Goal: Task Accomplishment & Management: Manage account settings

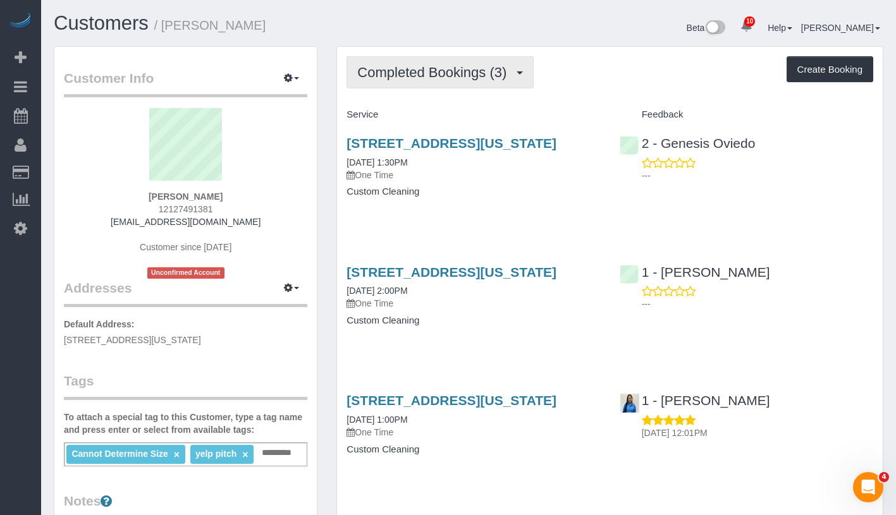
click at [408, 66] on span "Completed Bookings (3)" at bounding box center [434, 72] width 155 height 16
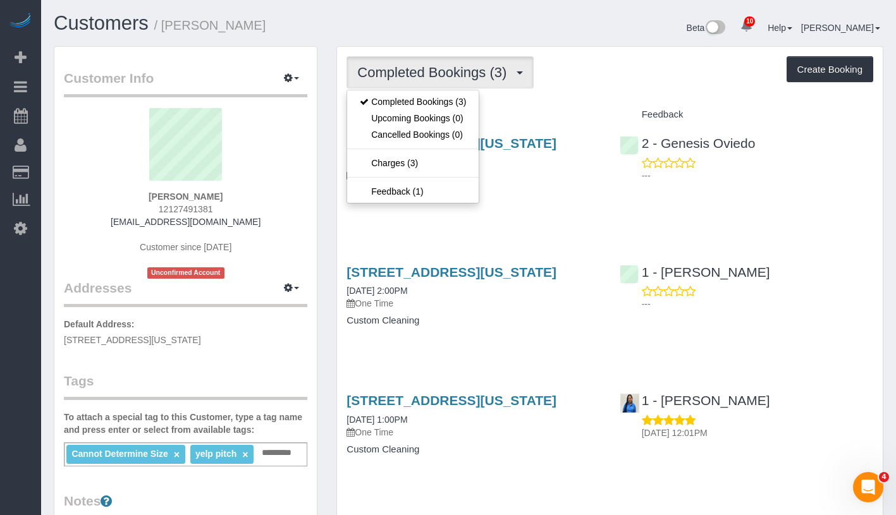
click at [682, 68] on div "Completed Bookings (3) Completed Bookings (3) Upcoming Bookings (0) Cancelled B…" at bounding box center [609, 72] width 526 height 32
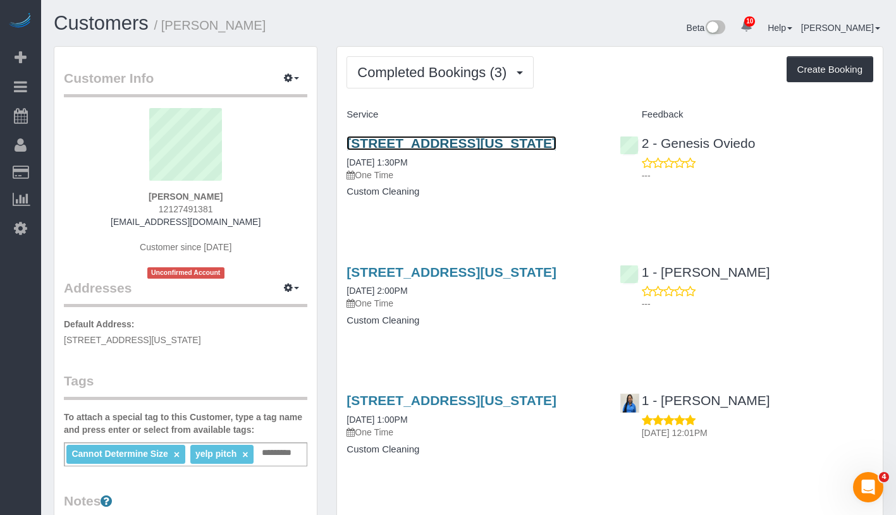
click at [433, 147] on link "528 West 111th Street, Apt. 85, New York, NY 10025" at bounding box center [451, 143] width 210 height 15
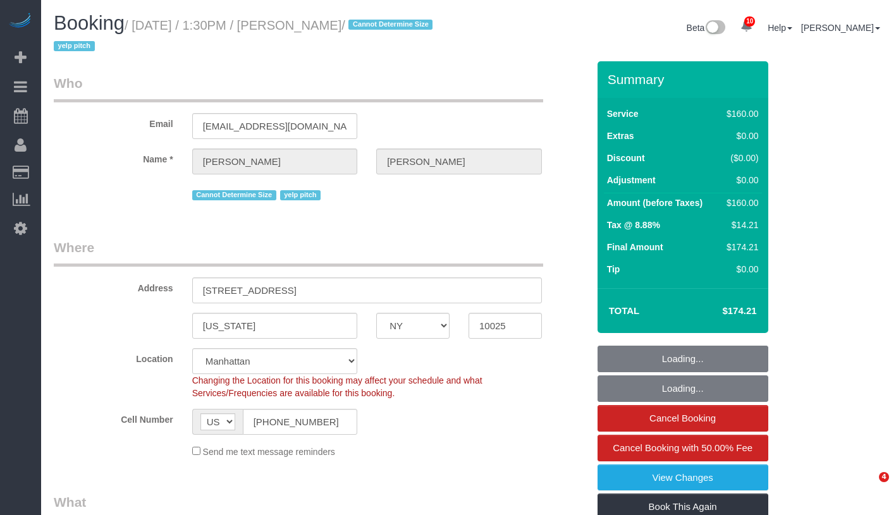
select select "NY"
select select "object:854"
select select "number:89"
select select "number:90"
select select "number:15"
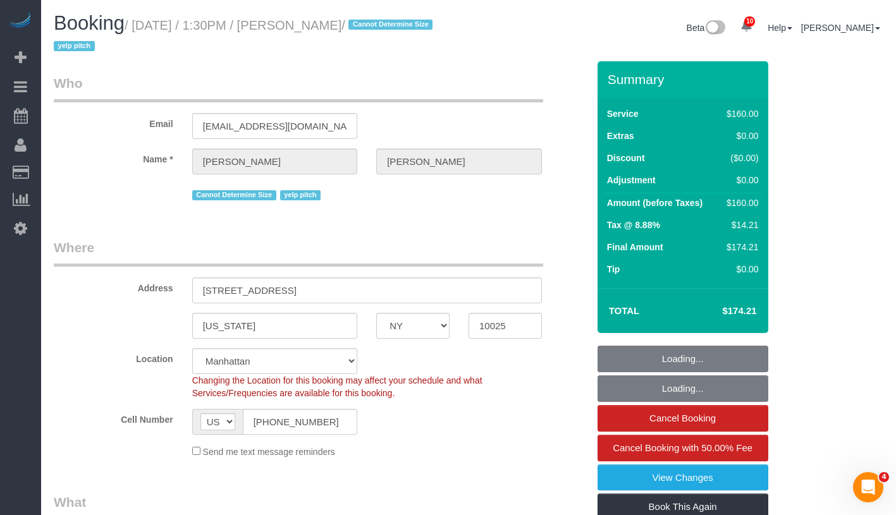
select select "number:5"
select select "object:1432"
select select "string:stripe-pm_1NRGdb4VGloSiKo7LKtPL5zW"
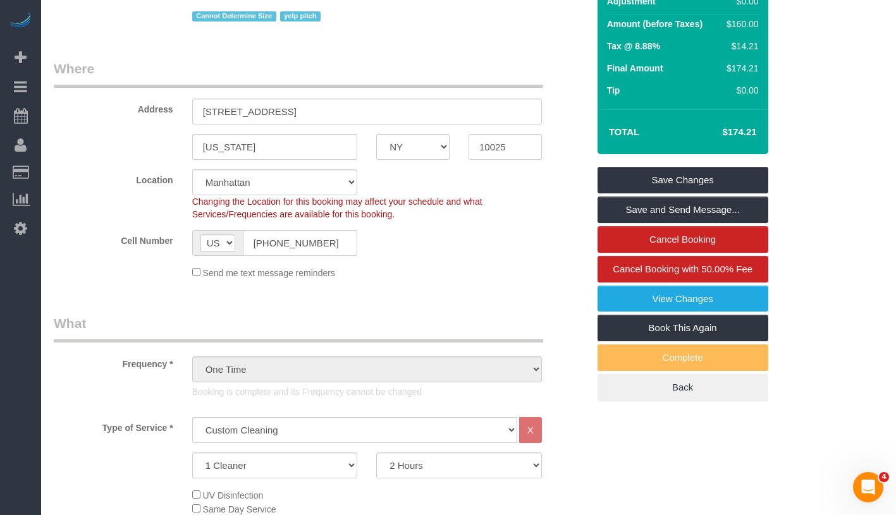
scroll to position [357, 0]
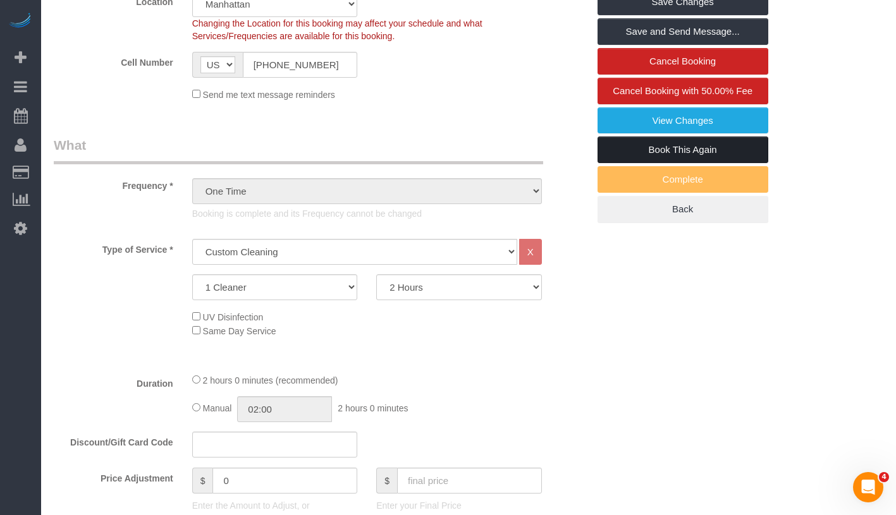
click at [681, 154] on link "Book This Again" at bounding box center [682, 150] width 171 height 27
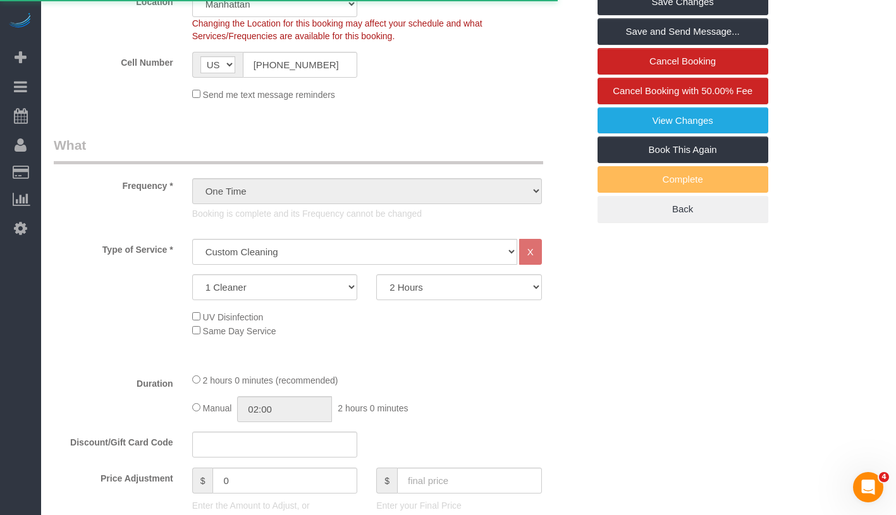
select select "NY"
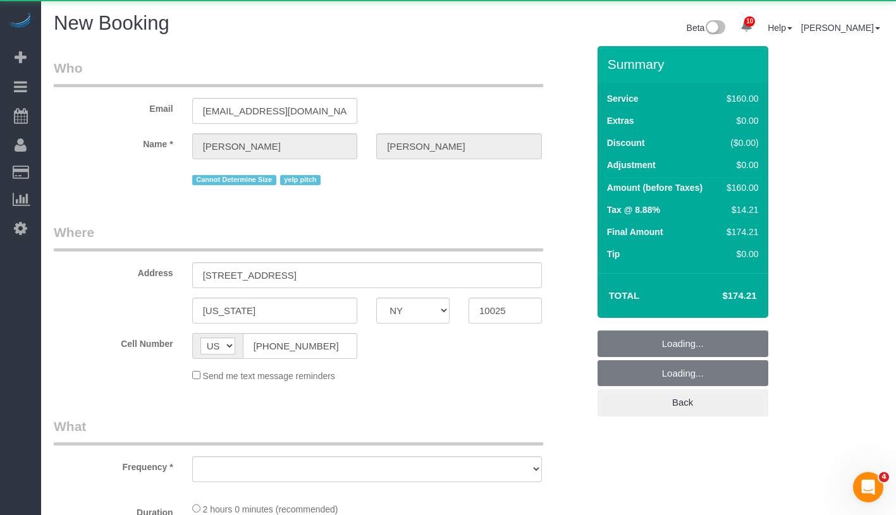
select select "number:89"
select select "number:90"
select select "number:15"
select select "number:5"
select select "object:2270"
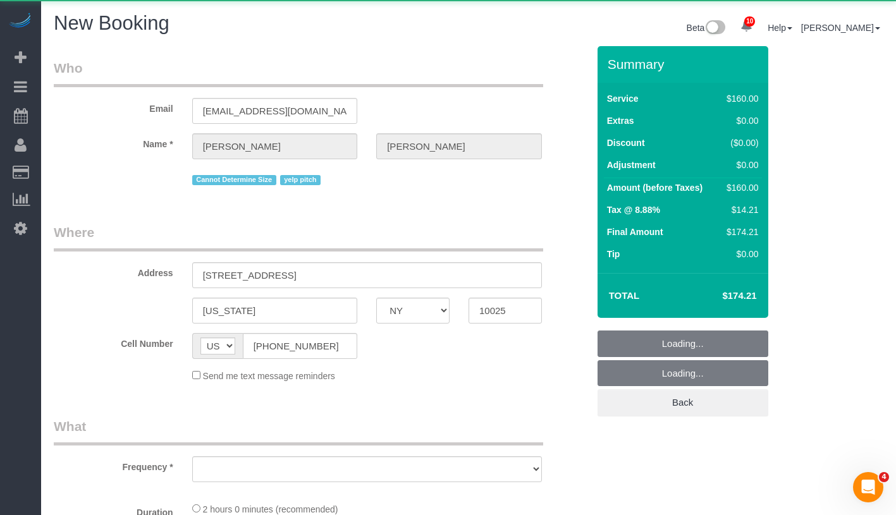
select select "string:stripe-pm_1NRGdb4VGloSiKo7LKtPL5zW"
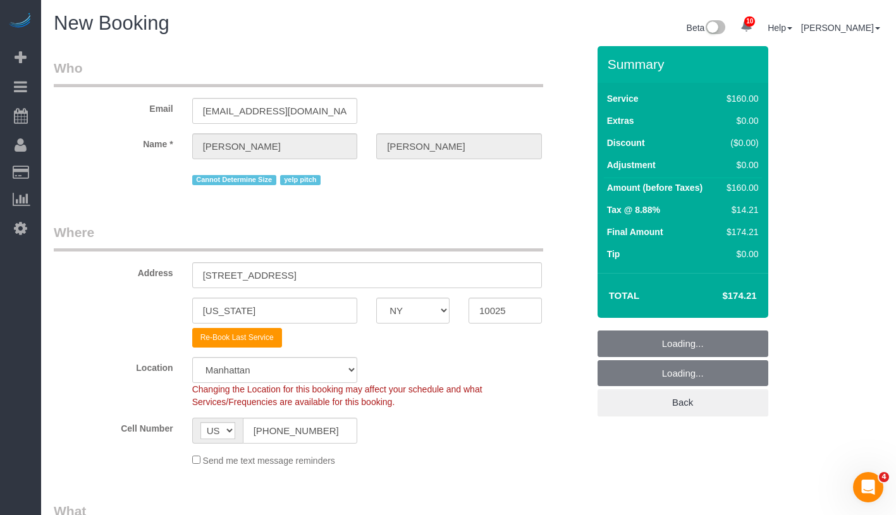
select select "object:2823"
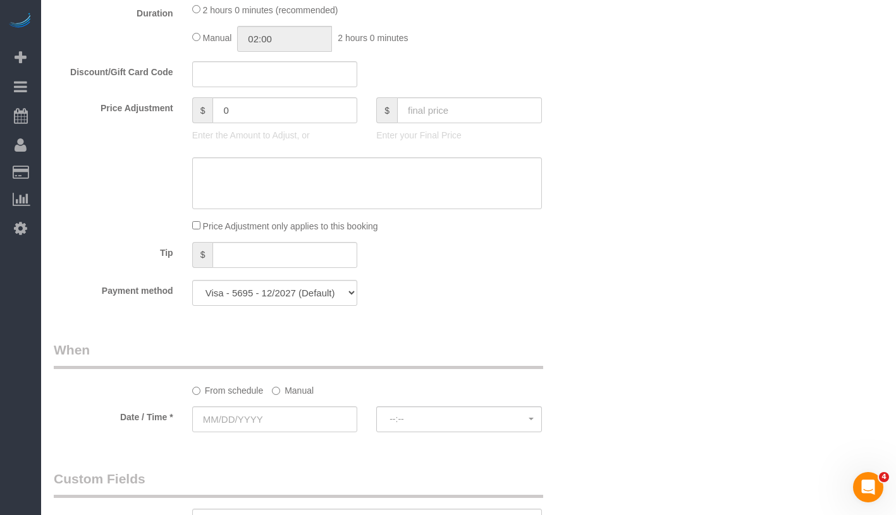
scroll to position [751, 0]
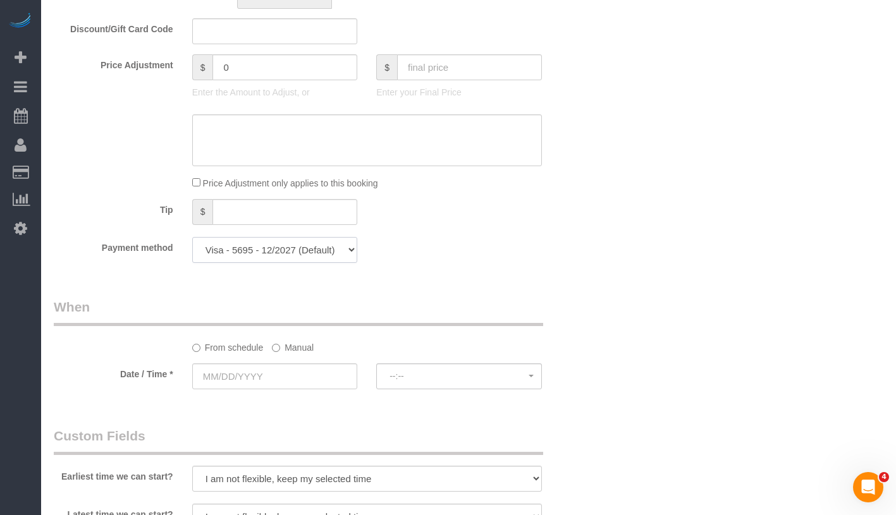
click at [327, 255] on select "Visa - 5695 - 12/2027 (Default) Add Credit Card ─────────────── Cash Check Payp…" at bounding box center [275, 250] width 166 height 26
click at [289, 349] on label "Manual" at bounding box center [293, 345] width 42 height 17
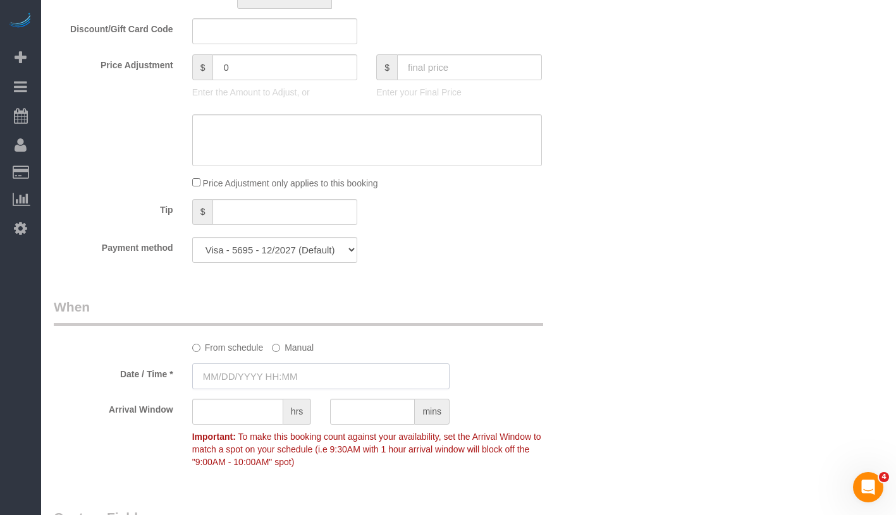
click at [314, 371] on input "text" at bounding box center [320, 376] width 257 height 26
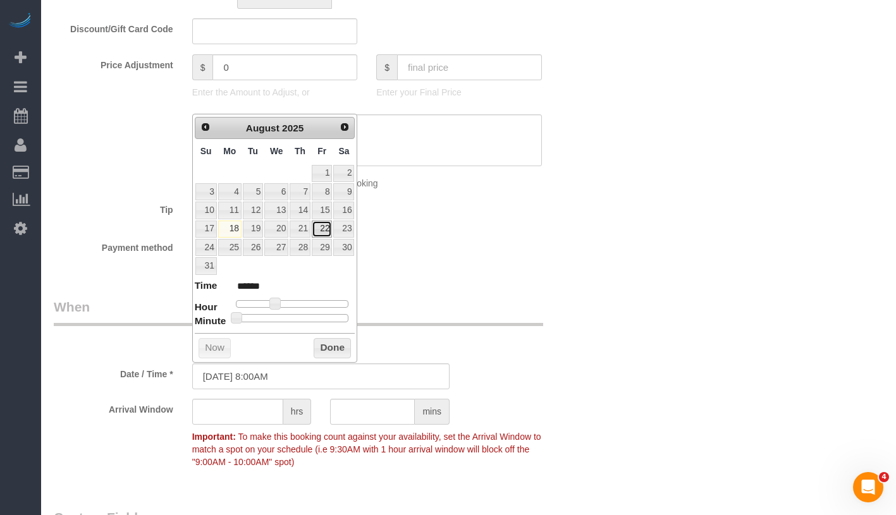
click at [324, 230] on link "22" at bounding box center [322, 229] width 20 height 17
type input "08/22/2025 9:00AM"
type input "******"
type input "08/22/2025 10:00AM"
type input "*******"
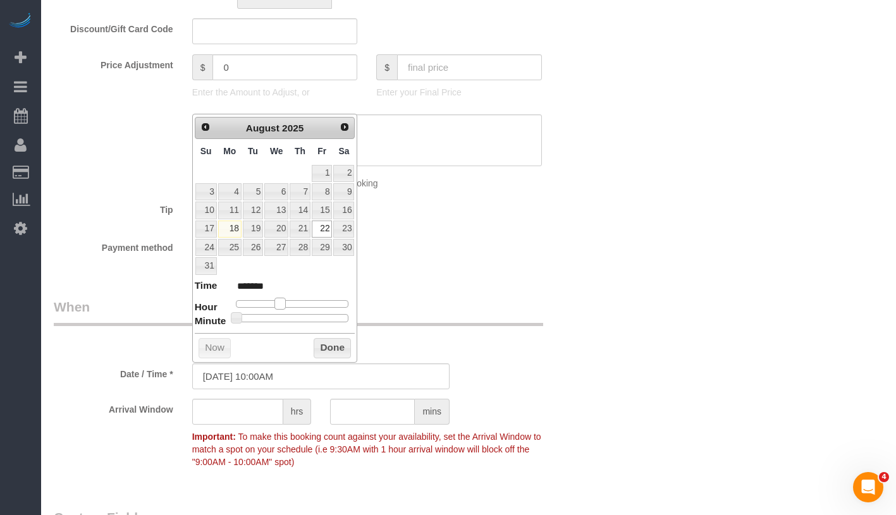
type input "08/22/2025 11:00AM"
type input "*******"
type input "08/22/2025 12:00PM"
type input "*******"
type input "08/22/2025 1:00PM"
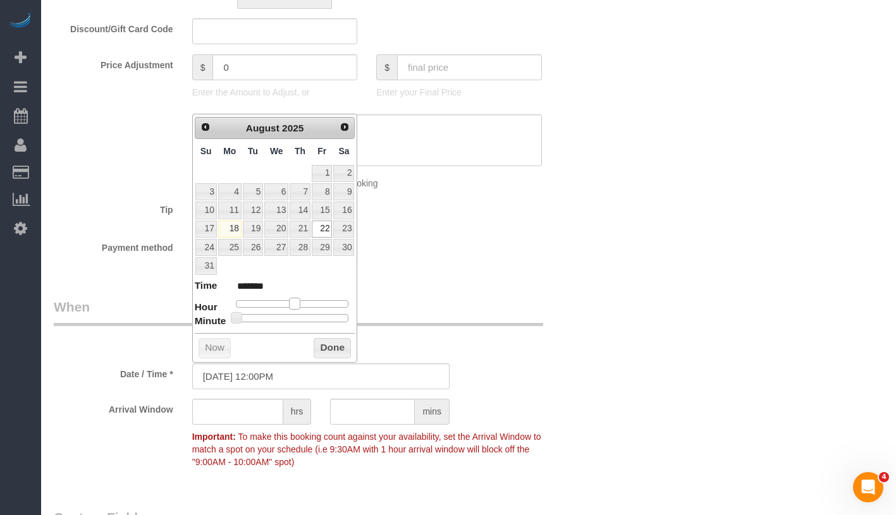
type input "******"
drag, startPoint x: 277, startPoint y: 304, endPoint x: 303, endPoint y: 303, distance: 25.9
click at [303, 303] on span at bounding box center [298, 303] width 11 height 11
click at [332, 349] on button "Done" at bounding box center [331, 348] width 37 height 20
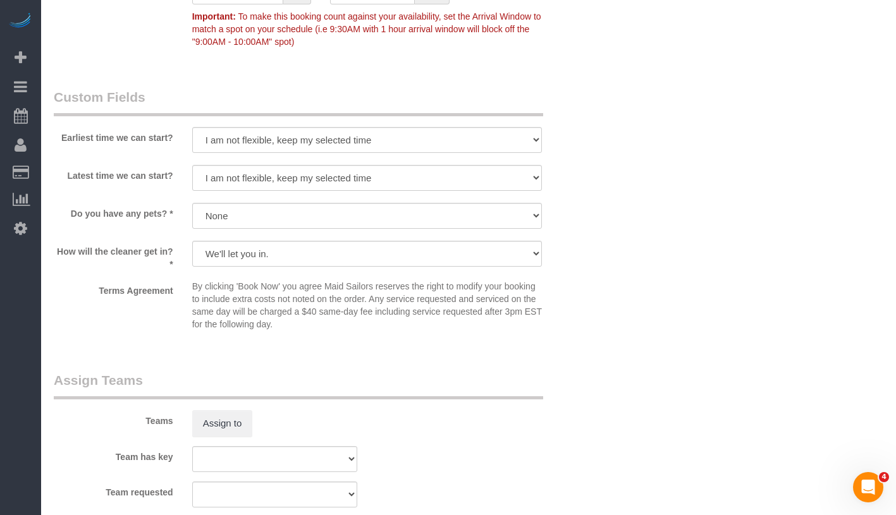
scroll to position [1184, 0]
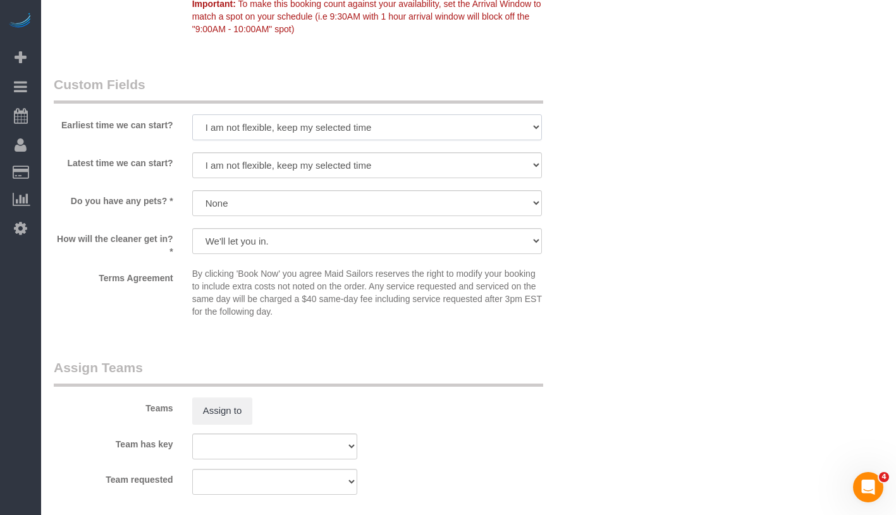
click at [348, 128] on select "I am not flexible, keep my selected time 8:00 AM 9:00 AM 10:00 AM 11:00 AM 12:0…" at bounding box center [367, 127] width 350 height 26
select select "number:61"
click at [327, 166] on select "I am not flexible, keep my selected time 8:00 AM 9:00 AM 10:00 AM 11:00 AM 12:0…" at bounding box center [367, 165] width 350 height 26
select select "number:73"
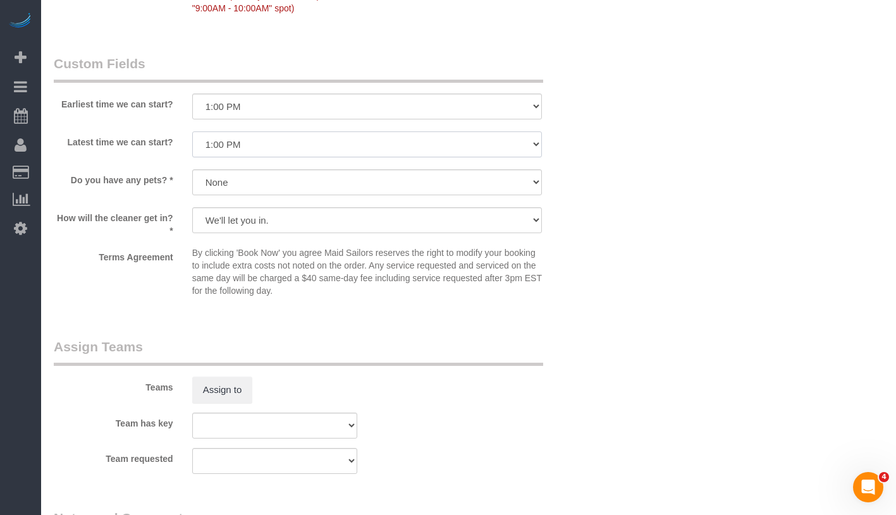
scroll to position [1463, 0]
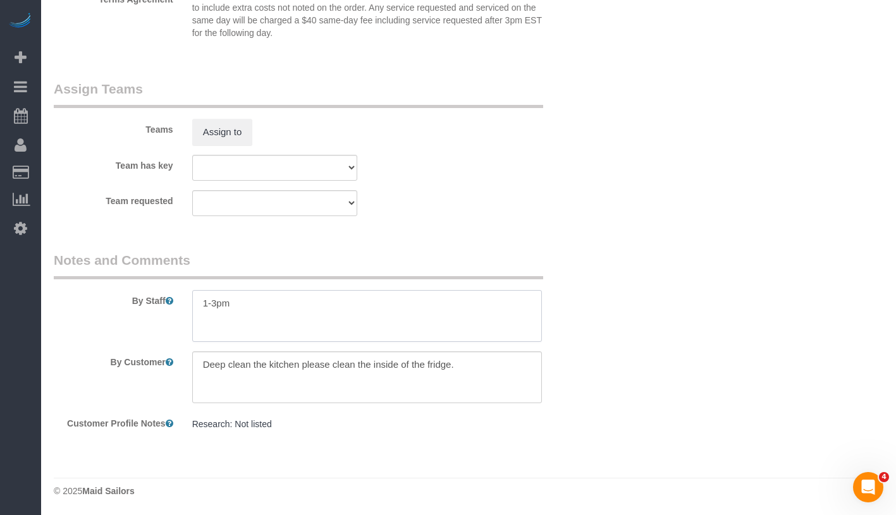
drag, startPoint x: 202, startPoint y: 302, endPoint x: 253, endPoint y: 302, distance: 51.2
click at [253, 302] on textarea at bounding box center [367, 316] width 350 height 52
drag, startPoint x: 201, startPoint y: 362, endPoint x: 508, endPoint y: 374, distance: 307.4
click at [508, 374] on textarea at bounding box center [367, 377] width 350 height 52
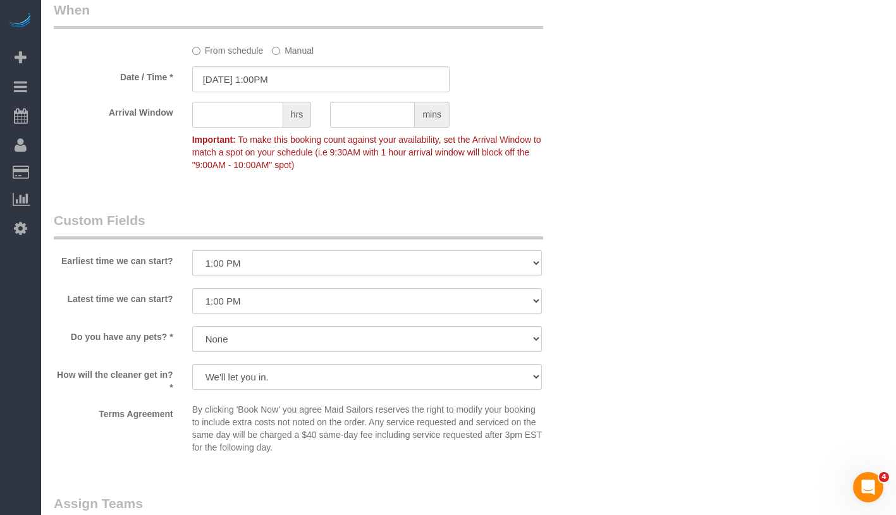
click at [240, 262] on select "I am not flexible, keep my selected time 8:00 AM 9:00 AM 10:00 AM 11:00 AM 12:0…" at bounding box center [367, 263] width 350 height 26
click at [287, 261] on select "I am not flexible, keep my selected time 8:00 AM 9:00 AM 10:00 AM 11:00 AM 12:0…" at bounding box center [367, 263] width 350 height 26
select select "number:61"
click at [279, 301] on select "I am not flexible, keep my selected time 8:00 AM 9:00 AM 10:00 AM 11:00 AM 12:0…" at bounding box center [367, 301] width 350 height 26
select select "number:74"
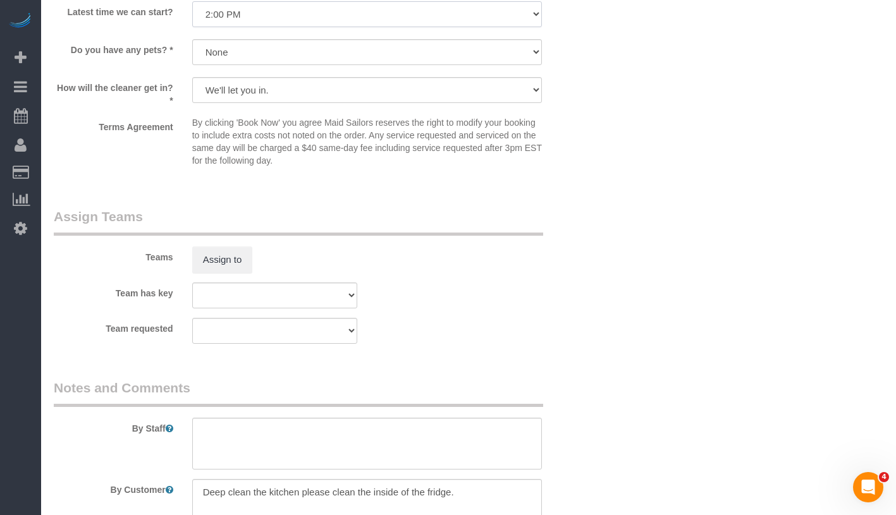
scroll to position [1463, 0]
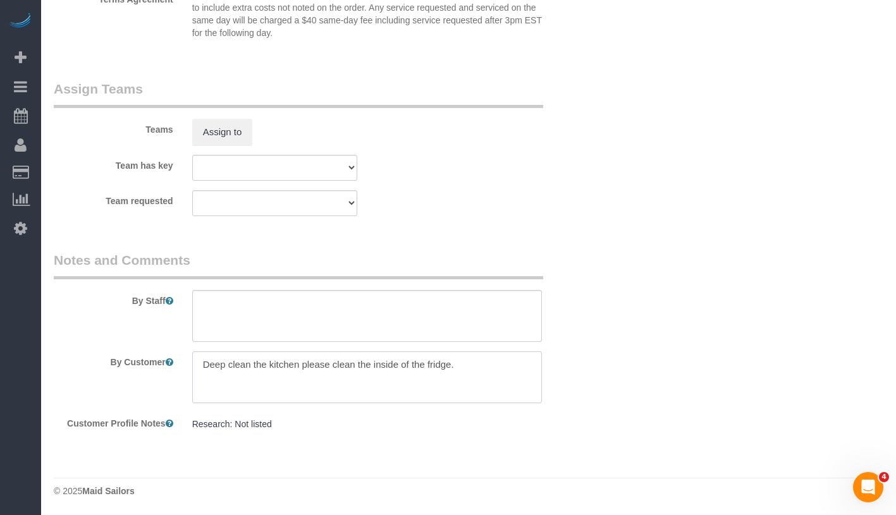
drag, startPoint x: 200, startPoint y: 362, endPoint x: 538, endPoint y: 364, distance: 338.8
click at [538, 364] on textarea at bounding box center [367, 377] width 350 height 52
paste textarea "Kitchen Bathroom Inside fridge"
click at [263, 365] on textarea at bounding box center [367, 377] width 350 height 52
click at [205, 379] on textarea at bounding box center [367, 377] width 350 height 52
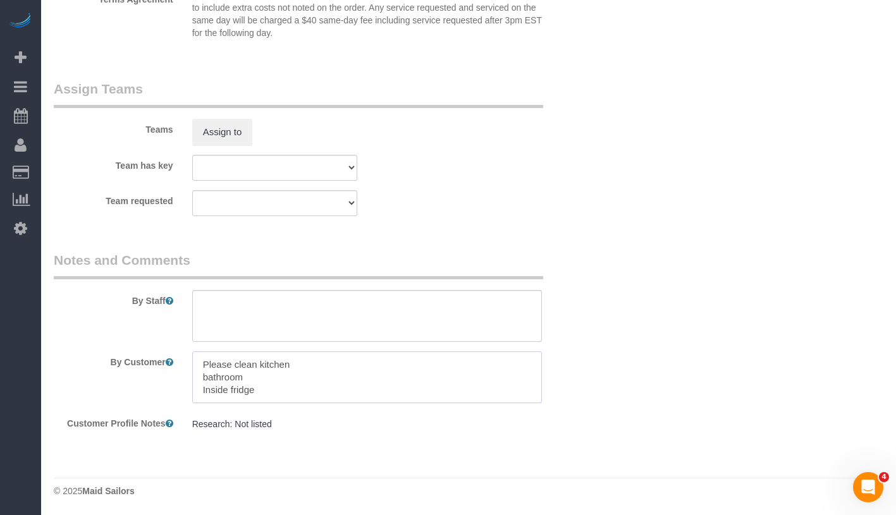
click at [202, 375] on textarea at bounding box center [367, 377] width 350 height 52
click at [205, 377] on textarea at bounding box center [367, 377] width 350 height 52
click at [443, 364] on textarea at bounding box center [367, 377] width 350 height 52
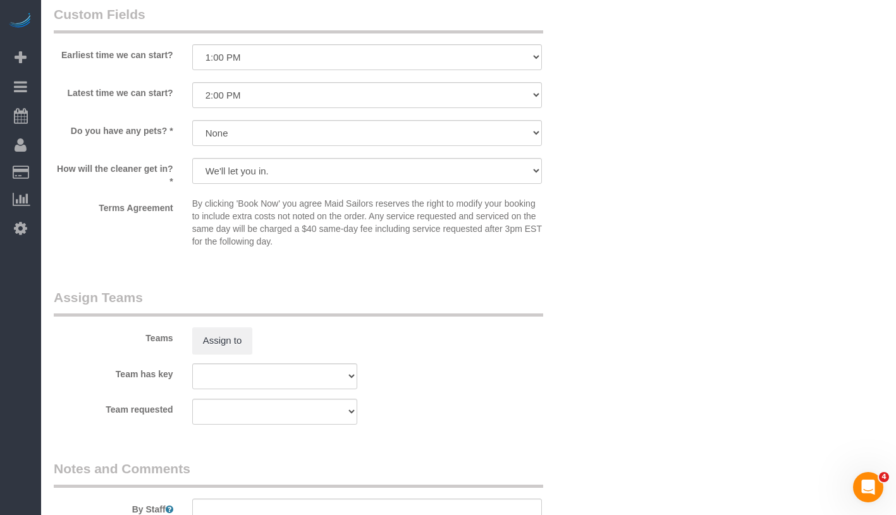
scroll to position [815, 0]
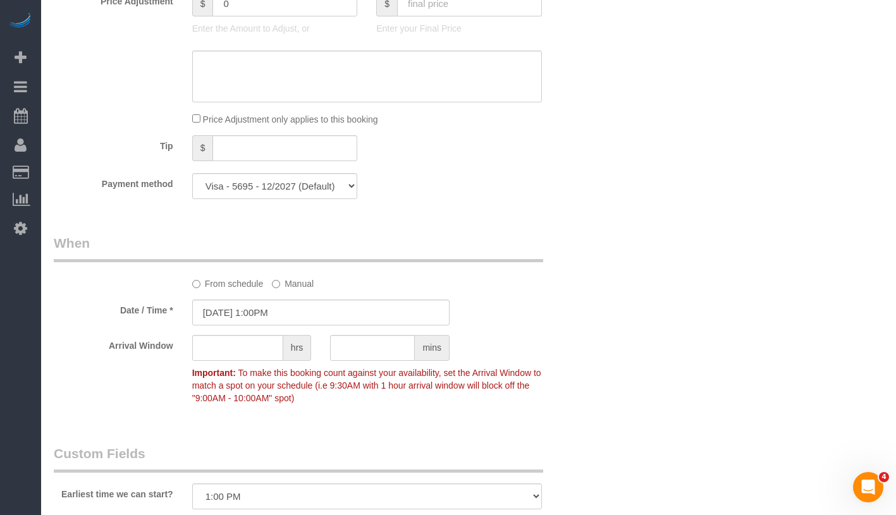
type textarea "Please clean kitchen, bathroom and inside fridge."
click at [319, 314] on input "08/22/2025 1:00PM" at bounding box center [320, 313] width 257 height 26
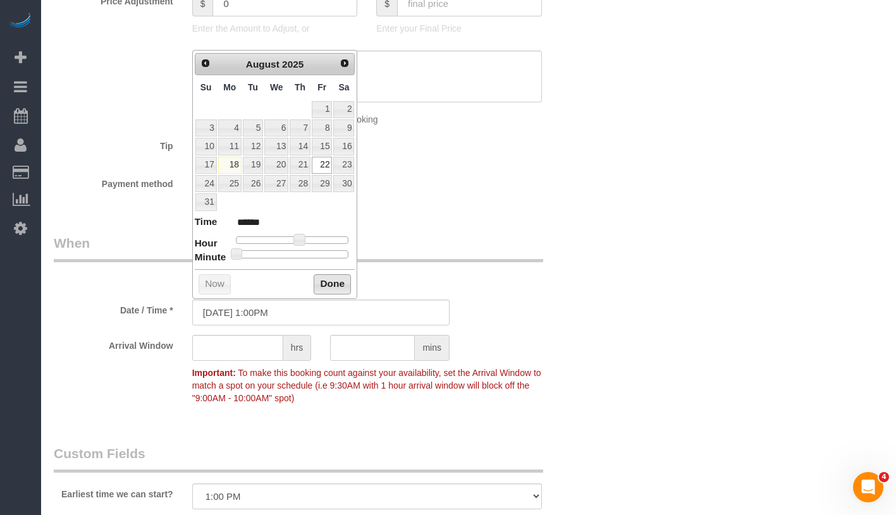
click at [340, 285] on button "Done" at bounding box center [331, 284] width 37 height 20
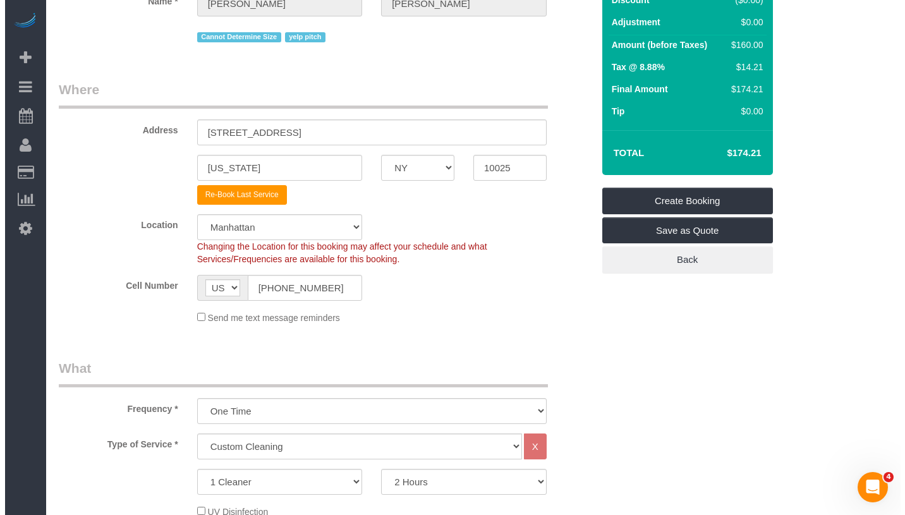
scroll to position [0, 0]
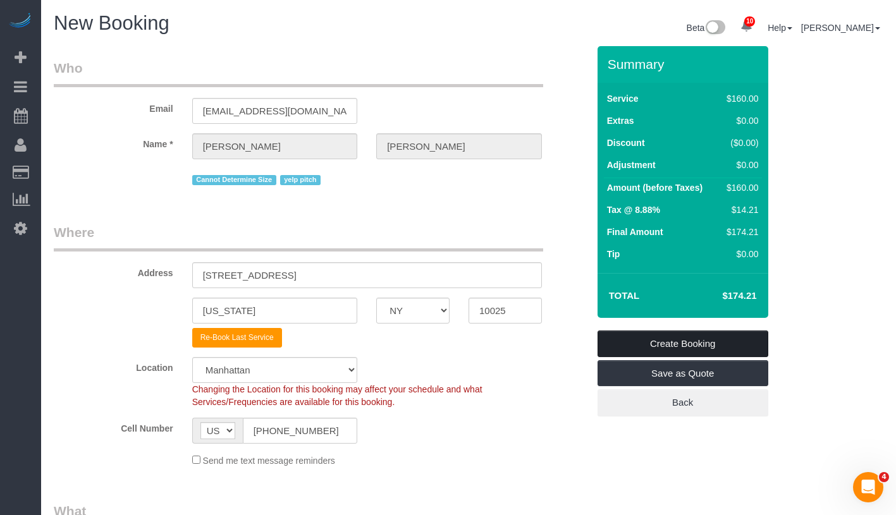
click at [748, 344] on link "Create Booking" at bounding box center [682, 344] width 171 height 27
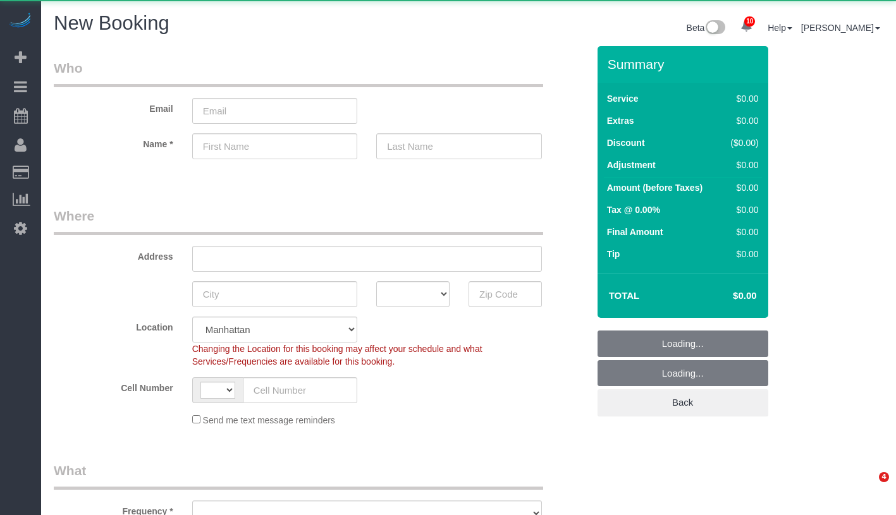
select select "number:89"
select select "number:90"
select select "object:875"
select select "string:[GEOGRAPHIC_DATA]"
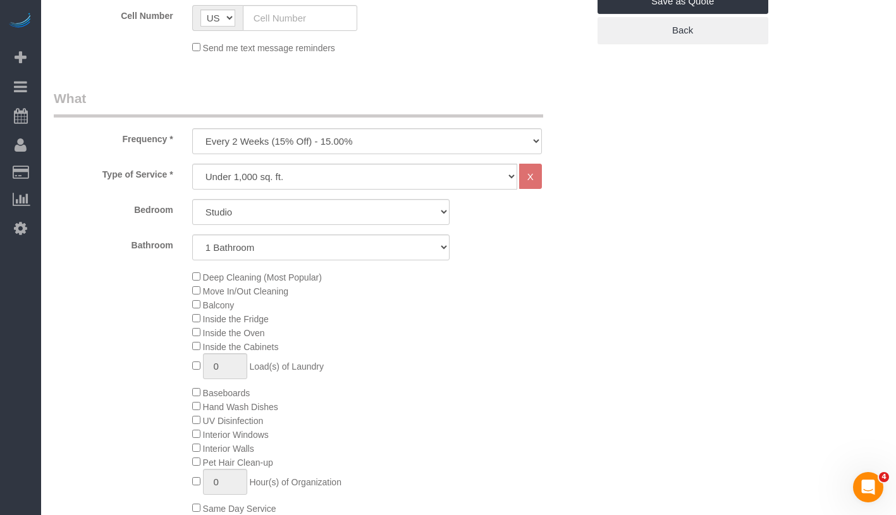
scroll to position [368, 0]
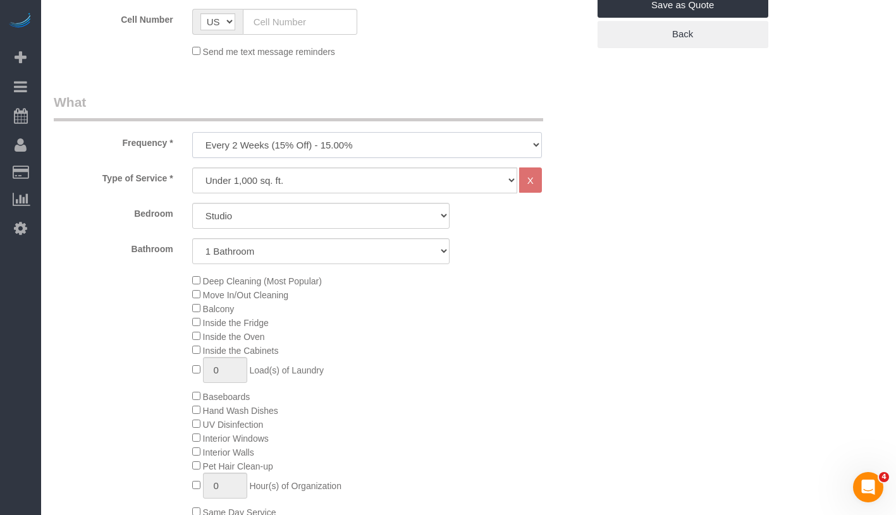
click at [367, 145] on select "One Time Weekly (20% Off) - 20.00% Every 2 Weeks (15% Off) - 15.00% Every 4 Wee…" at bounding box center [367, 145] width 350 height 26
select select "object:876"
click at [325, 188] on select "Under 1,000 sq. ft. 1,001 - 1,500 sq. ft. 1,500+ sq. ft. Custom Cleaning Office…" at bounding box center [354, 180] width 325 height 26
click at [303, 167] on select "Under 1,000 sq. ft. 1,001 - 1,500 sq. ft. 1,500+ sq. ft. Custom Cleaning Office…" at bounding box center [354, 180] width 325 height 26
click at [308, 224] on select "Studio 1 Bedroom 2 Bedrooms 3 Bedrooms" at bounding box center [320, 216] width 257 height 26
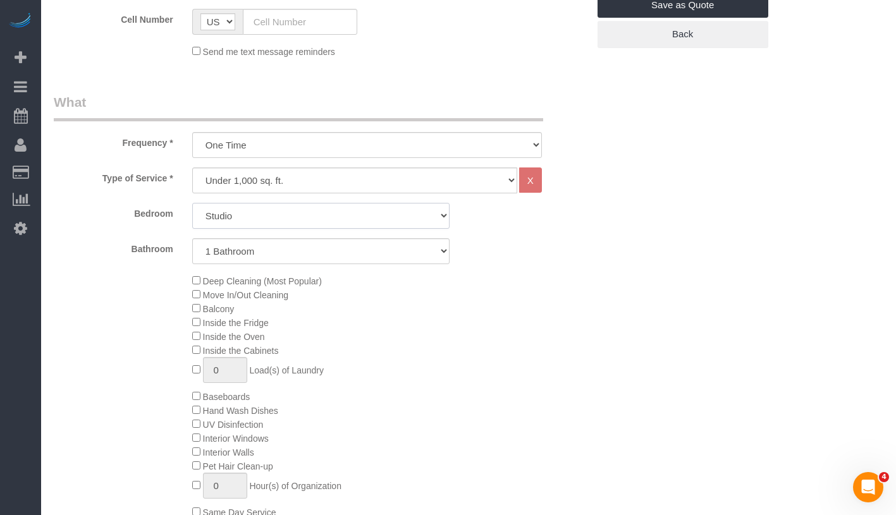
select select "2"
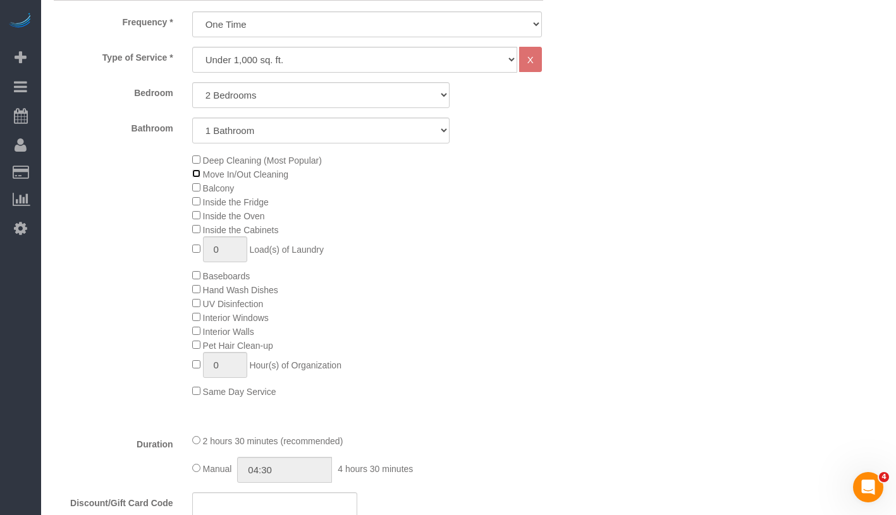
scroll to position [454, 0]
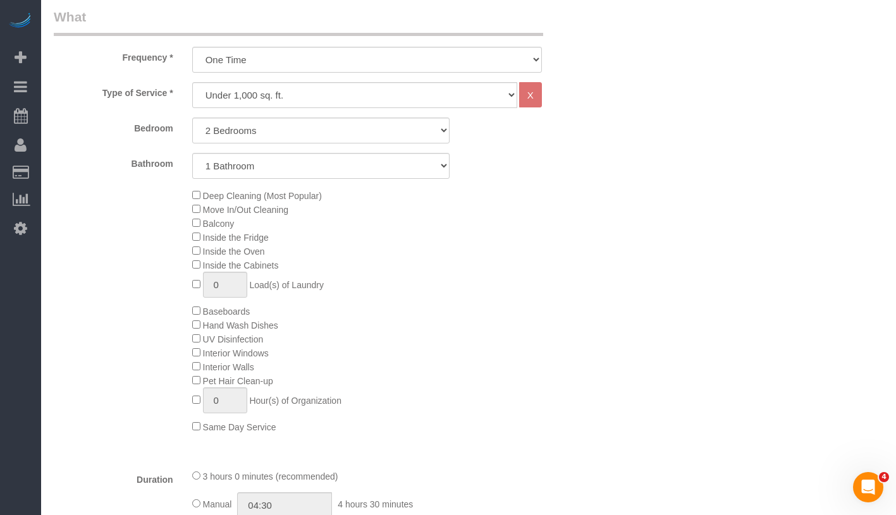
click at [197, 328] on span "Hand Wash Dishes" at bounding box center [235, 325] width 86 height 10
click at [195, 356] on span "Interior Windows" at bounding box center [230, 353] width 76 height 10
type input "03:30"
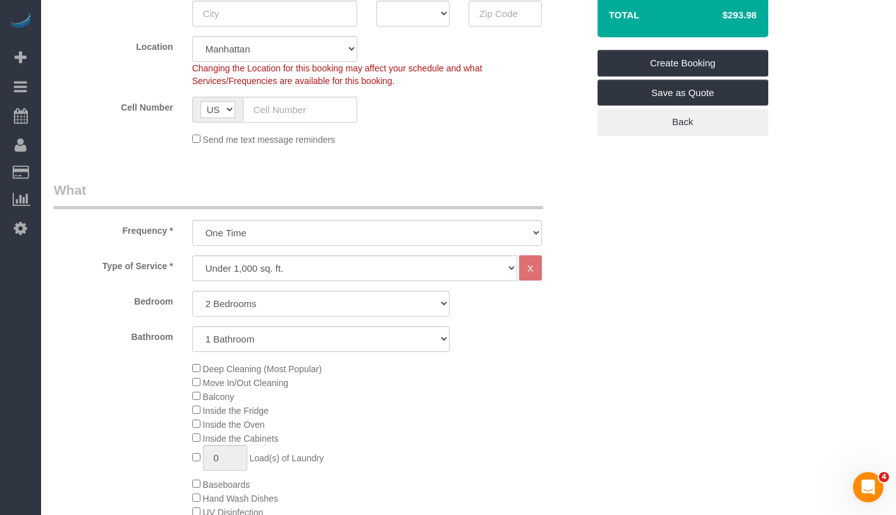
scroll to position [350, 0]
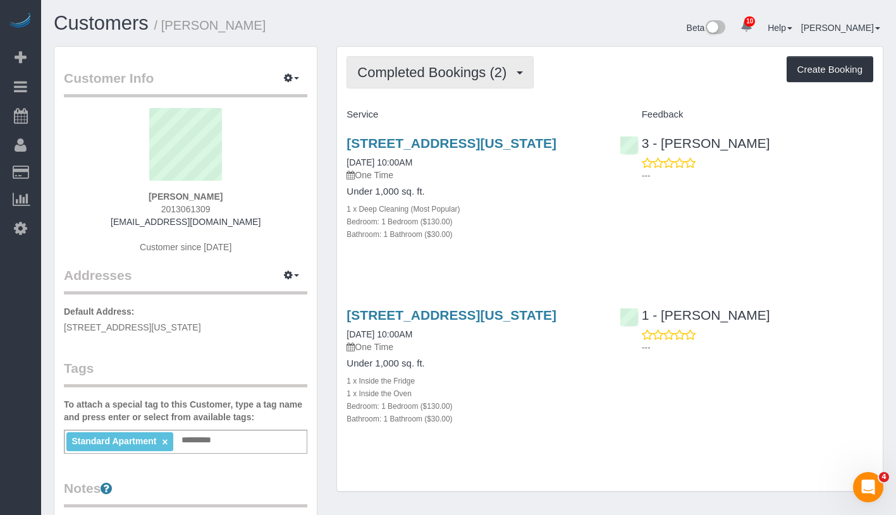
click at [444, 62] on button "Completed Bookings (2)" at bounding box center [439, 72] width 187 height 32
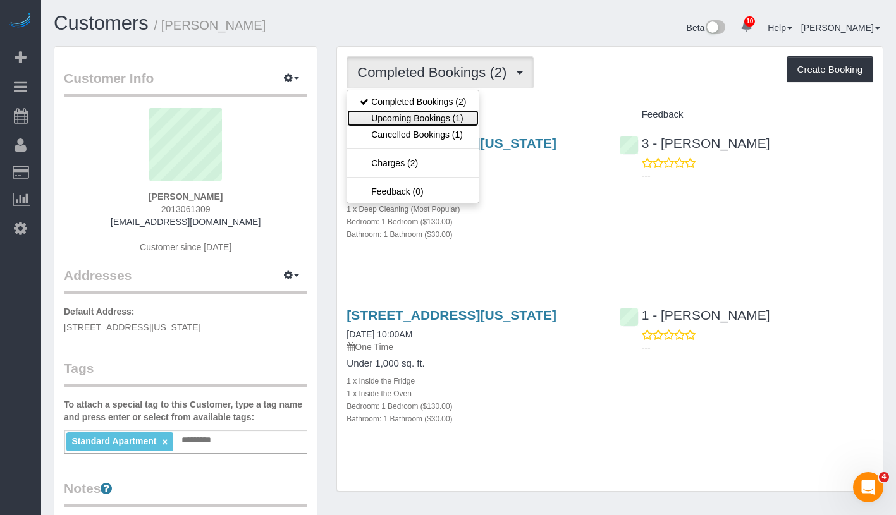
click at [418, 118] on link "Upcoming Bookings (1)" at bounding box center [412, 118] width 131 height 16
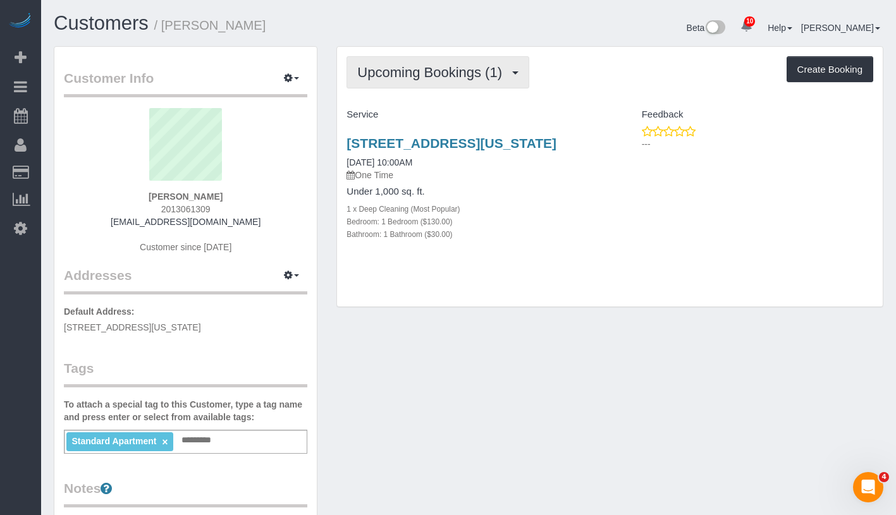
click at [461, 75] on span "Upcoming Bookings (1)" at bounding box center [432, 72] width 151 height 16
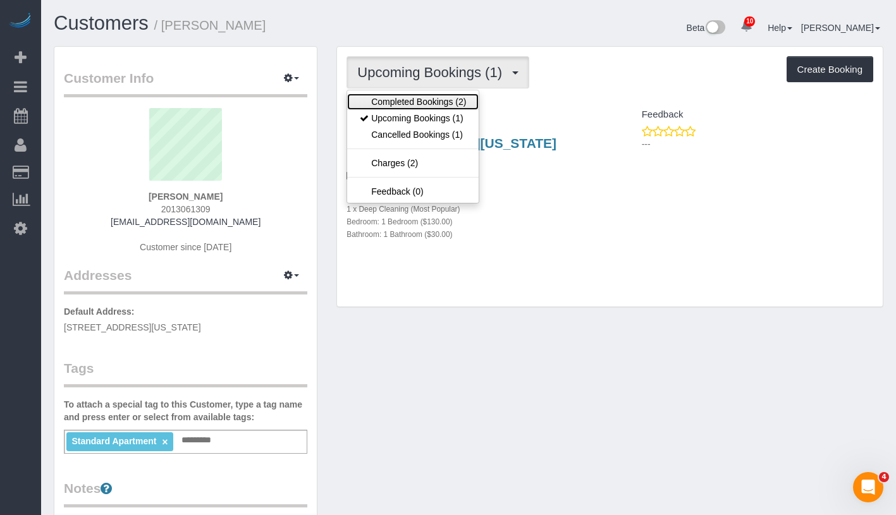
click at [449, 97] on link "Completed Bookings (2)" at bounding box center [412, 102] width 131 height 16
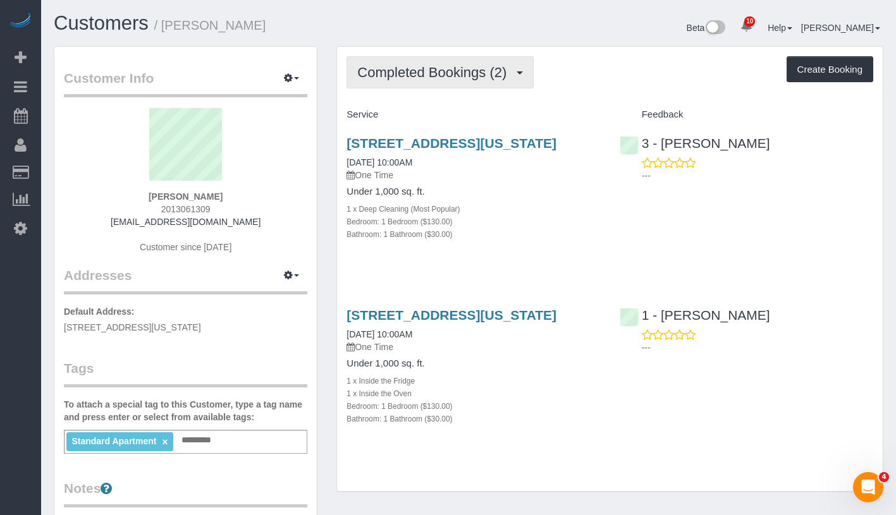
click at [472, 64] on span "Completed Bookings (2)" at bounding box center [434, 72] width 155 height 16
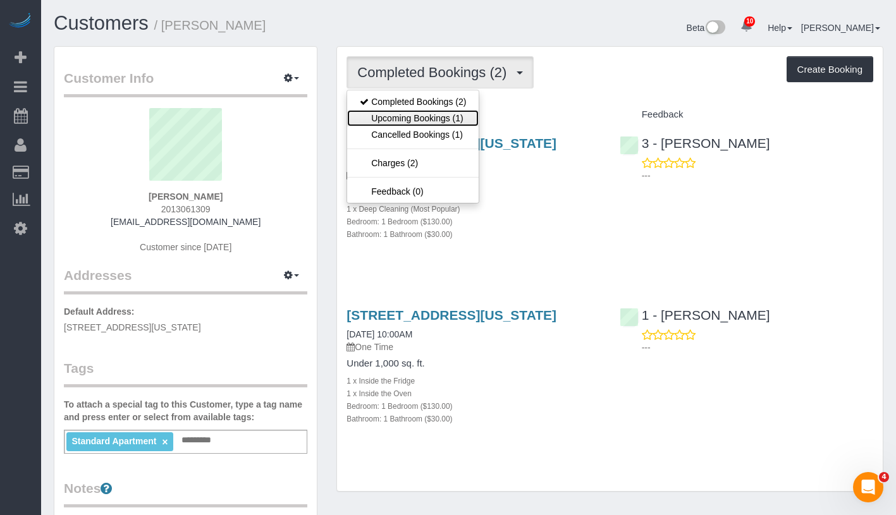
click at [449, 116] on link "Upcoming Bookings (1)" at bounding box center [412, 118] width 131 height 16
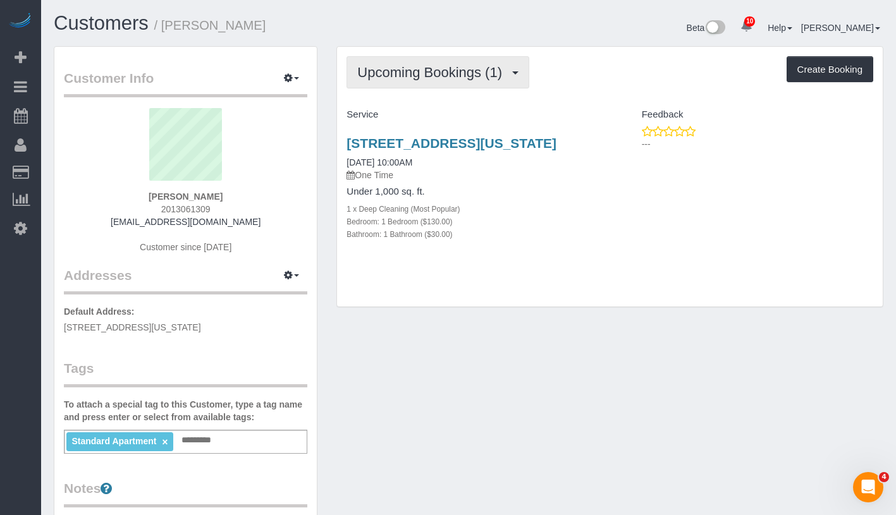
click at [476, 75] on span "Upcoming Bookings (1)" at bounding box center [432, 72] width 151 height 16
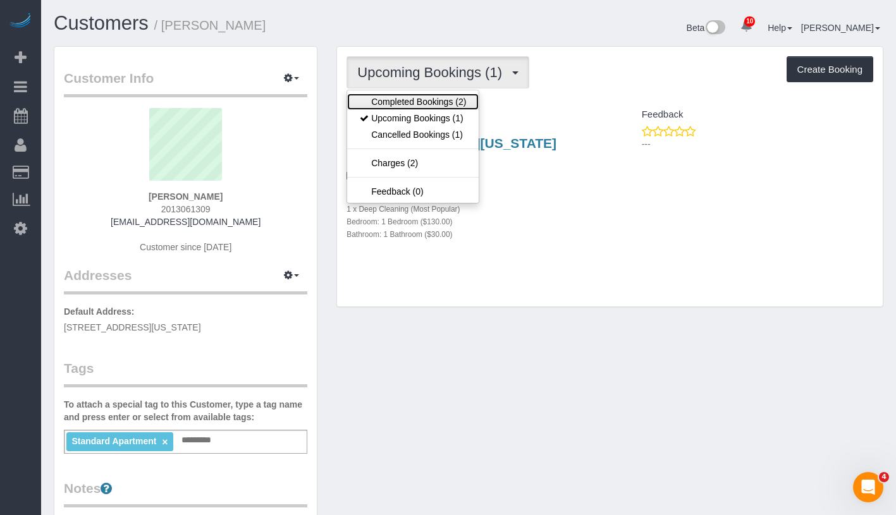
click at [461, 95] on link "Completed Bookings (2)" at bounding box center [412, 102] width 131 height 16
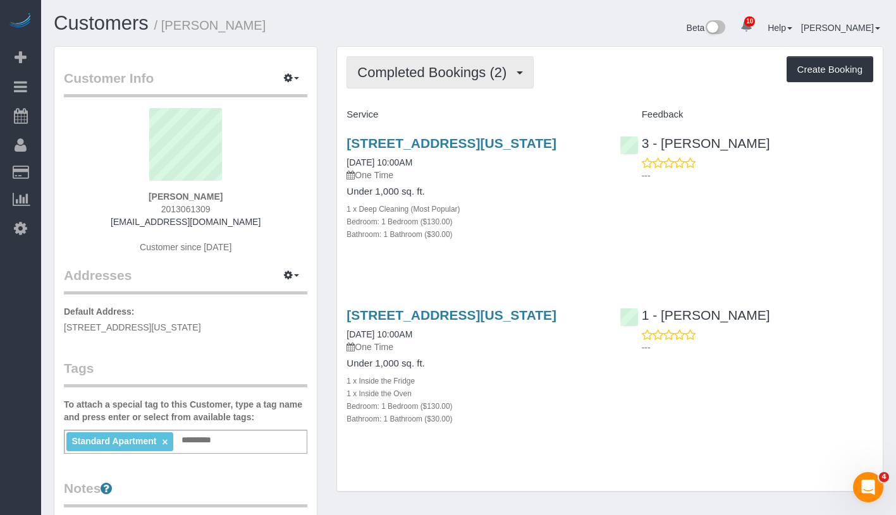
click at [473, 73] on span "Completed Bookings (2)" at bounding box center [434, 72] width 155 height 16
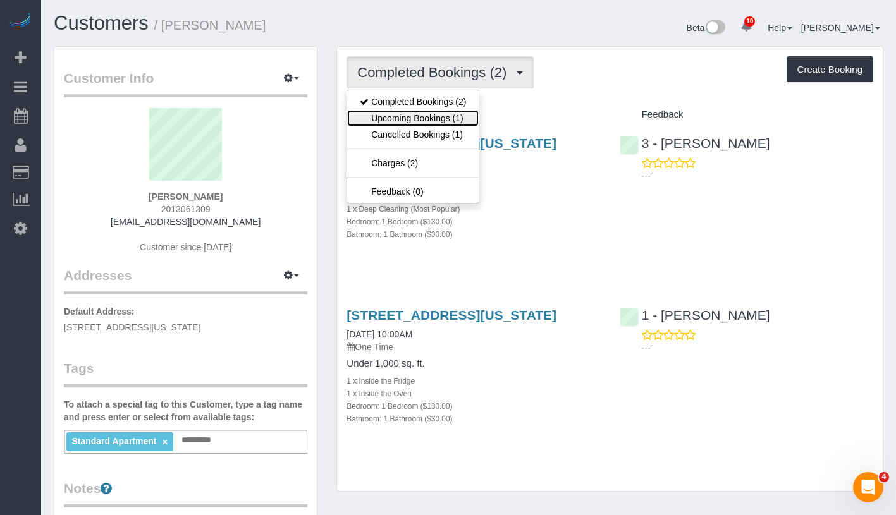
click at [454, 114] on link "Upcoming Bookings (1)" at bounding box center [412, 118] width 131 height 16
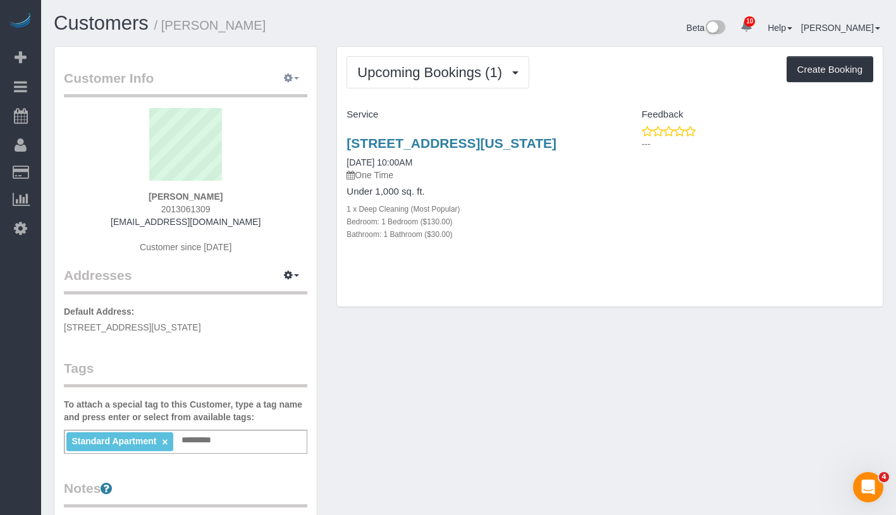
click at [300, 78] on button "button" at bounding box center [292, 79] width 32 height 20
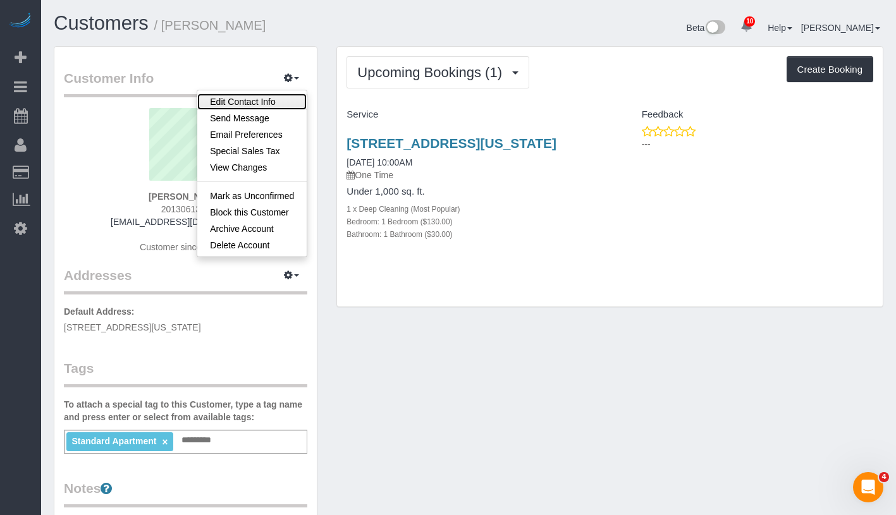
click at [286, 106] on link "Edit Contact Info" at bounding box center [251, 102] width 109 height 16
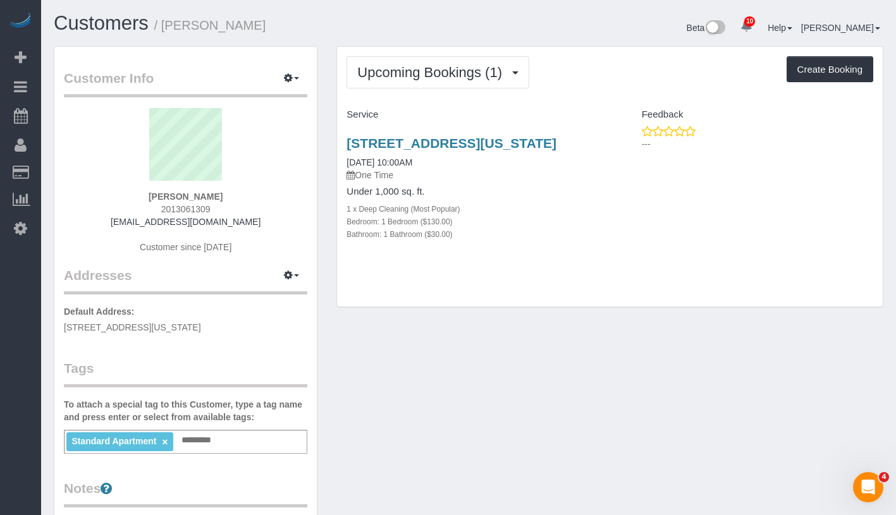
select select "NY"
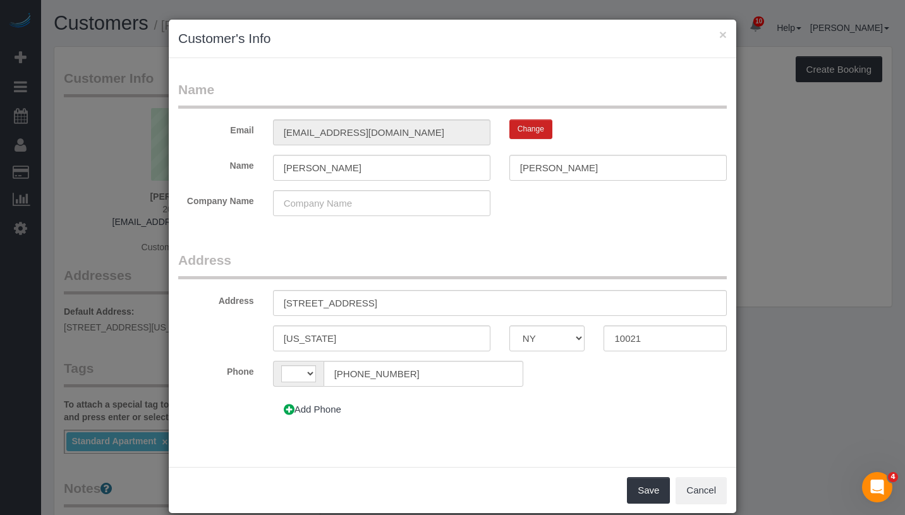
select select "string:[GEOGRAPHIC_DATA]"
click at [373, 301] on input "200 East 72nd Street, 35N" at bounding box center [500, 303] width 454 height 26
type input "[STREET_ADDRESS] 35N"
click at [641, 485] on button "Save" at bounding box center [648, 490] width 43 height 27
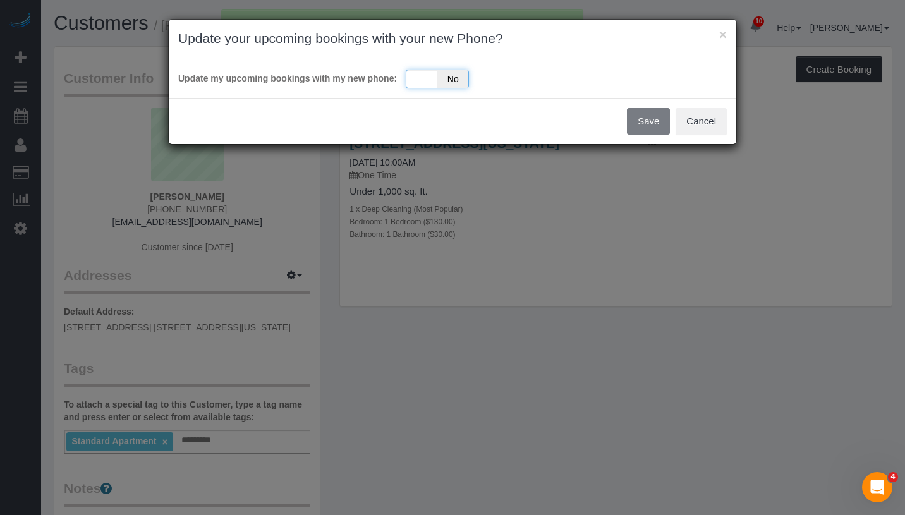
click at [431, 82] on div "Yes No" at bounding box center [437, 79] width 63 height 19
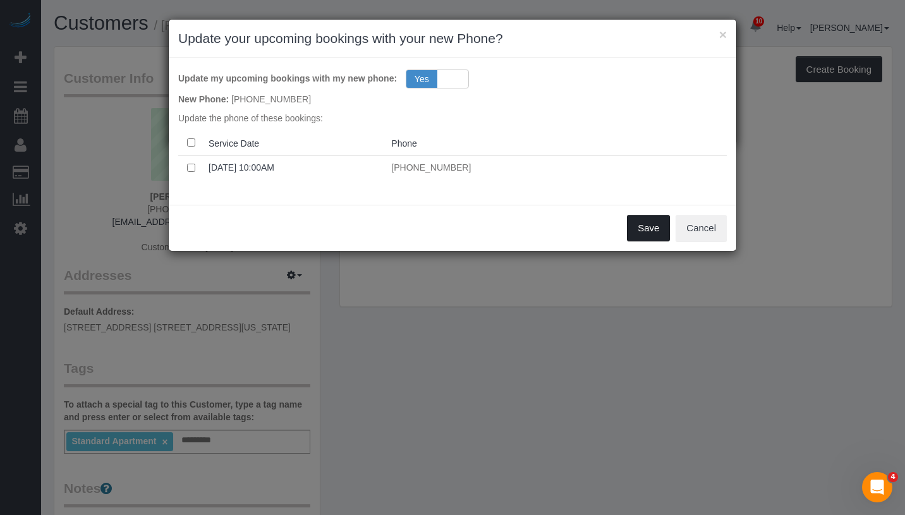
click at [642, 224] on button "Save" at bounding box center [648, 228] width 43 height 27
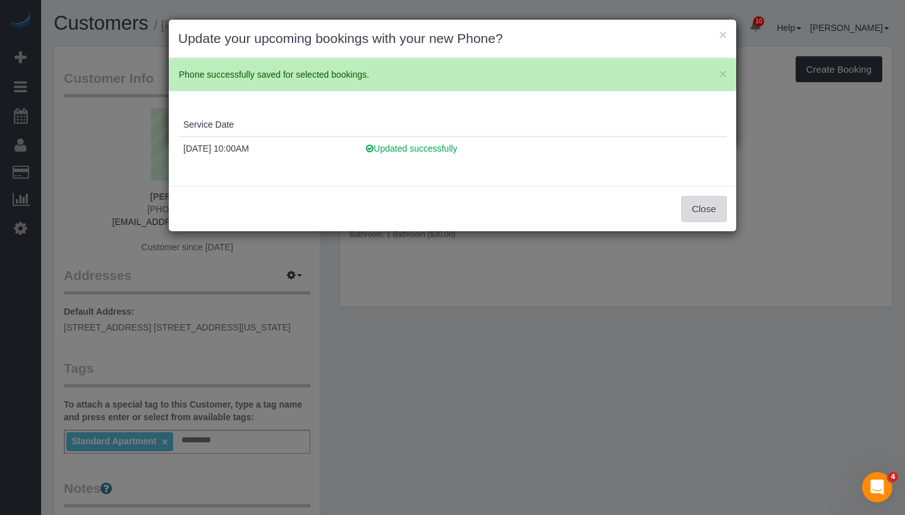
click at [700, 219] on button "Close" at bounding box center [704, 209] width 46 height 27
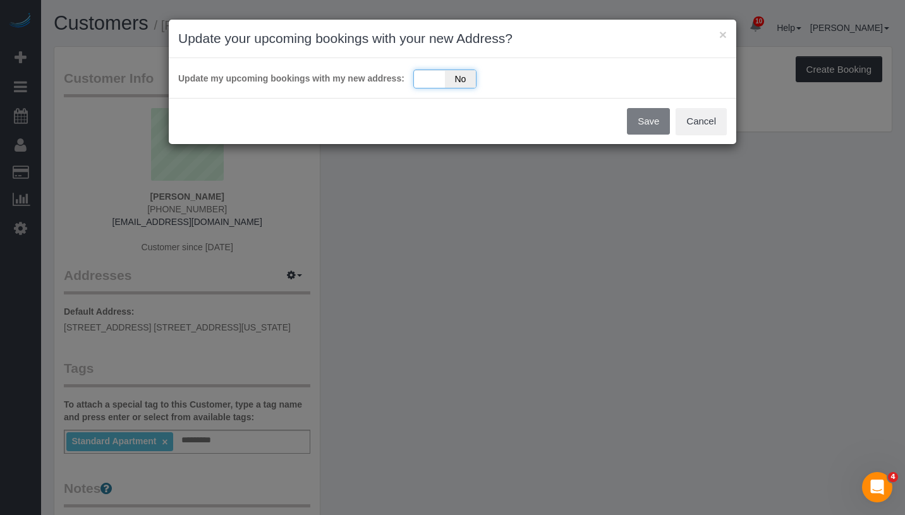
click at [429, 83] on div "Yes No" at bounding box center [444, 79] width 63 height 19
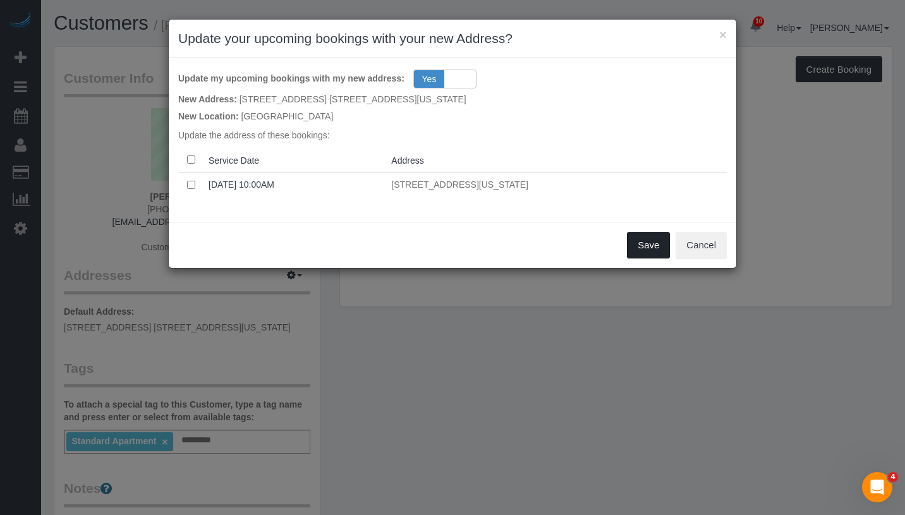
click at [644, 246] on button "Save" at bounding box center [648, 245] width 43 height 27
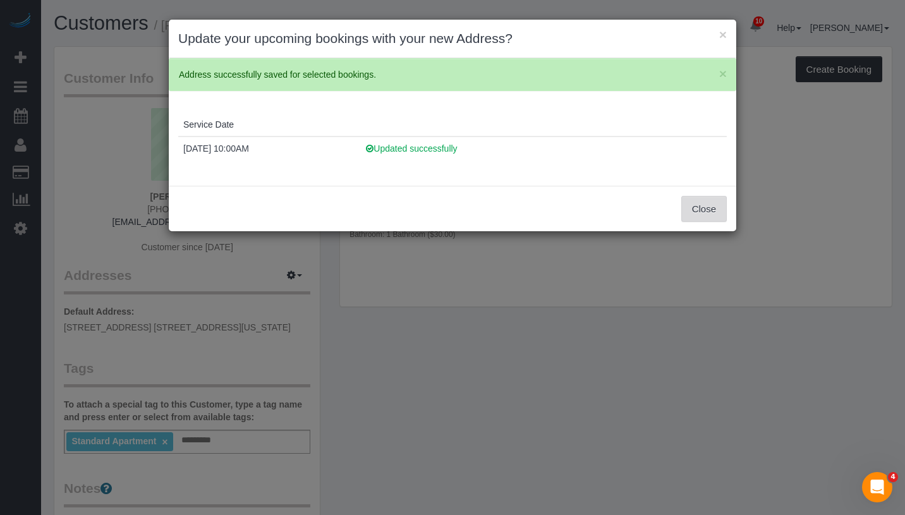
click at [681, 204] on button "Close" at bounding box center [704, 209] width 46 height 27
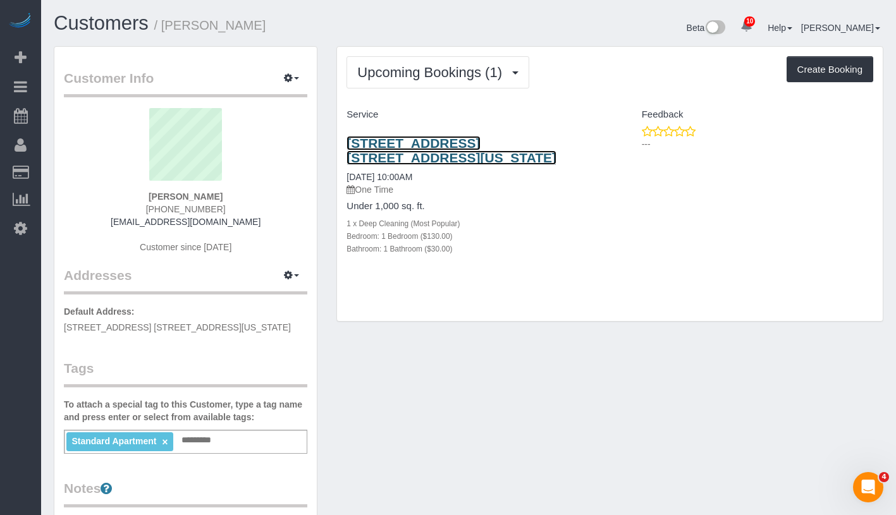
click at [408, 141] on link "200 East 72nd Street, Apt. 35n, New York, NY 10021" at bounding box center [451, 150] width 210 height 29
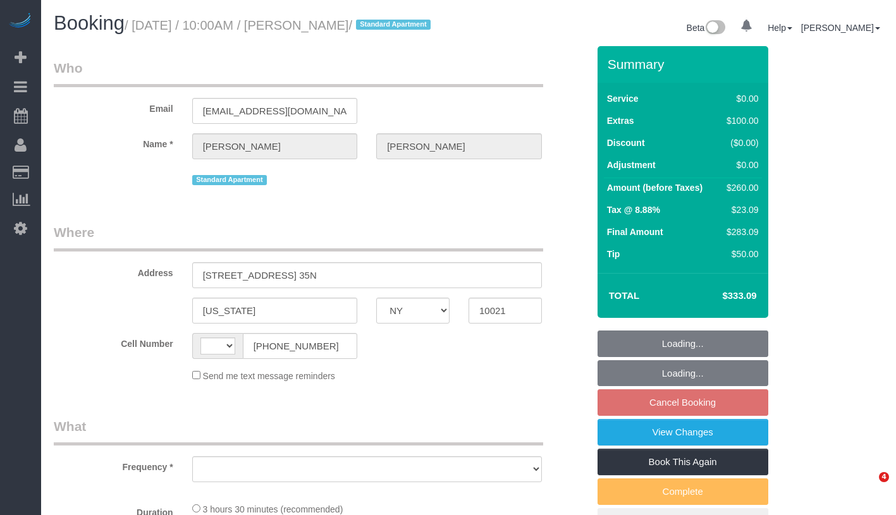
select select "NY"
select select "string:[GEOGRAPHIC_DATA]"
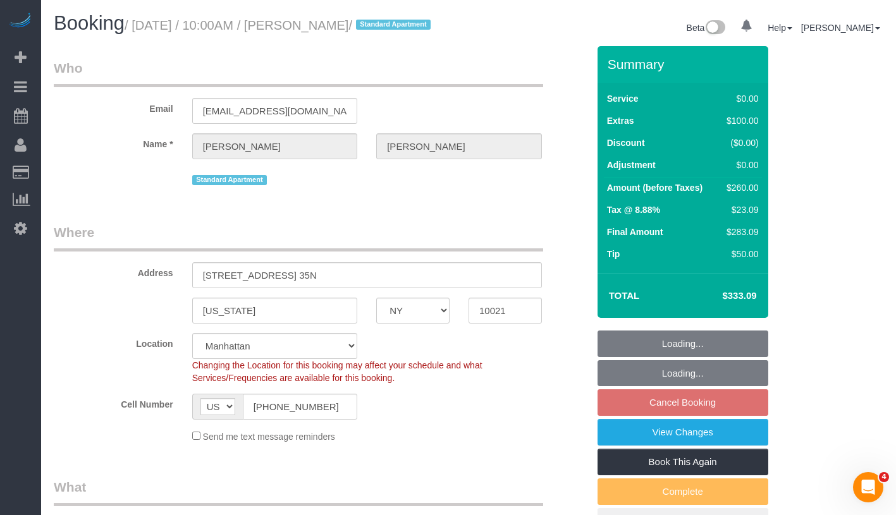
select select "object:851"
select select "string:stripe-pm_1P6CEv4VGloSiKo7xH41r3lk"
select select "number:57"
select select "number:72"
select select "number:15"
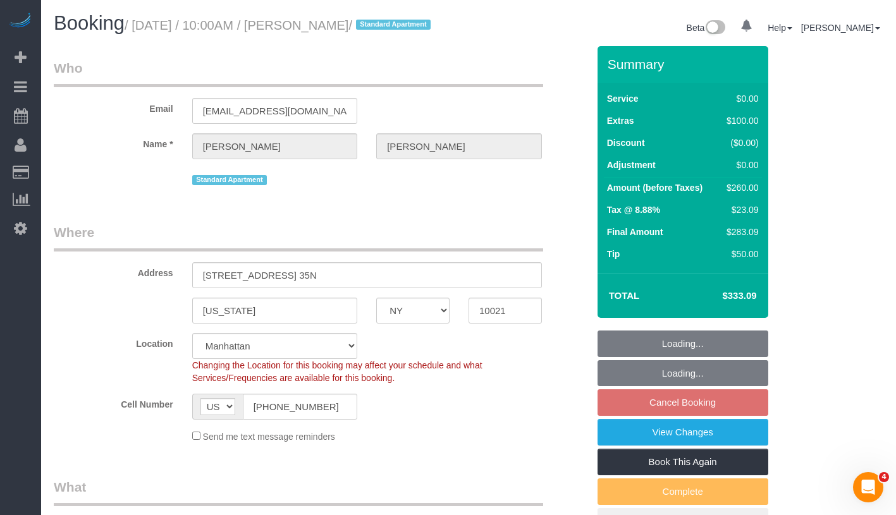
select select "number:6"
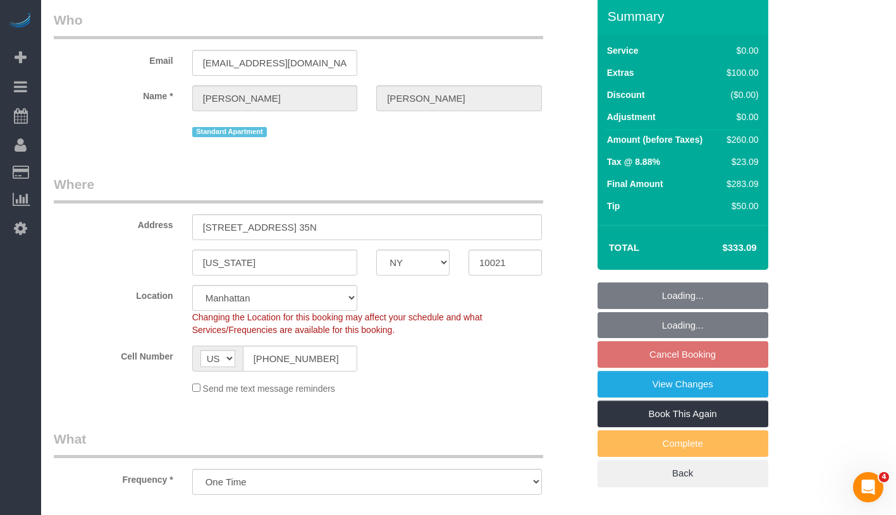
select select "1"
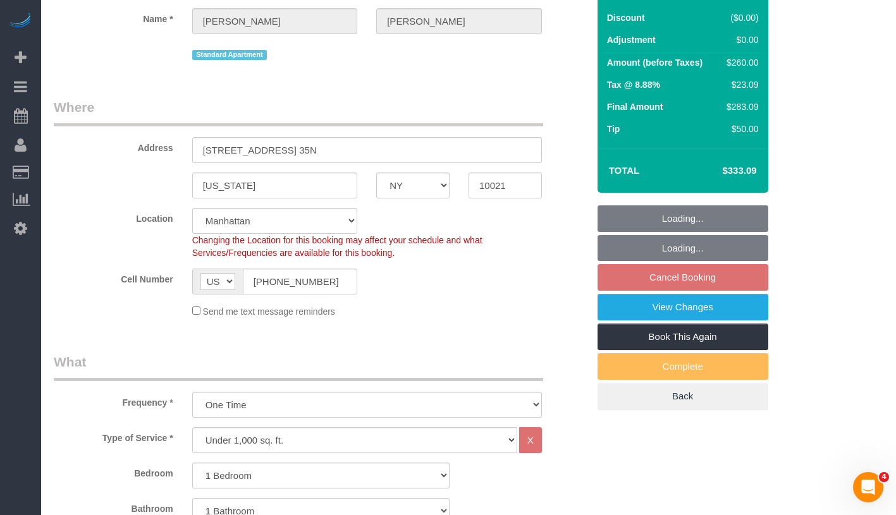
select select "object:958"
select select "spot3"
select select "1"
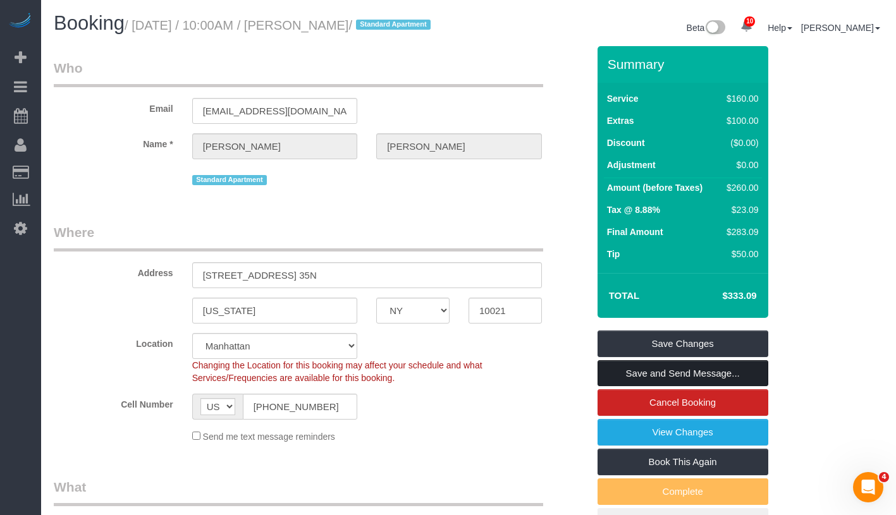
click at [739, 387] on link "Save and Send Message..." at bounding box center [682, 373] width 171 height 27
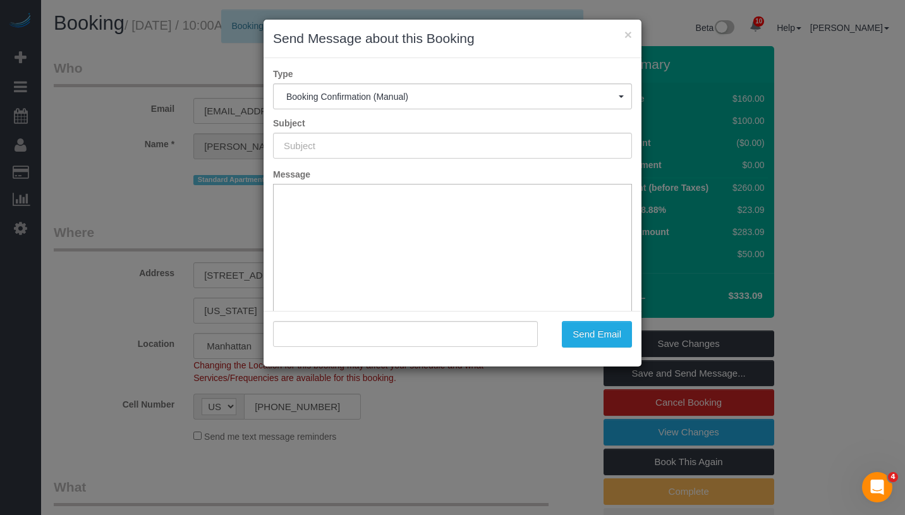
type input "Cleaning Confirmed for [DATE] 10:00am"
type input ""[PERSON_NAME]" <[EMAIL_ADDRESS][DOMAIN_NAME]>"
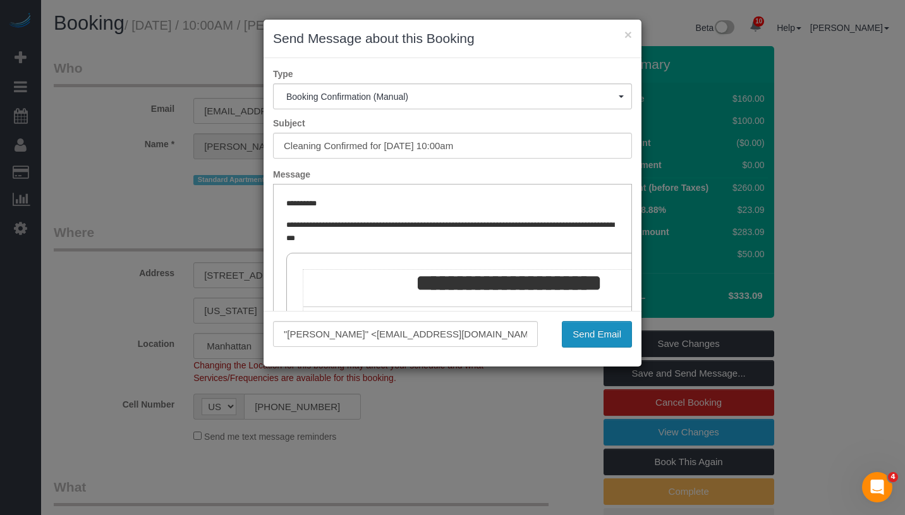
click at [594, 336] on button "Send Email" at bounding box center [597, 334] width 70 height 27
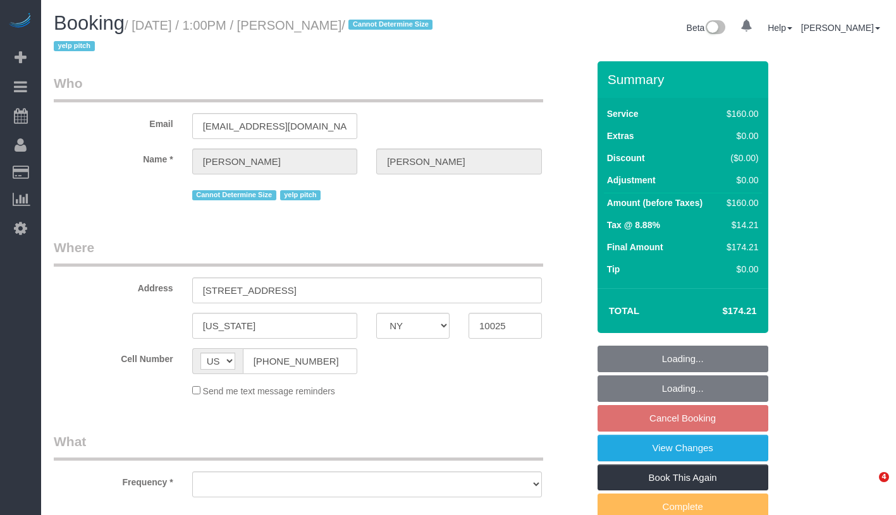
select select "NY"
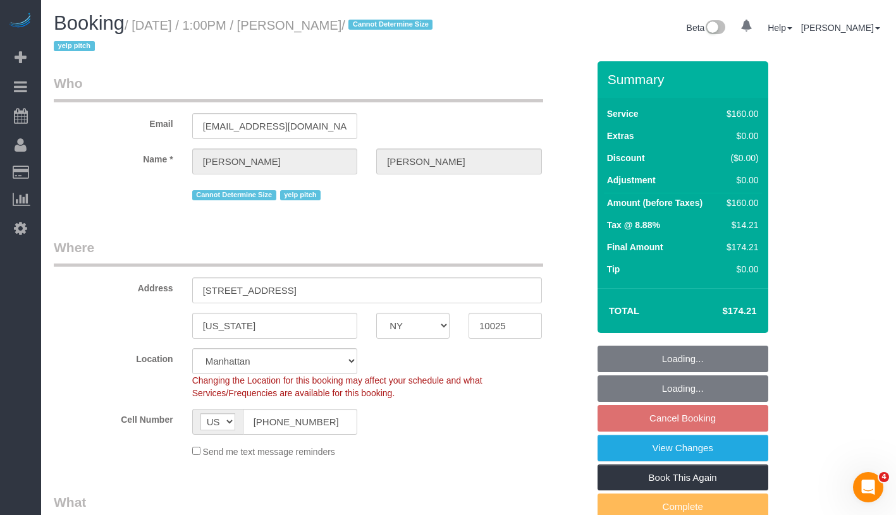
select select "object:839"
select select "string:stripe-pm_1NRGdb4VGloSiKo7LKtPL5zW"
select select "object:993"
select select "spot4"
select select "number:61"
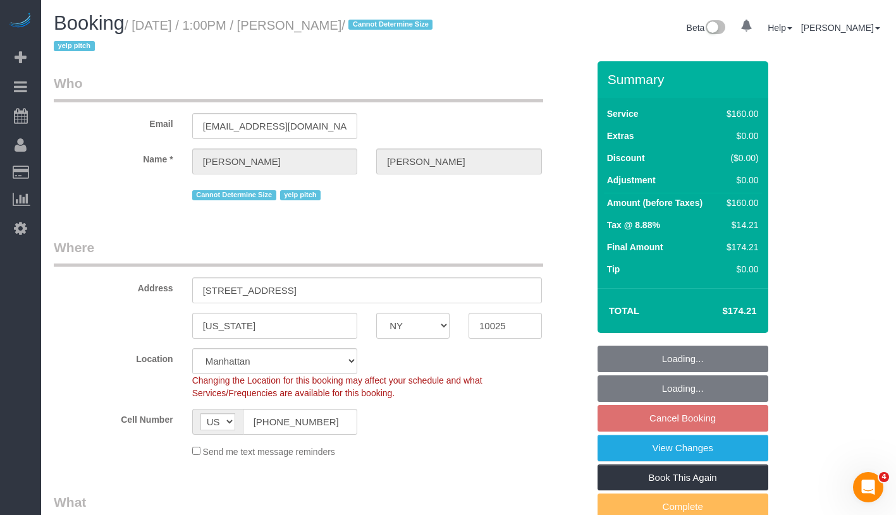
select select "number:74"
select select "number:15"
select select "number:5"
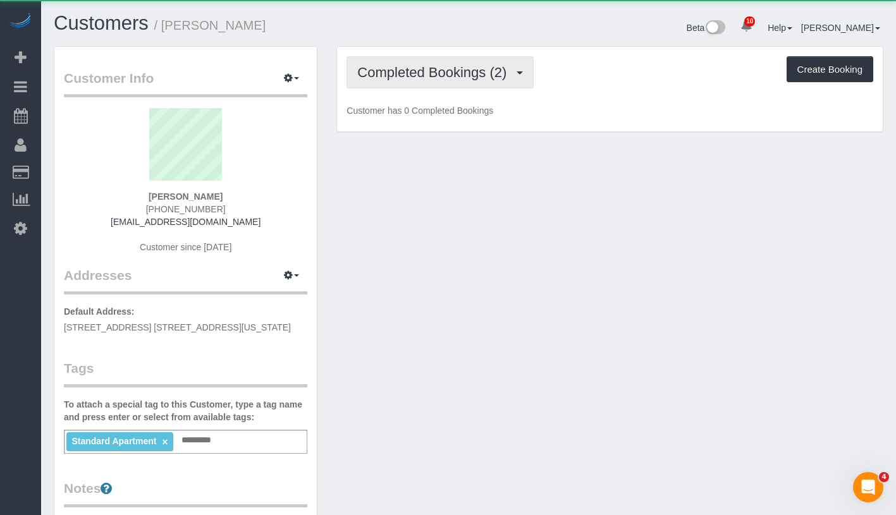
click at [459, 78] on span "Completed Bookings (2)" at bounding box center [434, 72] width 155 height 16
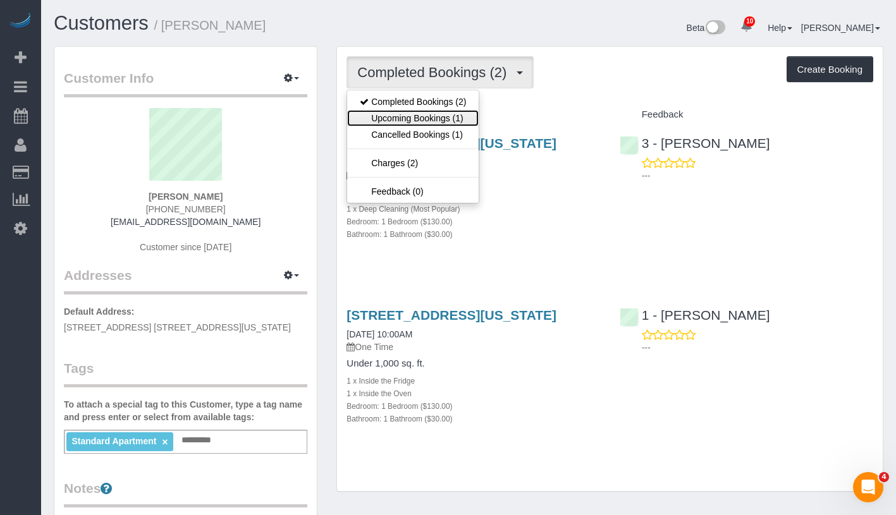
click at [451, 117] on link "Upcoming Bookings (1)" at bounding box center [412, 118] width 131 height 16
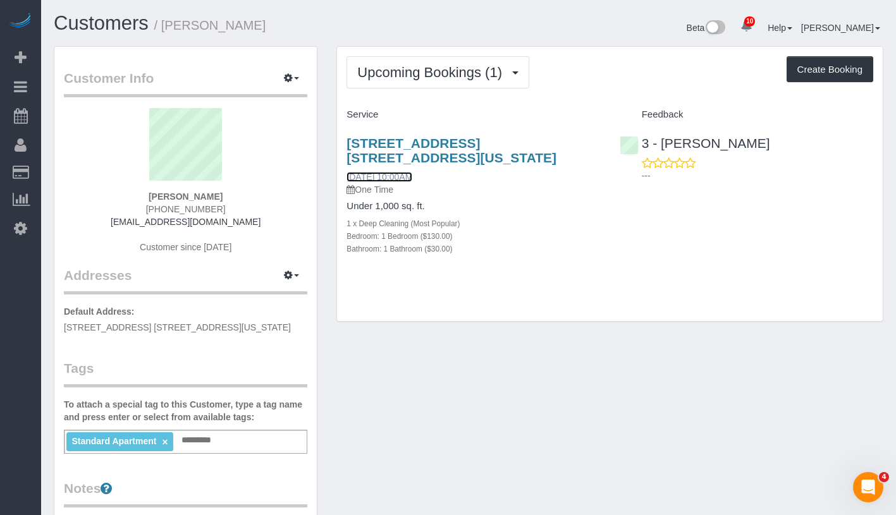
click at [387, 172] on link "[DATE] 10:00AM" at bounding box center [379, 177] width 66 height 10
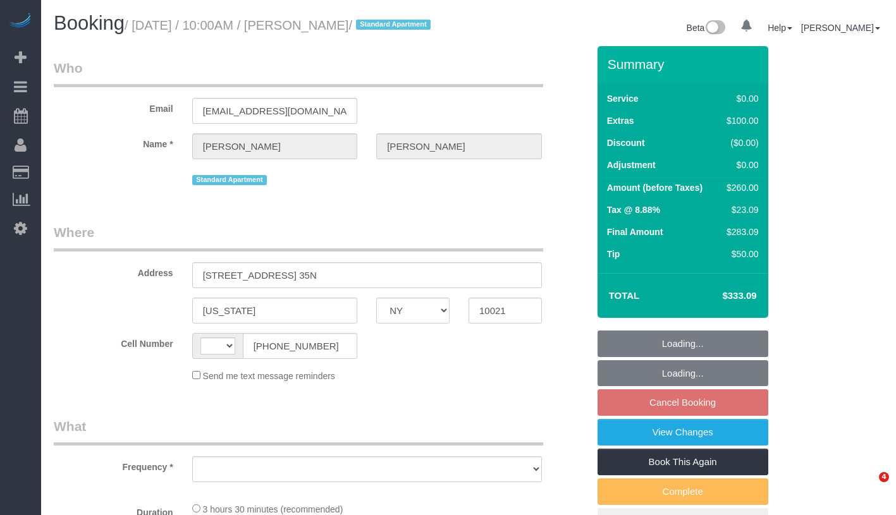
select select "NY"
select select "string:US"
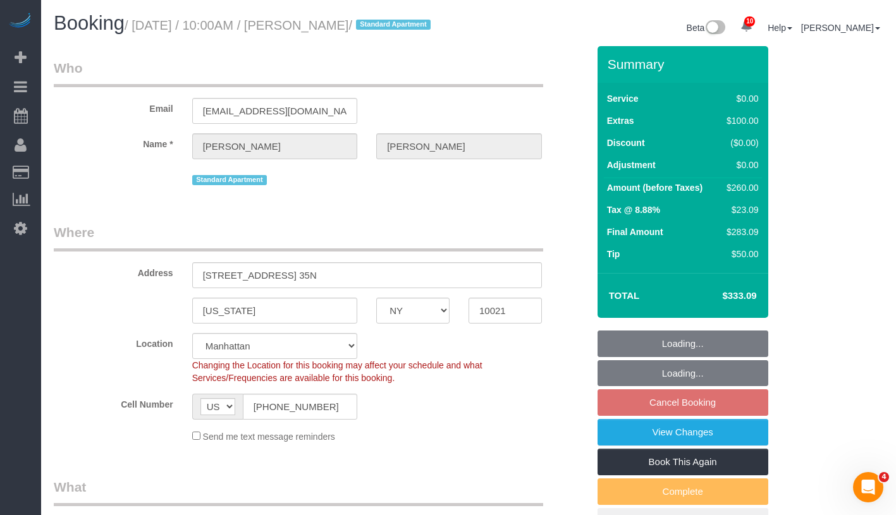
select select "string:stripe-pm_1P6CEv4VGloSiKo7xH41r3lk"
select select "number:57"
select select "number:72"
select select "number:15"
select select "number:6"
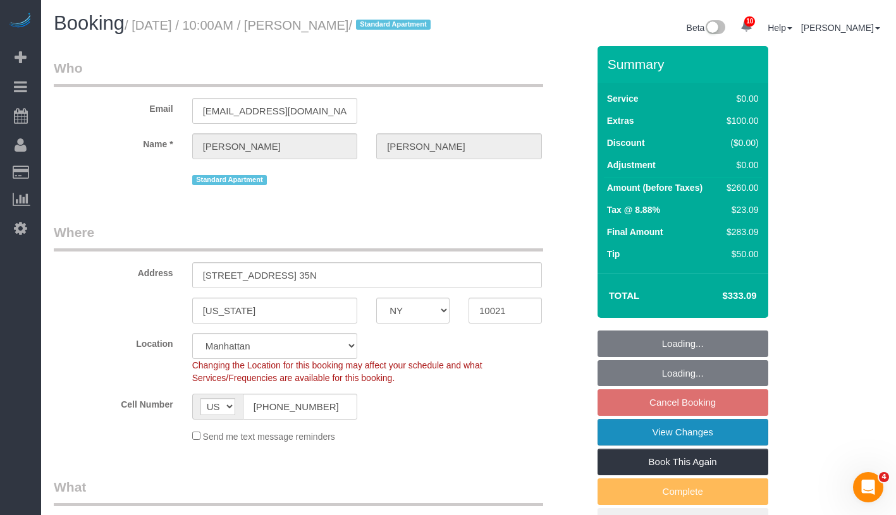
select select "object:857"
select select "spot3"
select select "object:866"
click at [703, 446] on link "View Changes" at bounding box center [682, 432] width 171 height 27
select select "1"
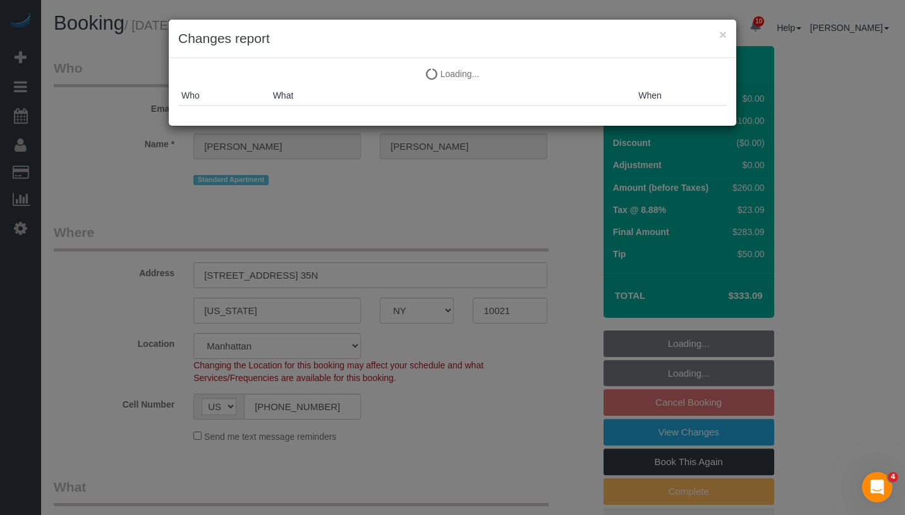
select select "1"
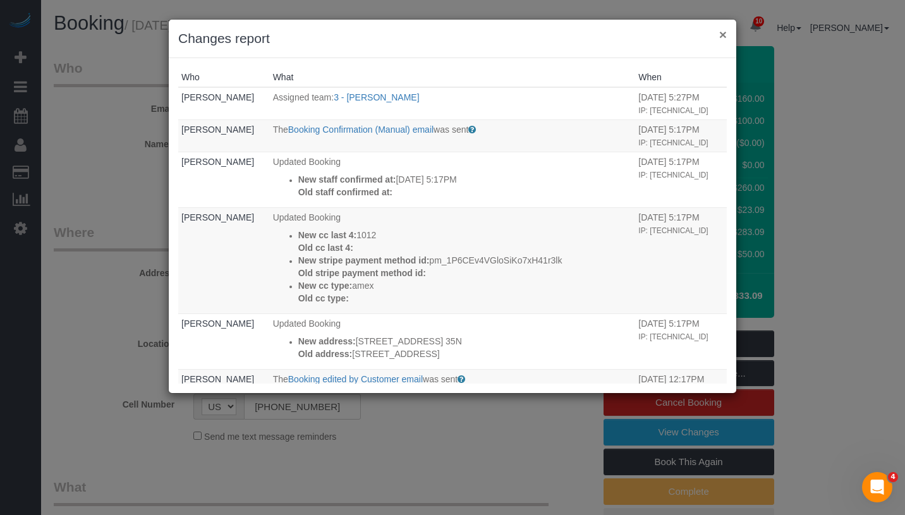
click at [722, 34] on button "×" at bounding box center [723, 34] width 8 height 13
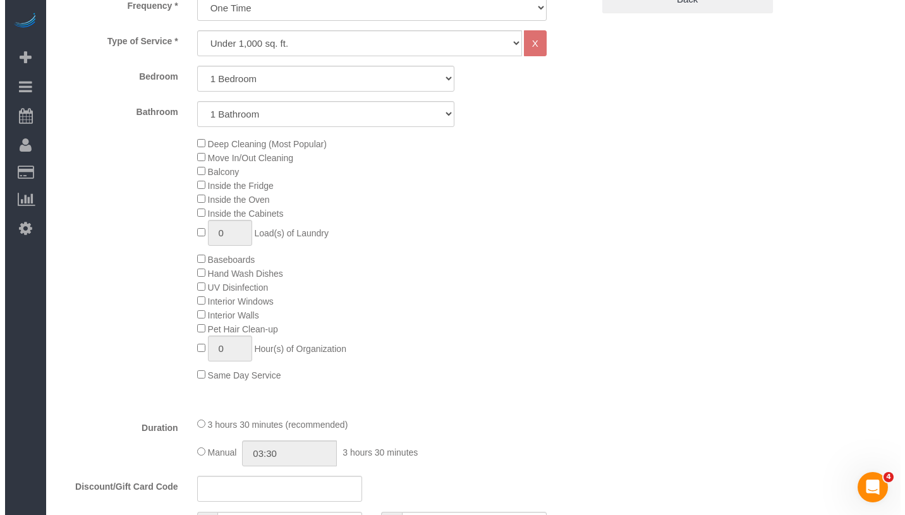
scroll to position [5, 0]
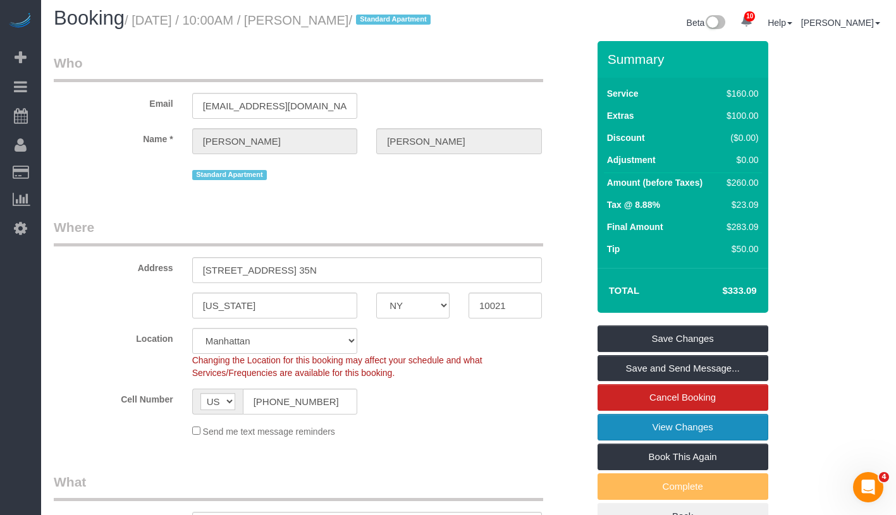
click at [703, 437] on link "View Changes" at bounding box center [682, 427] width 171 height 27
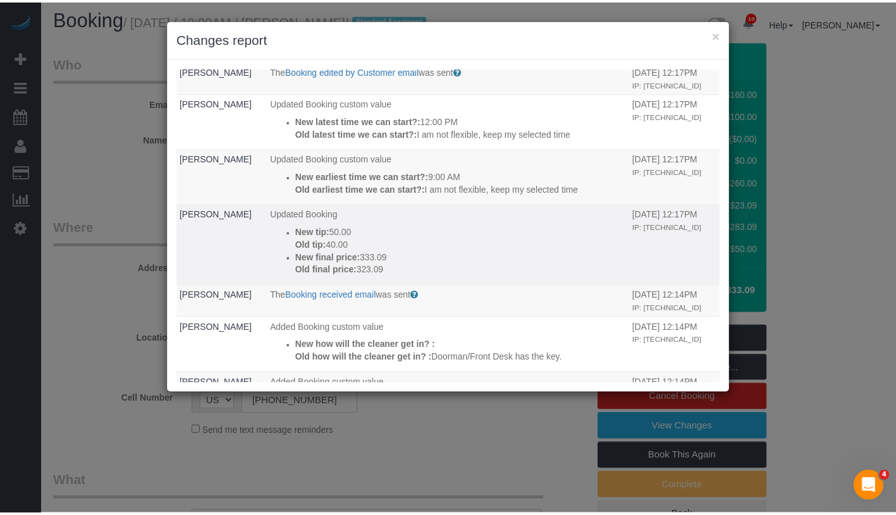
scroll to position [322, 0]
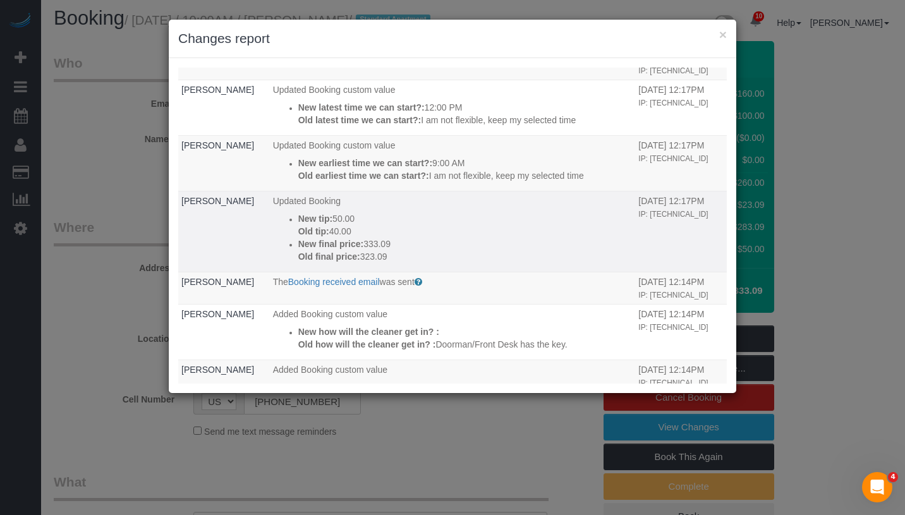
drag, startPoint x: 410, startPoint y: 306, endPoint x: 279, endPoint y: 248, distance: 143.7
click at [279, 248] on td "Updated Booking New tip: 50.00 Old tip: 40.00 New final price: 333.09 Old final…" at bounding box center [453, 231] width 366 height 81
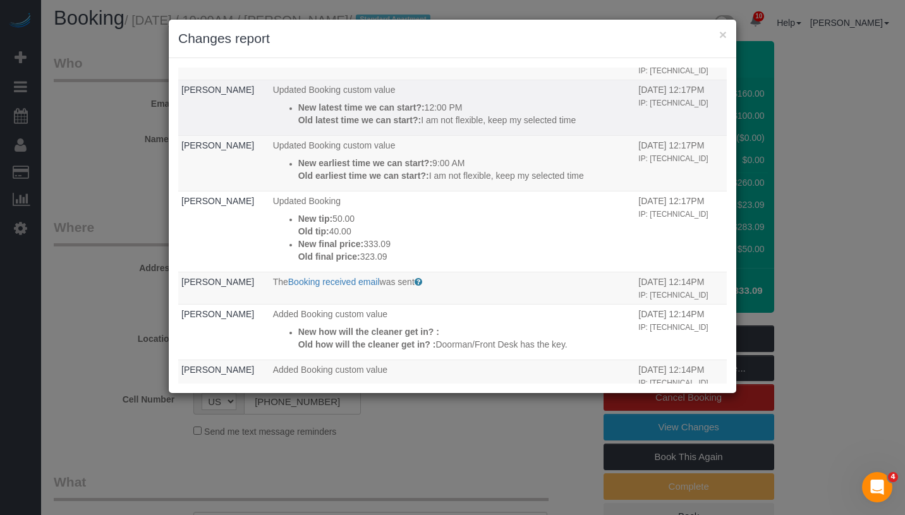
copy div "New tip: 50.00 Old tip: 40.00 New final price: 333.09 Old final price: 323.09"
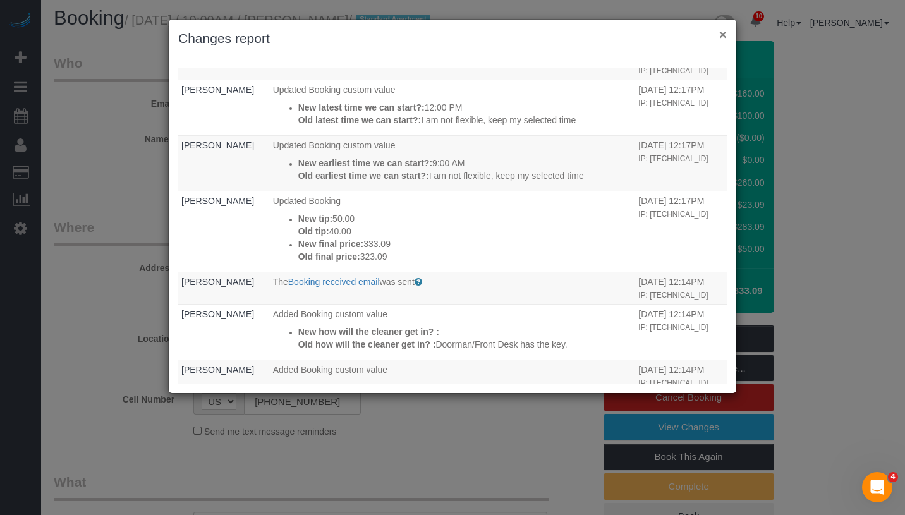
click at [722, 39] on button "×" at bounding box center [723, 34] width 8 height 13
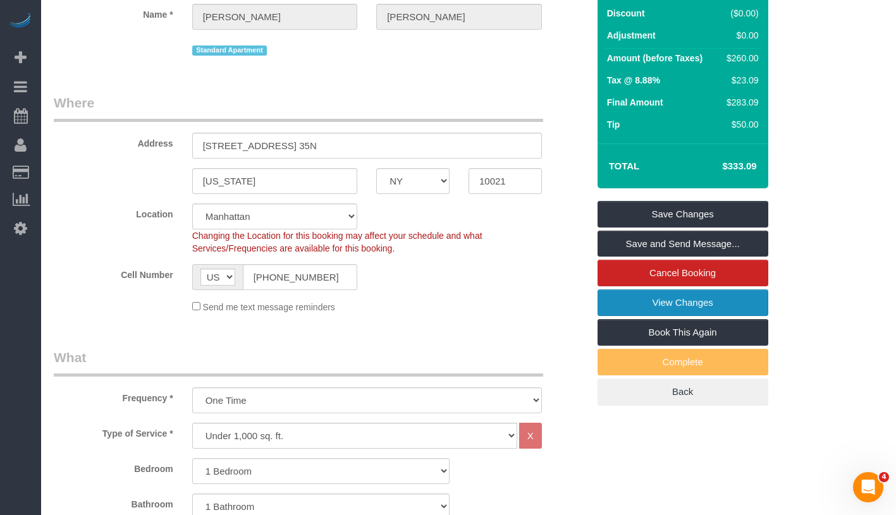
scroll to position [0, 0]
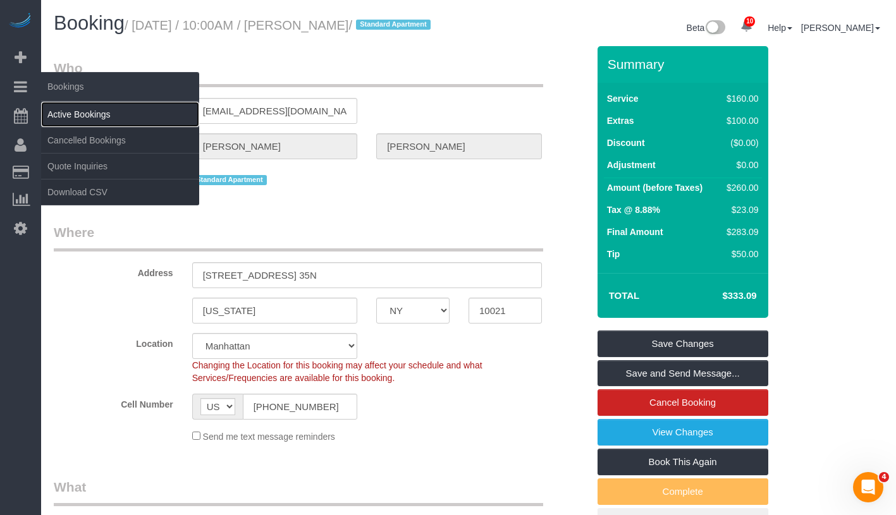
click at [78, 111] on link "Active Bookings" at bounding box center [120, 114] width 158 height 25
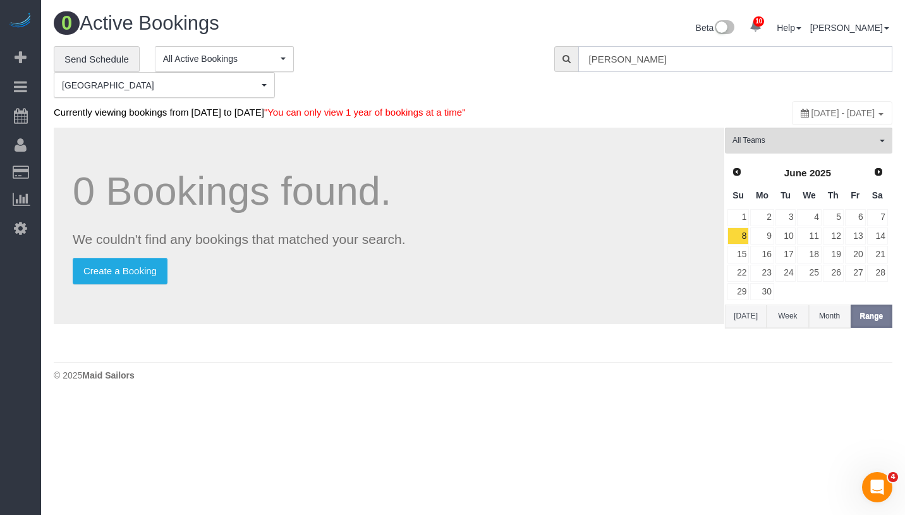
click at [700, 57] on input "Andrew Bortnick" at bounding box center [735, 59] width 314 height 26
paste input "[PERSON_NAME]"
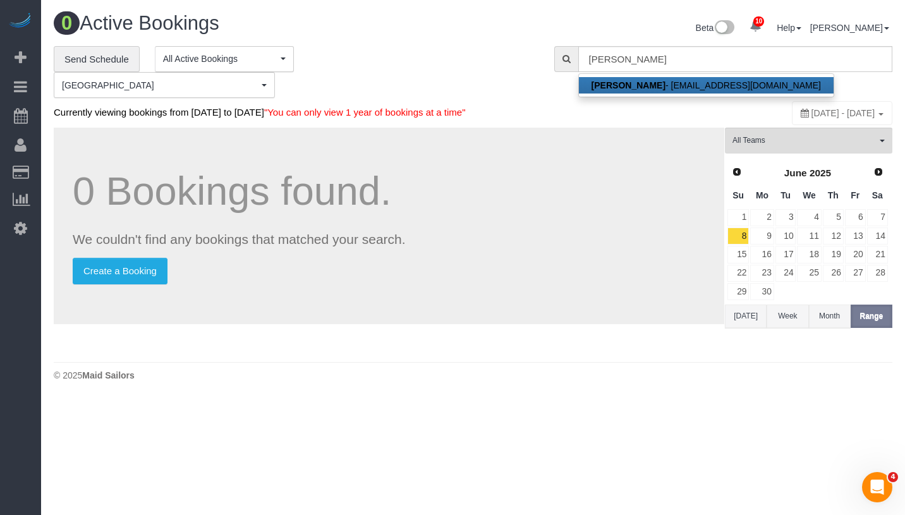
click at [683, 83] on link "Julia Talish - jtalish@gmail.com" at bounding box center [706, 85] width 255 height 16
type input "[EMAIL_ADDRESS][DOMAIN_NAME]"
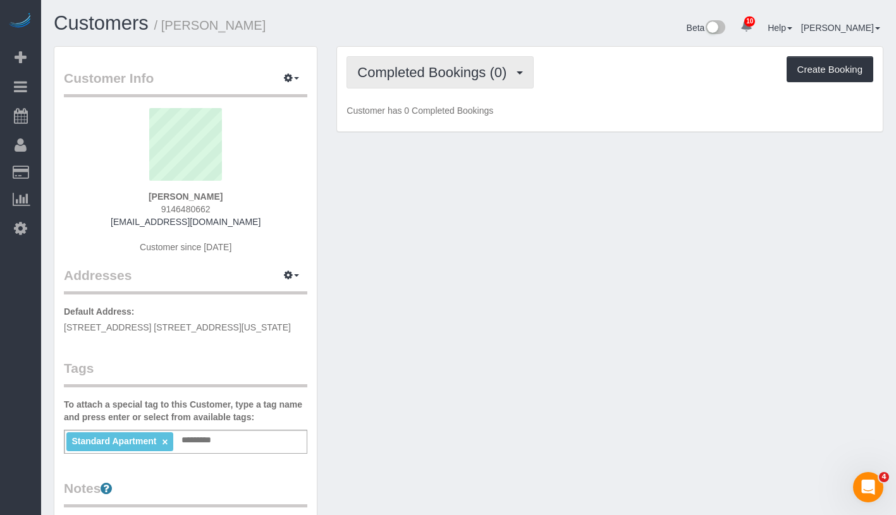
click at [449, 74] on span "Completed Bookings (0)" at bounding box center [434, 72] width 155 height 16
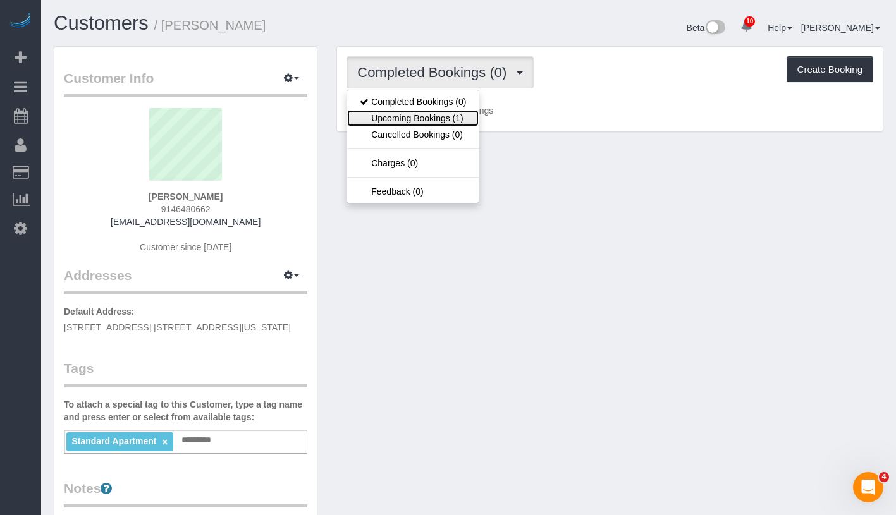
click at [422, 119] on link "Upcoming Bookings (1)" at bounding box center [412, 118] width 131 height 16
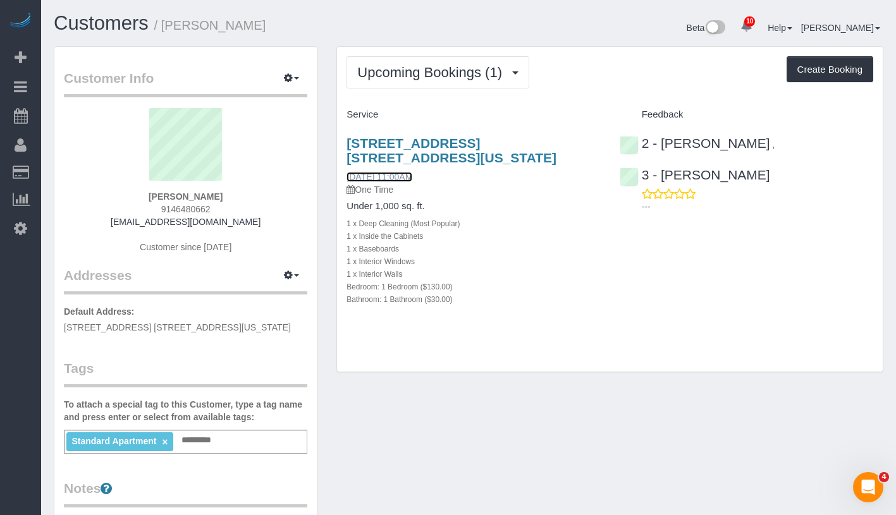
click at [409, 176] on link "08/20/2025 11:00AM" at bounding box center [379, 177] width 66 height 10
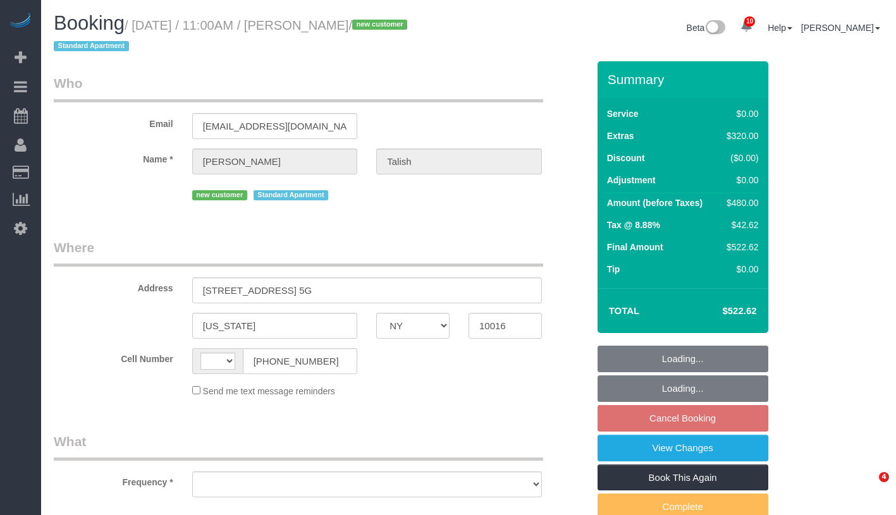
select select "NY"
select select "string:[GEOGRAPHIC_DATA]"
select select "number:89"
select select "number:90"
select select "number:15"
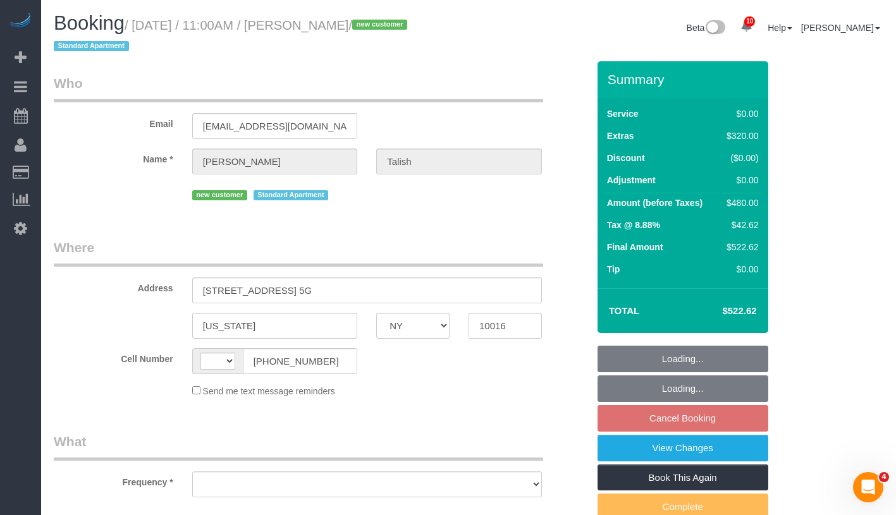
select select "number:5"
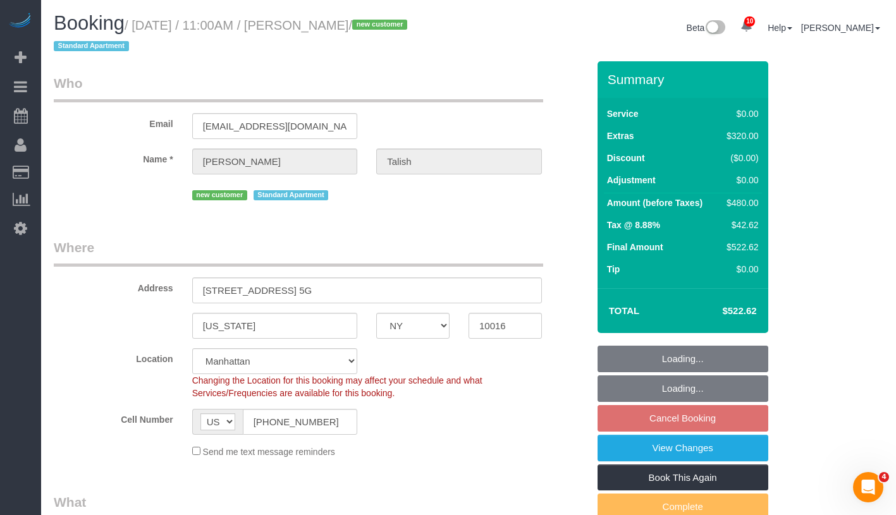
select select "string:stripe-pm_1RxW6v4VGloSiKo7jYFCdsXo"
select select "1"
select select "object:968"
select select "spot4"
select select "1"
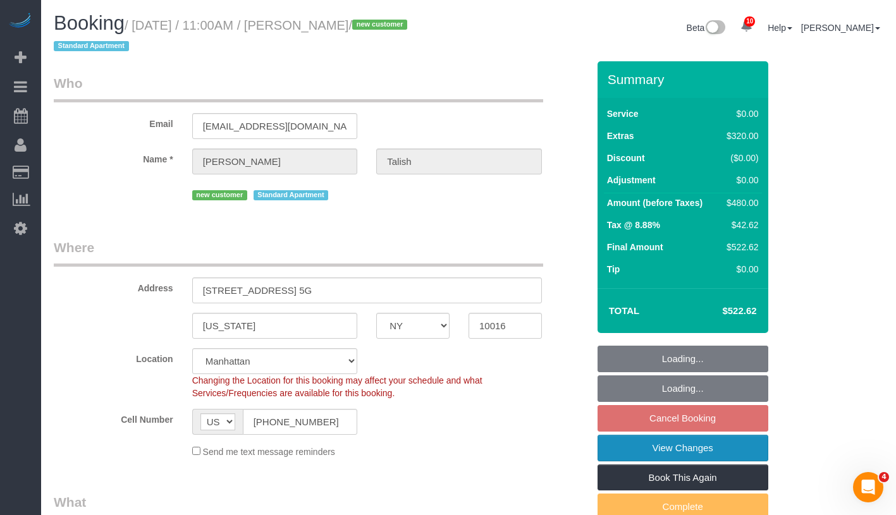
select select "object:1013"
click at [753, 450] on link "View Changes" at bounding box center [682, 448] width 171 height 27
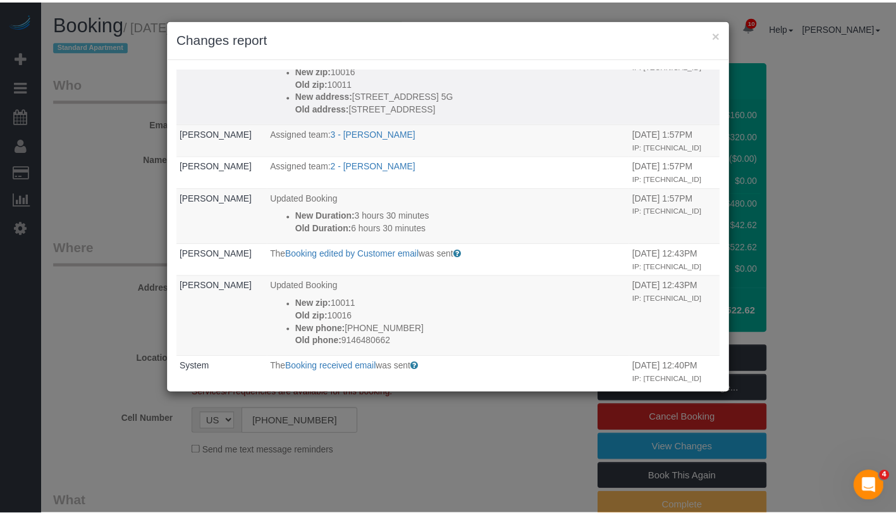
scroll to position [154, 0]
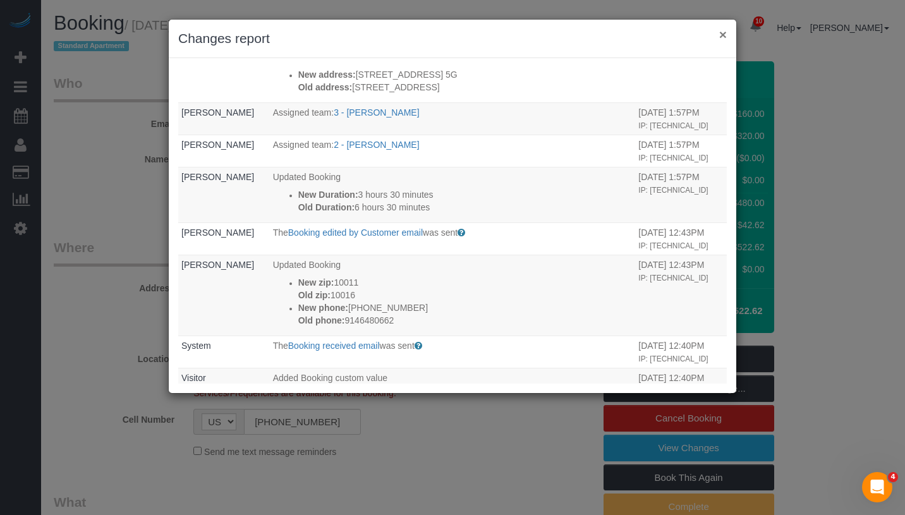
click at [724, 36] on button "×" at bounding box center [723, 34] width 8 height 13
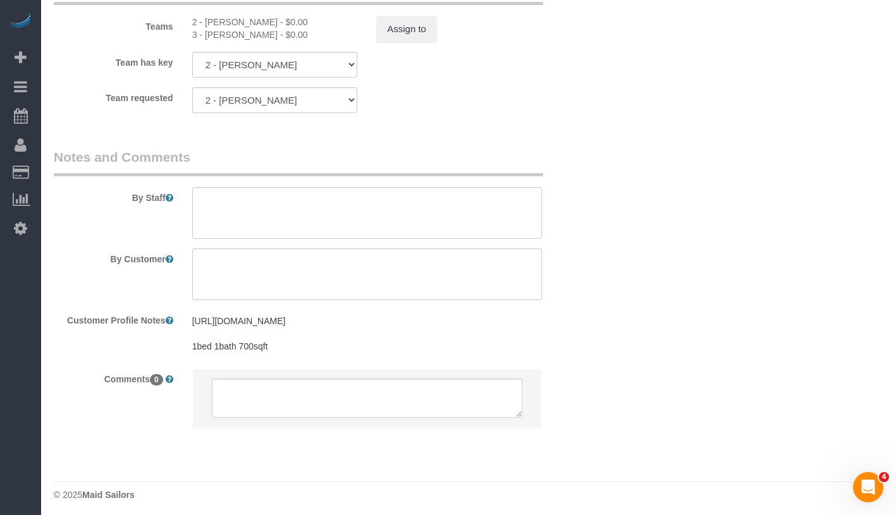
scroll to position [1733, 0]
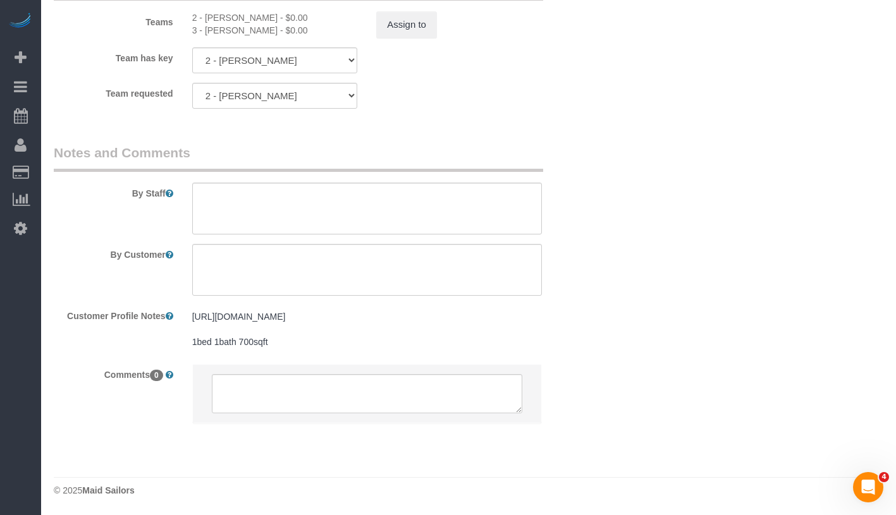
drag, startPoint x: 260, startPoint y: 326, endPoint x: 191, endPoint y: 308, distance: 71.3
click at [191, 308] on div "[URL][DOMAIN_NAME] 1bed 1bath 700sqft [URL][DOMAIN_NAME] 1bed 1bath 700sqft" at bounding box center [367, 329] width 368 height 49
copy pre "[URL][DOMAIN_NAME]"
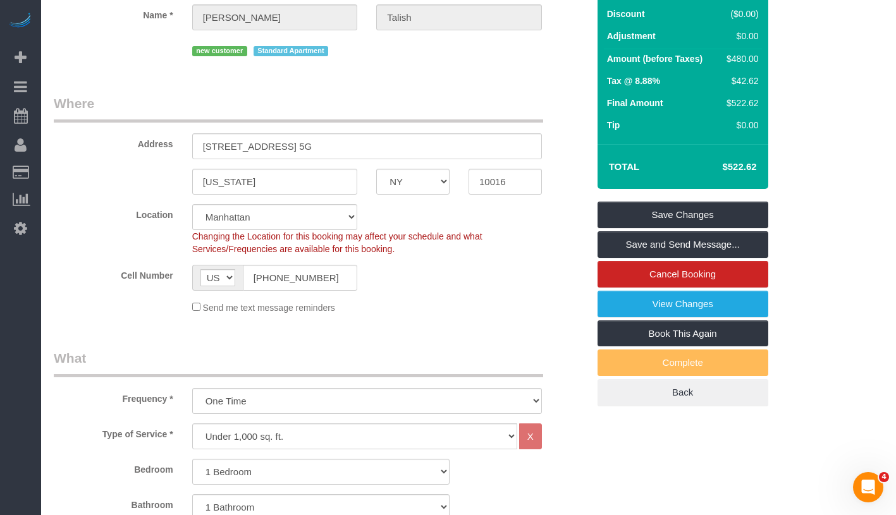
scroll to position [39, 0]
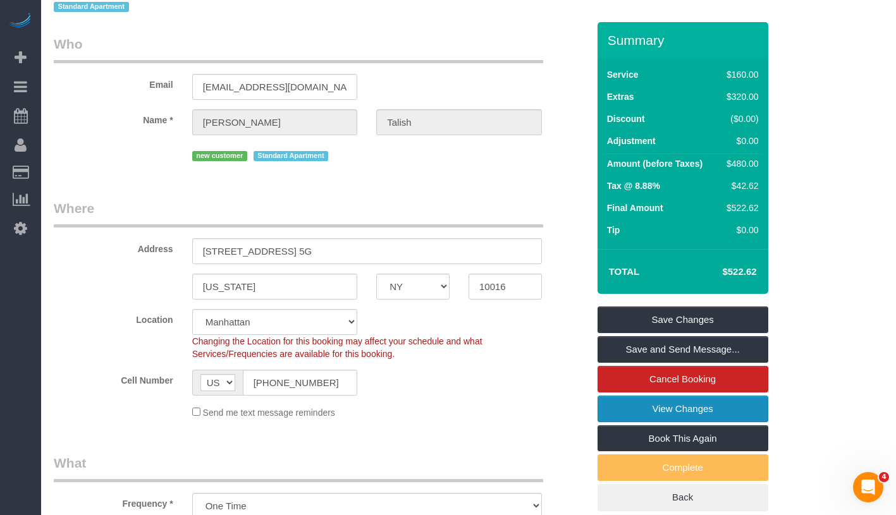
click at [758, 418] on link "View Changes" at bounding box center [682, 409] width 171 height 27
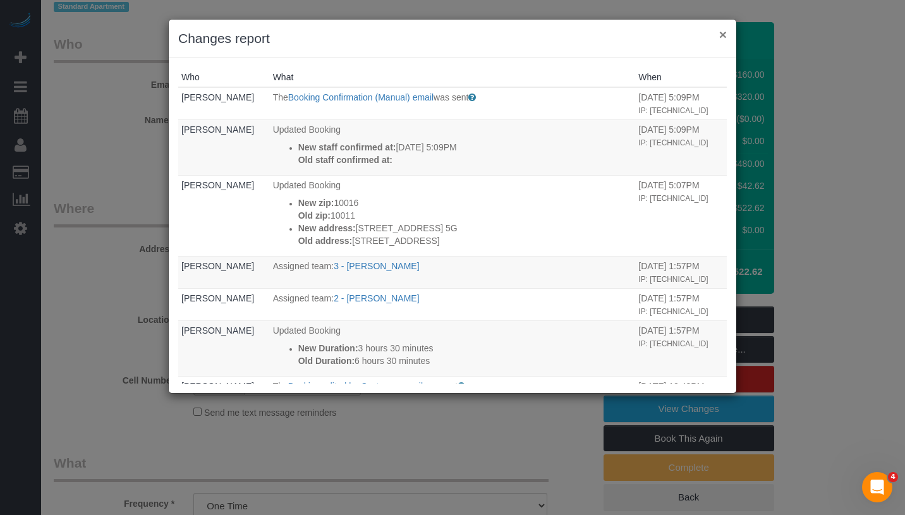
click at [720, 37] on button "×" at bounding box center [723, 34] width 8 height 13
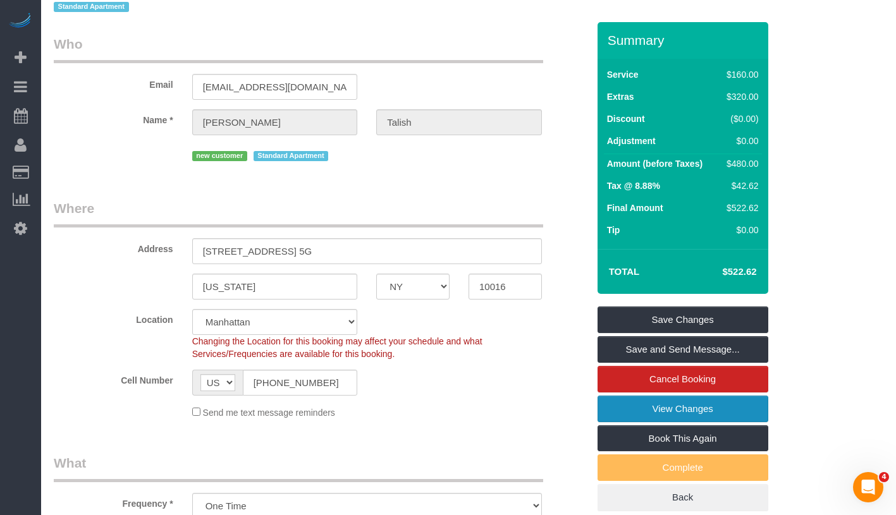
click at [743, 410] on link "View Changes" at bounding box center [682, 409] width 171 height 27
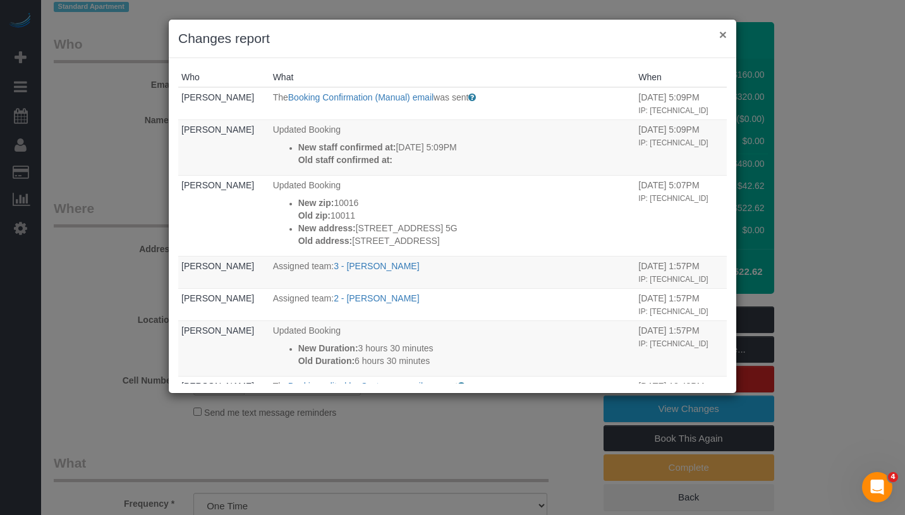
click at [724, 35] on button "×" at bounding box center [723, 34] width 8 height 13
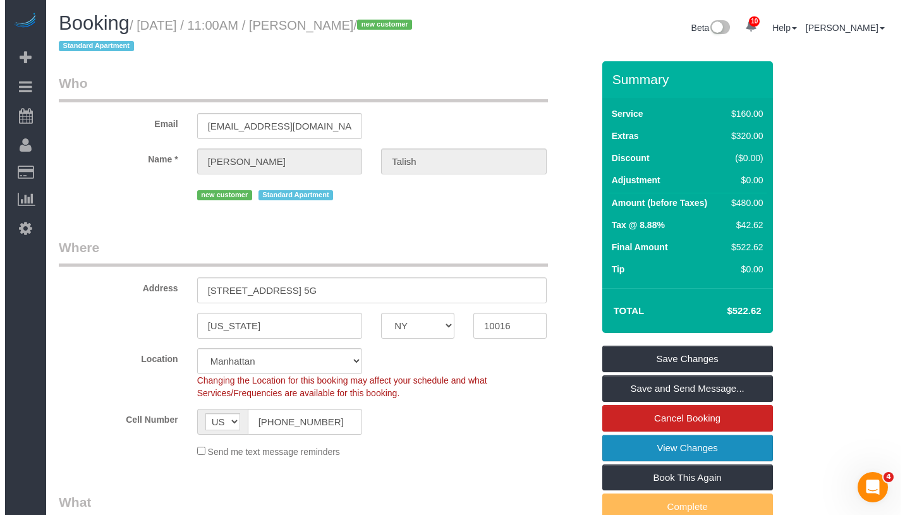
scroll to position [0, 0]
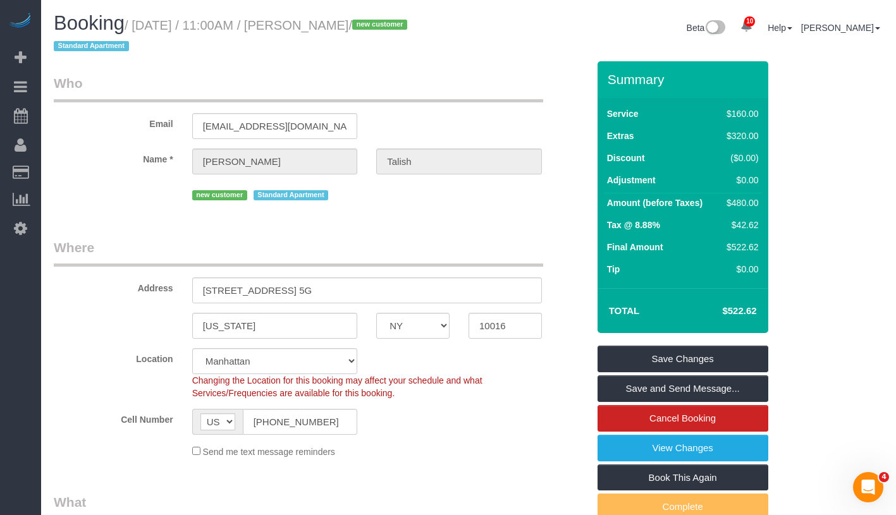
drag, startPoint x: 309, startPoint y: 28, endPoint x: 370, endPoint y: 23, distance: 60.8
click at [370, 23] on small "/ August 20, 2025 / 11:00AM / Julia Talish / new customer Standard Apartment" at bounding box center [232, 35] width 357 height 35
copy small "[PERSON_NAME]"
click at [686, 452] on link "View Changes" at bounding box center [682, 448] width 171 height 27
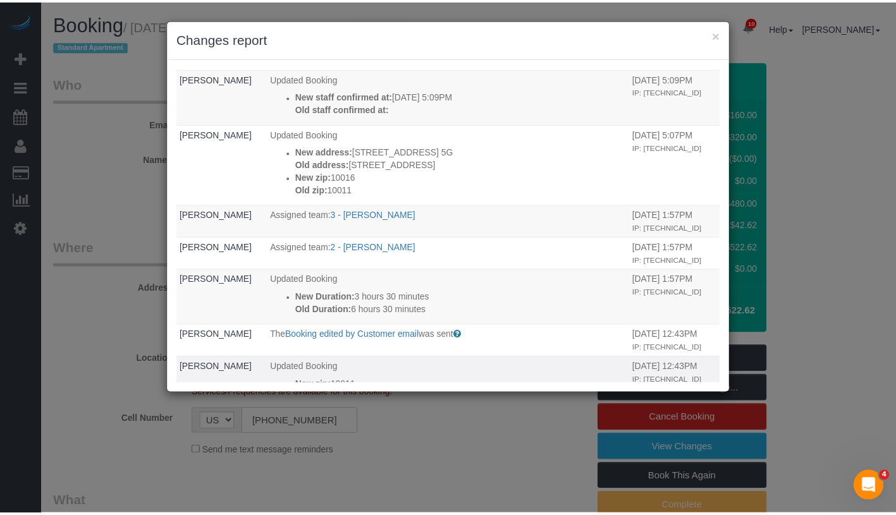
scroll to position [34, 0]
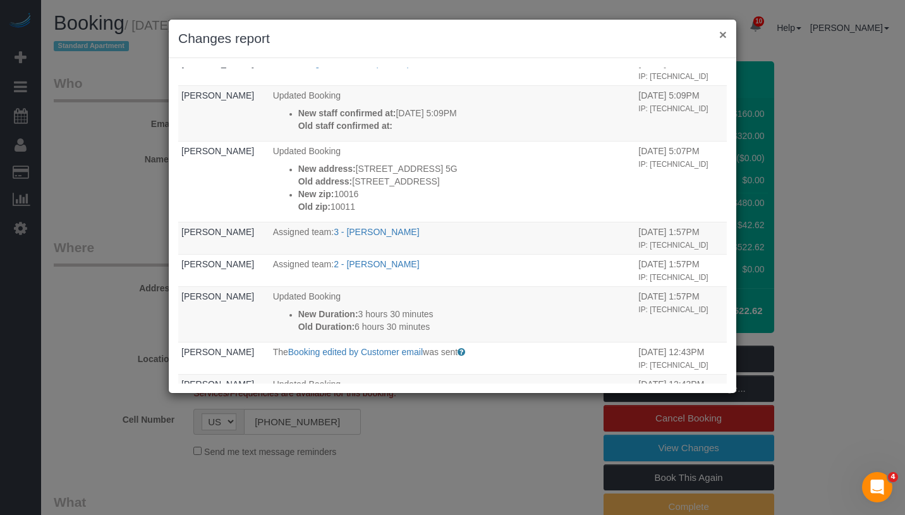
click at [724, 38] on button "×" at bounding box center [723, 34] width 8 height 13
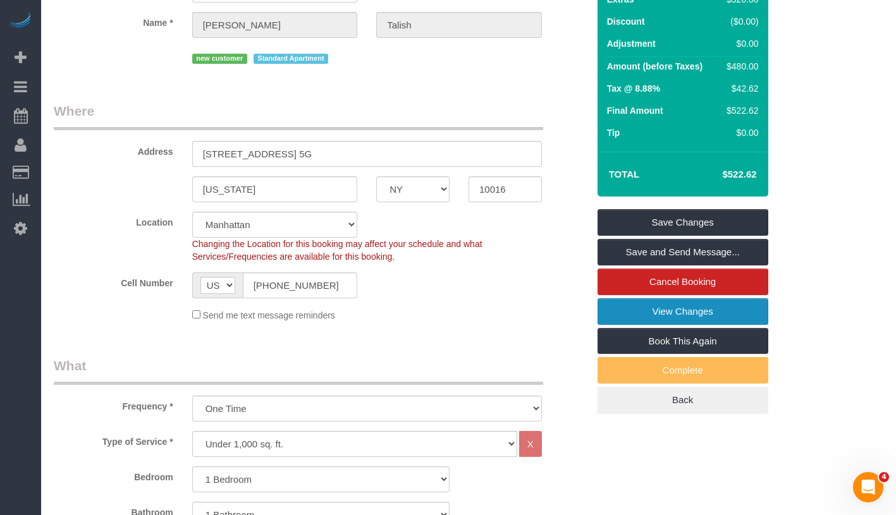
scroll to position [56, 0]
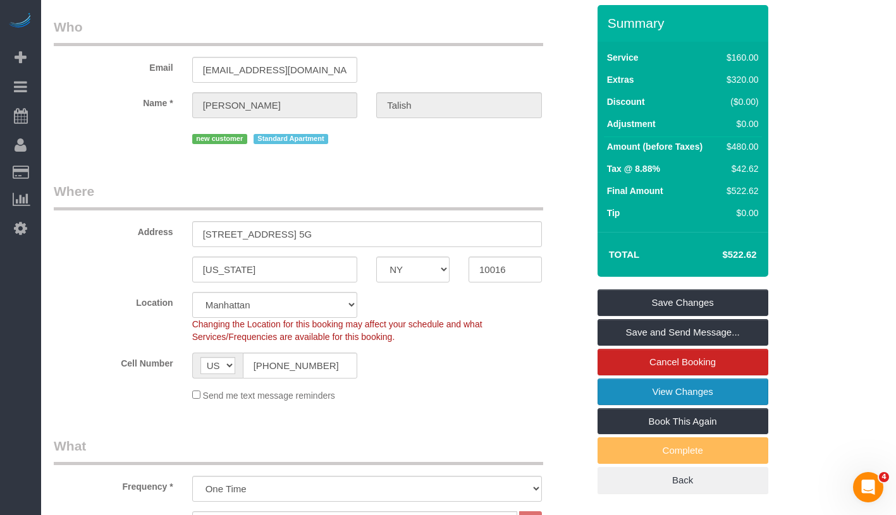
click at [731, 391] on link "View Changes" at bounding box center [682, 392] width 171 height 27
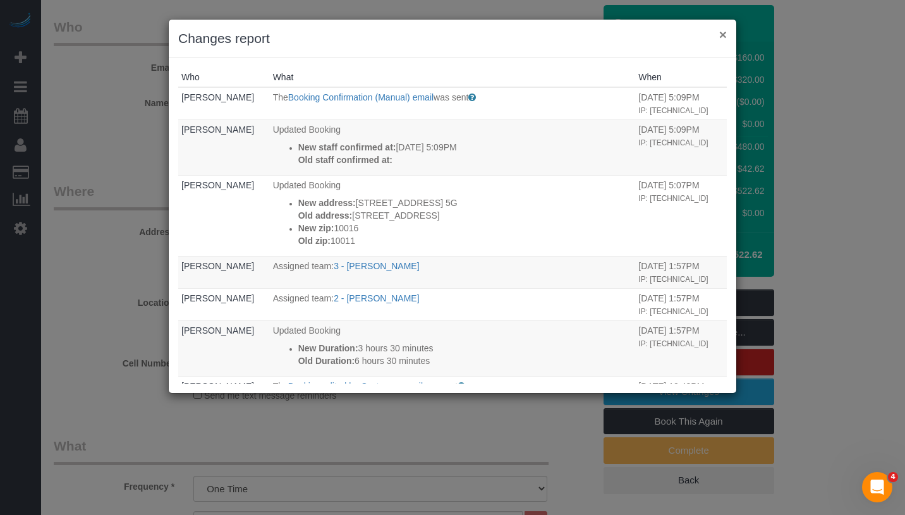
click at [723, 35] on button "×" at bounding box center [723, 34] width 8 height 13
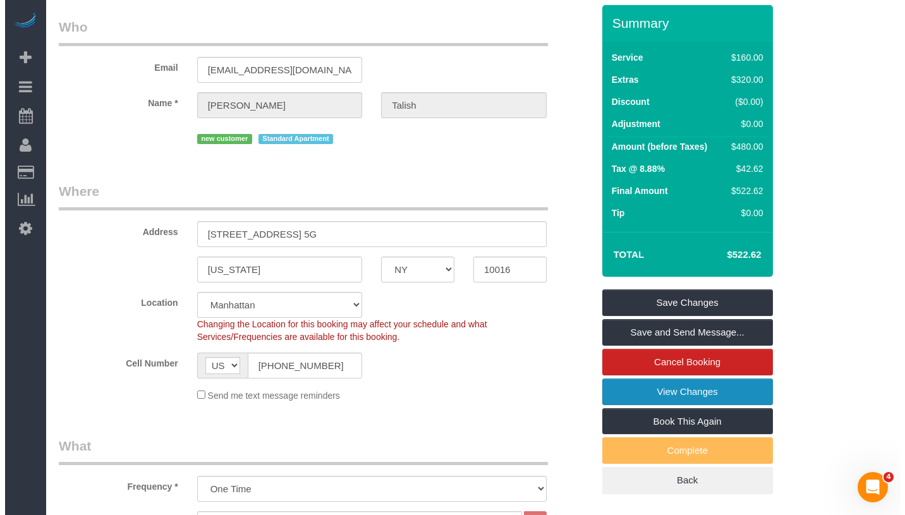
scroll to position [293, 0]
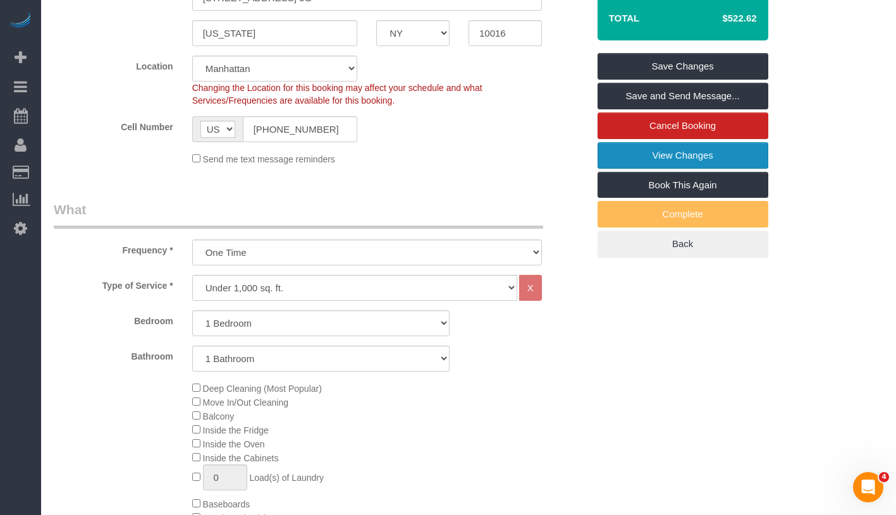
click at [733, 159] on link "View Changes" at bounding box center [682, 155] width 171 height 27
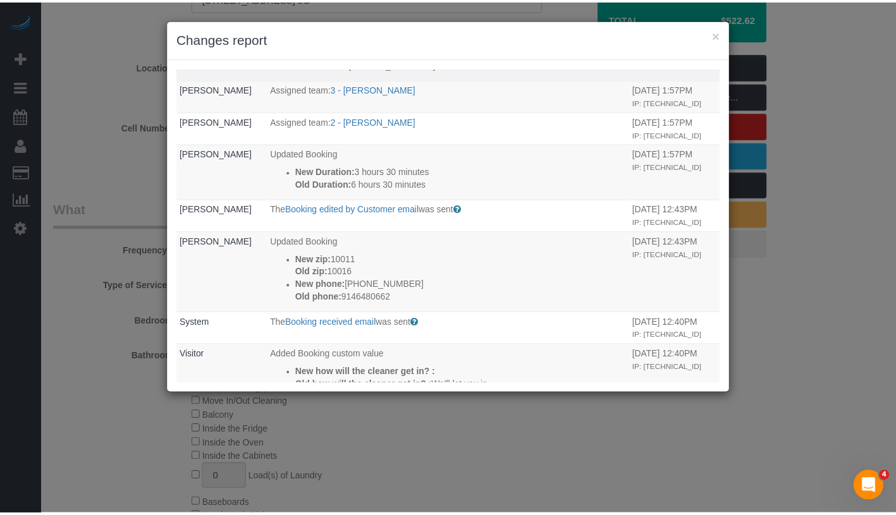
scroll to position [249, 0]
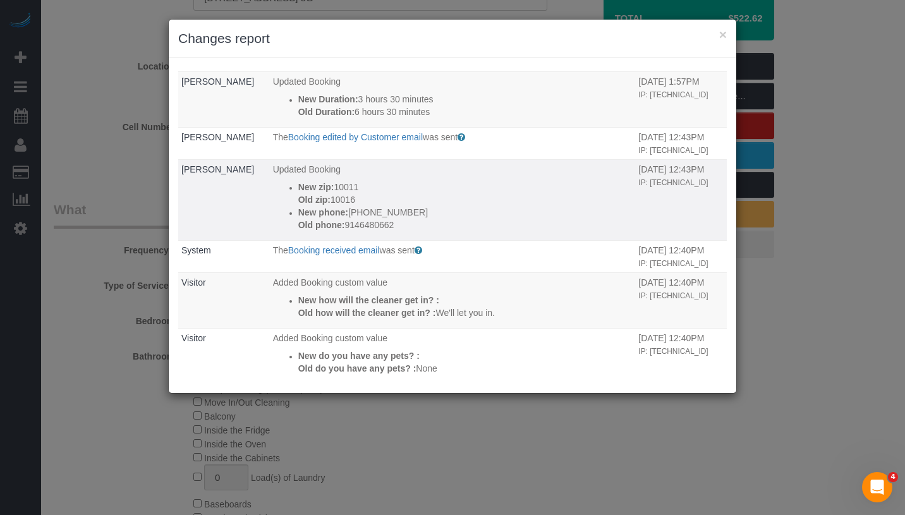
drag, startPoint x: 331, startPoint y: 200, endPoint x: 373, endPoint y: 194, distance: 42.8
click at [373, 193] on p "New zip: 10011" at bounding box center [465, 187] width 334 height 13
copy p "10011"
click at [726, 38] on button "×" at bounding box center [723, 34] width 8 height 13
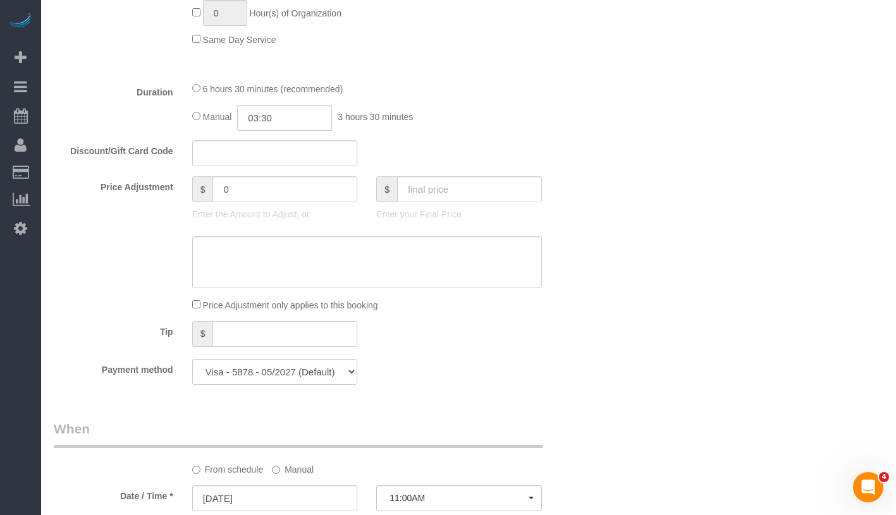
scroll to position [734, 0]
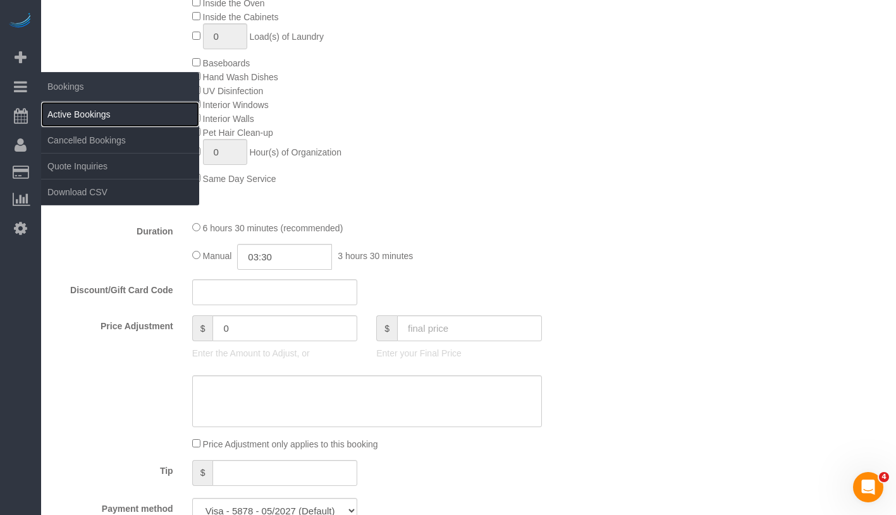
click at [105, 119] on link "Active Bookings" at bounding box center [120, 114] width 158 height 25
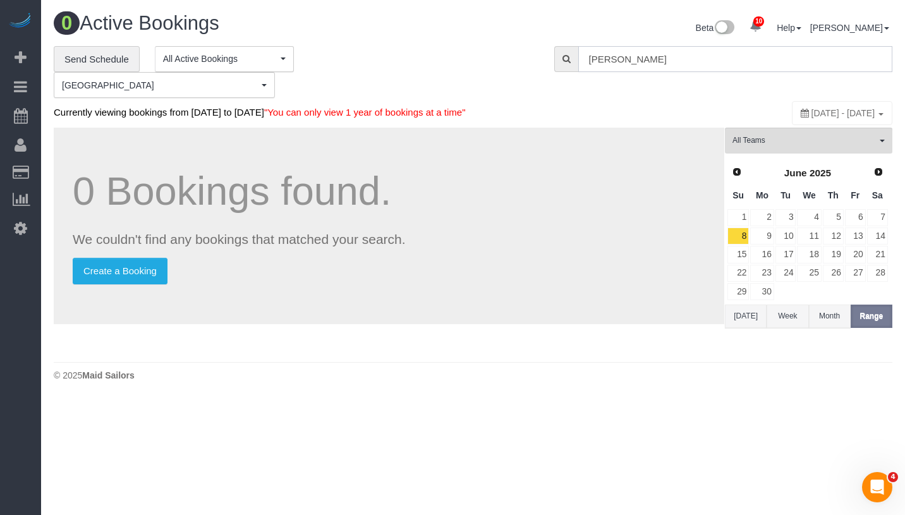
click at [686, 68] on input "[PERSON_NAME]" at bounding box center [735, 59] width 314 height 26
click at [642, 59] on input "[PERSON_NAME]" at bounding box center [735, 59] width 314 height 26
paste input "Emily Annis -"
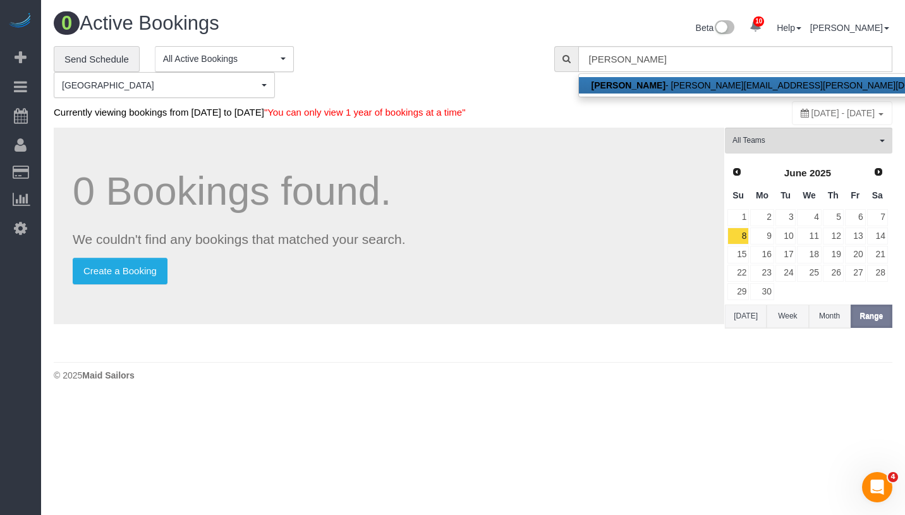
click at [664, 82] on link "Emily Annis - annis.emily@gmail.com" at bounding box center [779, 85] width 401 height 16
type input "annis.emily@gmail.com"
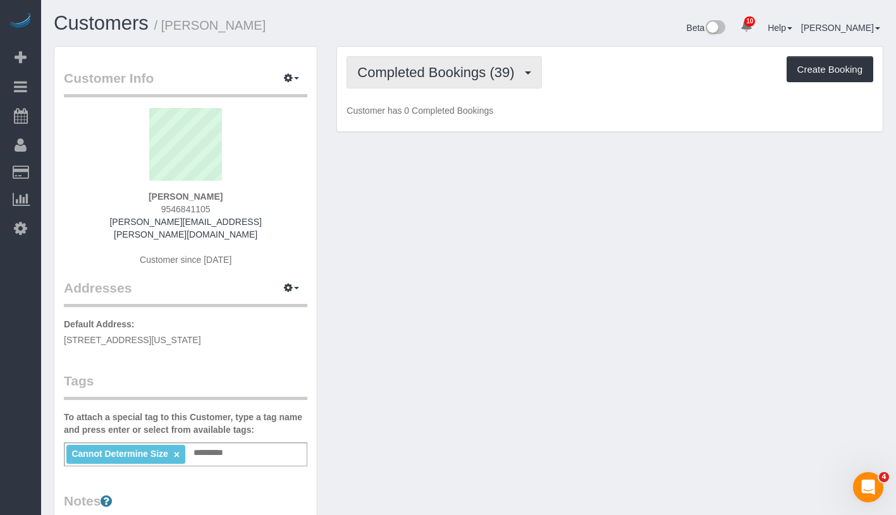
click at [441, 75] on span "Completed Bookings (39)" at bounding box center [438, 72] width 163 height 16
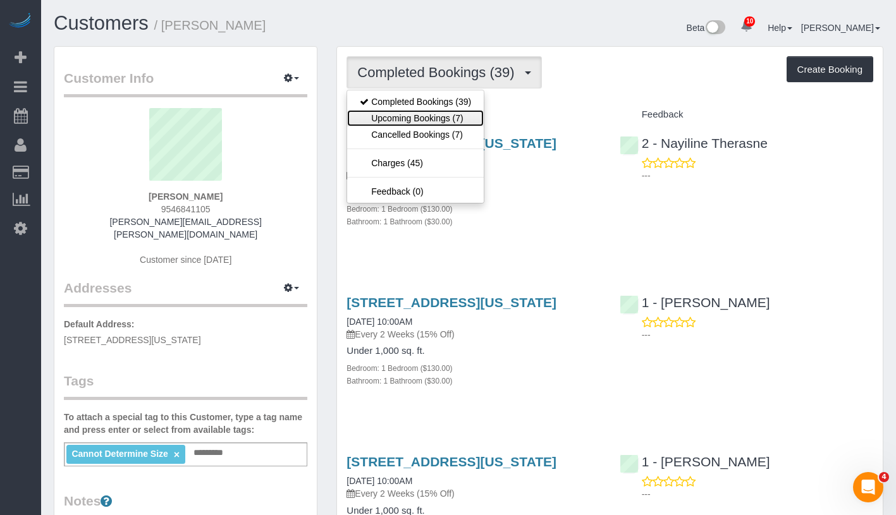
click at [441, 118] on link "Upcoming Bookings (7)" at bounding box center [415, 118] width 137 height 16
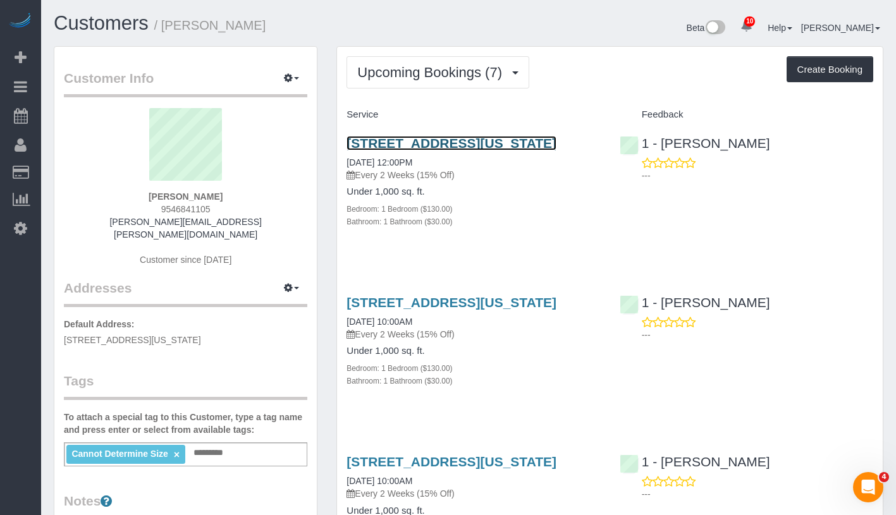
click at [501, 143] on link "45 Wall Street, Apt. 303, New York, NY 10005" at bounding box center [451, 143] width 210 height 15
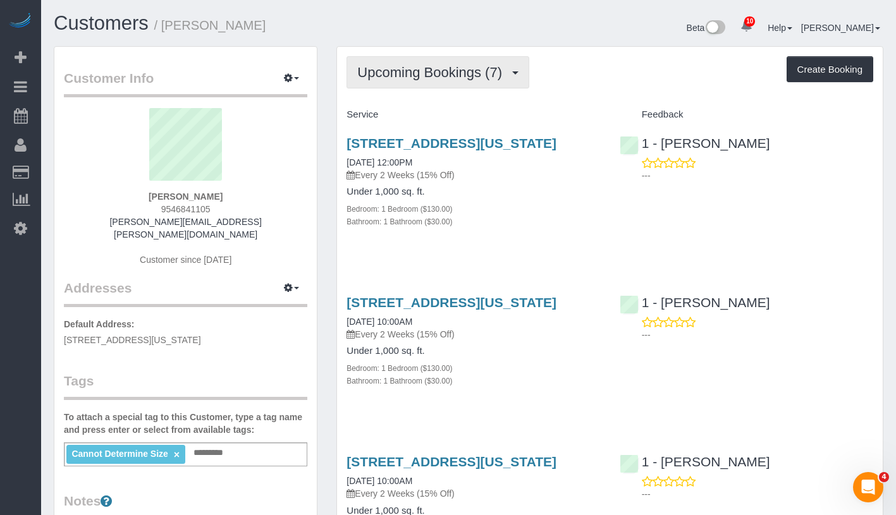
click at [420, 72] on span "Upcoming Bookings (7)" at bounding box center [432, 72] width 151 height 16
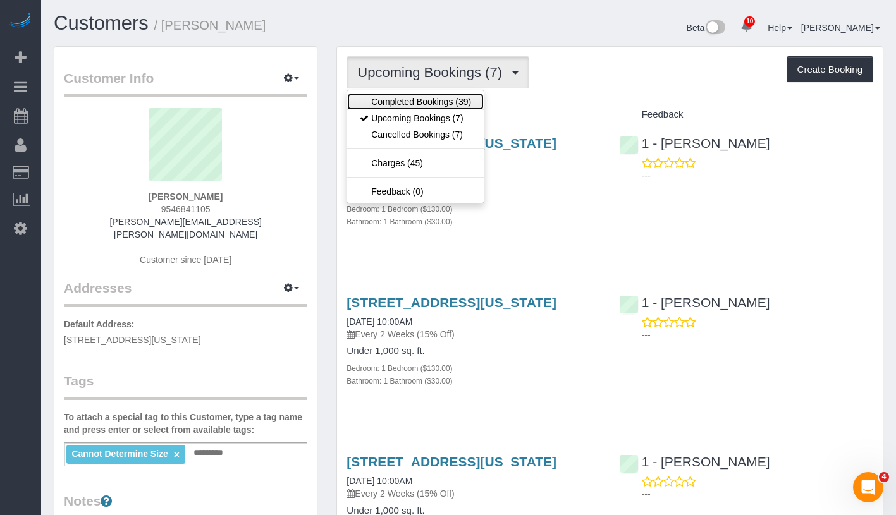
click at [421, 94] on link "Completed Bookings (39)" at bounding box center [415, 102] width 137 height 16
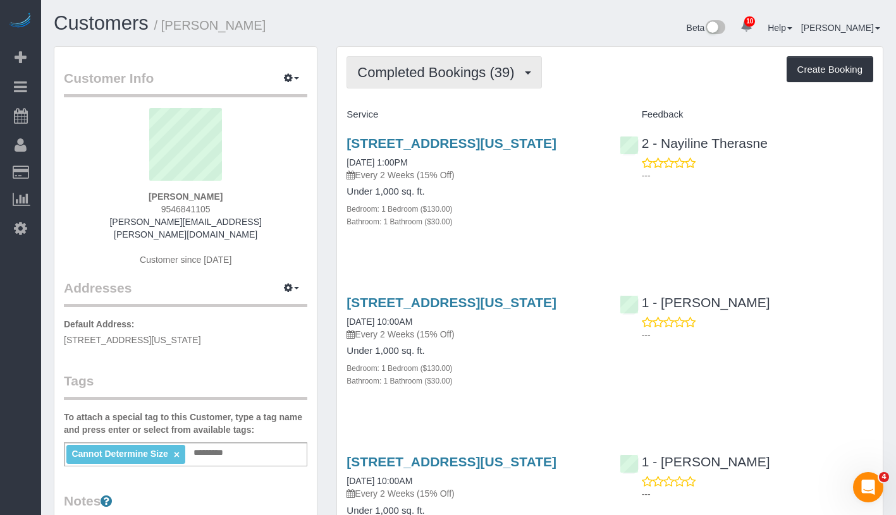
click at [433, 73] on span "Completed Bookings (39)" at bounding box center [438, 72] width 163 height 16
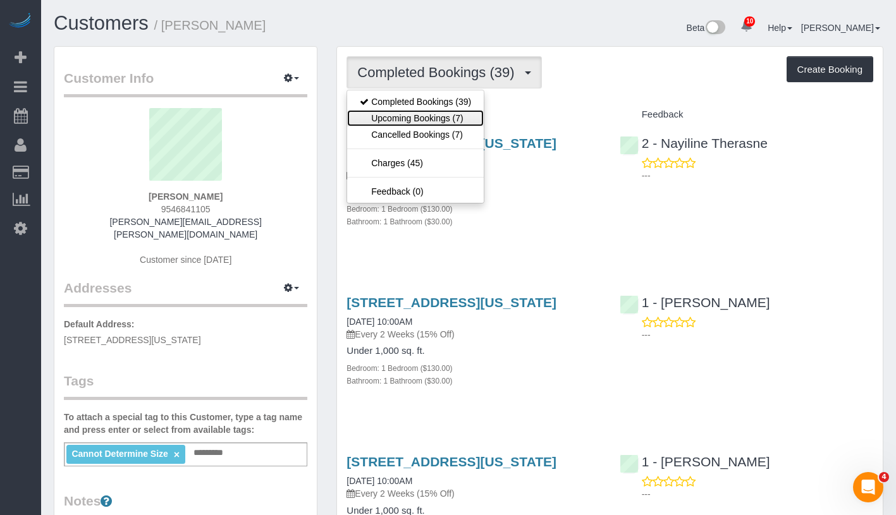
click at [426, 123] on link "Upcoming Bookings (7)" at bounding box center [415, 118] width 137 height 16
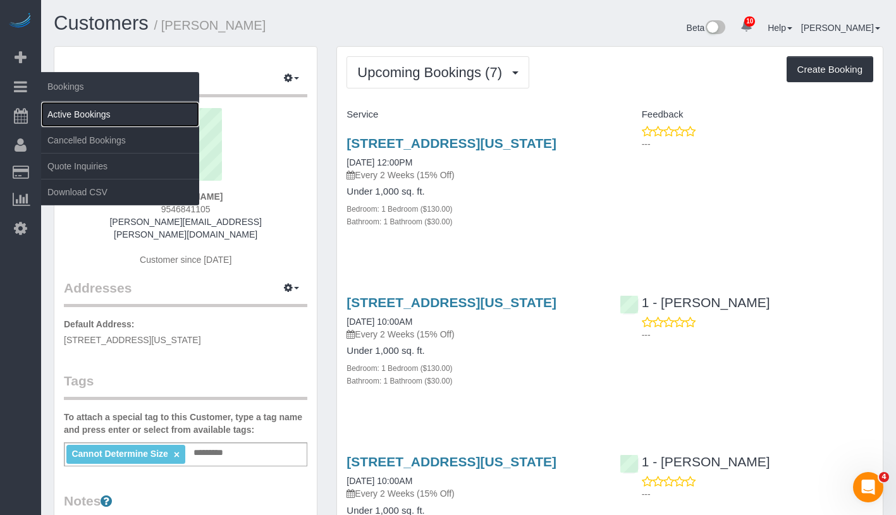
click at [95, 109] on link "Active Bookings" at bounding box center [120, 114] width 158 height 25
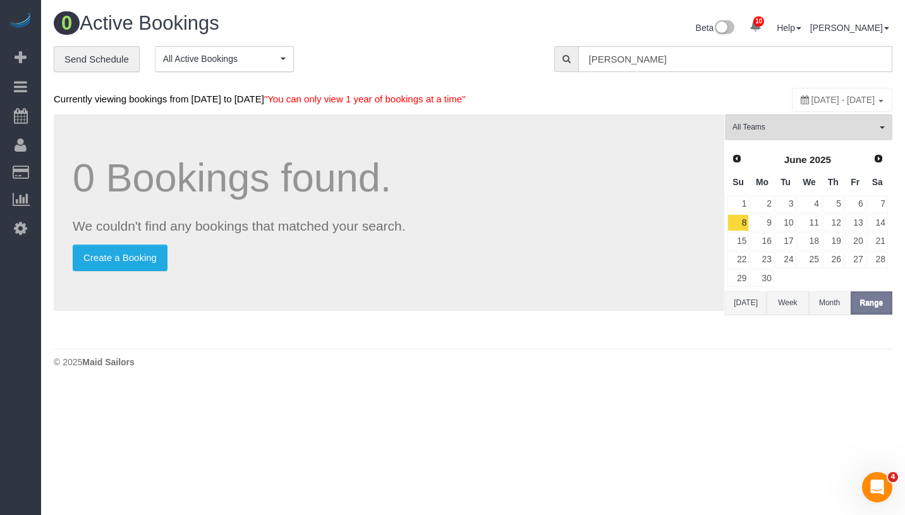
click at [672, 56] on input "Emily Annis" at bounding box center [735, 59] width 314 height 26
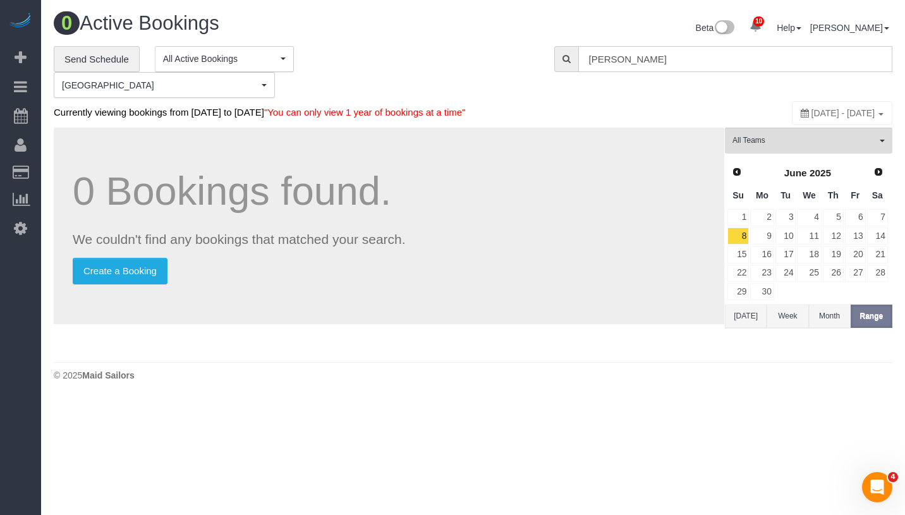
click at [672, 56] on input "Emily Annis" at bounding box center [735, 59] width 314 height 26
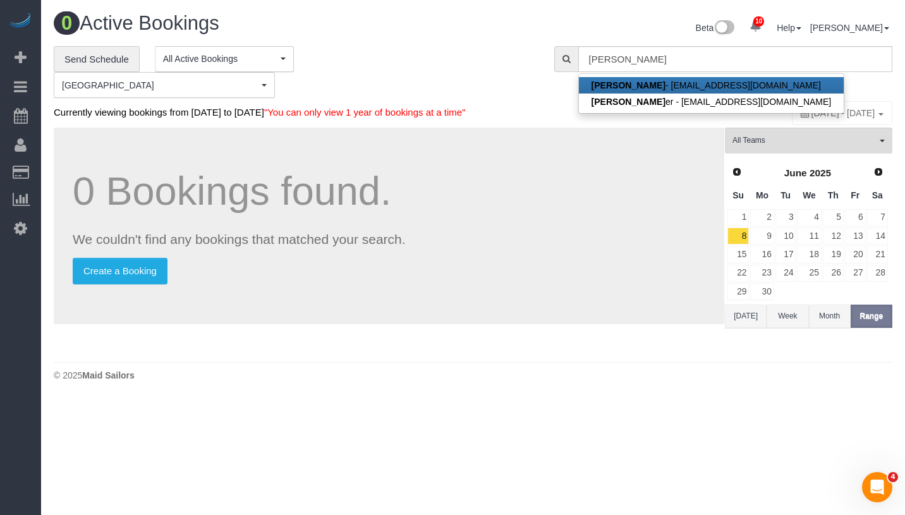
click at [671, 85] on link "[PERSON_NAME] - [PERSON_NAME][EMAIL_ADDRESS][DOMAIN_NAME]" at bounding box center [711, 85] width 265 height 16
type input "[EMAIL_ADDRESS][DOMAIN_NAME]"
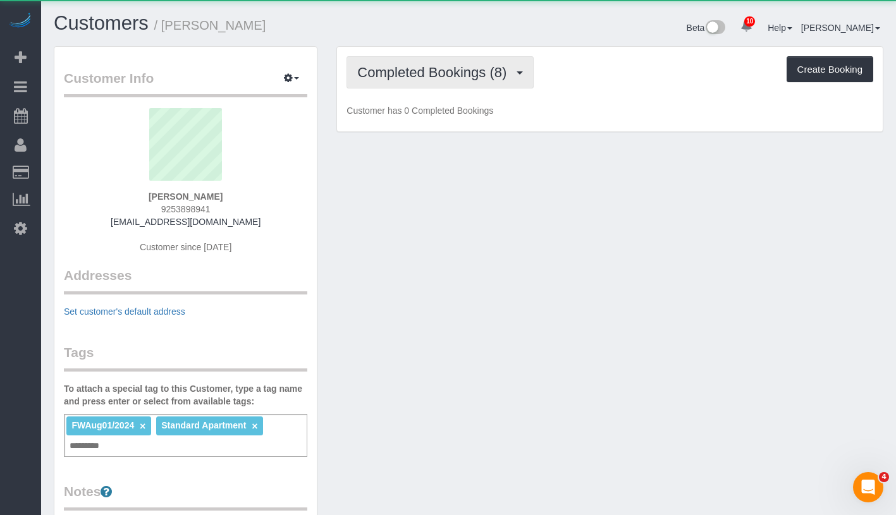
click at [420, 76] on span "Completed Bookings (8)" at bounding box center [434, 72] width 155 height 16
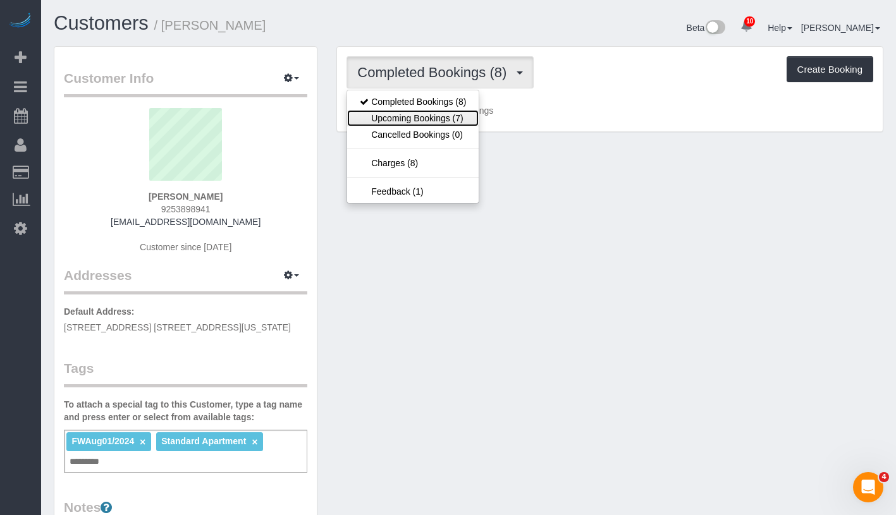
click at [418, 116] on link "Upcoming Bookings (7)" at bounding box center [412, 118] width 131 height 16
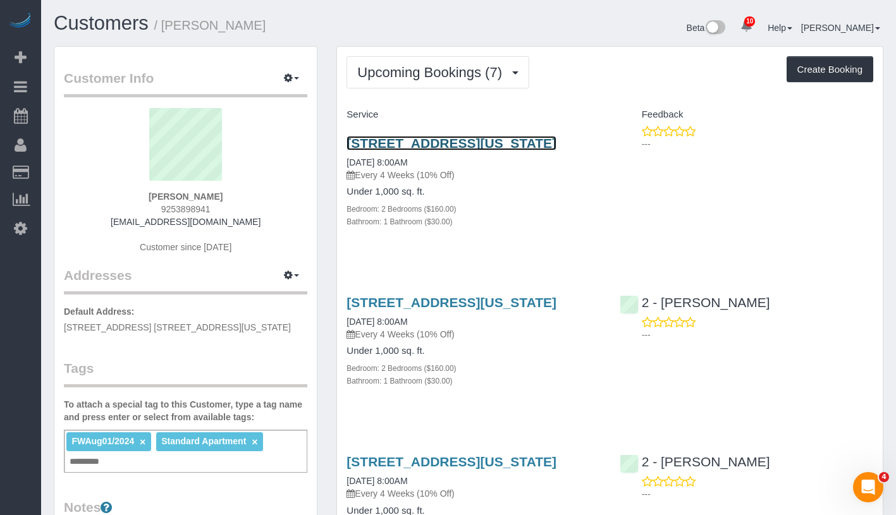
click at [461, 140] on link "[STREET_ADDRESS][US_STATE]" at bounding box center [451, 143] width 210 height 15
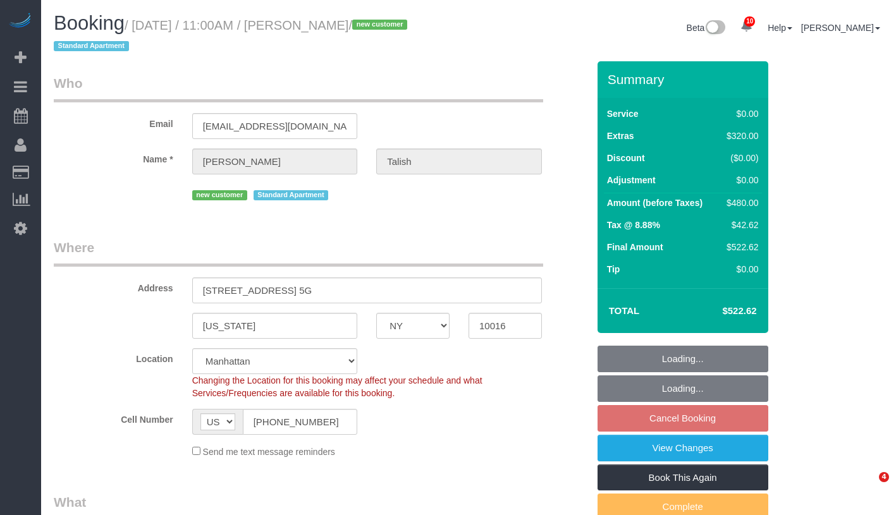
select select "NY"
select select "1"
select select "spot4"
select select "number:89"
select select "number:90"
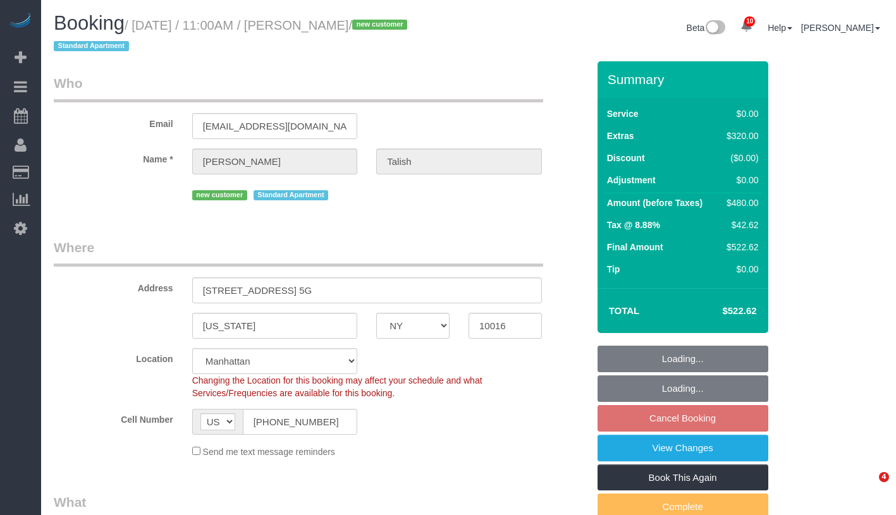
select select "number:15"
select select "number:5"
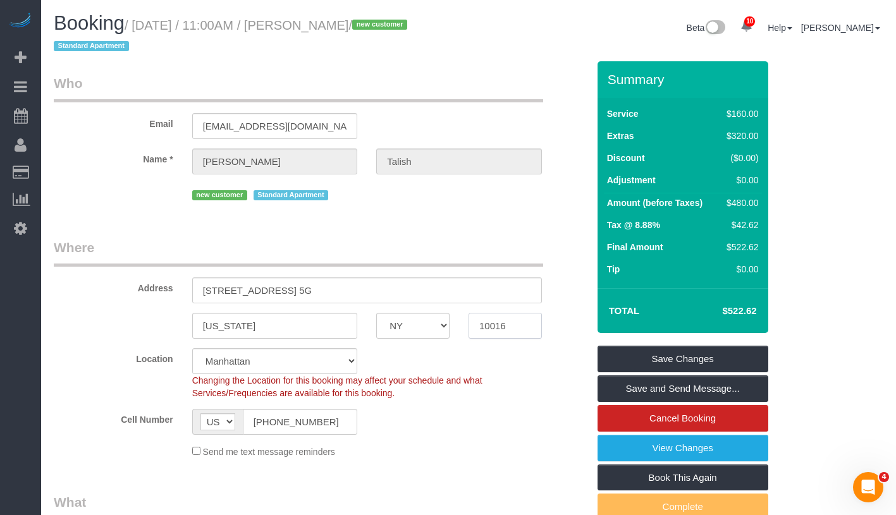
click at [510, 325] on input "10016" at bounding box center [504, 326] width 73 height 26
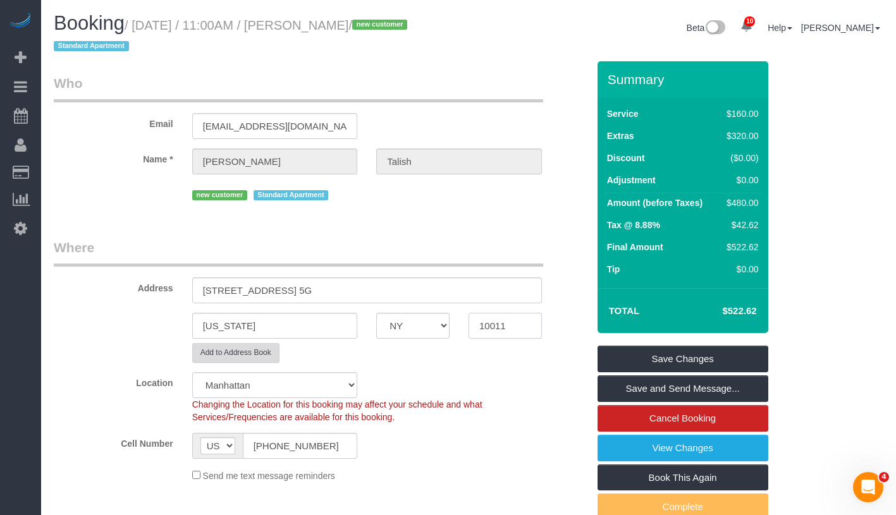
type input "10011"
click at [259, 346] on button "Add to Address Book" at bounding box center [235, 353] width 87 height 20
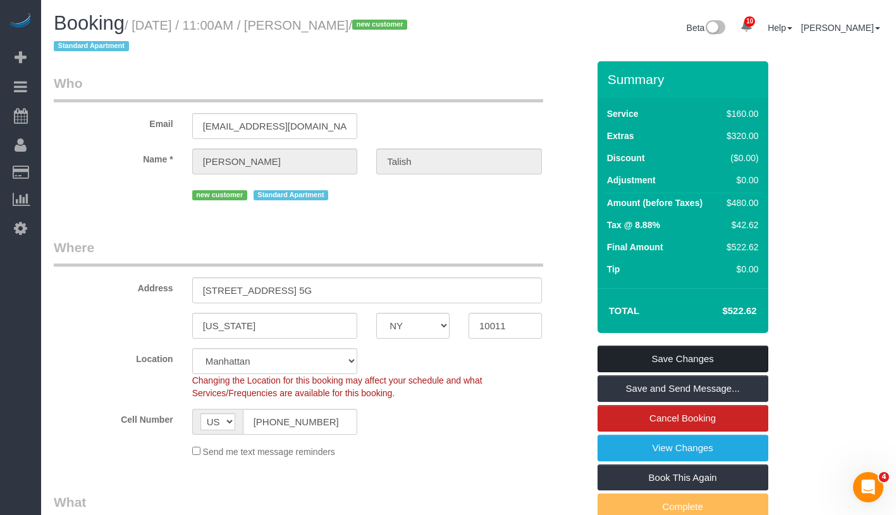
click at [720, 355] on link "Save Changes" at bounding box center [682, 359] width 171 height 27
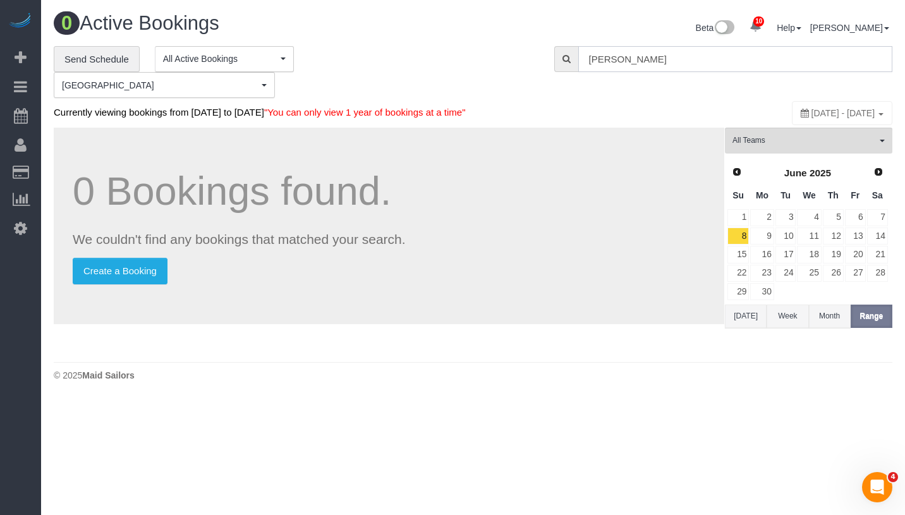
click at [708, 54] on input "[PERSON_NAME]" at bounding box center [735, 59] width 314 height 26
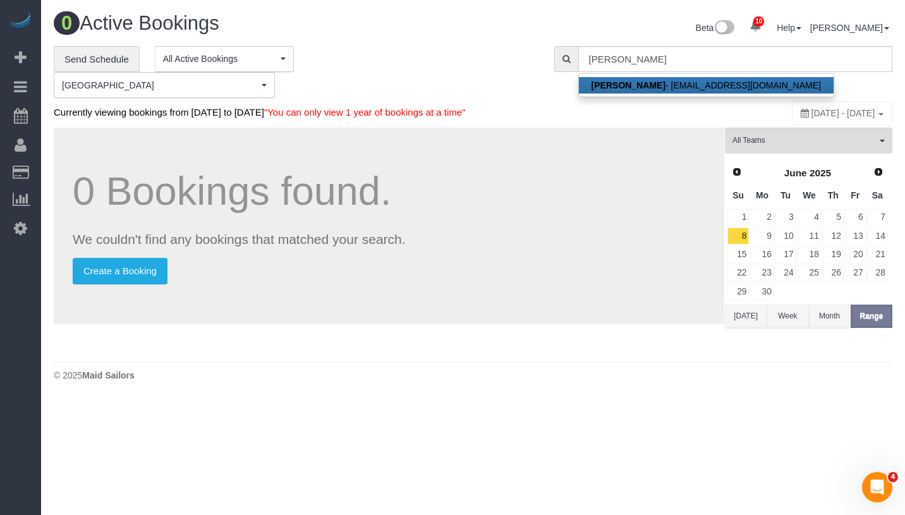
click at [683, 78] on link "Julia Talish - jtalish@gmail.com" at bounding box center [706, 85] width 255 height 16
type input "[EMAIL_ADDRESS][DOMAIN_NAME]"
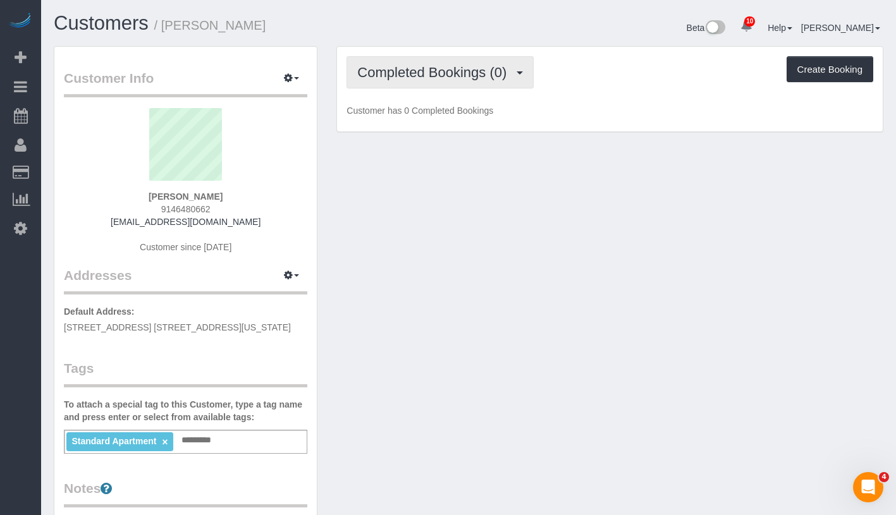
click at [468, 76] on span "Completed Bookings (0)" at bounding box center [434, 72] width 155 height 16
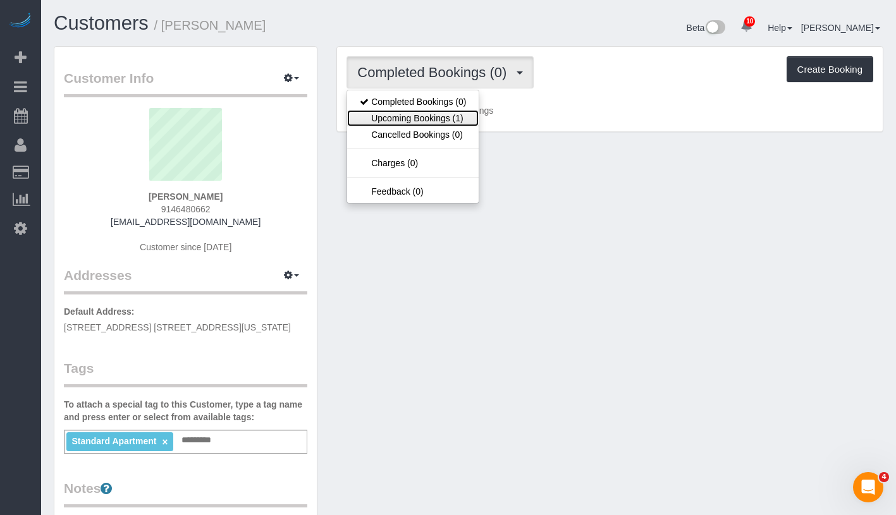
click at [460, 116] on link "Upcoming Bookings (1)" at bounding box center [412, 118] width 131 height 16
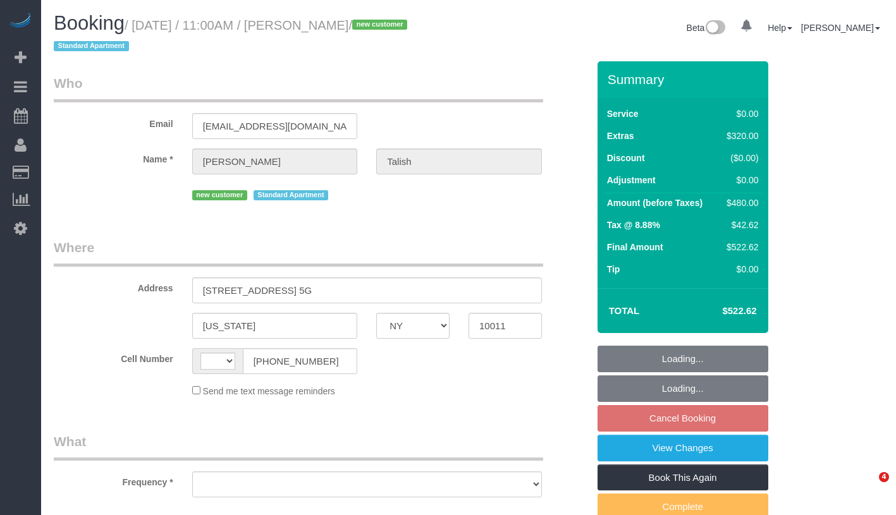
select select "NY"
select select "string:[GEOGRAPHIC_DATA]"
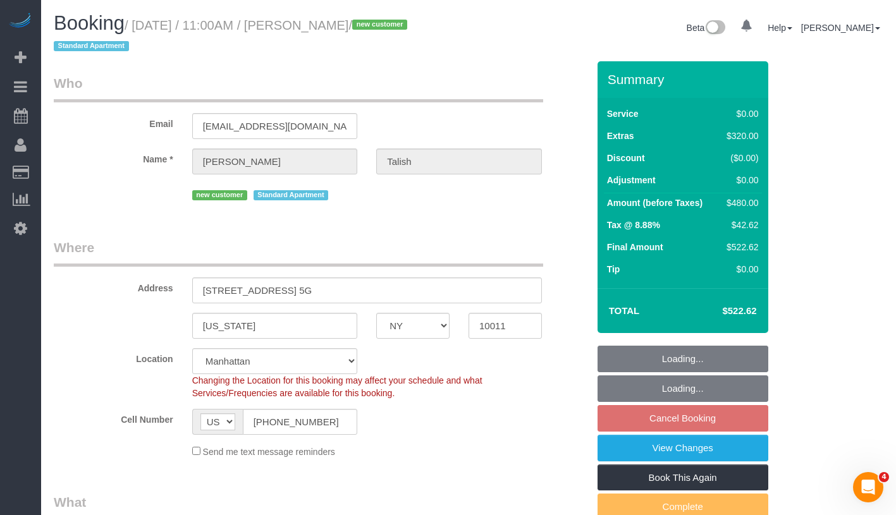
select select "string:stripe-pm_1RxW6v4VGloSiKo7jYFCdsXo"
select select "object:720"
select select "spot4"
select select "number:89"
select select "number:90"
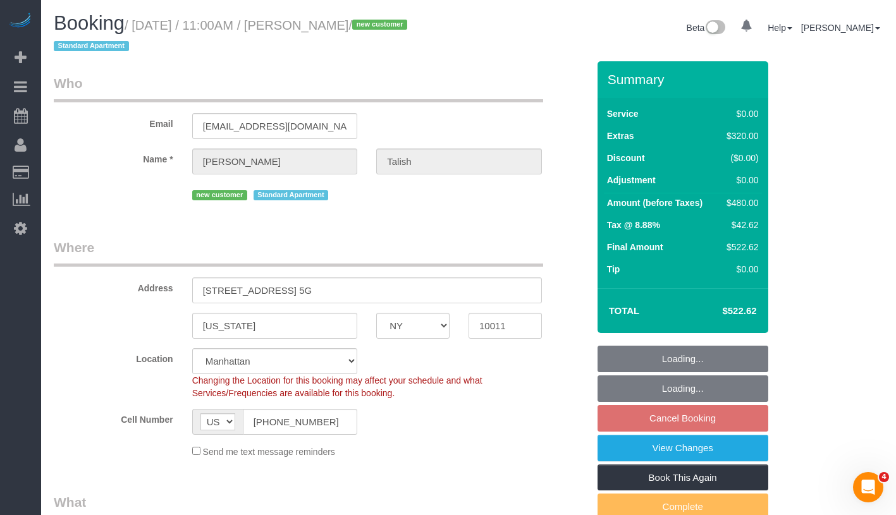
select select "number:15"
select select "number:5"
select select "object:1392"
select select "1"
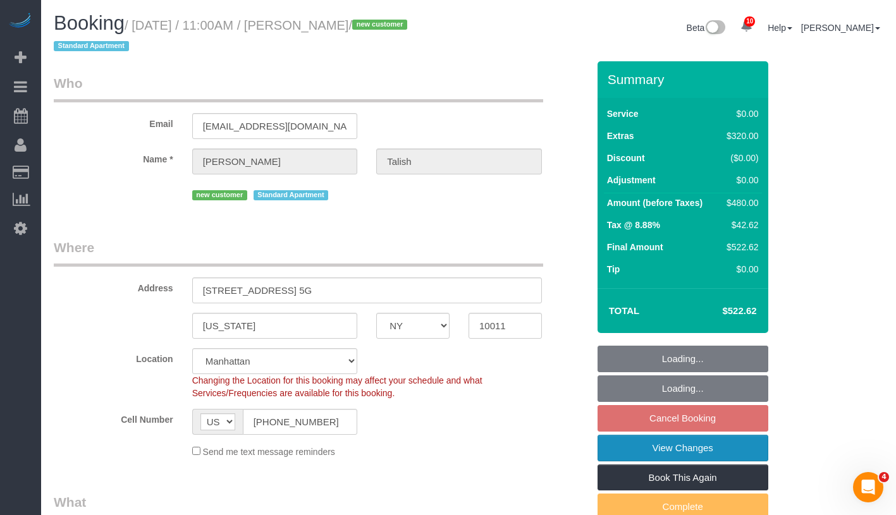
click at [735, 454] on link "View Changes" at bounding box center [682, 448] width 171 height 27
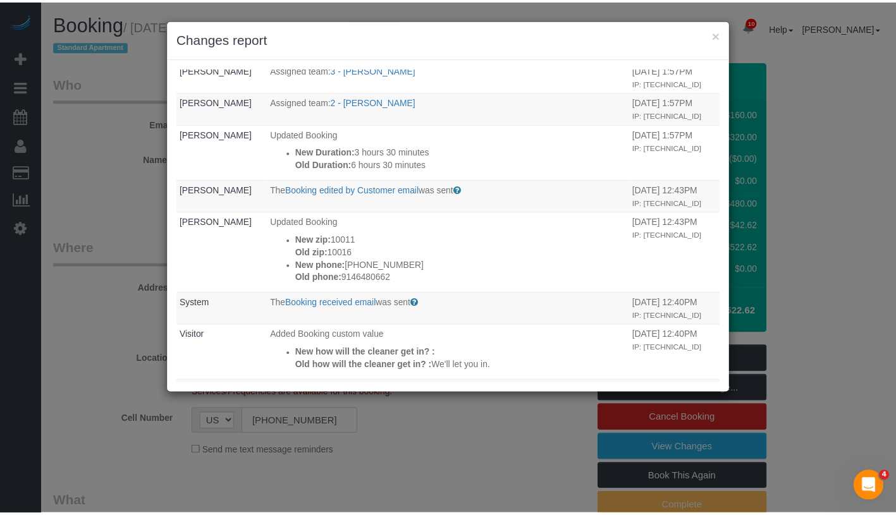
scroll to position [376, 0]
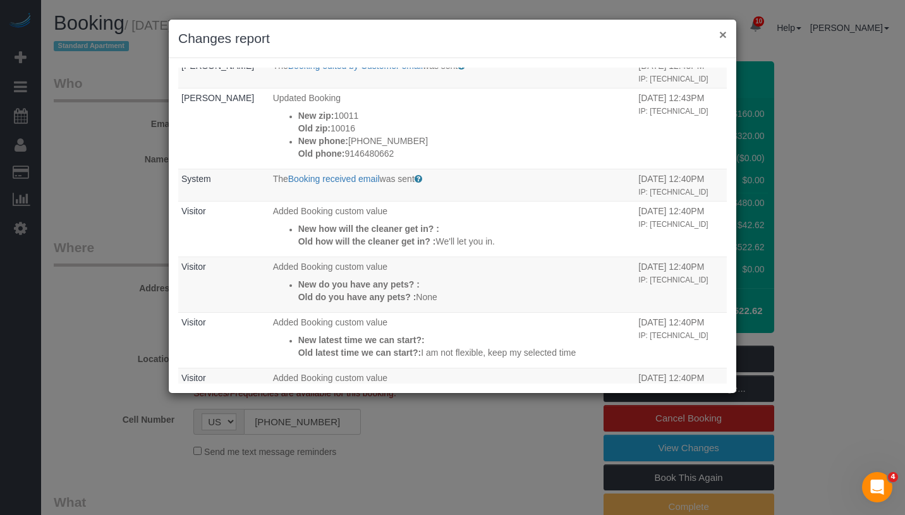
click at [721, 35] on button "×" at bounding box center [723, 34] width 8 height 13
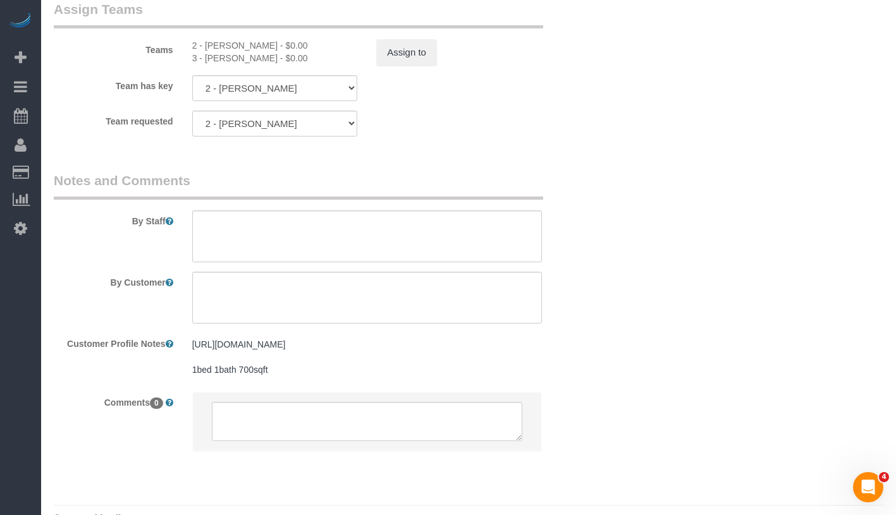
scroll to position [1744, 0]
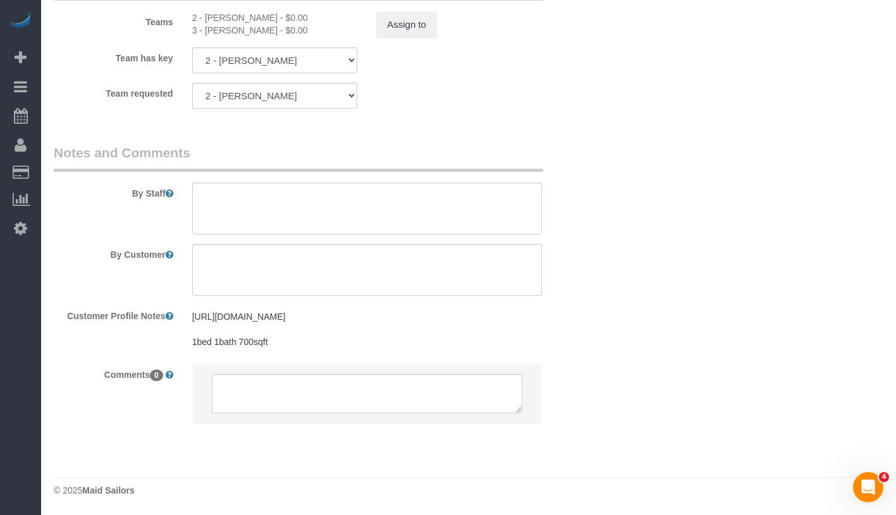
drag, startPoint x: 190, startPoint y: 304, endPoint x: 257, endPoint y: 321, distance: 68.5
click at [257, 321] on div "[URL][DOMAIN_NAME] 1bed 1bath 700sqft [URL][DOMAIN_NAME] 1bed 1bath 700sqft" at bounding box center [367, 329] width 368 height 49
copy pre "[URL][DOMAIN_NAME]"
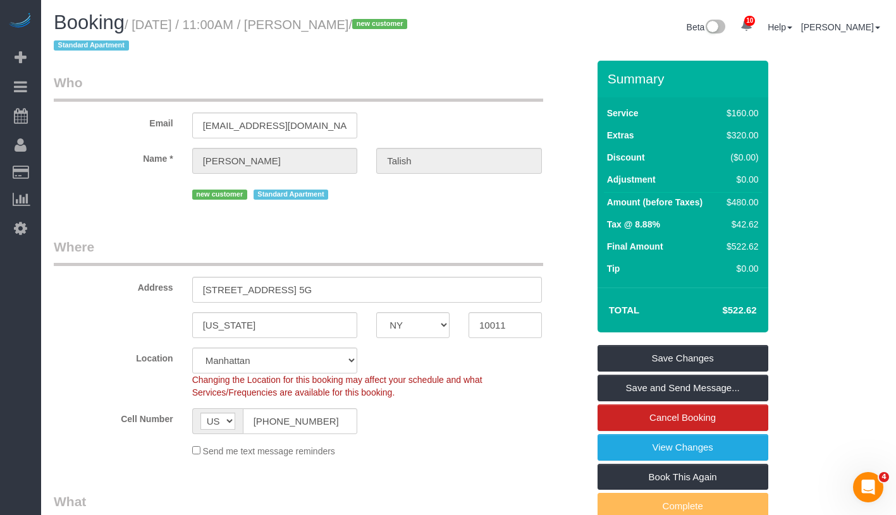
scroll to position [0, 0]
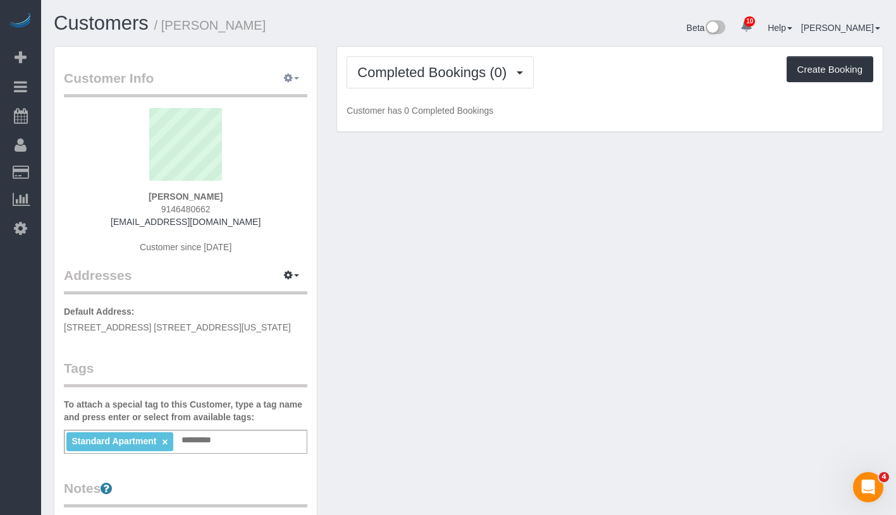
click at [296, 82] on button "button" at bounding box center [292, 79] width 32 height 20
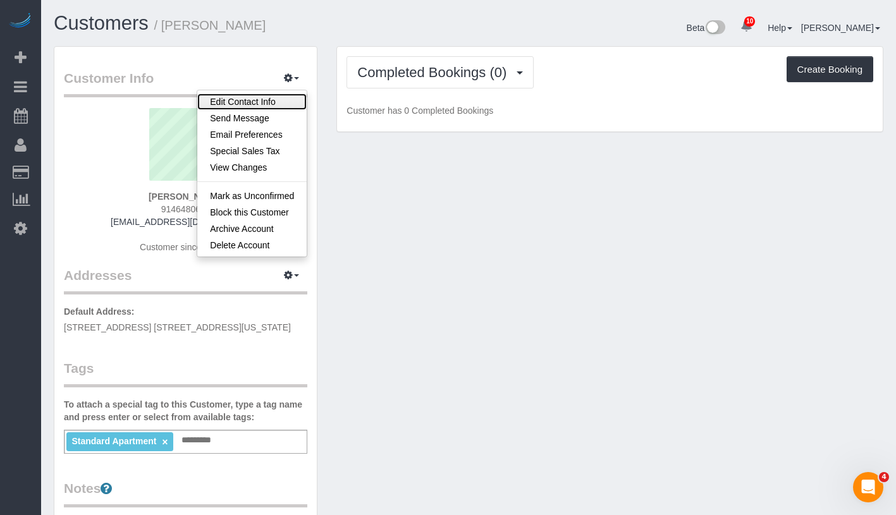
click at [277, 100] on link "Edit Contact Info" at bounding box center [251, 102] width 109 height 16
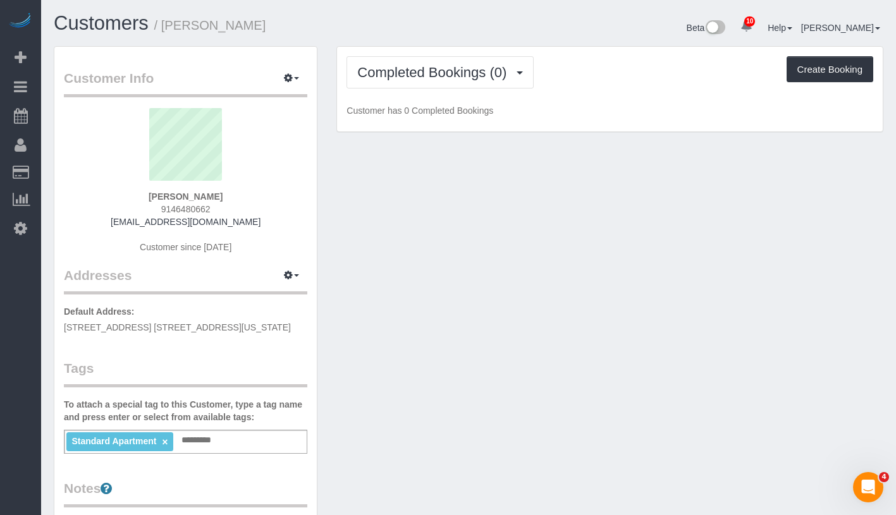
select select "NY"
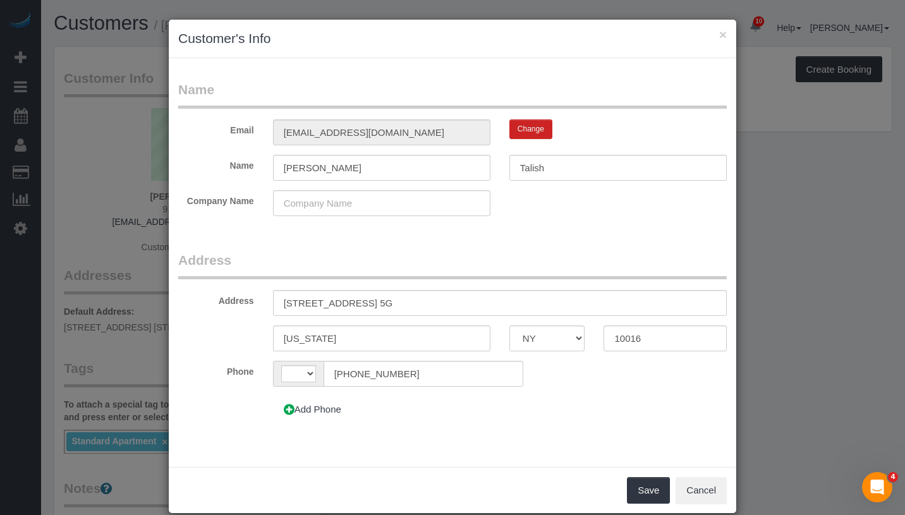
select select "string:[GEOGRAPHIC_DATA]"
click at [674, 339] on input "10016" at bounding box center [665, 338] width 123 height 26
type input "10011"
click at [644, 492] on button "Save" at bounding box center [648, 490] width 43 height 27
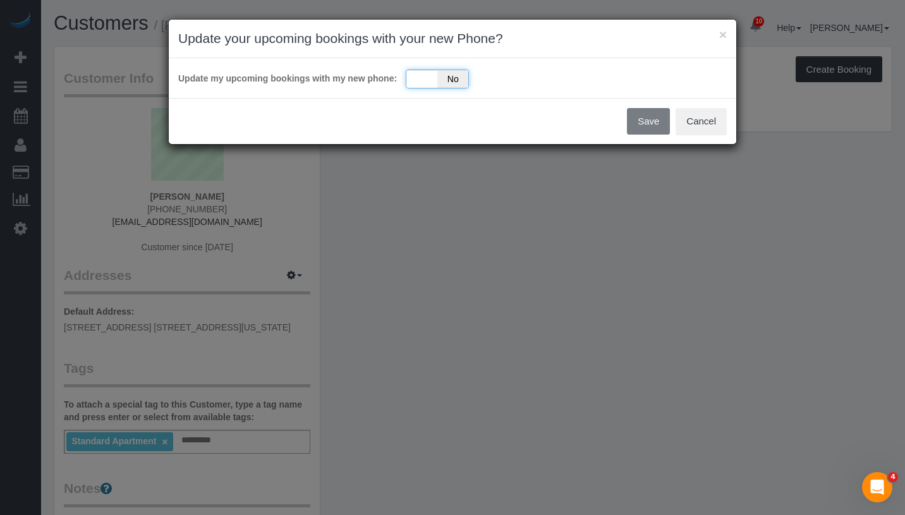
click at [460, 82] on span "No" at bounding box center [452, 79] width 31 height 18
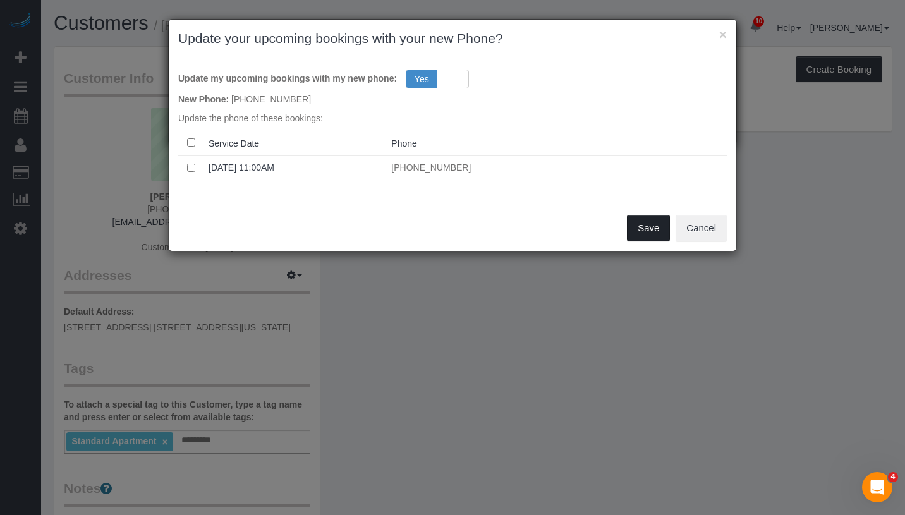
click at [659, 234] on button "Save" at bounding box center [648, 228] width 43 height 27
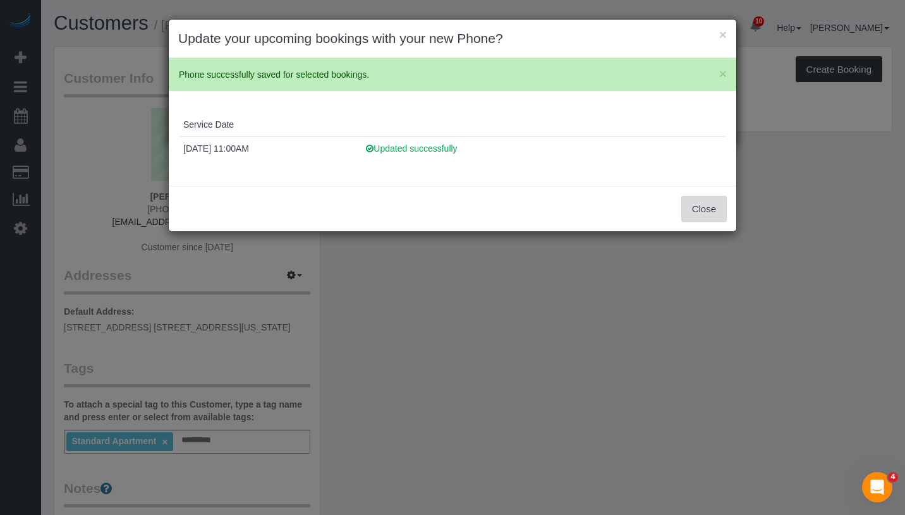
click at [702, 201] on button "Close" at bounding box center [704, 209] width 46 height 27
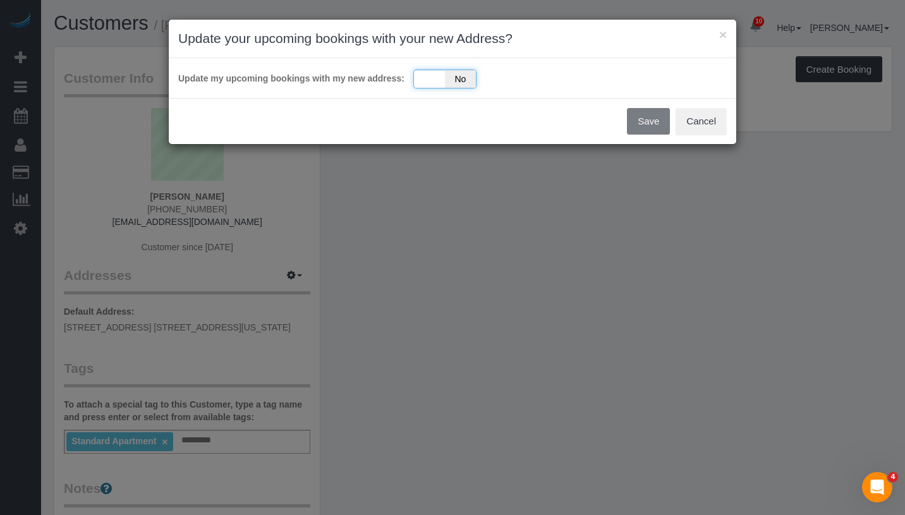
click at [469, 87] on span "No" at bounding box center [460, 79] width 31 height 18
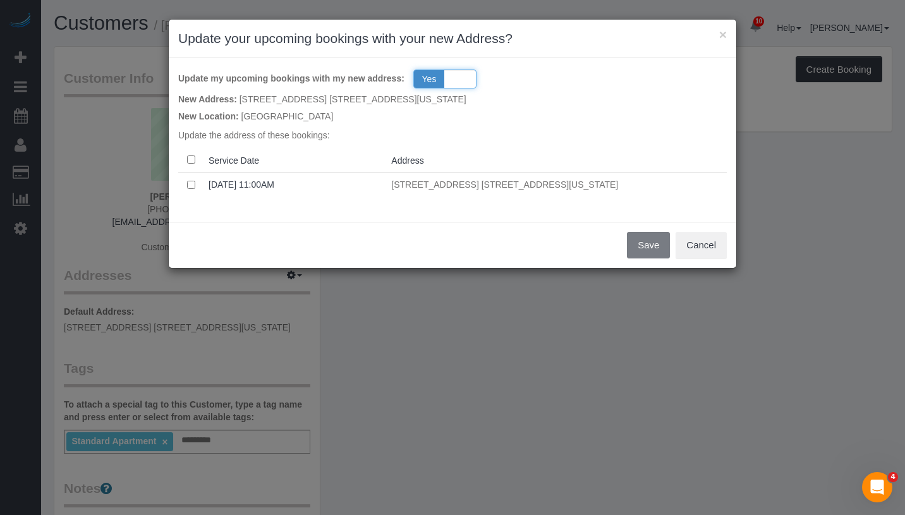
click at [432, 85] on span "Yes" at bounding box center [429, 79] width 31 height 18
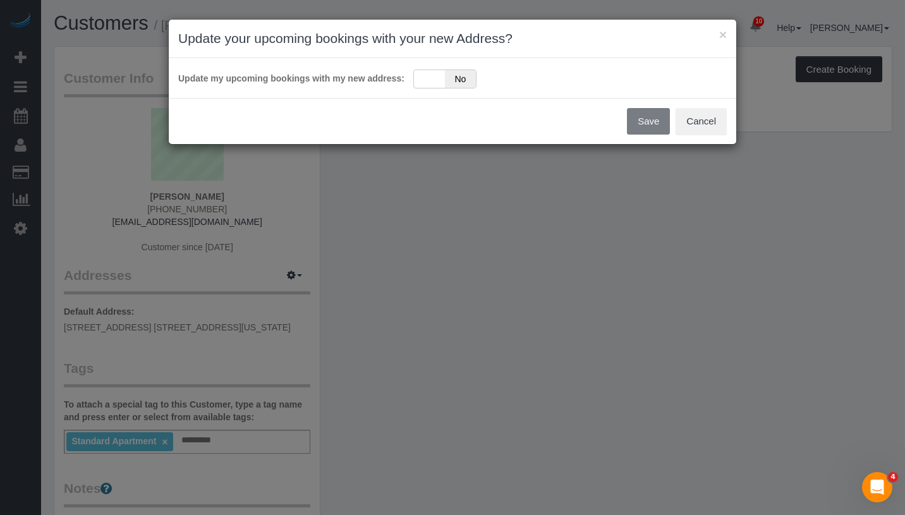
click at [651, 119] on div "Save Cancel" at bounding box center [453, 121] width 568 height 46
click at [717, 128] on button "Cancel" at bounding box center [701, 121] width 51 height 27
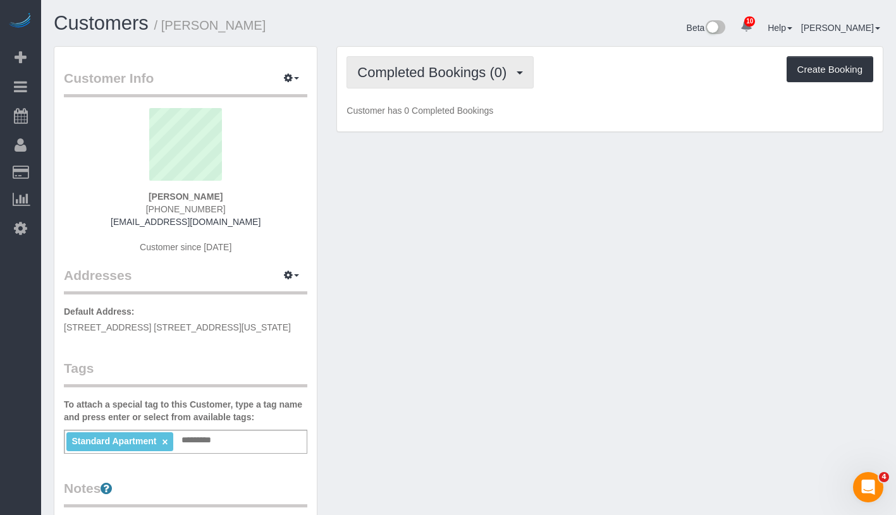
click at [401, 75] on span "Completed Bookings (0)" at bounding box center [434, 72] width 155 height 16
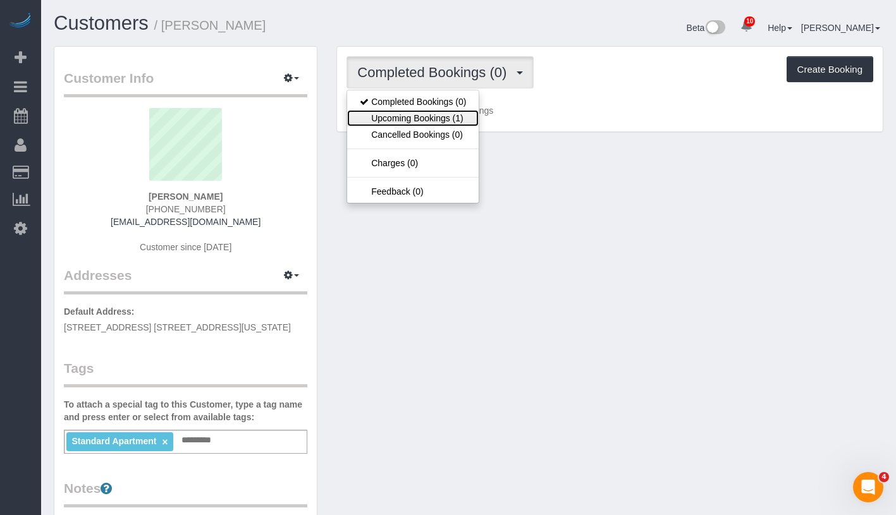
click at [424, 114] on link "Upcoming Bookings (1)" at bounding box center [412, 118] width 131 height 16
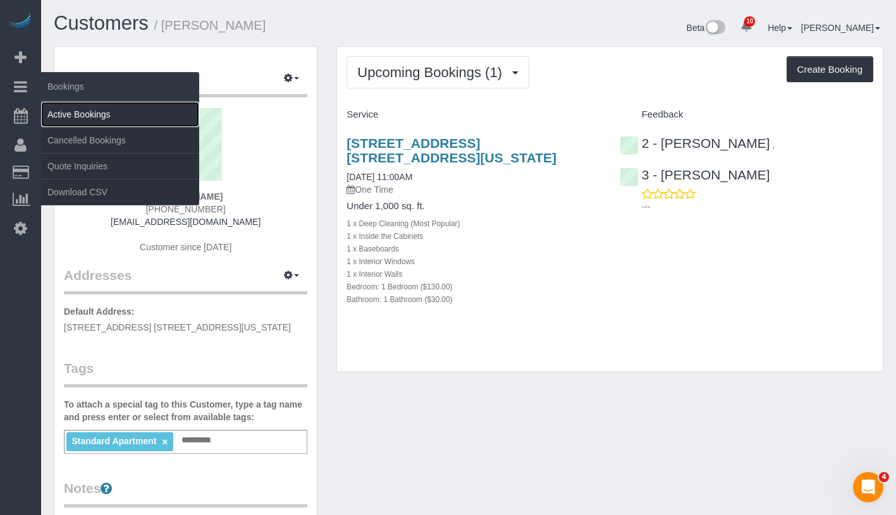
click at [99, 116] on link "Active Bookings" at bounding box center [120, 114] width 158 height 25
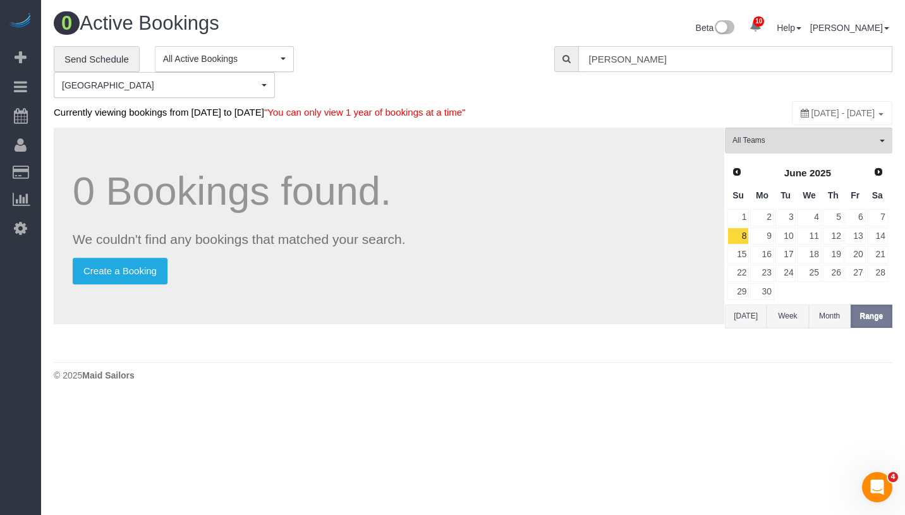
click at [741, 62] on input "Julia Talish" at bounding box center [735, 59] width 314 height 26
paste input "[PERSON_NAME]"
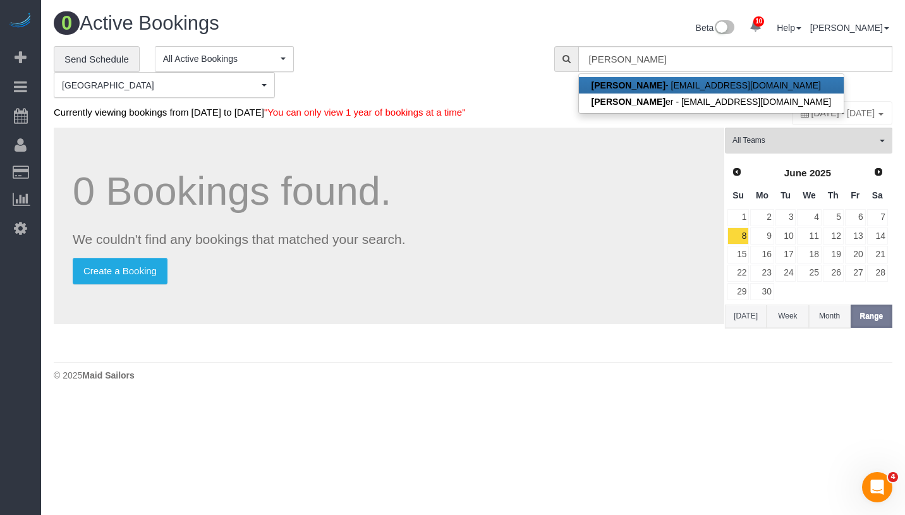
click at [710, 86] on link "Lauren Beck - laurenbeck@gmail.com" at bounding box center [711, 85] width 265 height 16
type input "[EMAIL_ADDRESS][DOMAIN_NAME]"
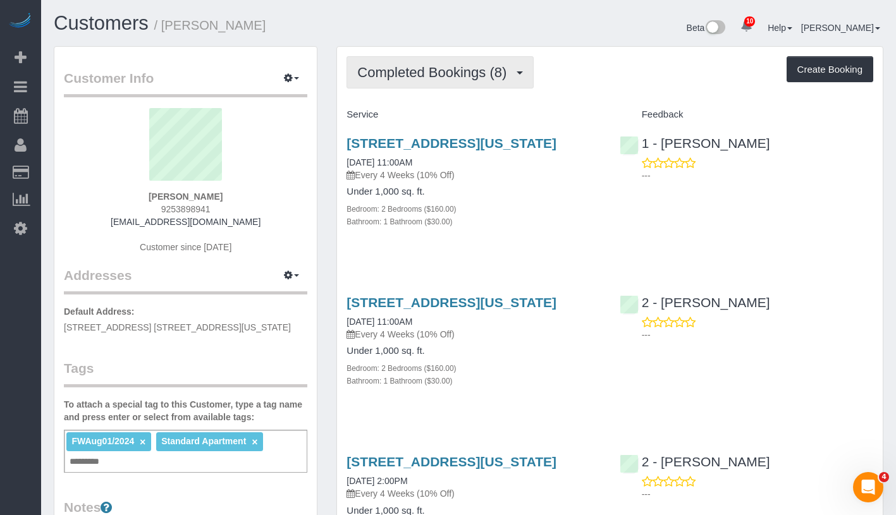
click at [405, 65] on span "Completed Bookings (8)" at bounding box center [434, 72] width 155 height 16
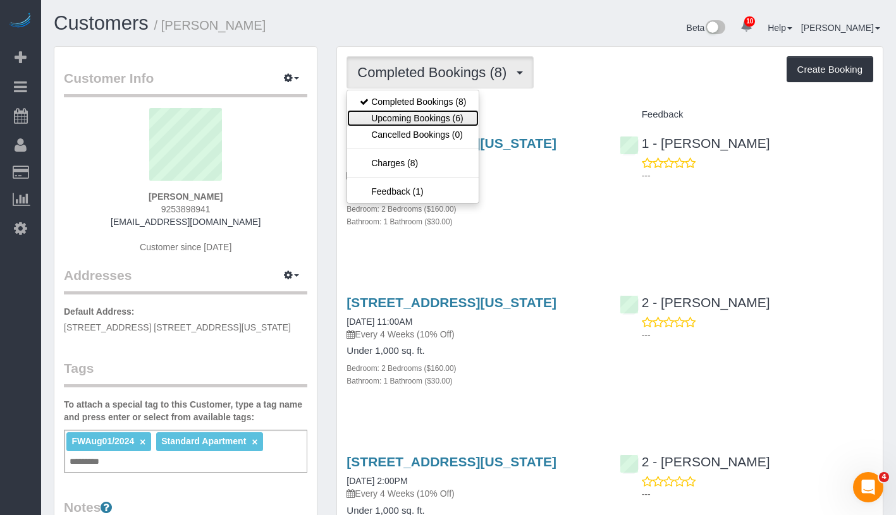
click at [428, 110] on link "Upcoming Bookings (6)" at bounding box center [412, 118] width 131 height 16
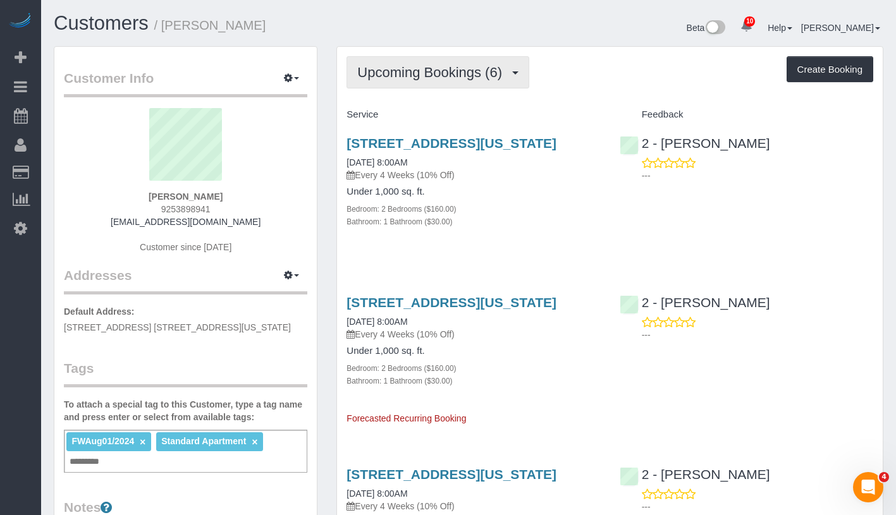
click at [425, 69] on span "Upcoming Bookings (6)" at bounding box center [432, 72] width 151 height 16
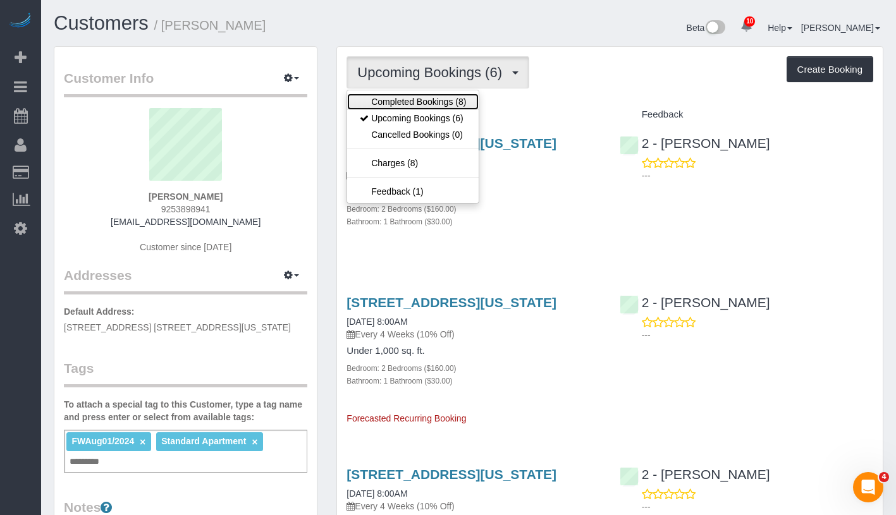
click at [422, 94] on link "Completed Bookings (8)" at bounding box center [412, 102] width 131 height 16
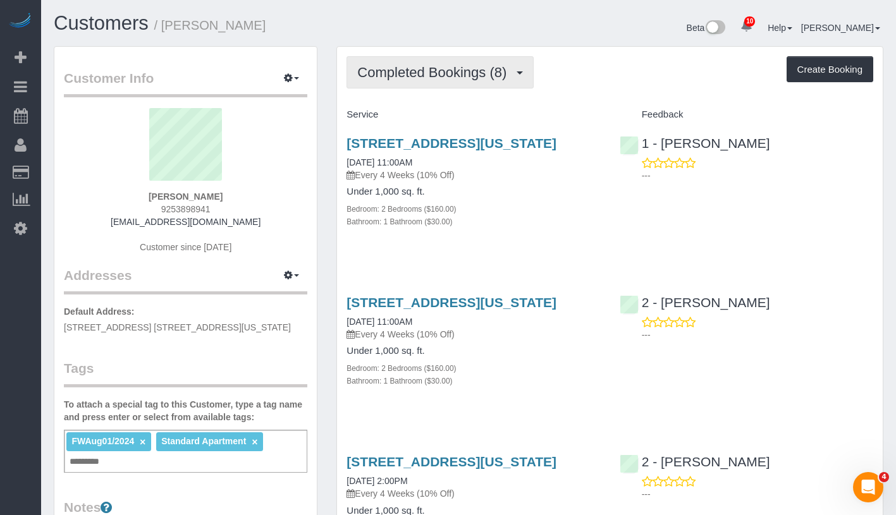
click at [439, 74] on span "Completed Bookings (8)" at bounding box center [434, 72] width 155 height 16
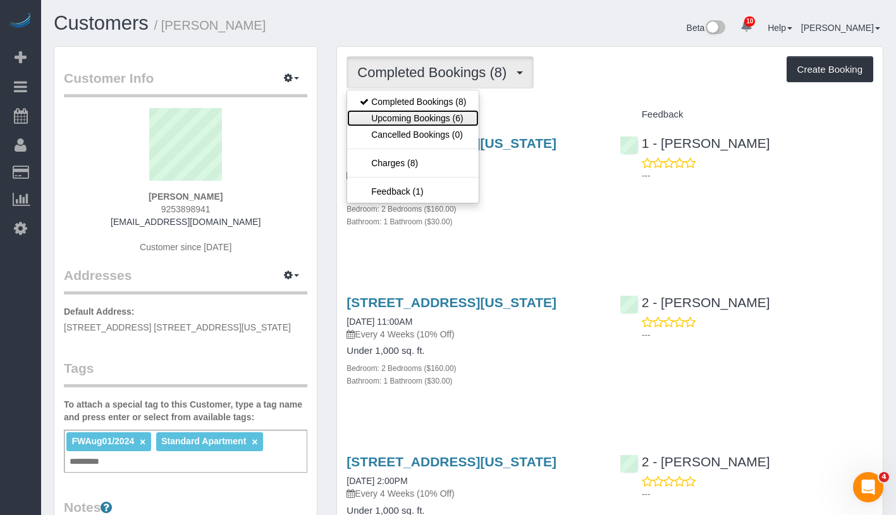
click at [437, 119] on link "Upcoming Bookings (6)" at bounding box center [412, 118] width 131 height 16
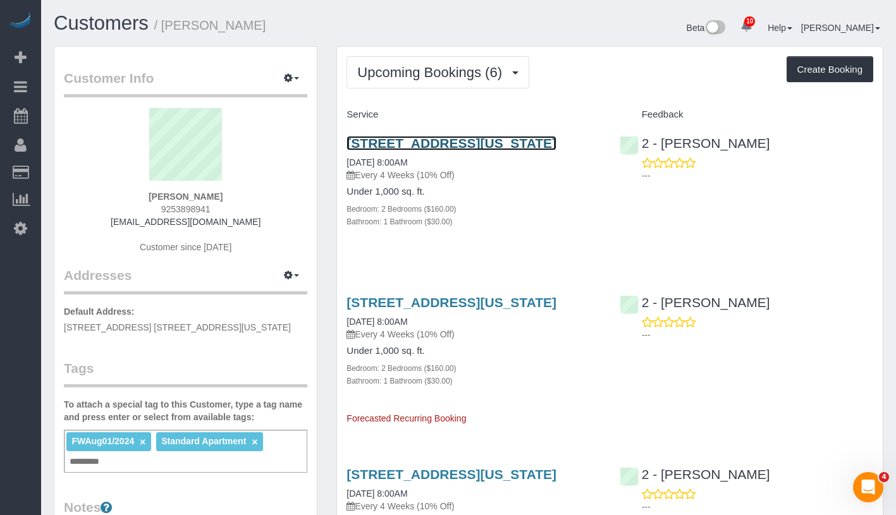
click at [427, 141] on link "987 1st Avenue, Apt. 1, New York, NY 10022" at bounding box center [451, 143] width 210 height 15
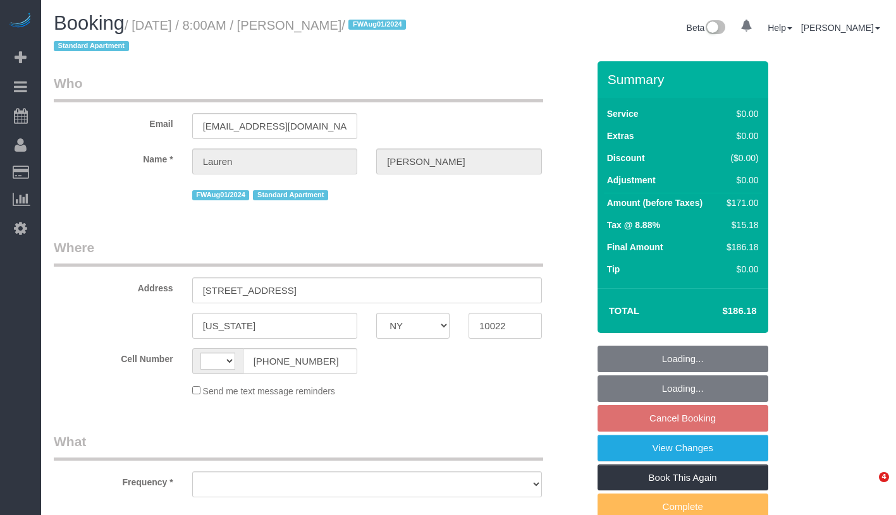
select select "NY"
select select "object:467"
select select "number:59"
select select "number:79"
select select "number:15"
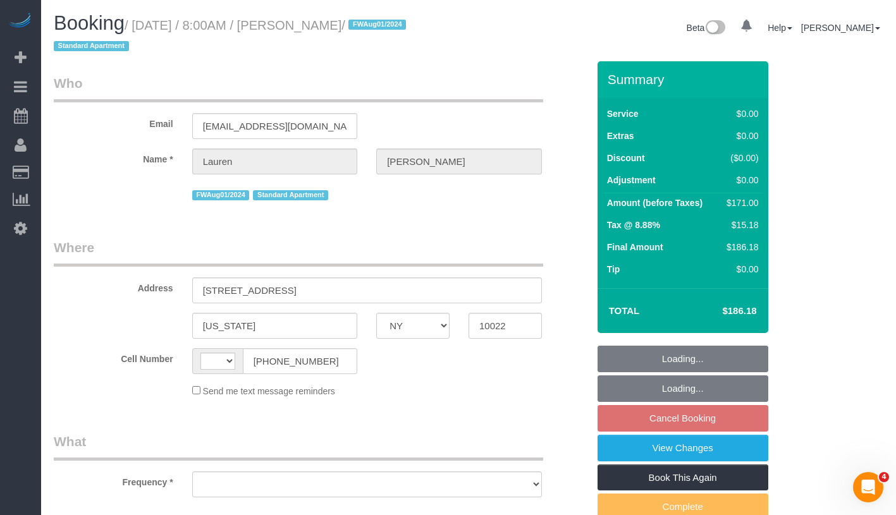
select select "number:5"
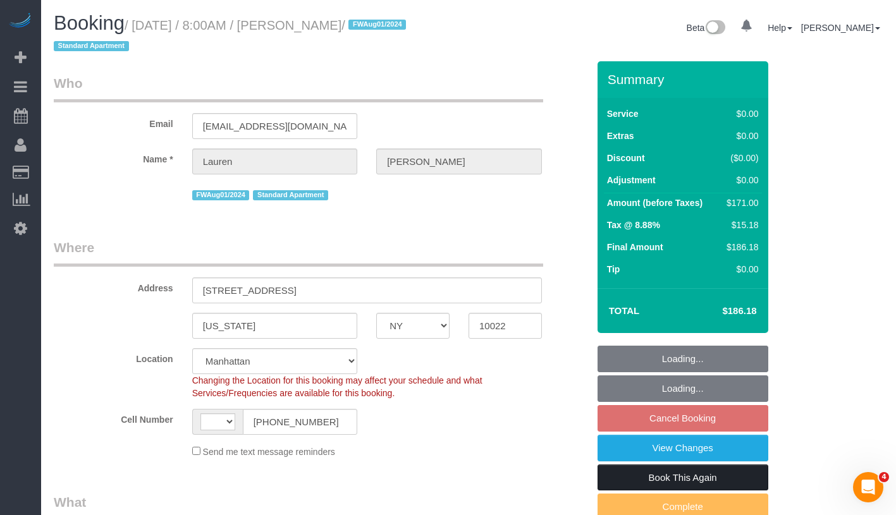
select select "object:618"
select select "string:[GEOGRAPHIC_DATA]"
select select "string:stripe-pm_1Phkqp4VGloSiKo75Mp2gtBu"
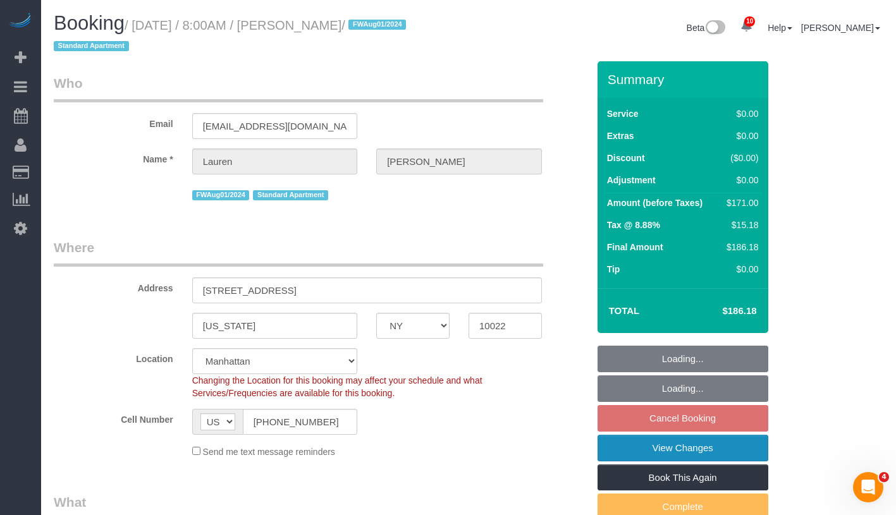
select select "2"
select select "spot1"
select select "2"
click at [705, 441] on link "View Changes" at bounding box center [682, 448] width 171 height 27
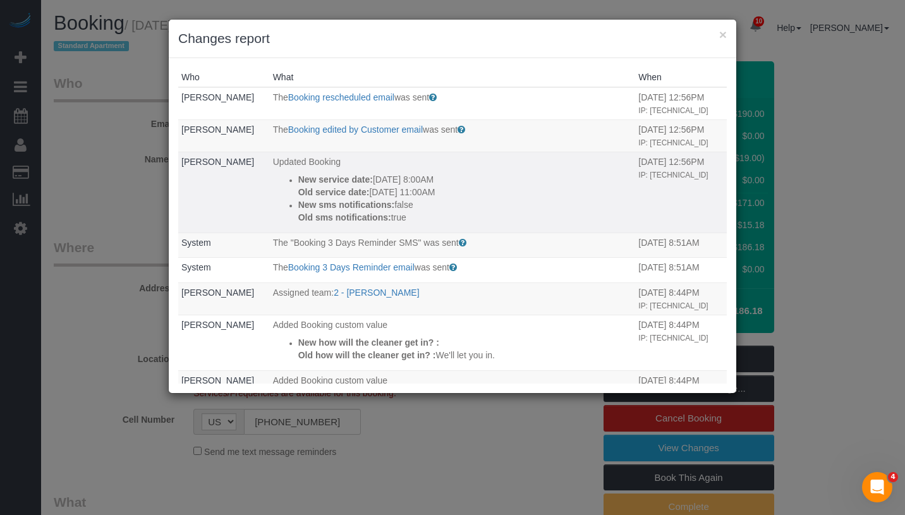
drag, startPoint x: 280, startPoint y: 167, endPoint x: 441, endPoint y: 214, distance: 167.6
click at [441, 214] on td "Updated Booking New service date: [DATE] 8:00AM Old service date: [DATE] 11:00A…" at bounding box center [453, 192] width 366 height 81
copy td "ated Booking New service date: [DATE] 8:00AM Old service date: [DATE] 11:00AM N…"
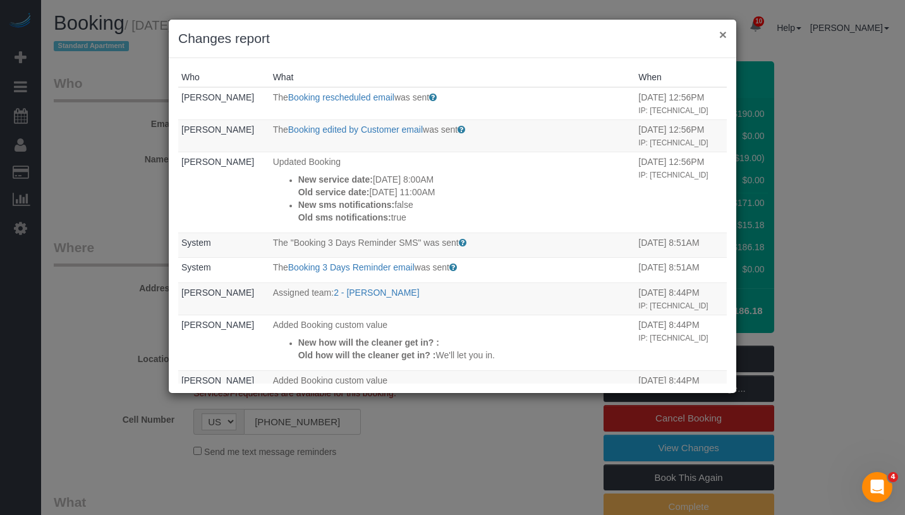
click at [722, 36] on button "×" at bounding box center [723, 34] width 8 height 13
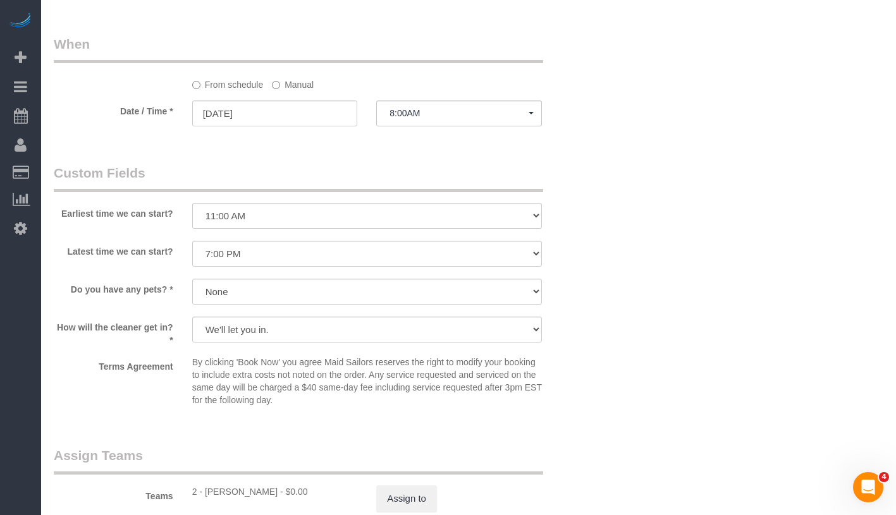
scroll to position [1339, 0]
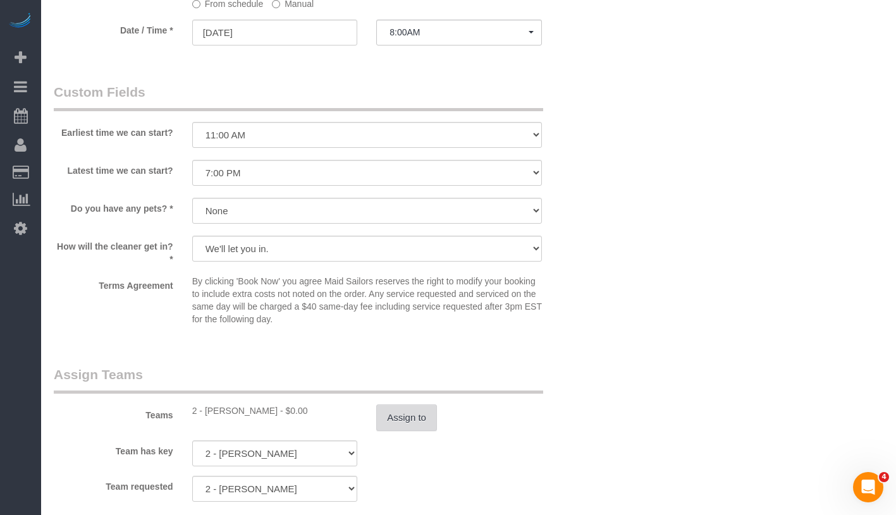
click at [411, 413] on button "Assign to" at bounding box center [406, 417] width 61 height 27
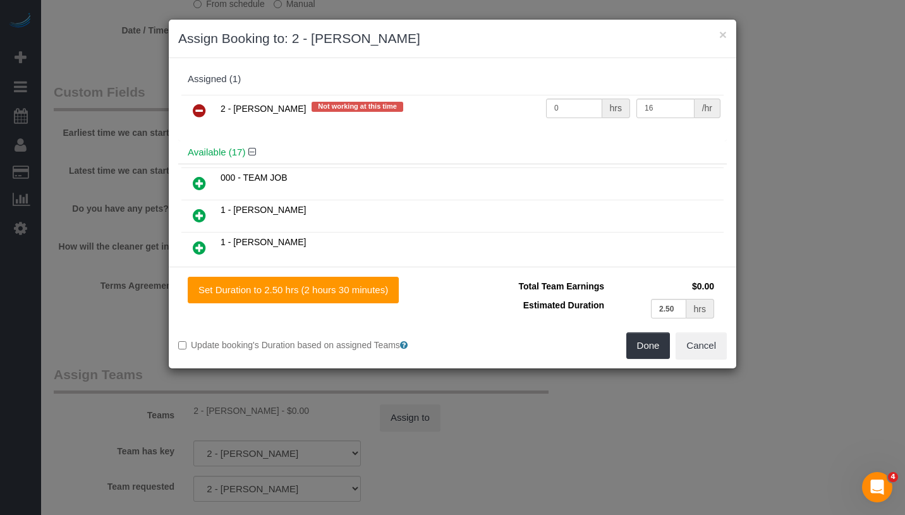
click at [197, 110] on icon at bounding box center [199, 110] width 13 height 15
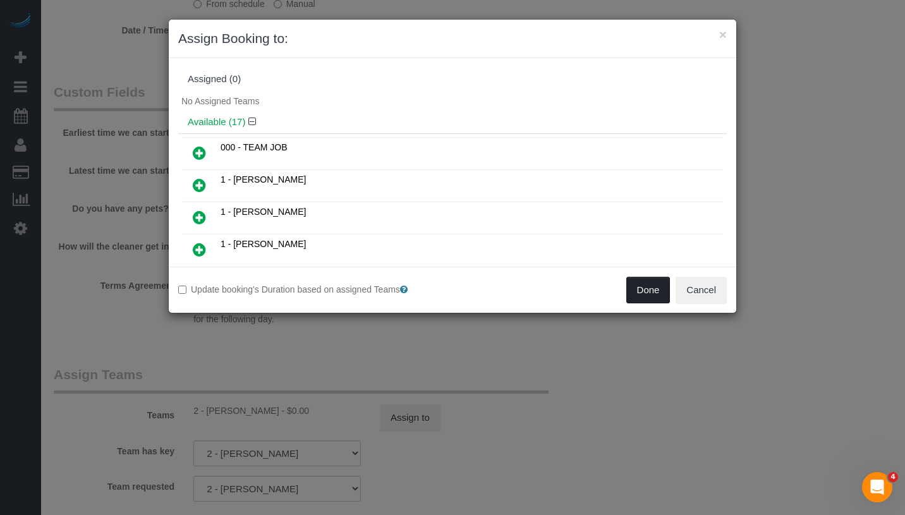
click at [643, 281] on button "Done" at bounding box center [648, 290] width 44 height 27
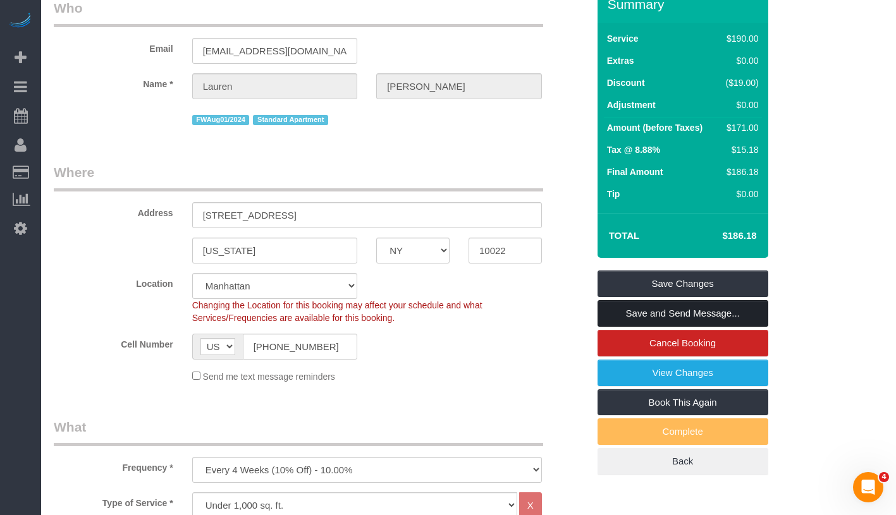
scroll to position [0, 0]
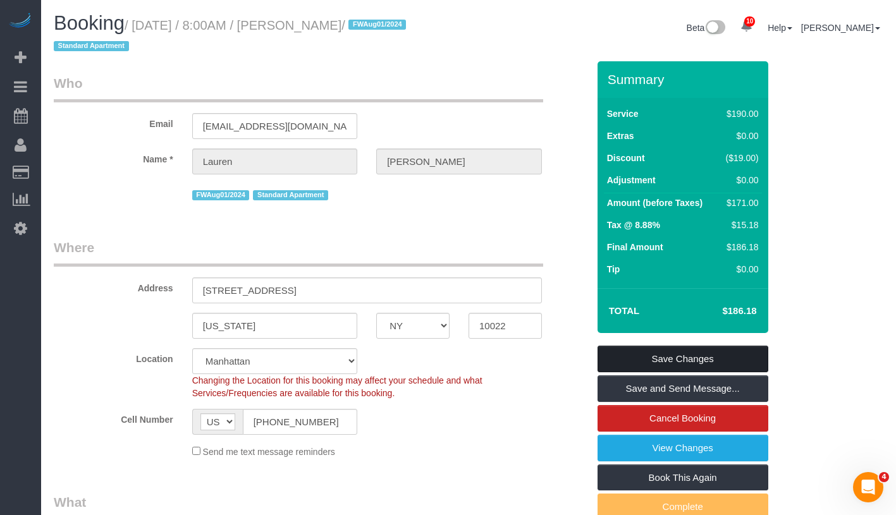
click at [738, 360] on link "Save Changes" at bounding box center [682, 359] width 171 height 27
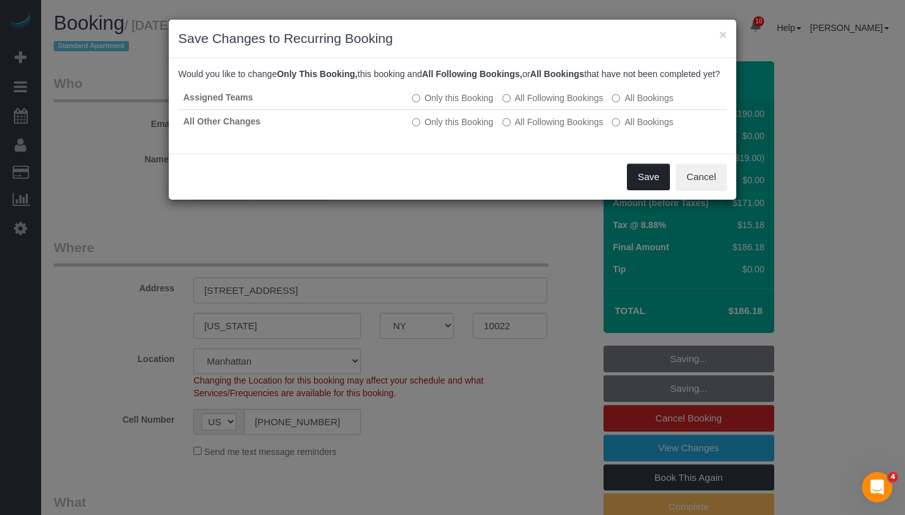
click at [645, 190] on button "Save" at bounding box center [648, 177] width 43 height 27
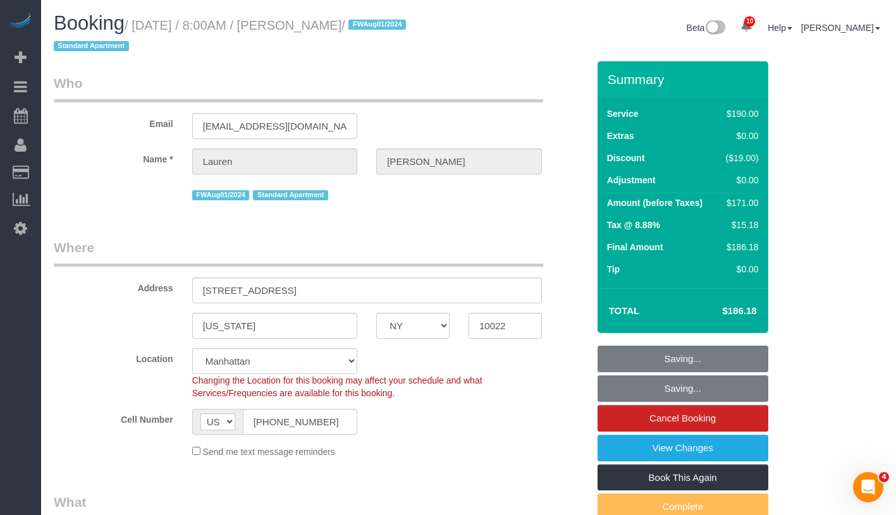
drag, startPoint x: 300, startPoint y: 26, endPoint x: 372, endPoint y: 23, distance: 72.1
click at [372, 23] on small "/ August 28, 2025 / 8:00AM / Lauren Beck / FWAug01/2024 Standard Apartment" at bounding box center [232, 35] width 356 height 35
copy small "Lauren Beck"
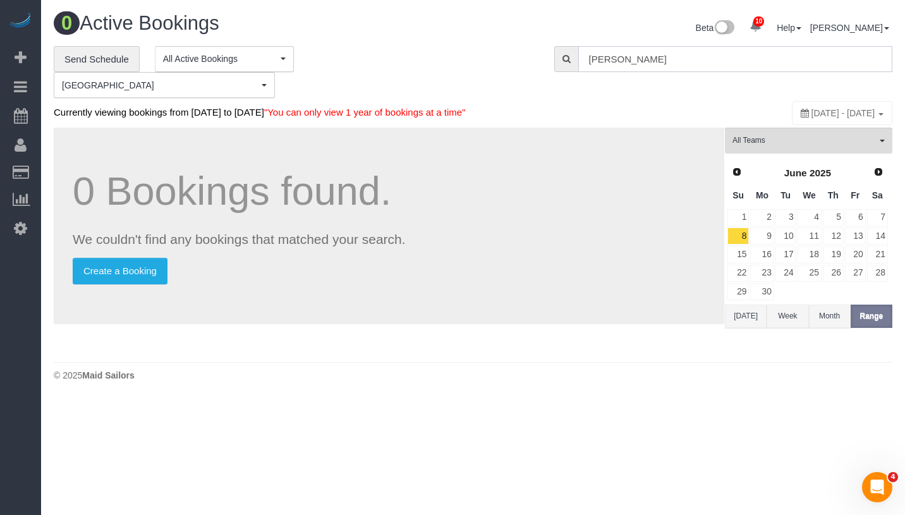
click at [662, 54] on input "Lauren Beck" at bounding box center [735, 59] width 314 height 26
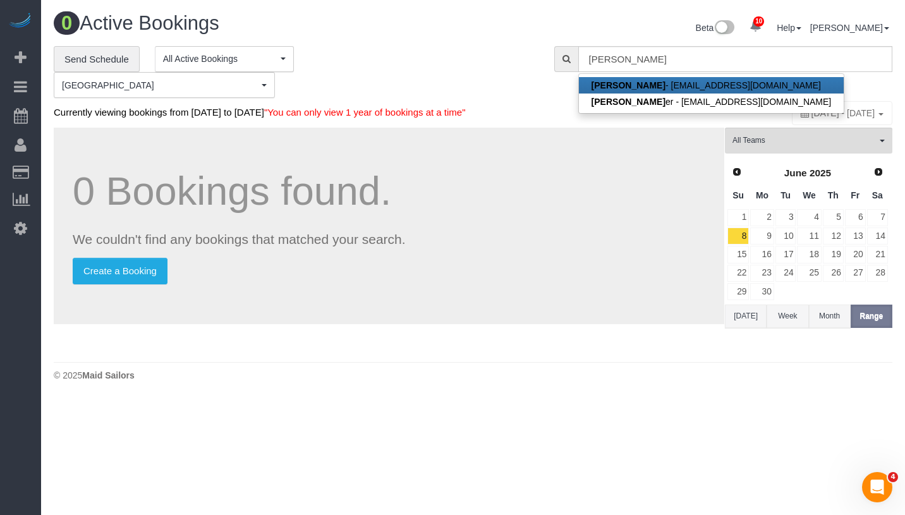
click at [626, 83] on strong "[PERSON_NAME]" at bounding box center [629, 85] width 74 height 10
type input "[EMAIL_ADDRESS][DOMAIN_NAME]"
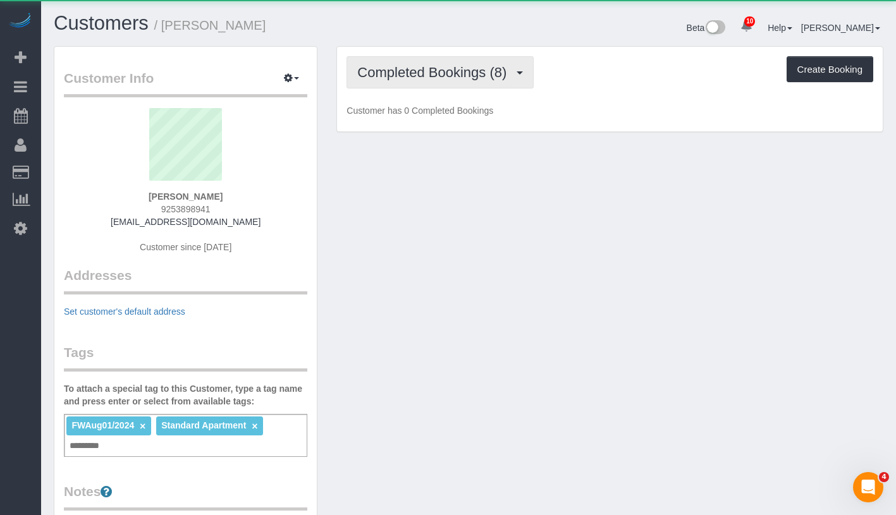
click at [406, 75] on span "Completed Bookings (8)" at bounding box center [434, 72] width 155 height 16
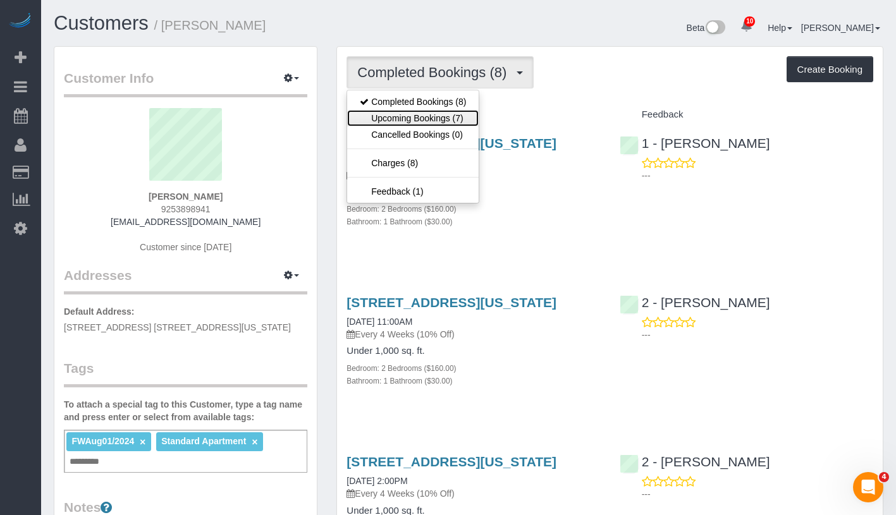
click at [407, 120] on link "Upcoming Bookings (7)" at bounding box center [412, 118] width 131 height 16
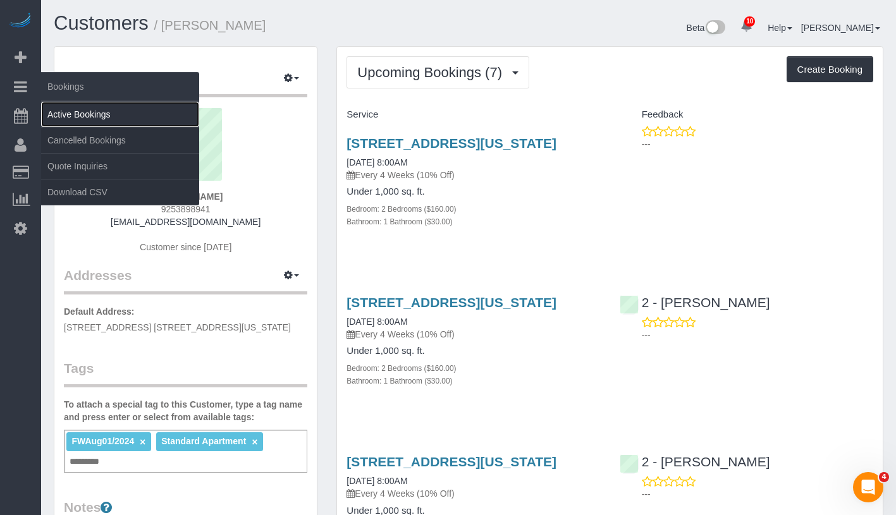
click at [116, 111] on link "Active Bookings" at bounding box center [120, 114] width 158 height 25
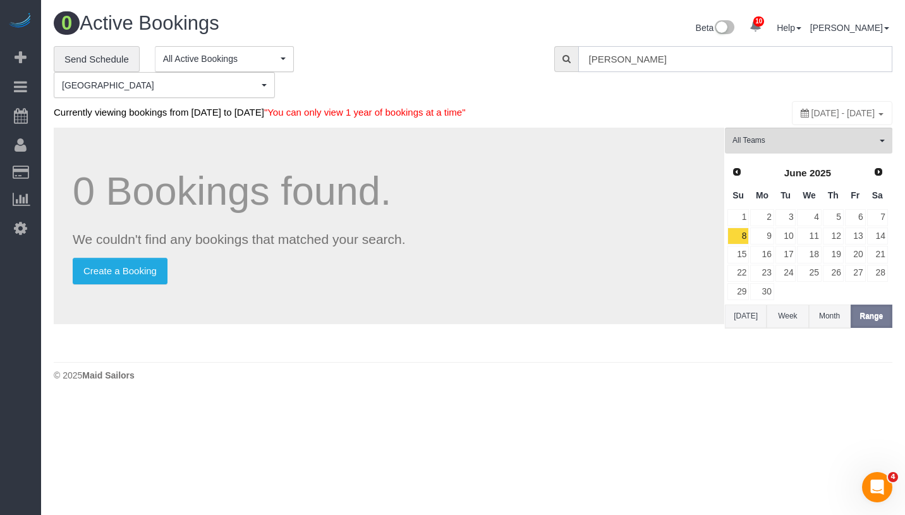
click at [710, 58] on input "[PERSON_NAME]" at bounding box center [735, 59] width 314 height 26
click at [710, 58] on input "Lauren Beck" at bounding box center [735, 59] width 314 height 26
paste input "Janet Onyenucheya"
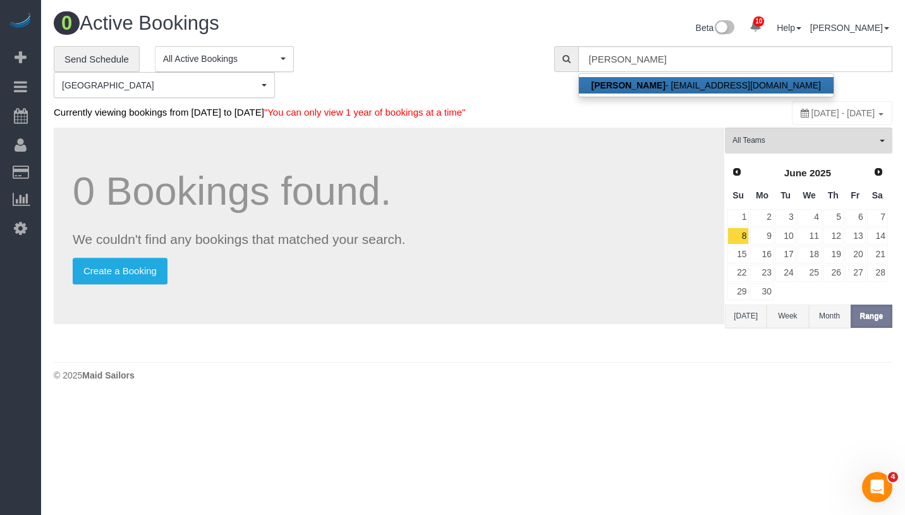
click at [719, 83] on link "Janet Onyenucheya - janetonye@gmail.com" at bounding box center [706, 85] width 255 height 16
type input "janetonye@gmail.com"
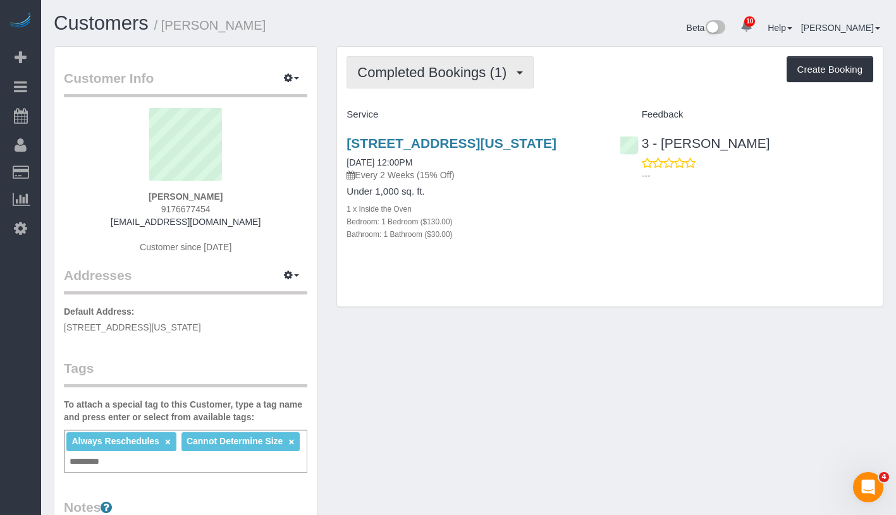
click at [398, 80] on button "Completed Bookings (1)" at bounding box center [439, 72] width 187 height 32
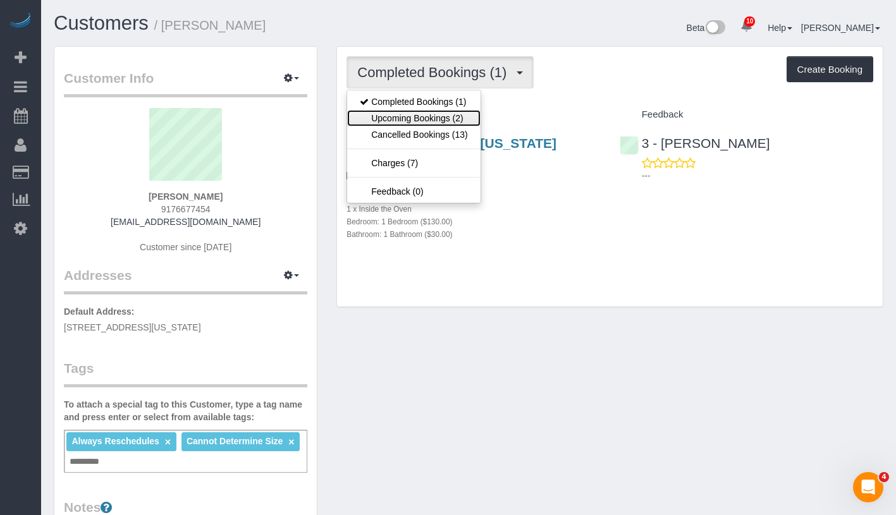
click at [406, 125] on link "Upcoming Bookings (2)" at bounding box center [413, 118] width 133 height 16
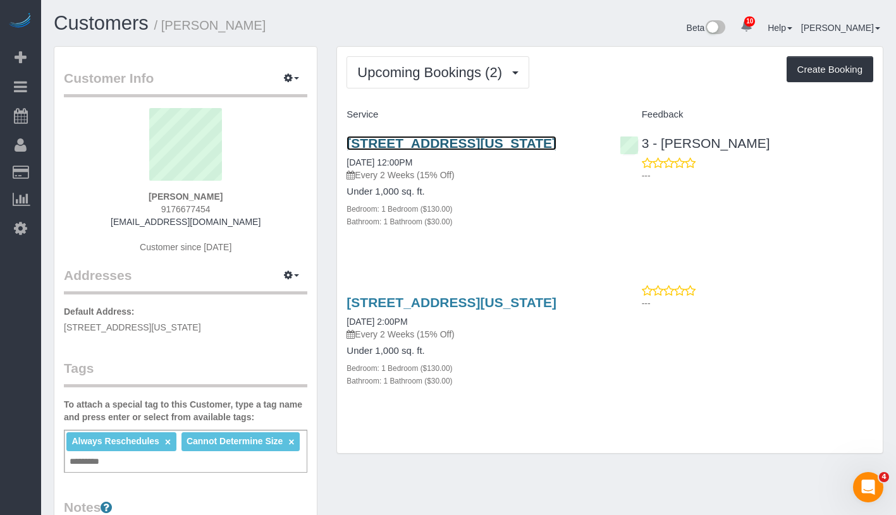
click at [435, 145] on link "33 West End Avenue, Apt 6k, New York, NY 10023" at bounding box center [451, 143] width 210 height 15
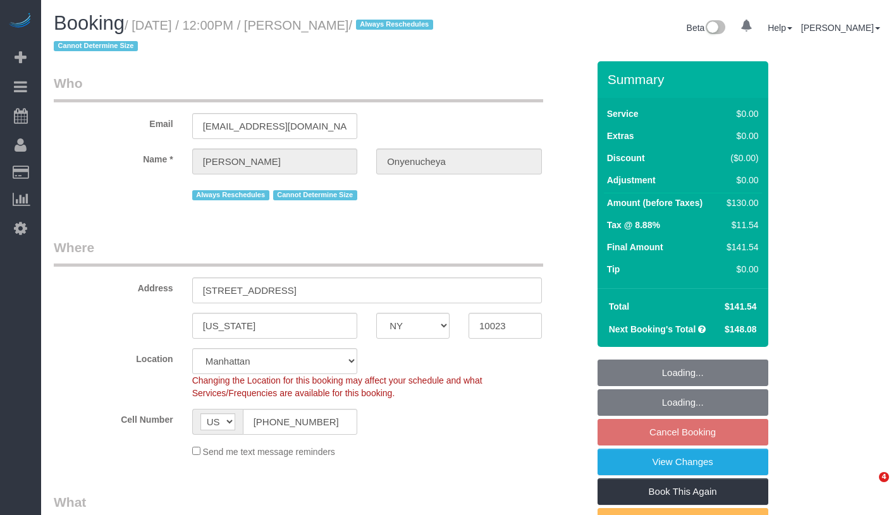
select select "NY"
select select "number:89"
select select "number:90"
select select "number:15"
select select "number:5"
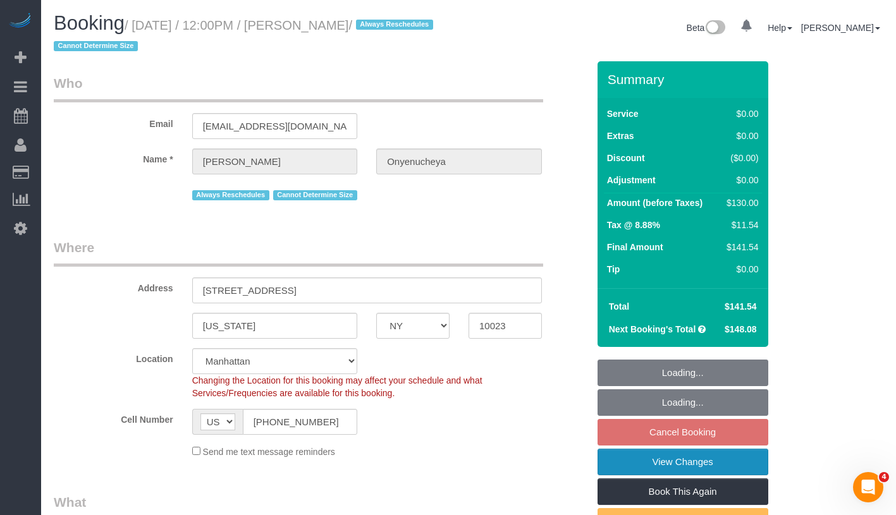
click at [743, 461] on link "View Changes" at bounding box center [682, 462] width 171 height 27
select select "1"
select select "spot5"
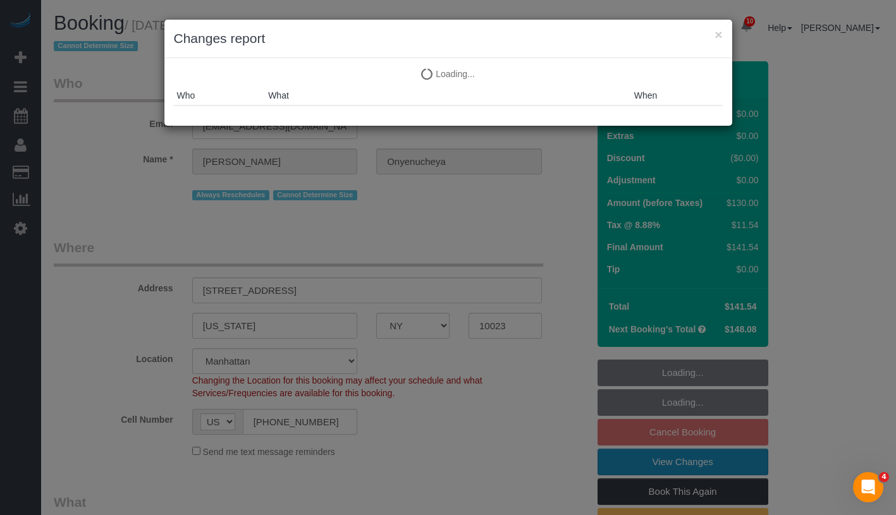
select select "object:1409"
select select "string:stripe-pm_1PnktZ4VGloSiKo7Ktd3QMsw"
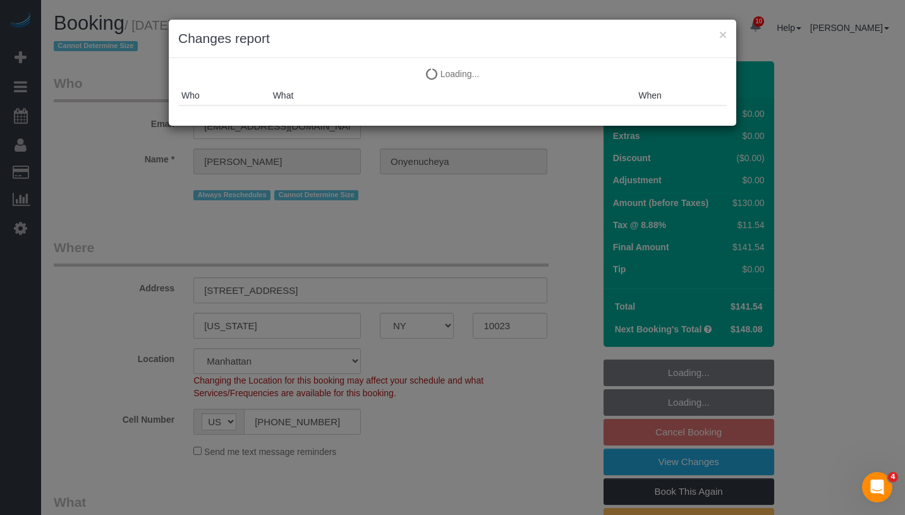
select select "1"
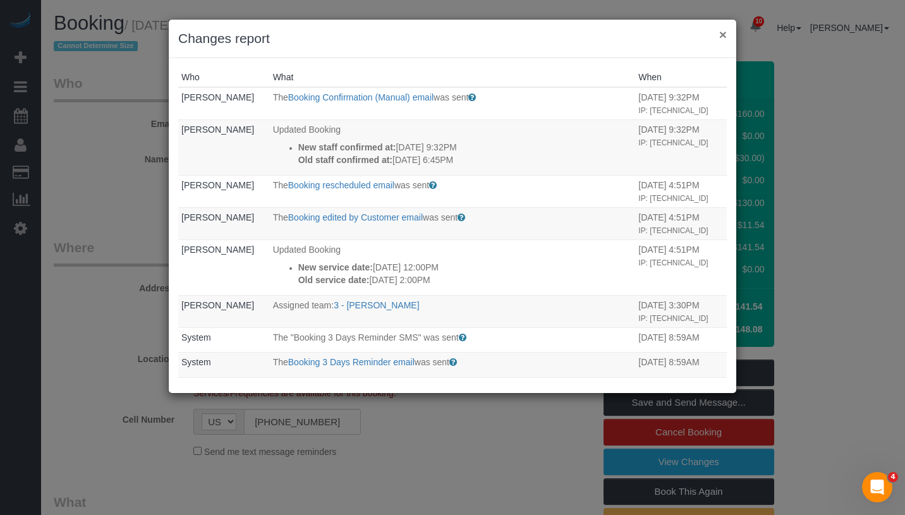
click at [720, 37] on button "×" at bounding box center [723, 34] width 8 height 13
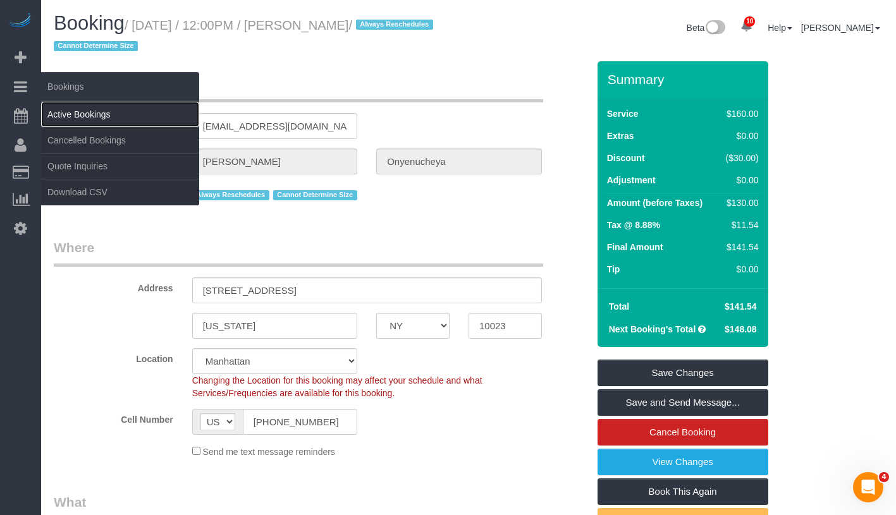
click at [88, 110] on link "Active Bookings" at bounding box center [120, 114] width 158 height 25
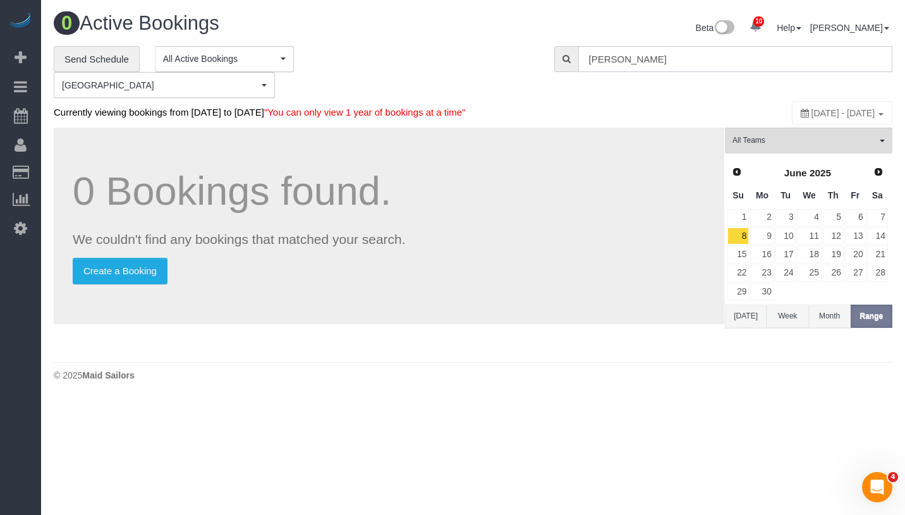
click at [683, 58] on input "Janet Onyenucheya" at bounding box center [735, 59] width 314 height 26
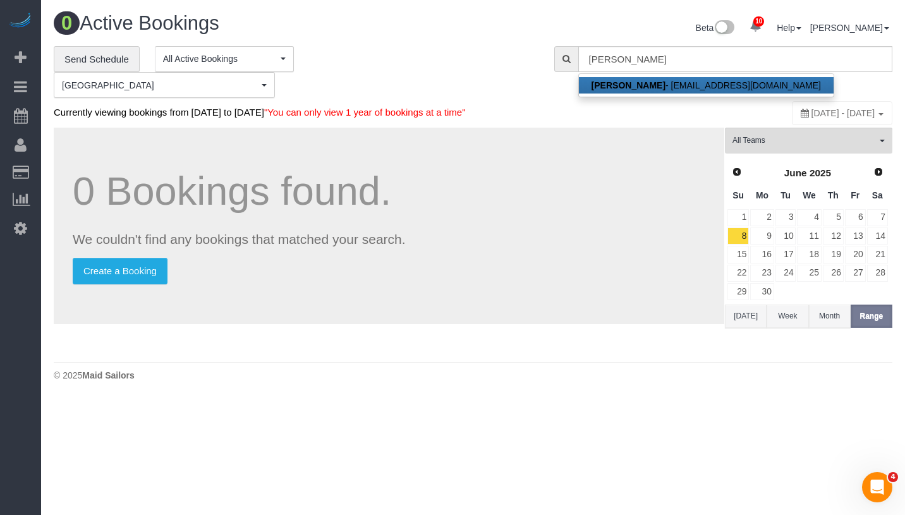
click at [623, 91] on link "Janet Onyenucheya - janetonye@gmail.com" at bounding box center [706, 85] width 255 height 16
type input "janetonye@gmail.com"
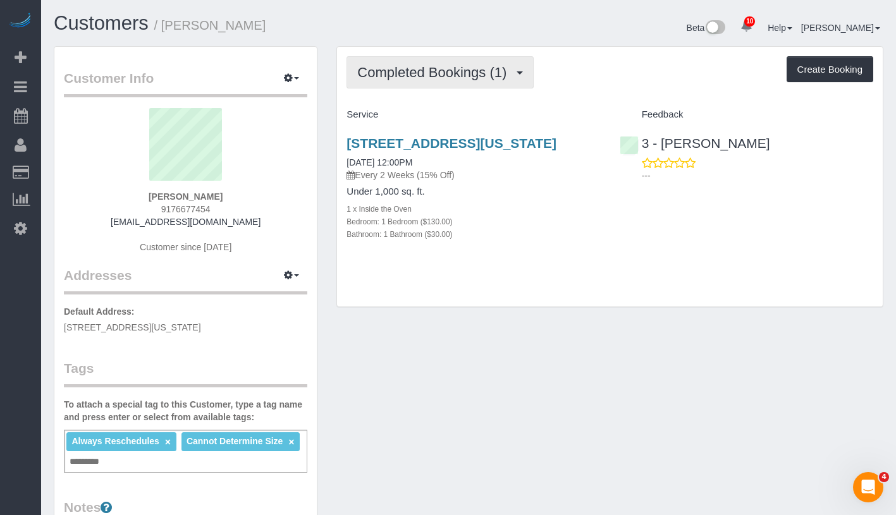
click at [410, 70] on span "Completed Bookings (1)" at bounding box center [434, 72] width 155 height 16
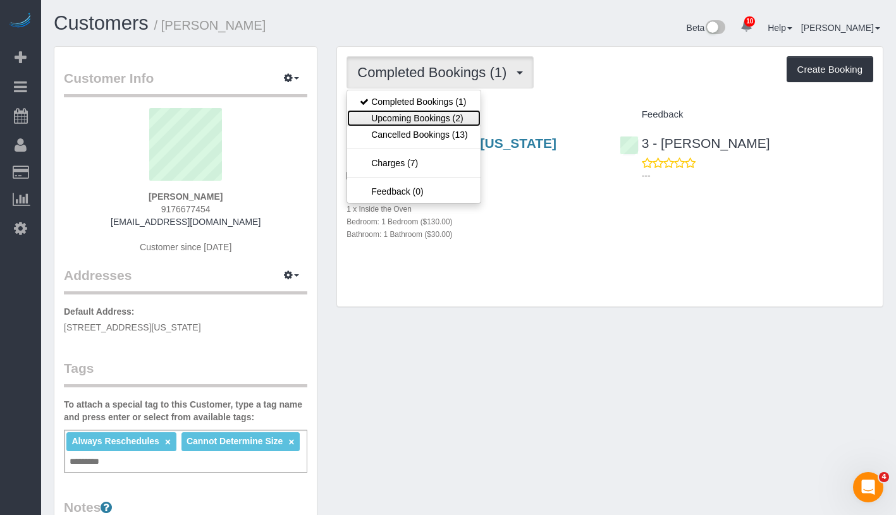
click at [412, 114] on link "Upcoming Bookings (2)" at bounding box center [413, 118] width 133 height 16
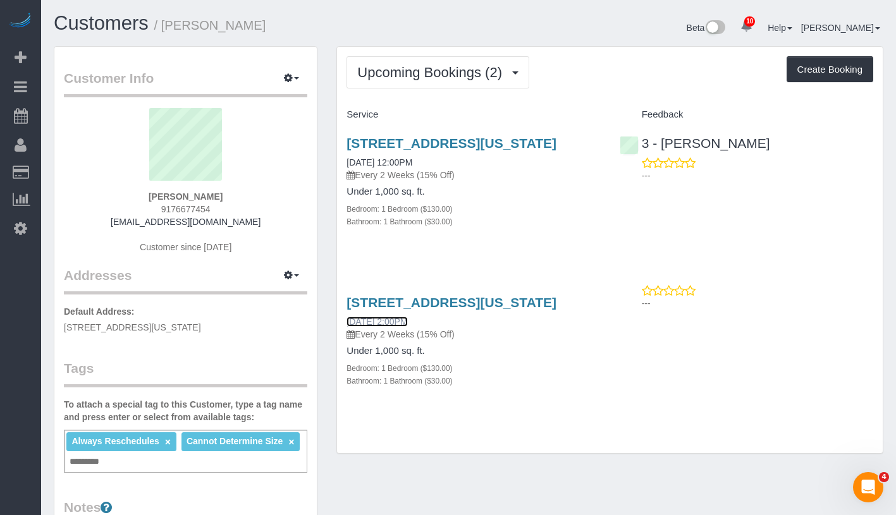
click at [386, 327] on link "10/15/2025 2:00PM" at bounding box center [376, 322] width 61 height 10
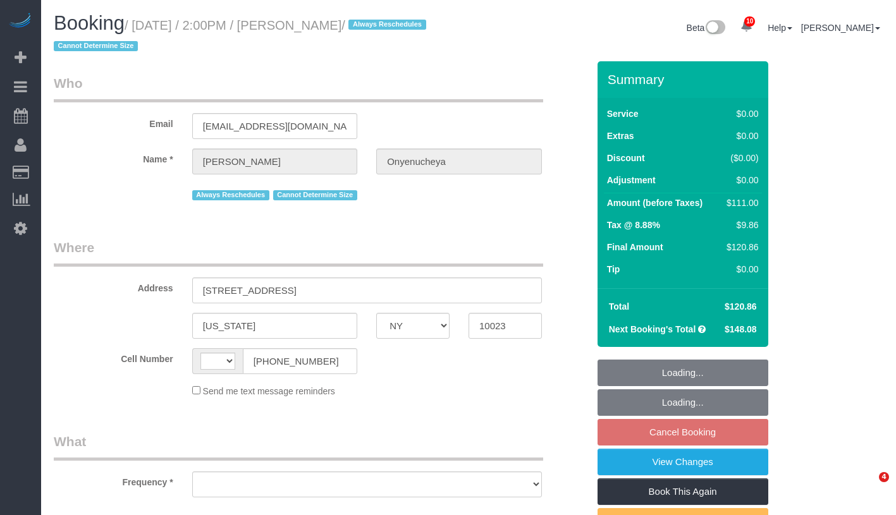
select select "NY"
select select "object:434"
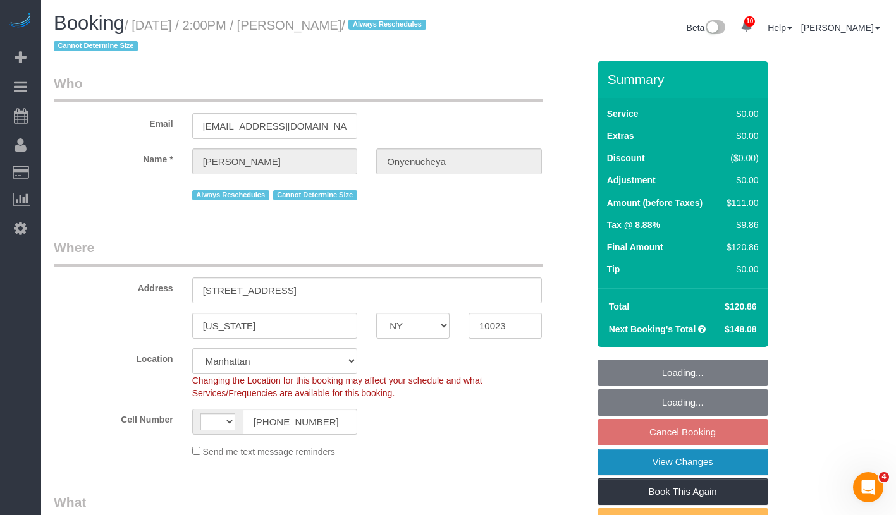
select select "number:89"
select select "number:90"
select select "number:15"
select select "number:5"
select select "object:866"
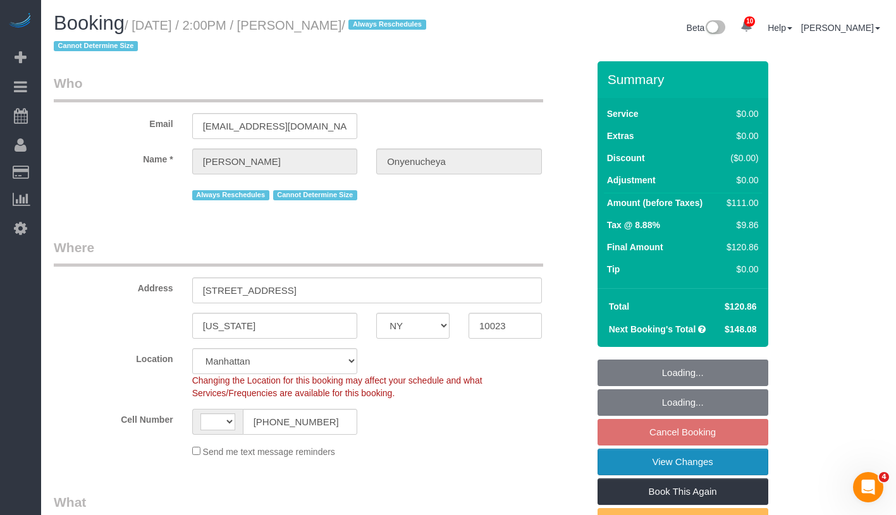
click at [722, 461] on link "View Changes" at bounding box center [682, 462] width 171 height 27
select select "string:[GEOGRAPHIC_DATA]"
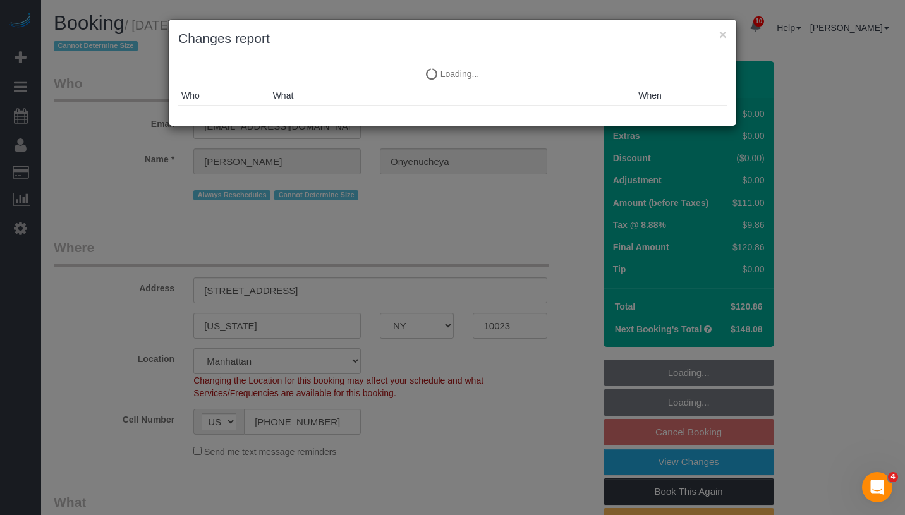
select select "string:stripe-pm_1PnktZ4VGloSiKo7Ktd3QMsw"
select select "spot7"
select select "1"
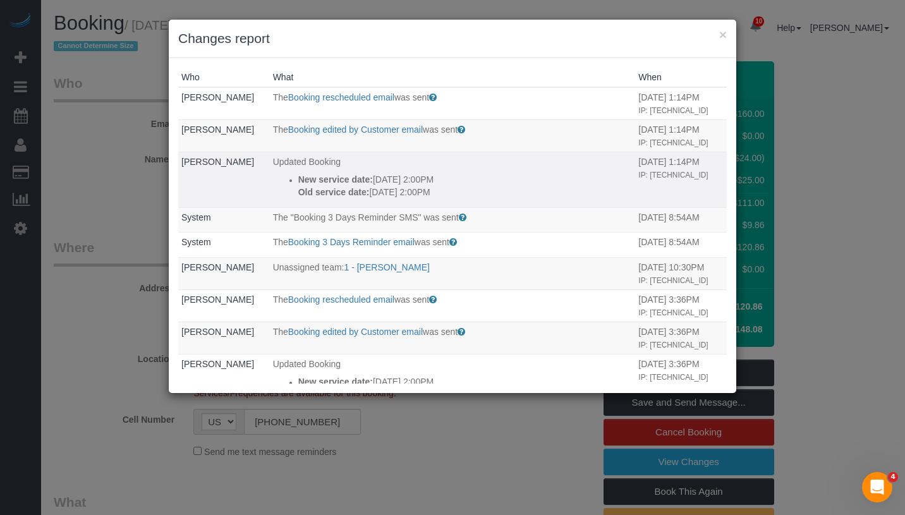
drag, startPoint x: 429, startPoint y: 183, endPoint x: 276, endPoint y: 181, distance: 153.0
click at [276, 181] on ul "New service date: [DATE] 2:00PM Old service date: [DATE] 2:00PM" at bounding box center [453, 185] width 360 height 25
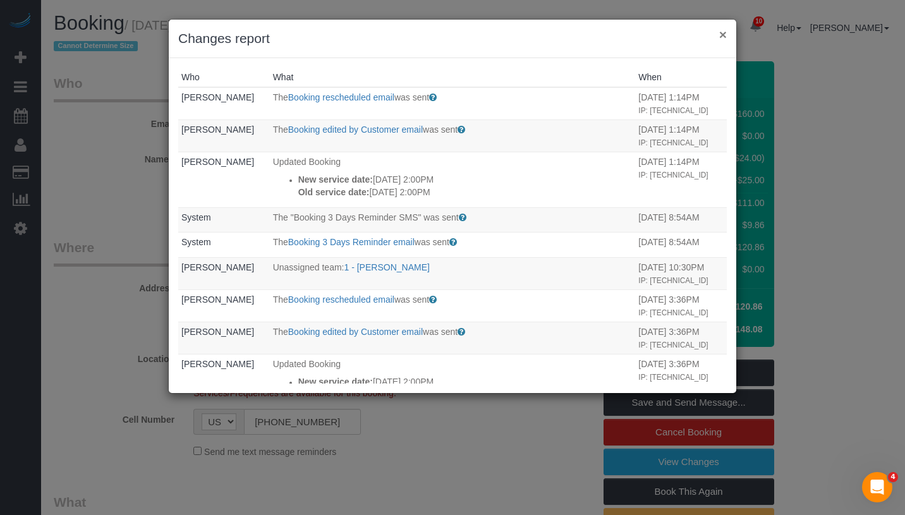
click at [722, 35] on button "×" at bounding box center [723, 34] width 8 height 13
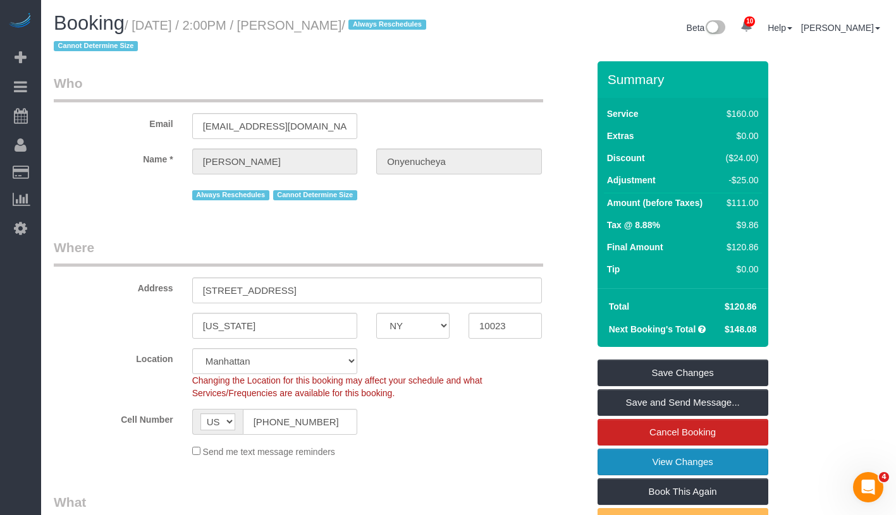
click at [737, 461] on link "View Changes" at bounding box center [682, 462] width 171 height 27
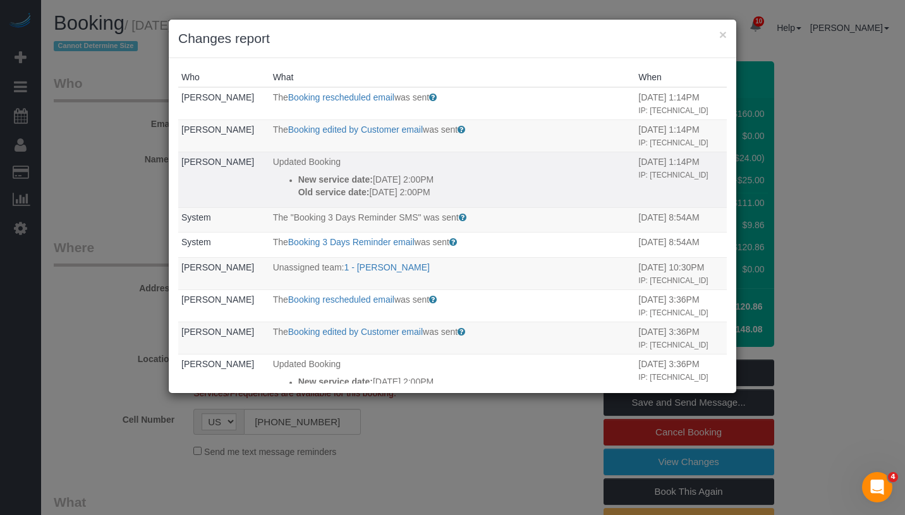
drag, startPoint x: 446, startPoint y: 190, endPoint x: 279, endPoint y: 177, distance: 167.3
click at [279, 177] on ul "New service date: [DATE] 2:00PM Old service date: [DATE] 2:00PM" at bounding box center [453, 185] width 360 height 25
copy div "New service date: [DATE] 2:00PM Old service date: [DATE] 2:00PM"
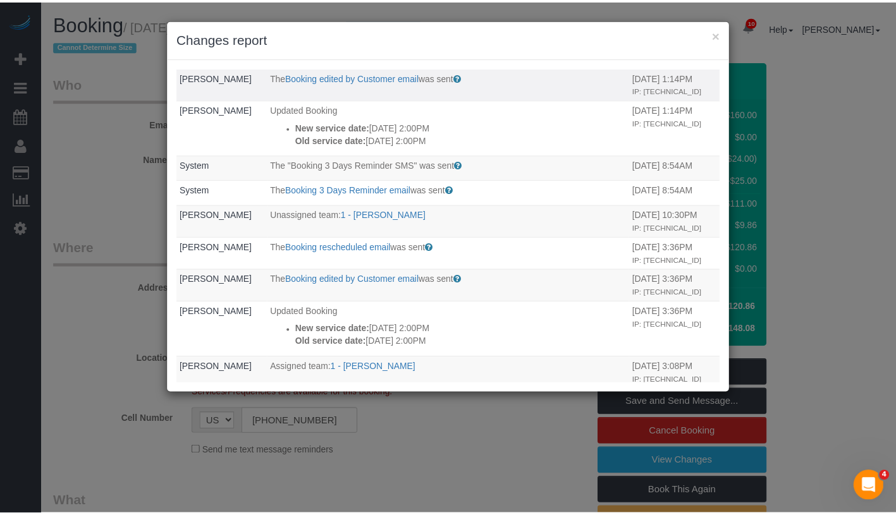
scroll to position [37, 0]
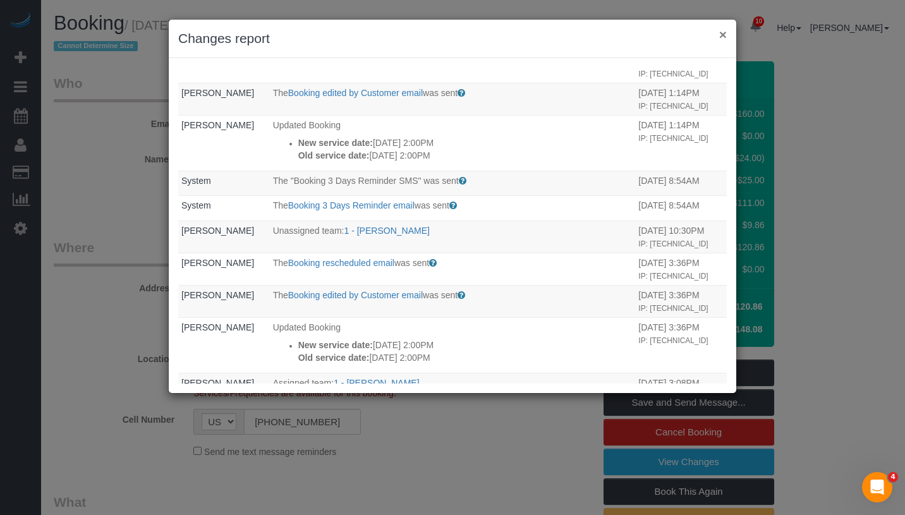
click at [722, 34] on button "×" at bounding box center [723, 34] width 8 height 13
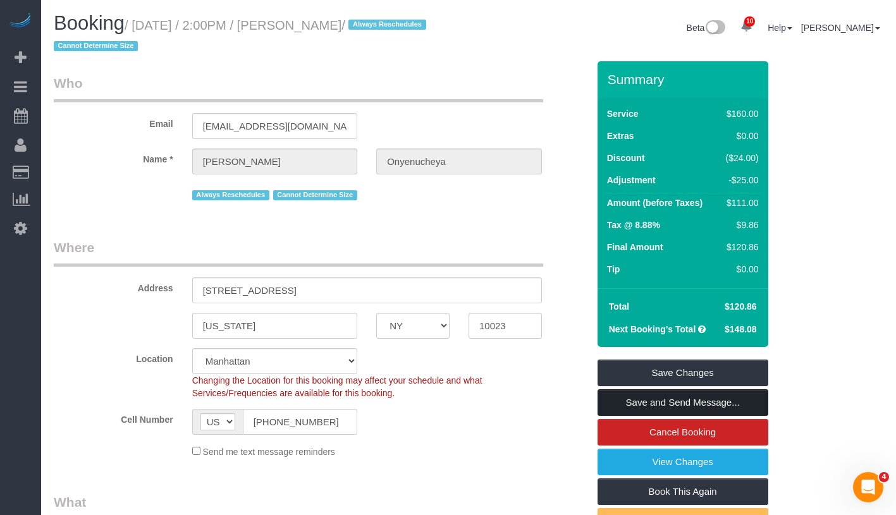
click at [736, 403] on link "Save and Send Message..." at bounding box center [682, 402] width 171 height 27
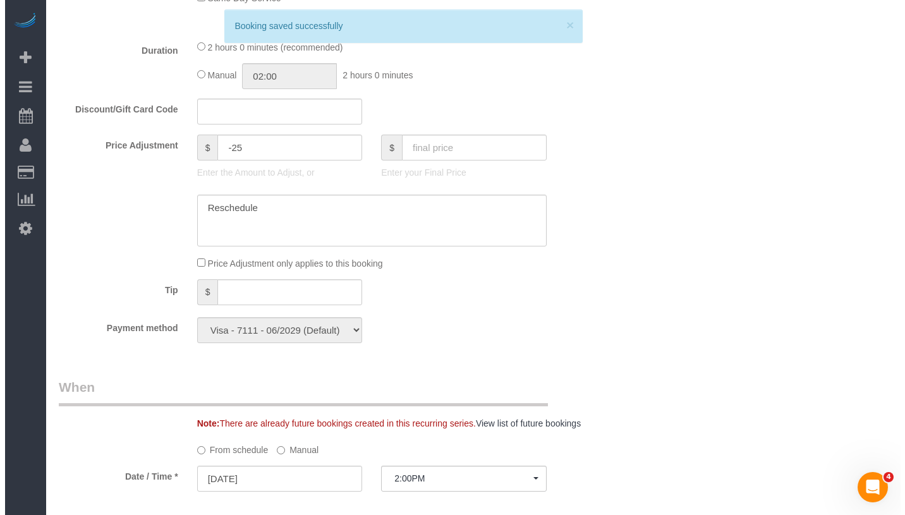
scroll to position [1332, 0]
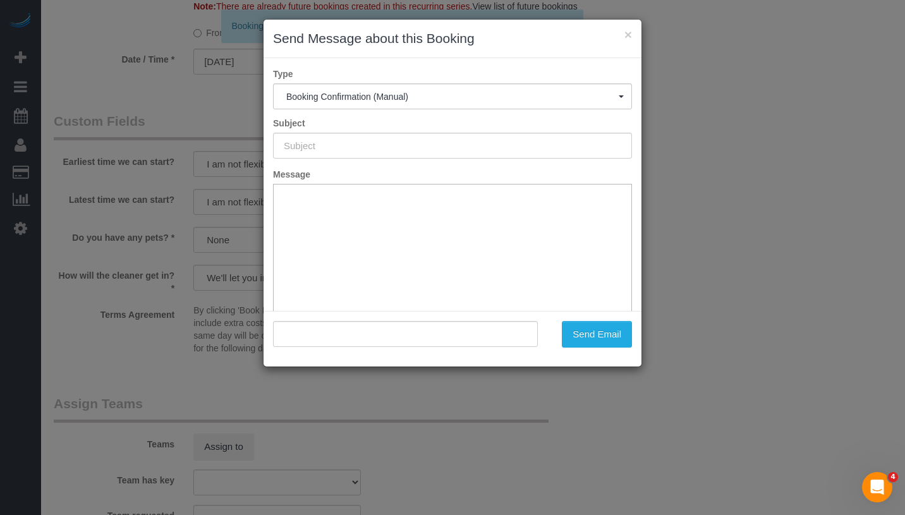
type input "Cleaning Confirmed for [DATE] 2:00pm"
type input ""[PERSON_NAME]" <[EMAIL_ADDRESS][DOMAIN_NAME]>"
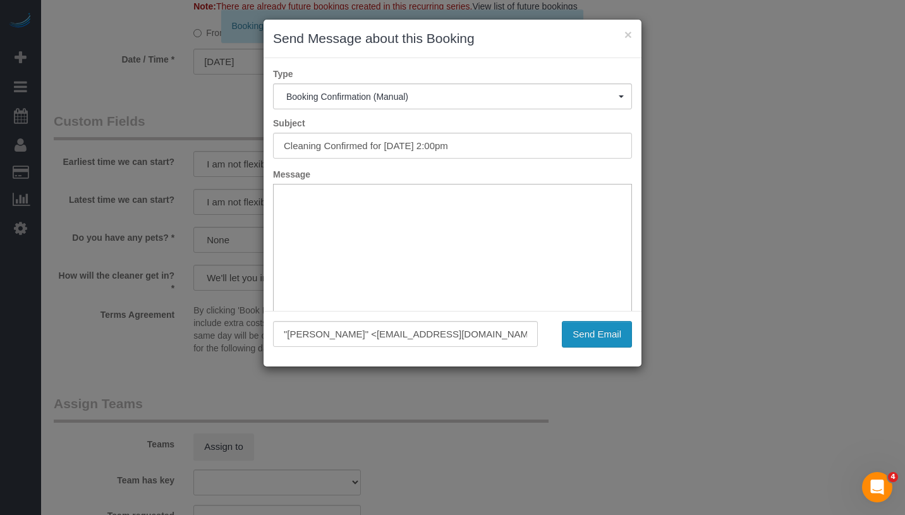
scroll to position [0, 0]
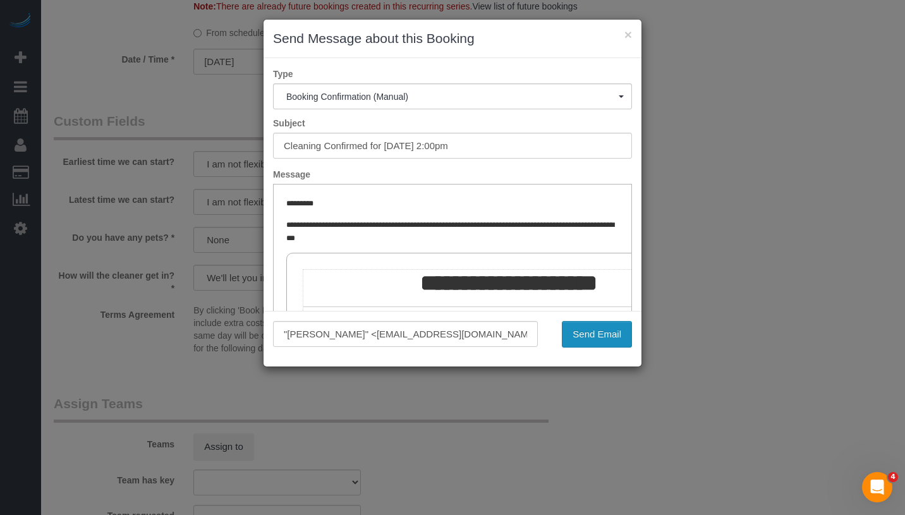
click at [608, 342] on button "Send Email" at bounding box center [597, 334] width 70 height 27
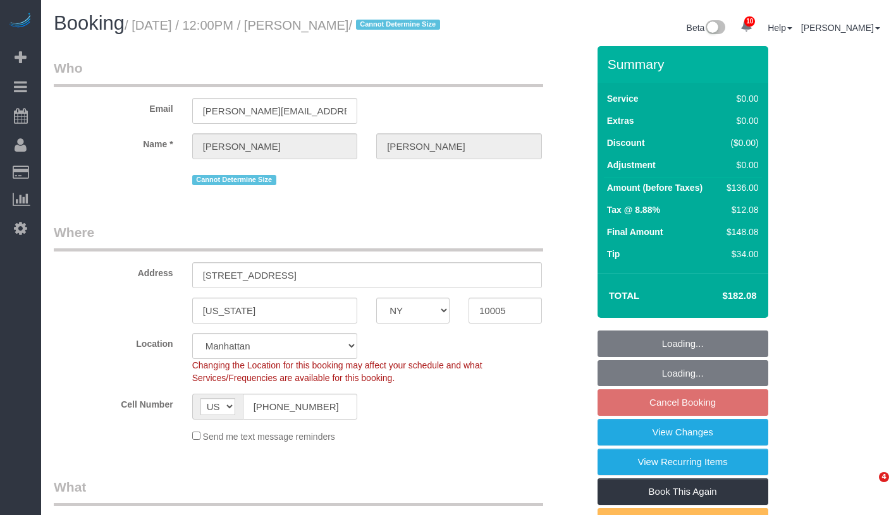
select select "NY"
select select "spot3"
select select "number:56"
select select "number:79"
select select "number:15"
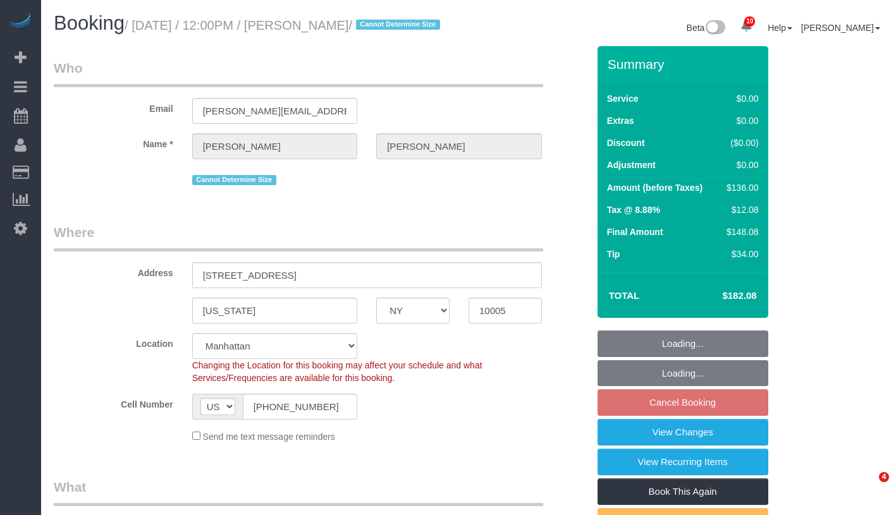
select select "number:6"
select select "1"
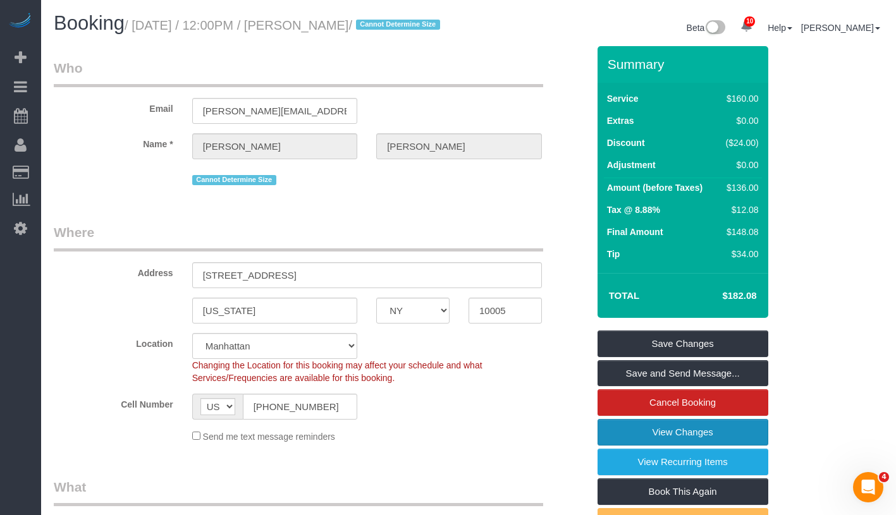
click at [738, 446] on link "View Changes" at bounding box center [682, 432] width 171 height 27
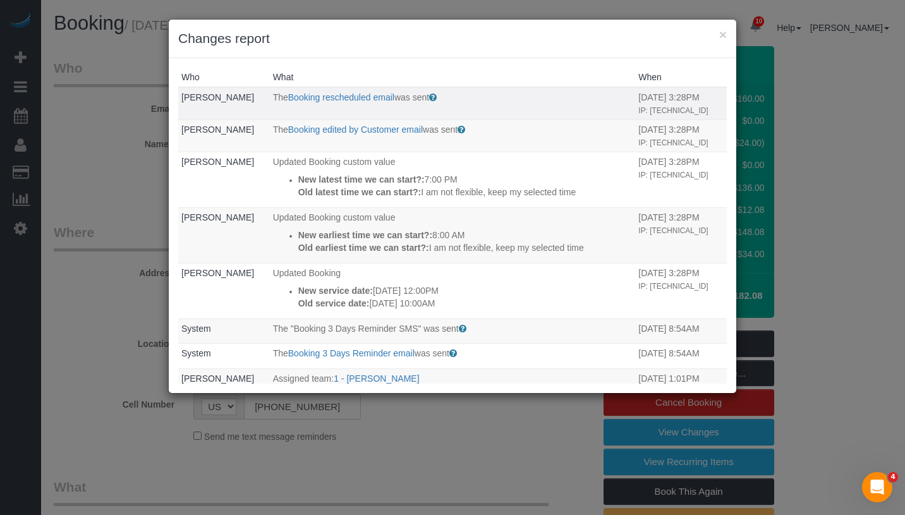
drag, startPoint x: 461, startPoint y: 332, endPoint x: 256, endPoint y: 106, distance: 305.6
click at [256, 106] on tbody "[PERSON_NAME] The Booking rescheduled email was sent Sent to the customer when …" at bounding box center [452, 419] width 549 height 665
copy tbody "The Booking rescheduled email was sent Sent to the customer when they reschedul…"
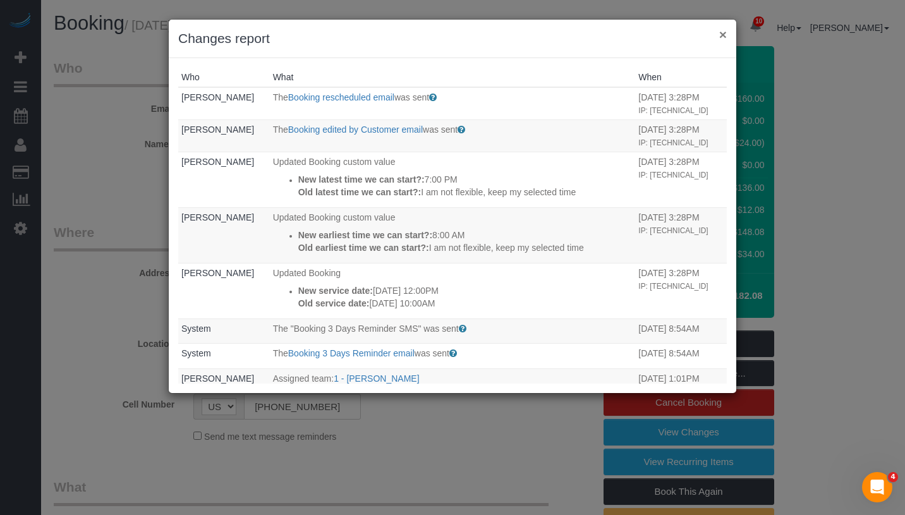
click at [723, 41] on button "×" at bounding box center [723, 34] width 8 height 13
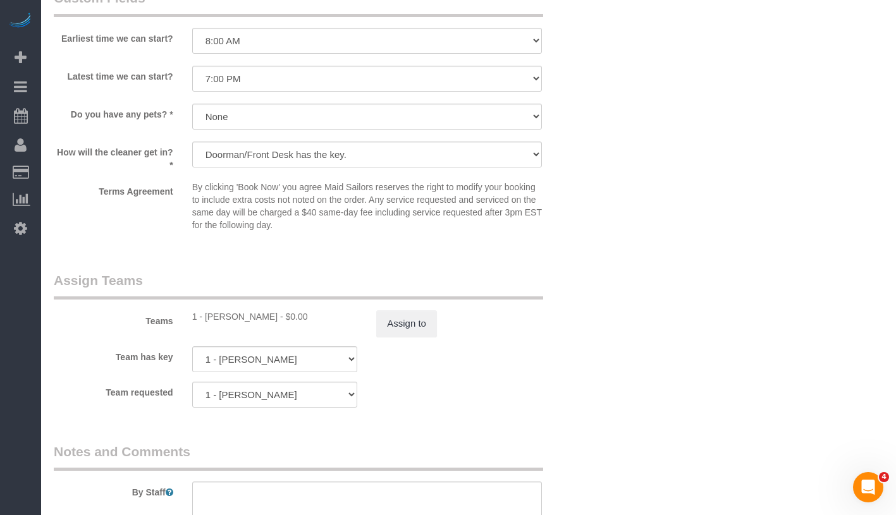
scroll to position [1580, 0]
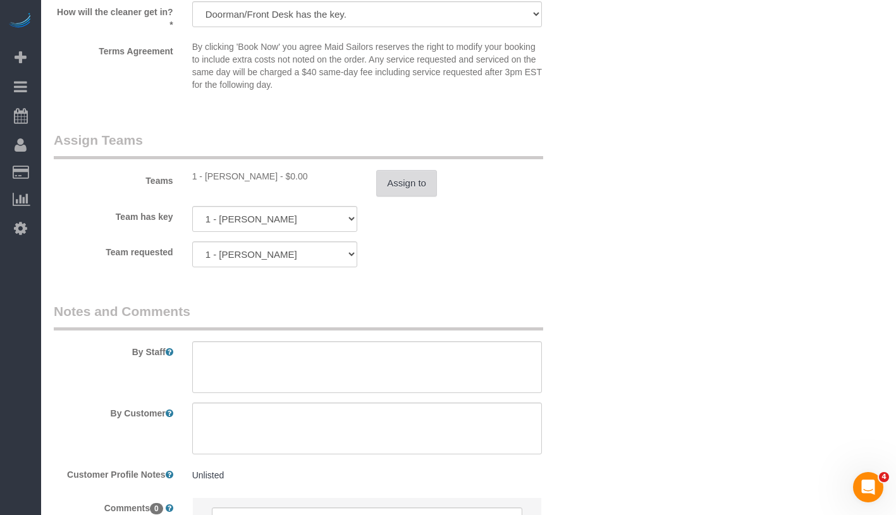
click at [406, 195] on button "Assign to" at bounding box center [406, 183] width 61 height 27
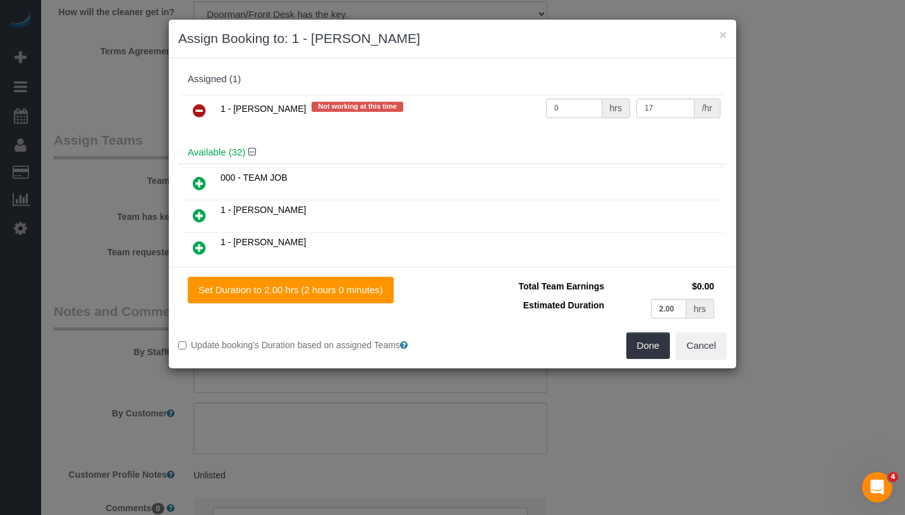
click at [193, 111] on icon at bounding box center [199, 110] width 13 height 15
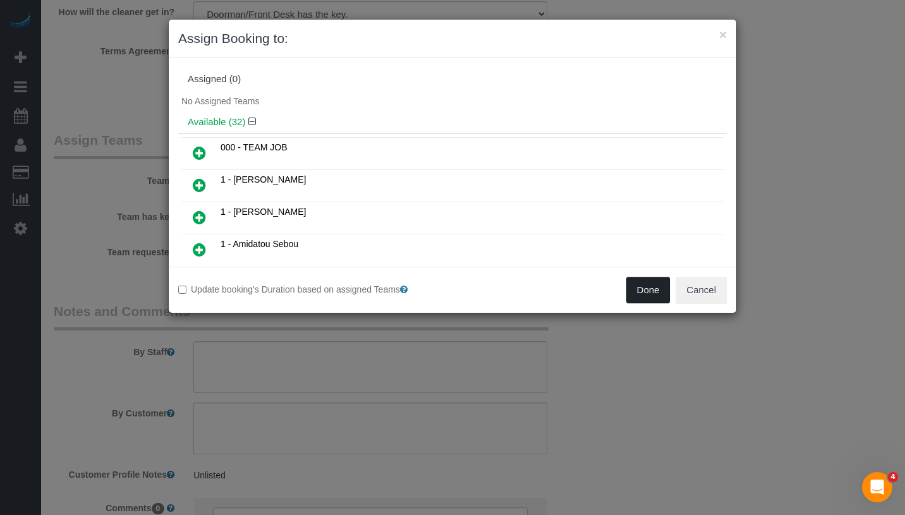
click at [652, 295] on button "Done" at bounding box center [648, 290] width 44 height 27
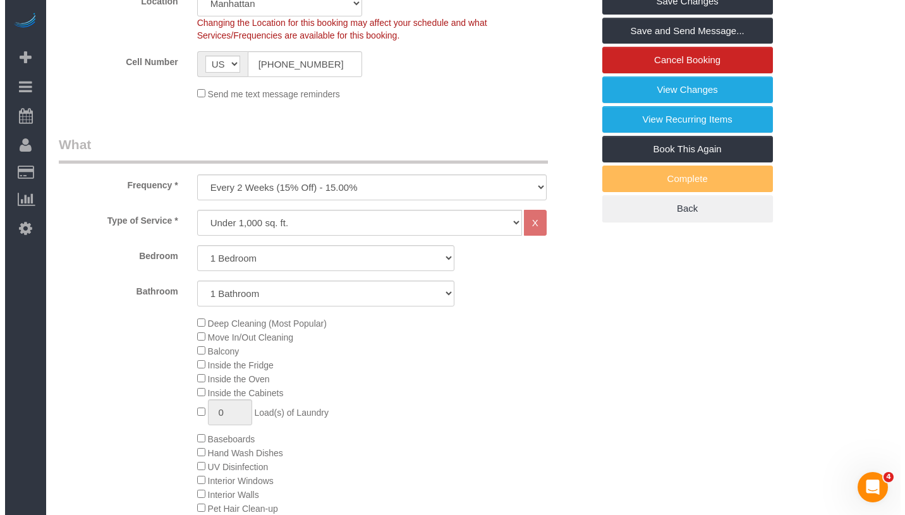
scroll to position [0, 0]
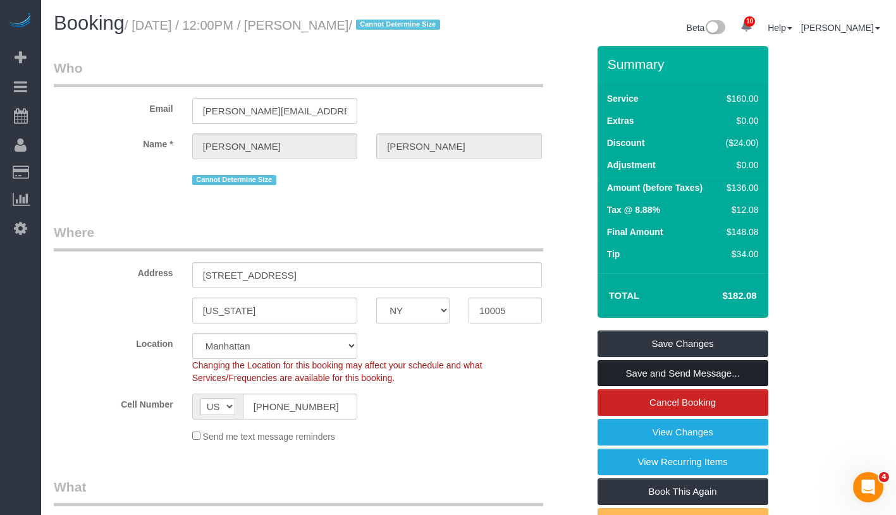
click at [727, 387] on link "Save and Send Message..." at bounding box center [682, 373] width 171 height 27
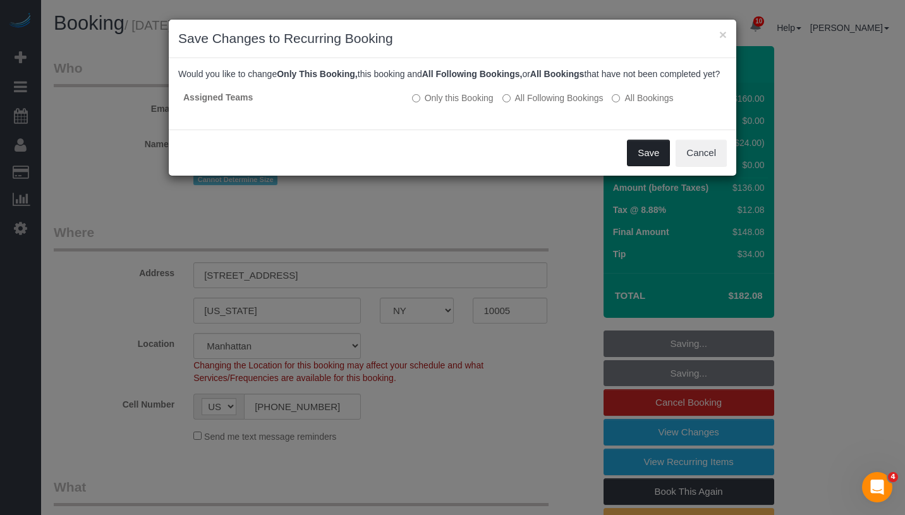
click at [650, 166] on button "Save" at bounding box center [648, 153] width 43 height 27
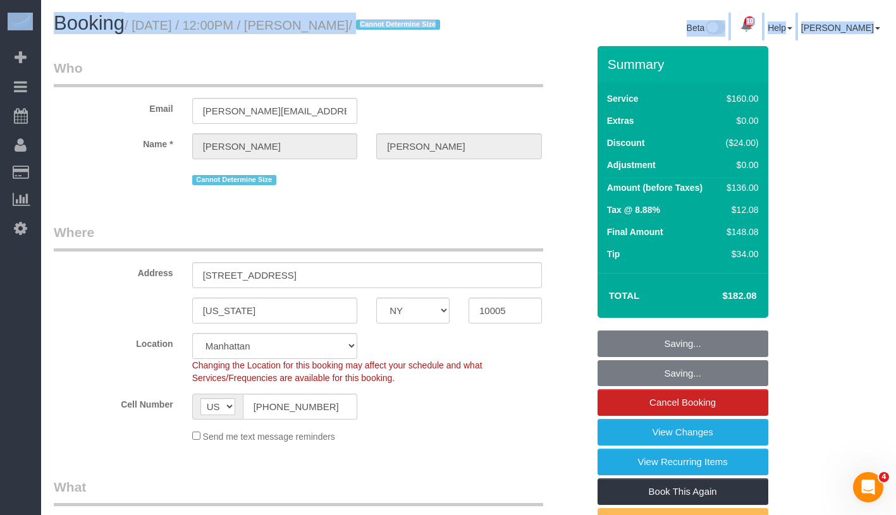
drag, startPoint x: 607, startPoint y: -9, endPoint x: 644, endPoint y: -32, distance: 43.7
click at [644, 0] on html "10 Beta Your Notifications You have 0 alerts × You have 5 to charge for [DATE] …" at bounding box center [448, 257] width 896 height 515
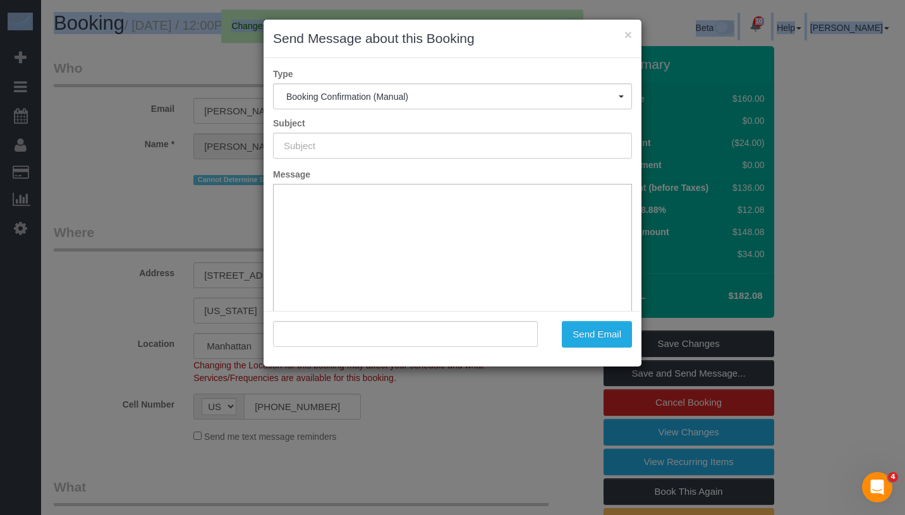
type input "Cleaning Confirmed for [DATE] 12:00pm"
type input ""[PERSON_NAME]" <[PERSON_NAME][EMAIL_ADDRESS][PERSON_NAME][DOMAIN_NAME]>"
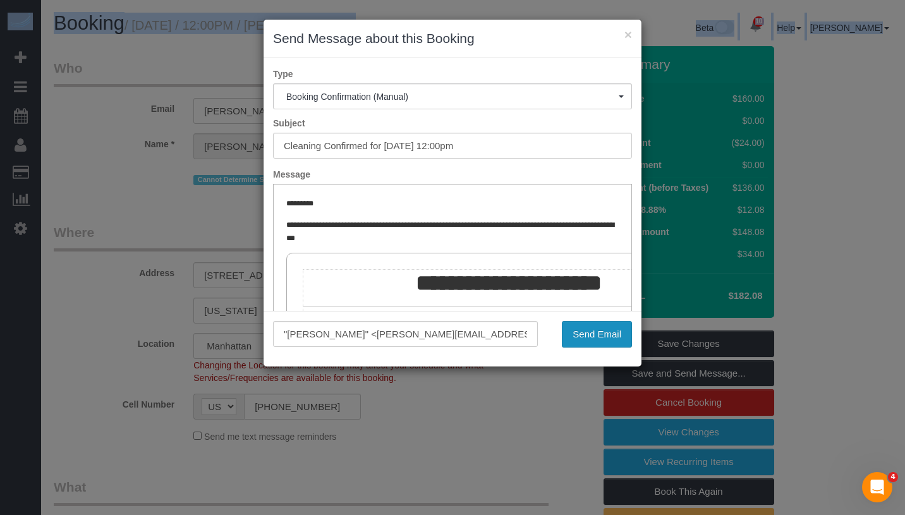
click at [585, 332] on button "Send Email" at bounding box center [597, 334] width 70 height 27
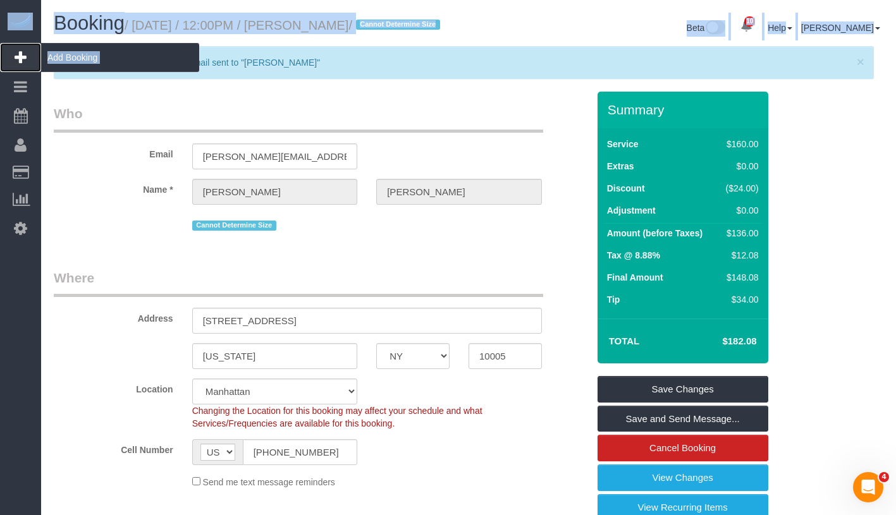
click at [90, 58] on span "Add Booking" at bounding box center [120, 57] width 158 height 29
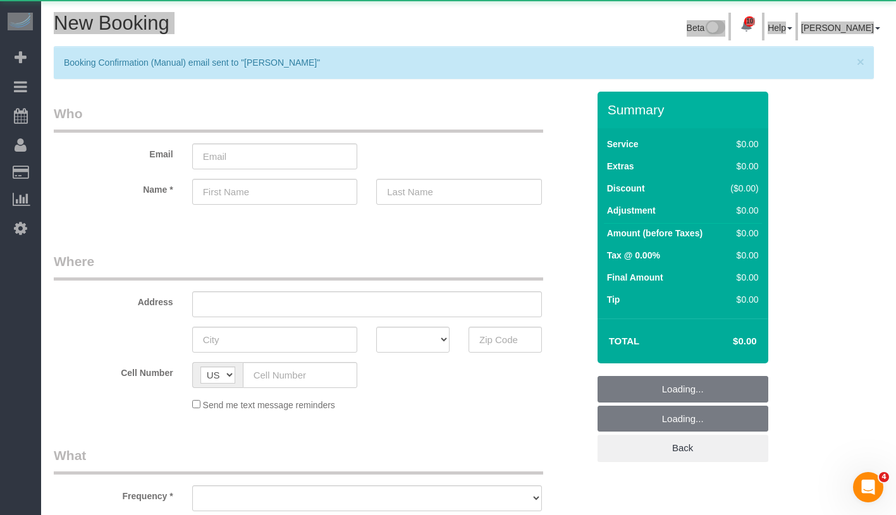
select select "number:89"
select select "number:90"
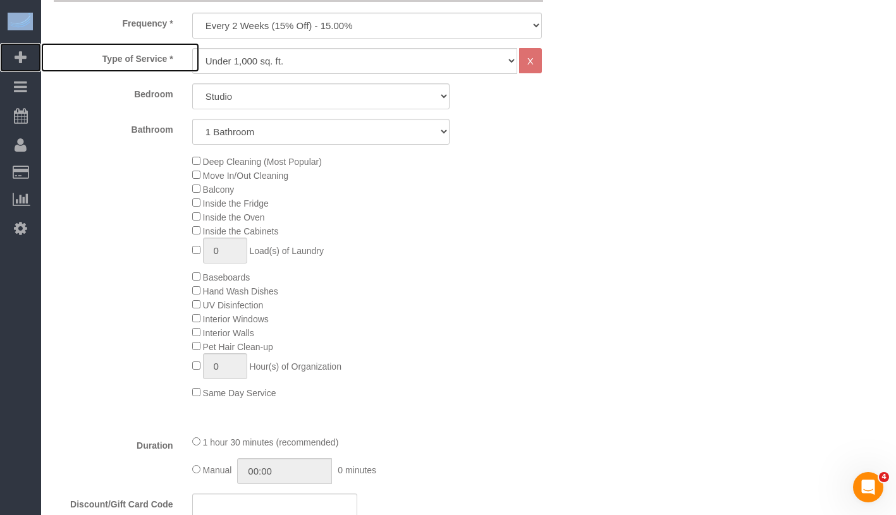
scroll to position [519, 0]
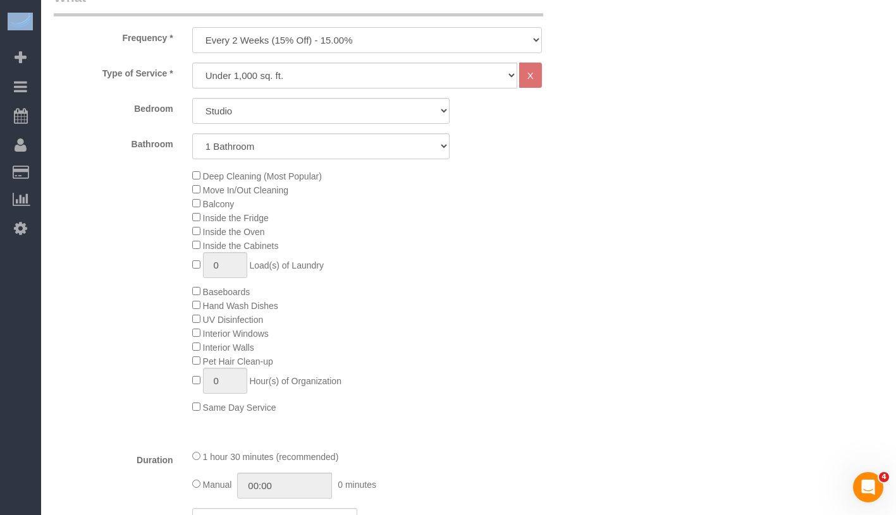
click at [398, 39] on select "One Time Weekly (20% Off) - 20.00% Every 2 Weeks (15% Off) - 15.00% Every 4 Wee…" at bounding box center [367, 40] width 350 height 26
select select "object:4443"
click at [303, 95] on div "Type of Service * Under 1,000 sq. ft. 1,001 - 1,500 sq. ft. 1,500+ sq. ft. Cust…" at bounding box center [321, 251] width 534 height 377
click at [298, 108] on select "Studio 1 Bedroom 2 Bedrooms 3 Bedrooms" at bounding box center [320, 111] width 257 height 26
select select "2"
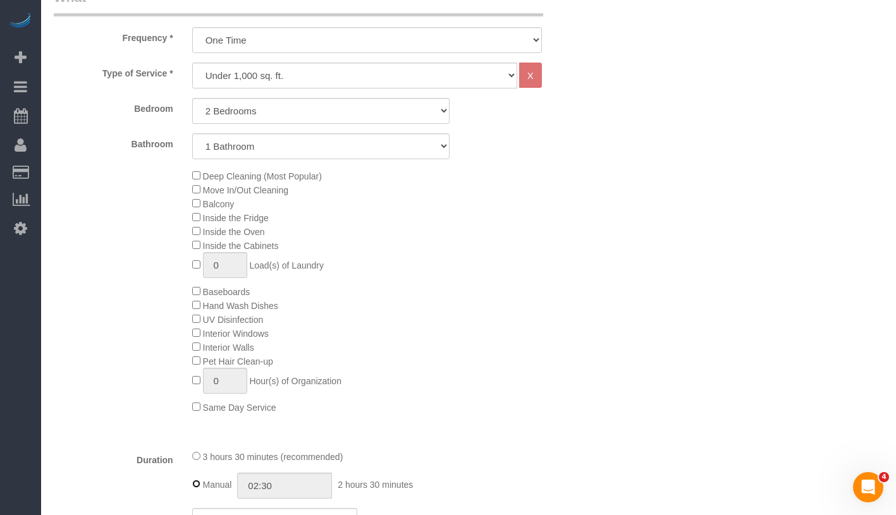
type input "03:30"
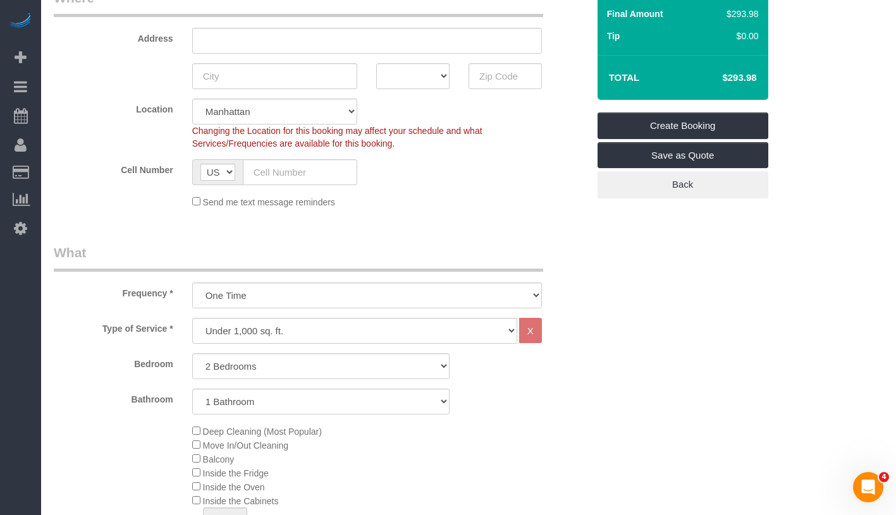
scroll to position [144, 0]
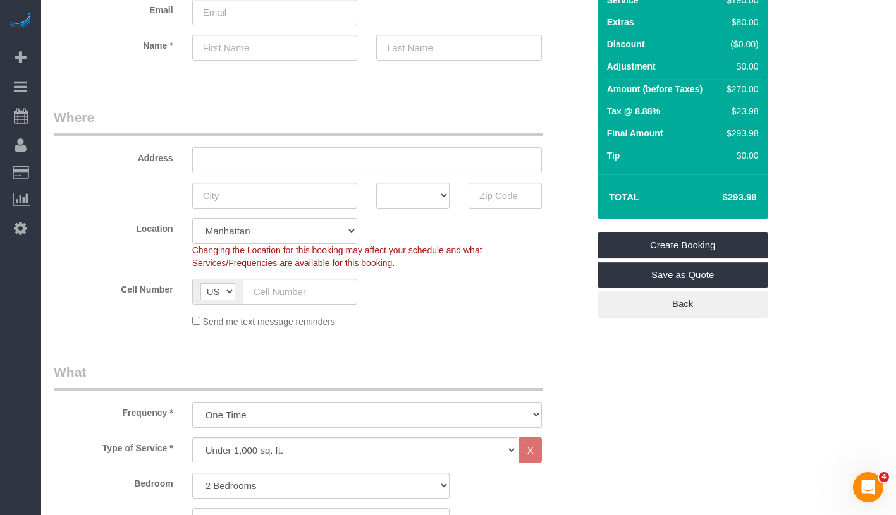
click at [247, 157] on input "text" at bounding box center [367, 160] width 350 height 26
paste input "[STREET_ADDRESS][PERSON_NAME][US_STATE]"
drag, startPoint x: 295, startPoint y: 159, endPoint x: 320, endPoint y: 159, distance: 25.3
click at [320, 159] on input "[STREET_ADDRESS][PERSON_NAME][US_STATE]" at bounding box center [367, 160] width 350 height 26
type input "[STREET_ADDRESS][PERSON_NAME][US_STATE]"
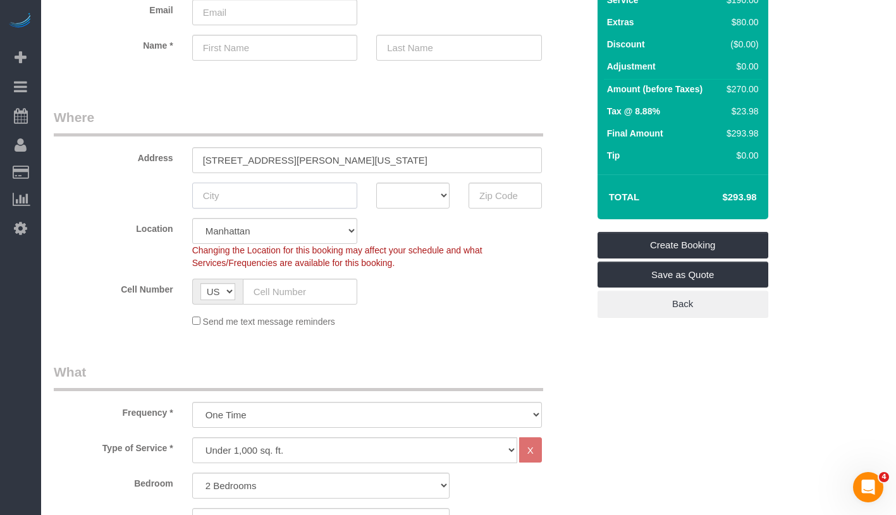
click at [301, 198] on input "text" at bounding box center [275, 196] width 166 height 26
paste input "[GEOGRAPHIC_DATA]"
type input "[GEOGRAPHIC_DATA]"
drag, startPoint x: 336, startPoint y: 158, endPoint x: 404, endPoint y: 157, distance: 68.9
click at [404, 157] on input "[STREET_ADDRESS][PERSON_NAME][US_STATE]" at bounding box center [367, 160] width 350 height 26
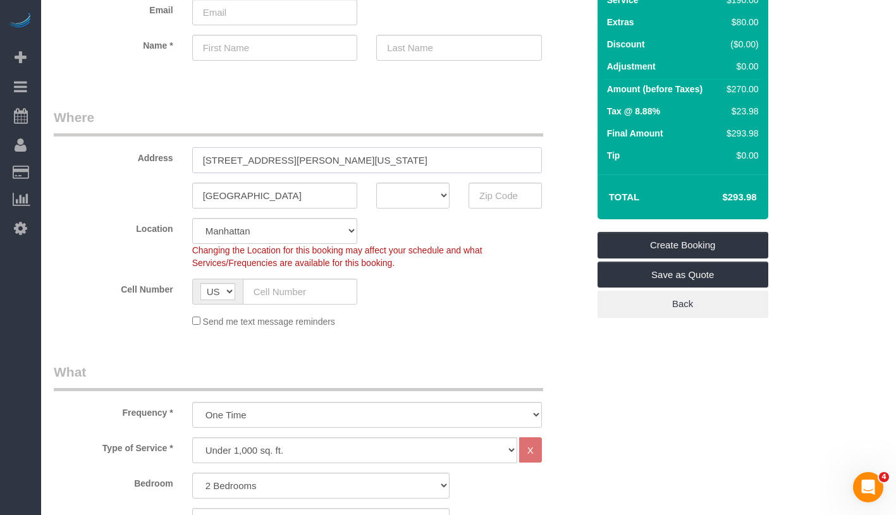
type input "[STREET_ADDRESS][PERSON_NAME][US_STATE]"
click at [513, 197] on input "text" at bounding box center [504, 196] width 73 height 26
paste input "10452"
type input "10452"
click at [431, 194] on select "AK AL AR AZ CA CO CT DC DE [GEOGRAPHIC_DATA] [GEOGRAPHIC_DATA] HI IA ID IL IN K…" at bounding box center [412, 196] width 73 height 26
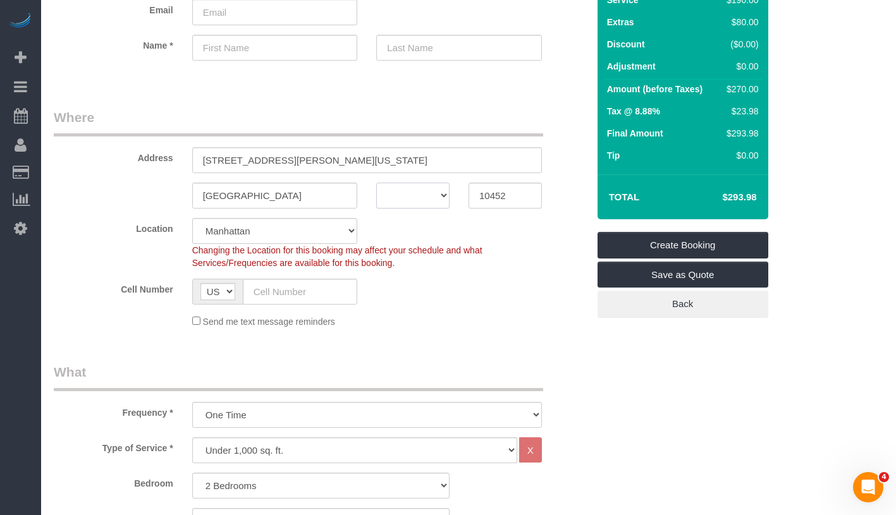
select select "10"
select select "object:4498"
select select "2"
select select "NY"
drag, startPoint x: 291, startPoint y: 162, endPoint x: 403, endPoint y: 162, distance: 111.9
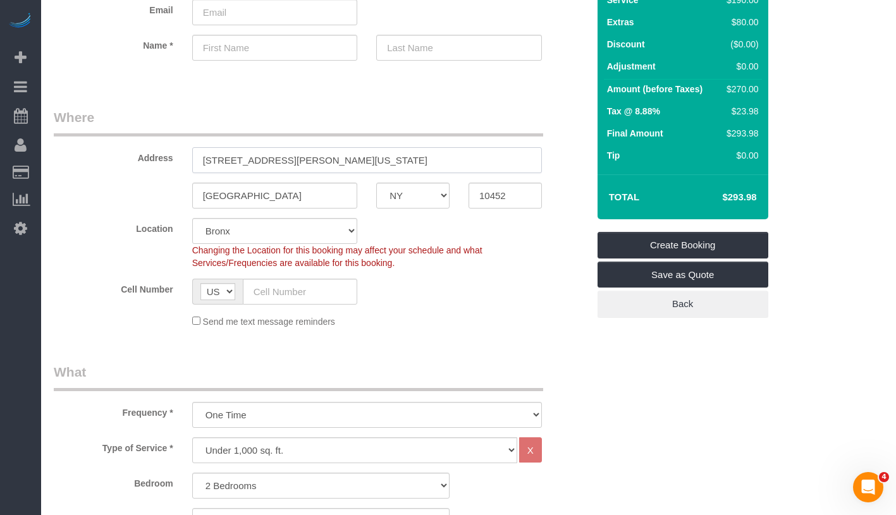
click at [403, 162] on input "[STREET_ADDRESS][PERSON_NAME][US_STATE]" at bounding box center [367, 160] width 350 height 26
type input "[STREET_ADDRESS][PERSON_NAME]"
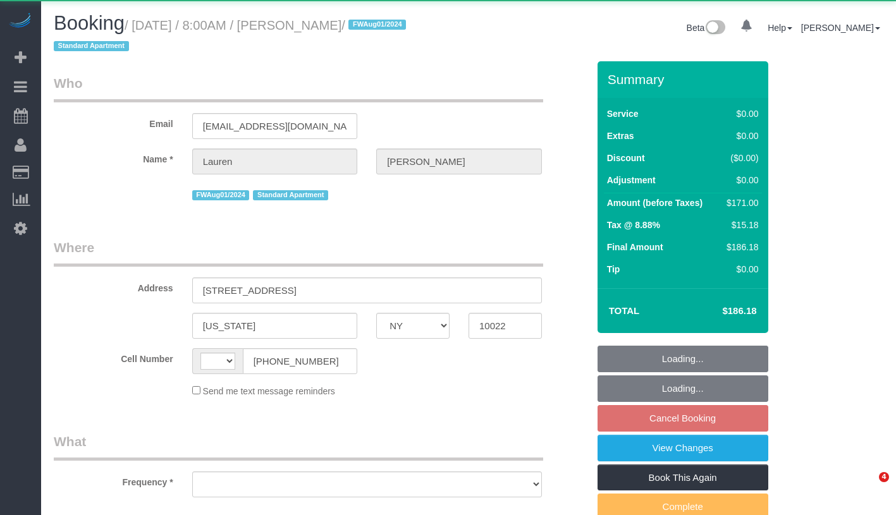
select select "NY"
select select "string:[GEOGRAPHIC_DATA]"
select select "object:708"
select select "number:59"
select select "number:79"
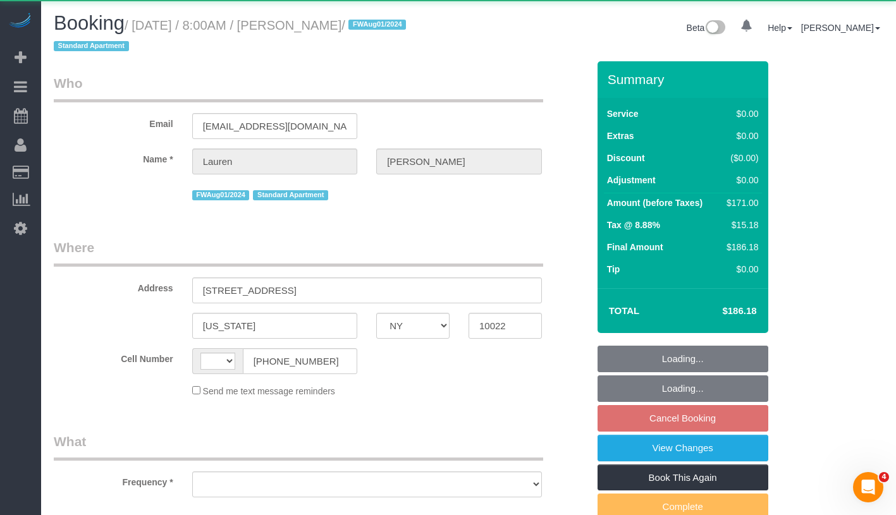
select select "number:15"
select select "number:5"
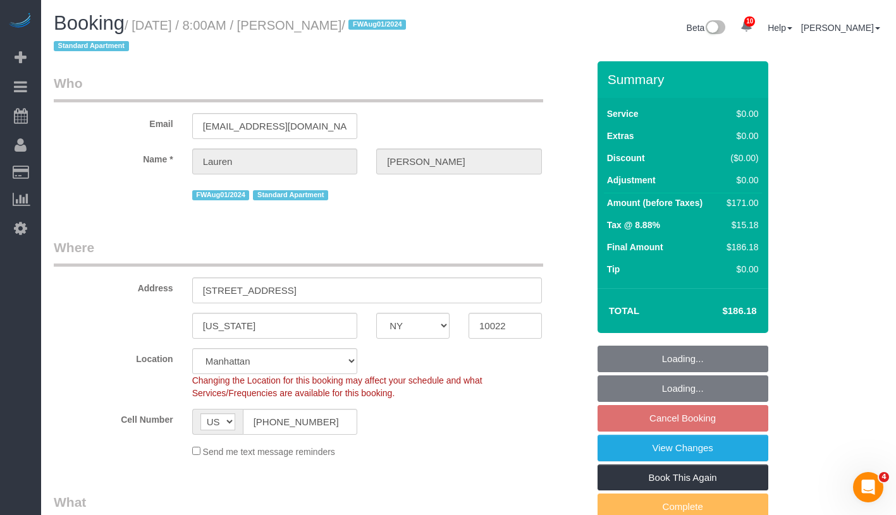
select select "object:966"
select select "string:stripe-pm_1Phkqp4VGloSiKo75Mp2gtBu"
select select "2"
select select "spot1"
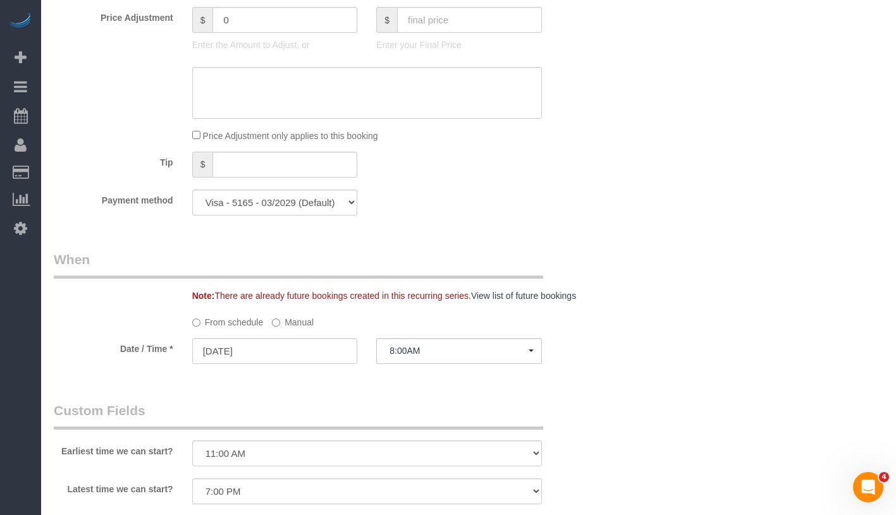
scroll to position [1182, 0]
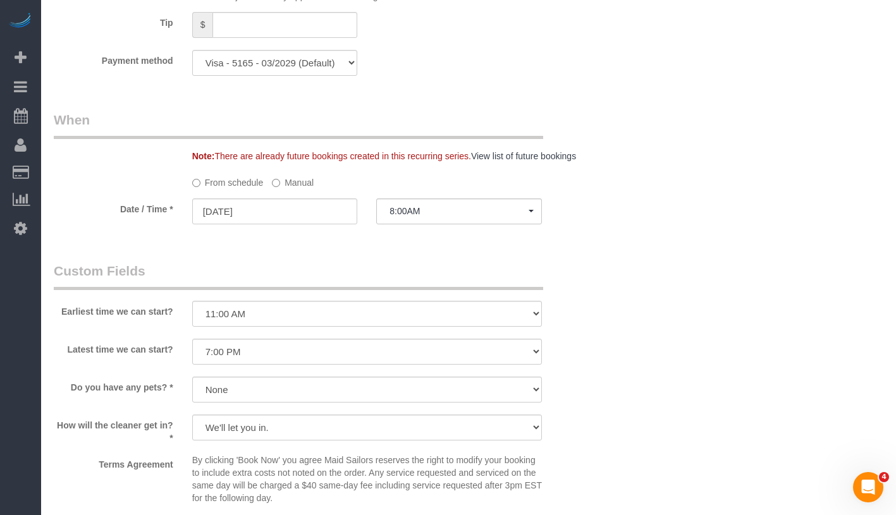
click at [304, 178] on label "Manual" at bounding box center [293, 180] width 42 height 17
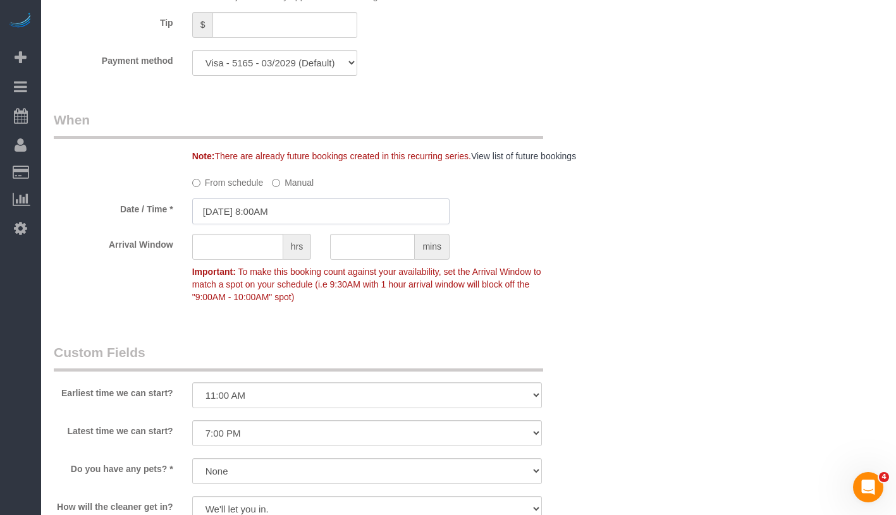
click at [316, 205] on input "[DATE] 8:00AM" at bounding box center [320, 211] width 257 height 26
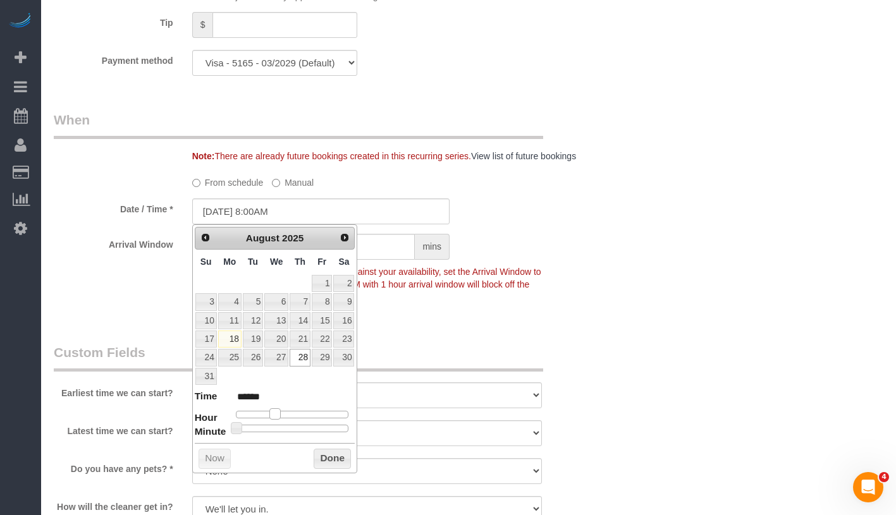
type input "[DATE] 9:00AM"
type input "******"
type input "[DATE] 10:00AM"
type input "*******"
type input "[DATE] 11:00AM"
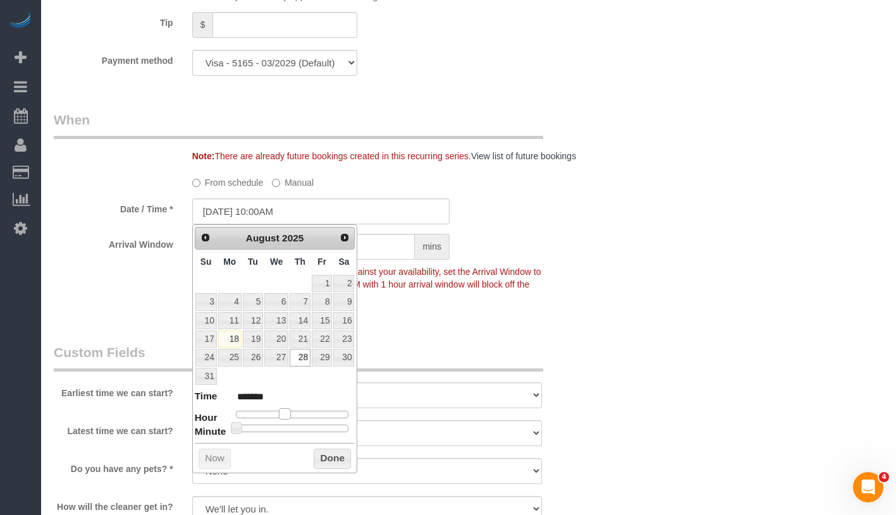
type input "*******"
drag, startPoint x: 274, startPoint y: 411, endPoint x: 292, endPoint y: 412, distance: 17.7
click at [292, 412] on span at bounding box center [289, 413] width 11 height 11
click at [335, 461] on button "Done" at bounding box center [331, 459] width 37 height 20
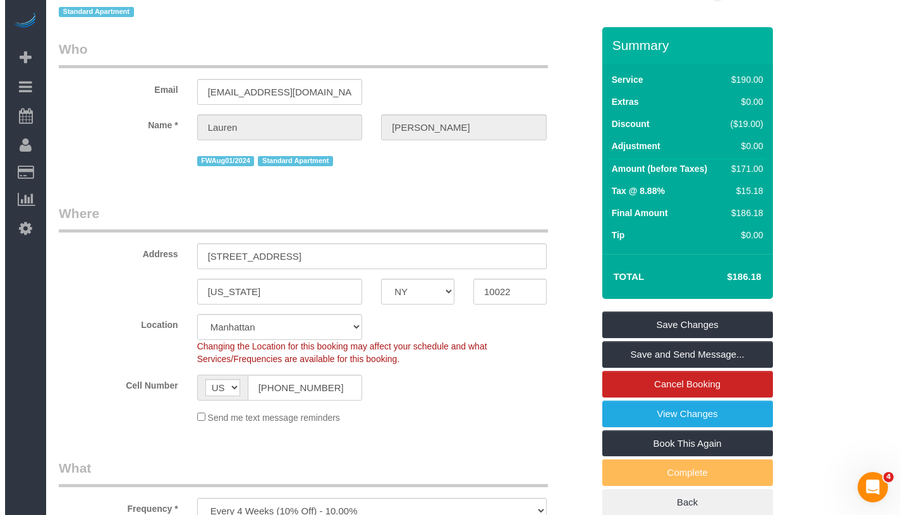
scroll to position [0, 0]
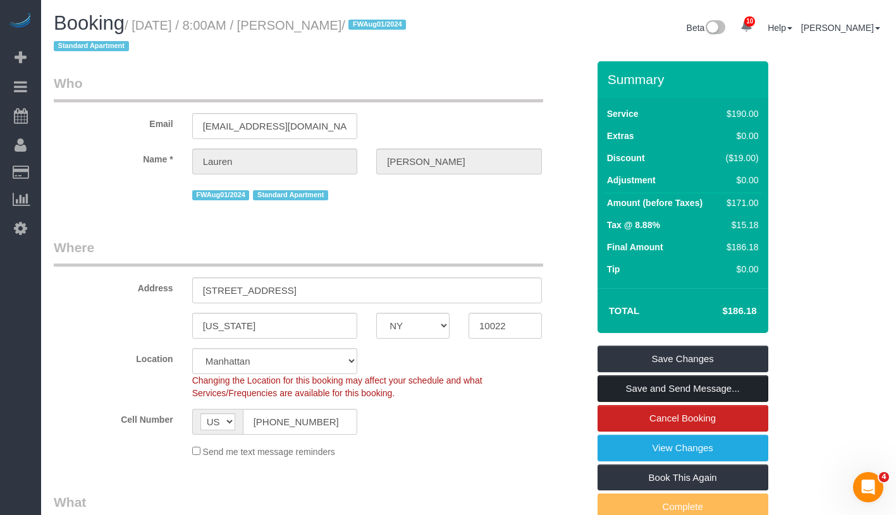
click at [688, 395] on link "Save and Send Message..." at bounding box center [682, 388] width 171 height 27
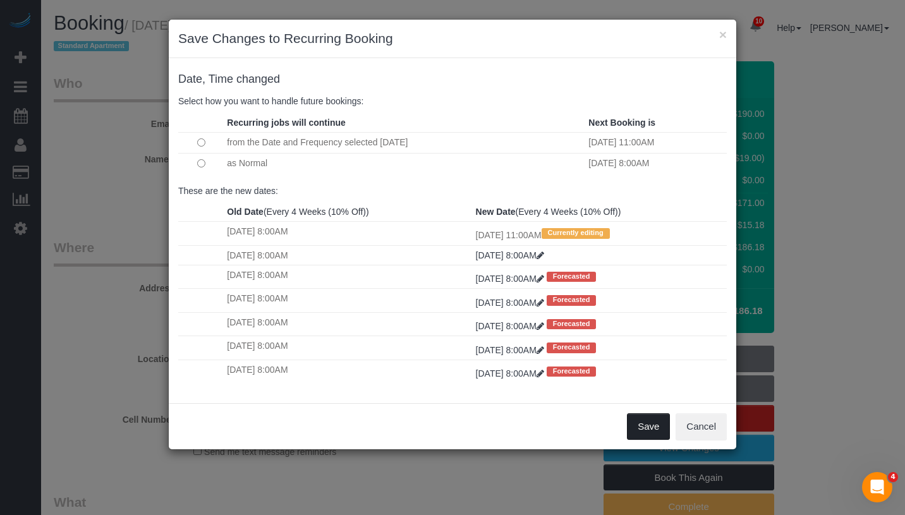
click at [642, 425] on button "Save" at bounding box center [648, 426] width 43 height 27
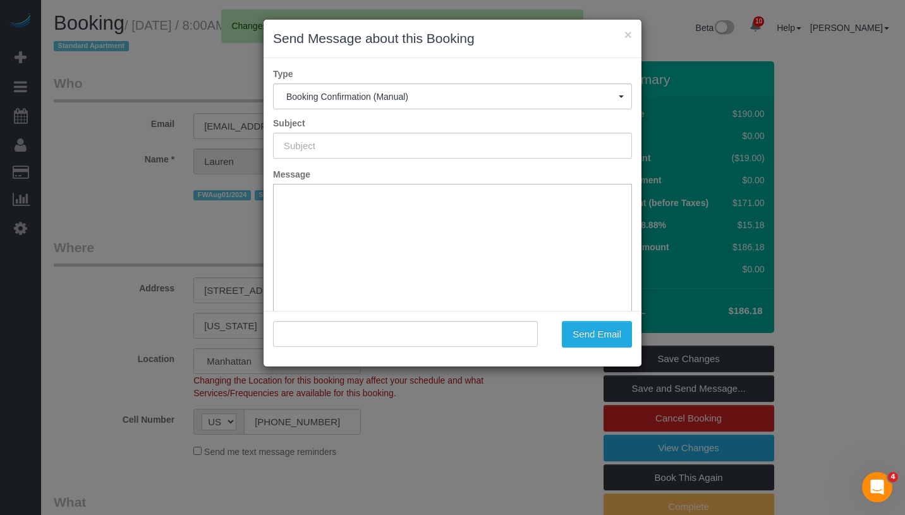
type input "Cleaning Confirmed for [DATE] 11:00am"
type input ""[PERSON_NAME]" <[EMAIL_ADDRESS][DOMAIN_NAME]>"
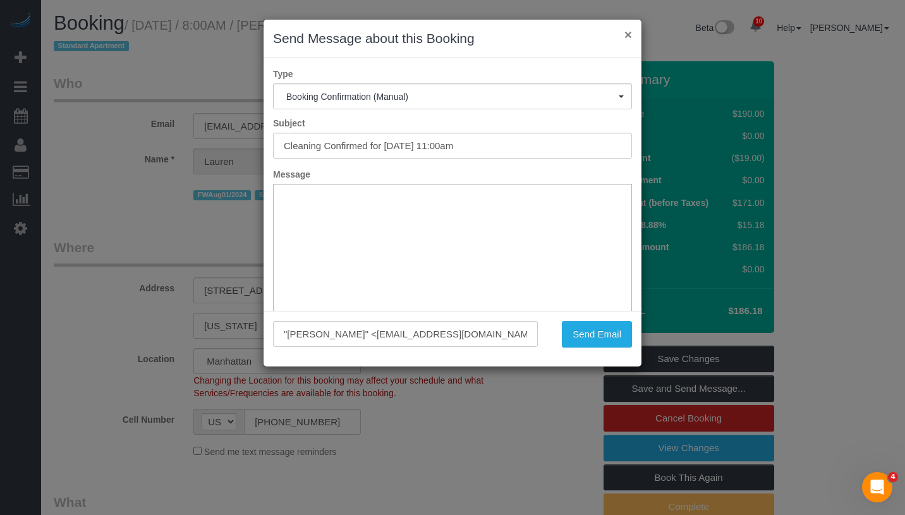
click at [625, 35] on button "×" at bounding box center [628, 34] width 8 height 13
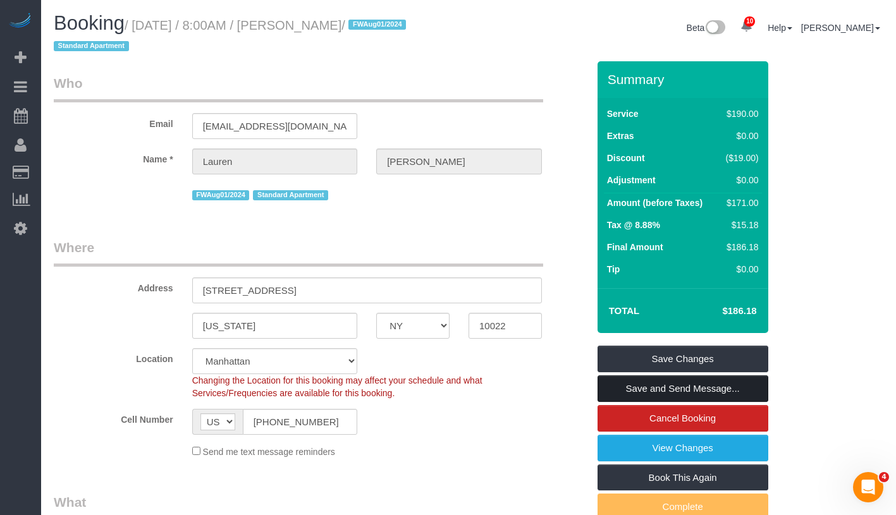
click at [737, 388] on link "Save and Send Message..." at bounding box center [682, 388] width 171 height 27
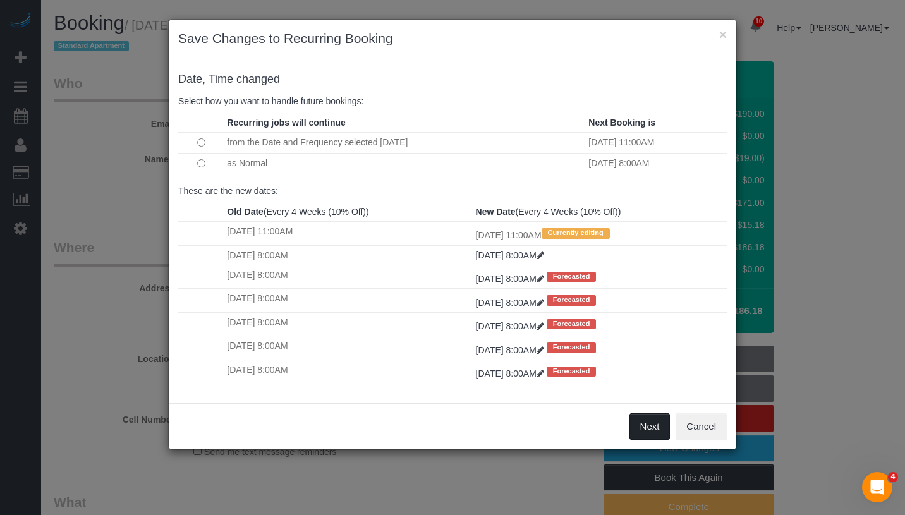
click at [649, 430] on button "Next" at bounding box center [650, 426] width 41 height 27
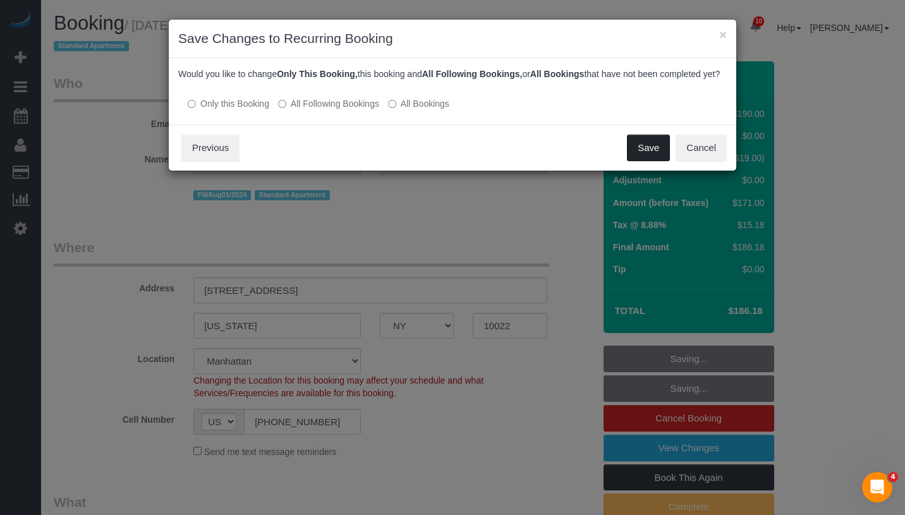
click at [640, 161] on button "Save" at bounding box center [648, 148] width 43 height 27
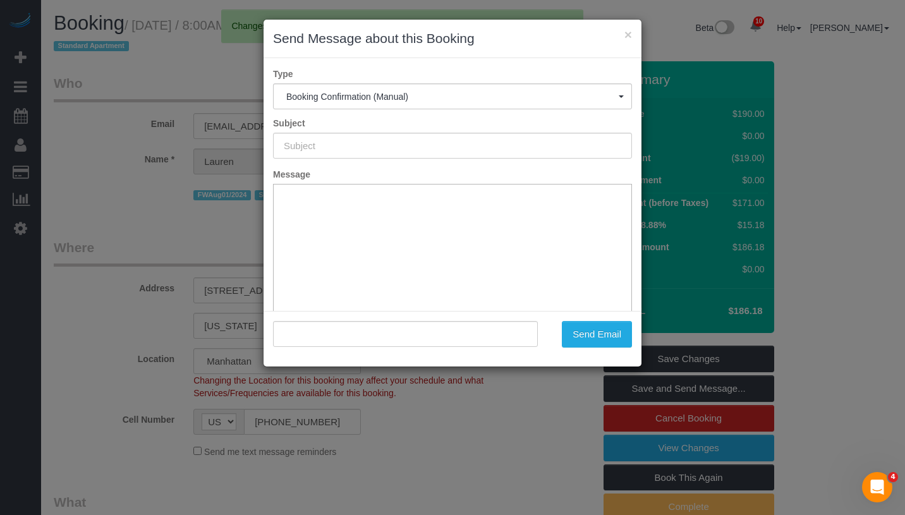
type input "Cleaning Confirmed for [DATE] 11:00am"
type input ""[PERSON_NAME]" <[EMAIL_ADDRESS][DOMAIN_NAME]>"
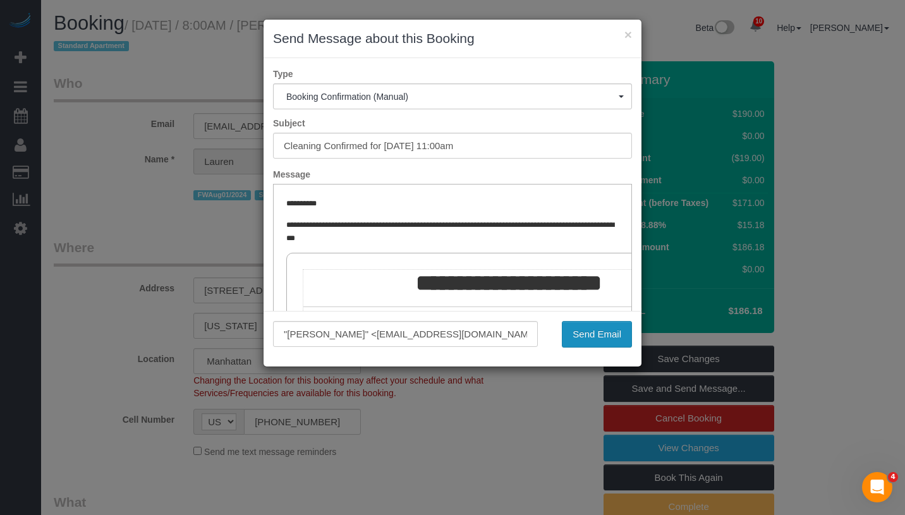
click at [612, 339] on button "Send Email" at bounding box center [597, 334] width 70 height 27
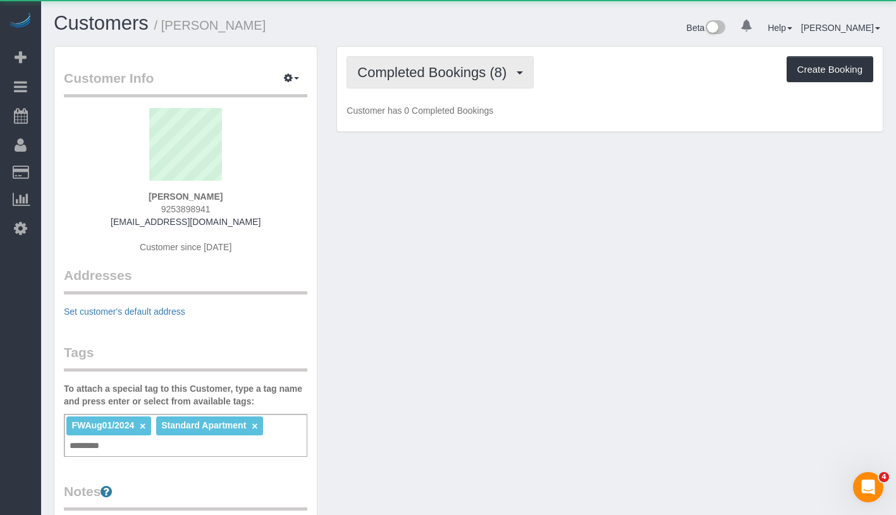
click at [446, 58] on button "Completed Bookings (8)" at bounding box center [439, 72] width 187 height 32
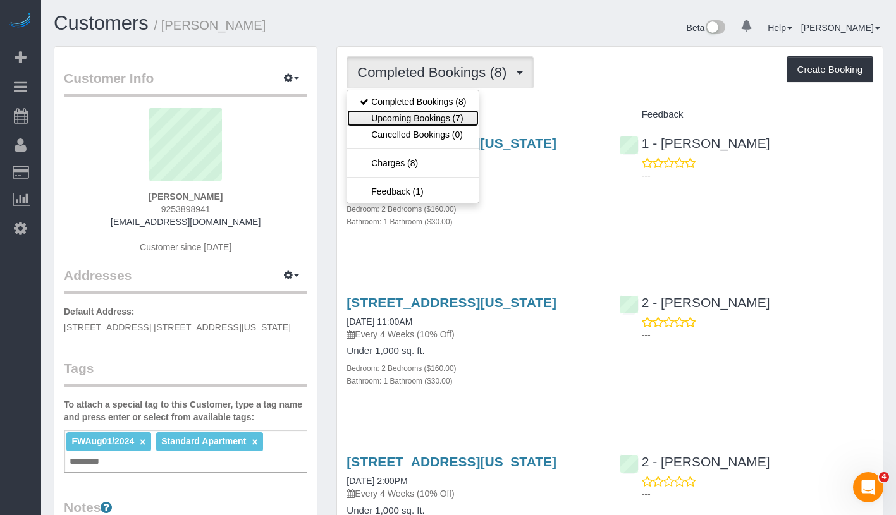
click at [430, 117] on link "Upcoming Bookings (7)" at bounding box center [412, 118] width 131 height 16
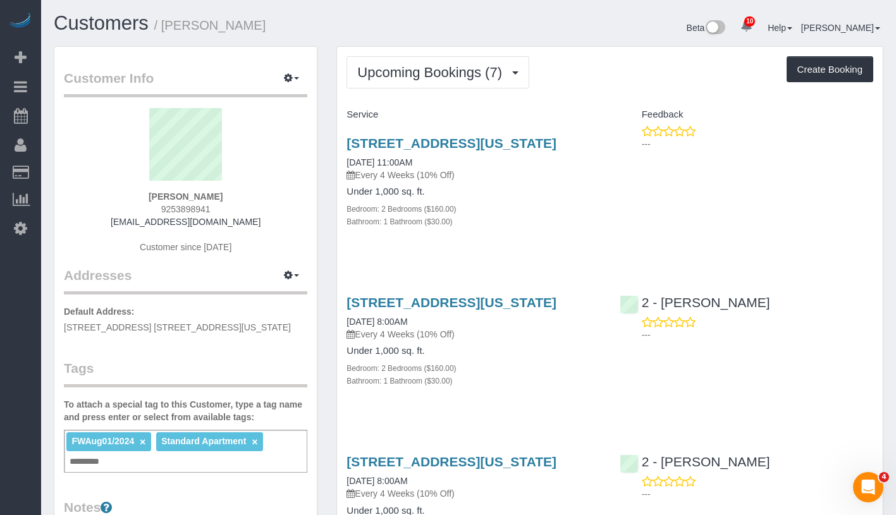
drag, startPoint x: 339, startPoint y: 175, endPoint x: 475, endPoint y: 174, distance: 135.9
click at [475, 174] on div "[STREET_ADDRESS][US_STATE] [DATE] 11:00AM Every 4 Weeks (10% Off) Under 1,000 s…" at bounding box center [473, 189] width 272 height 128
copy link "[DATE] 11:00AM"
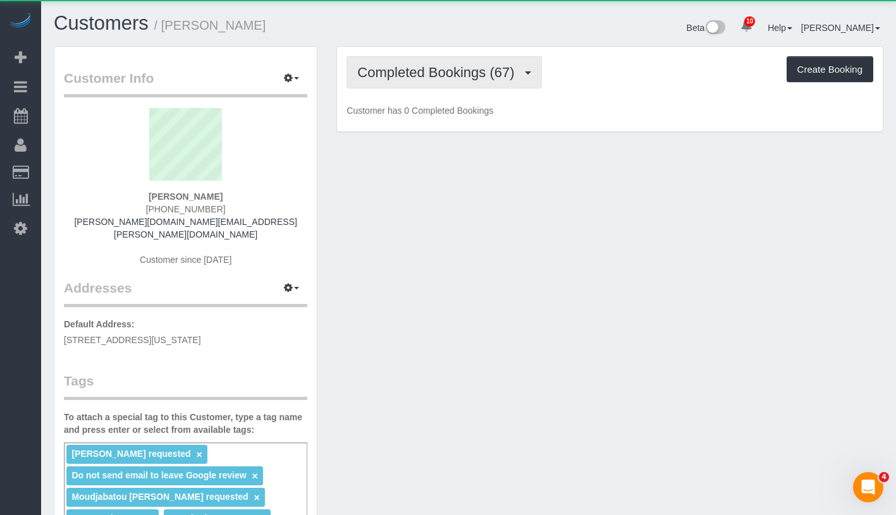
click at [404, 69] on span "Completed Bookings (67)" at bounding box center [438, 72] width 163 height 16
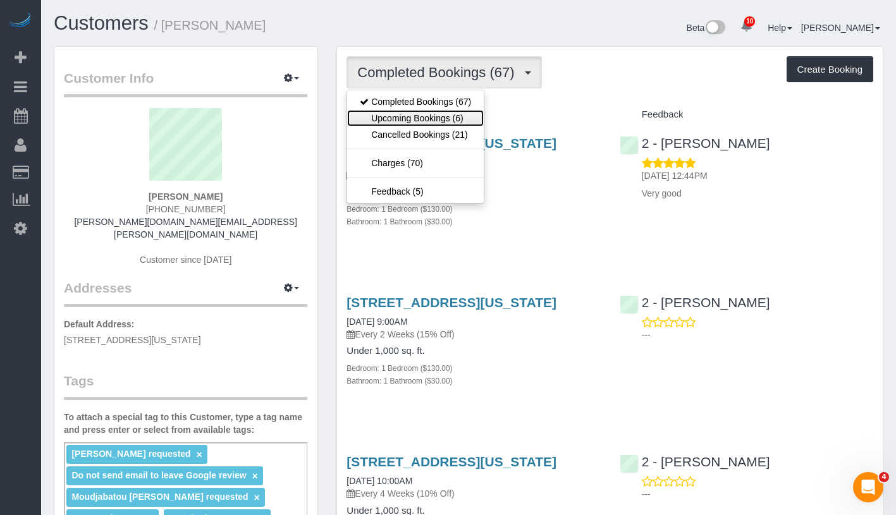
click at [404, 114] on link "Upcoming Bookings (6)" at bounding box center [415, 118] width 137 height 16
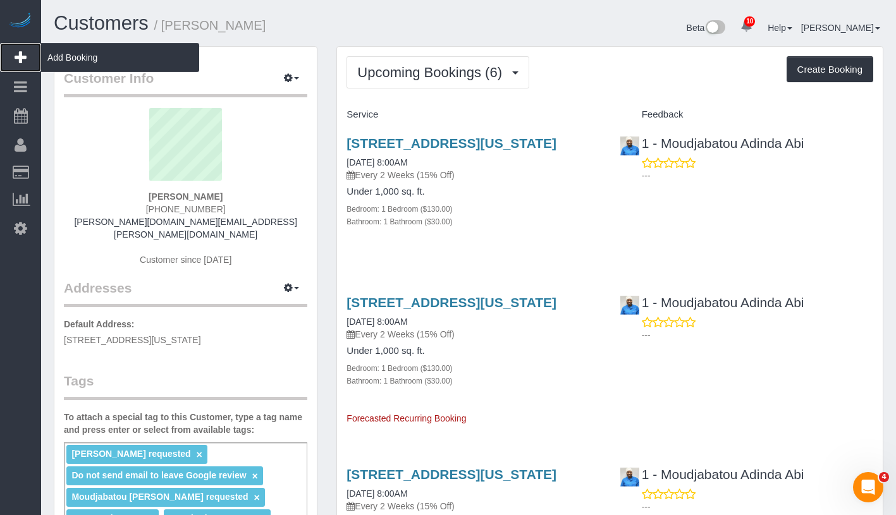
click at [85, 64] on span "Add Booking" at bounding box center [120, 57] width 158 height 29
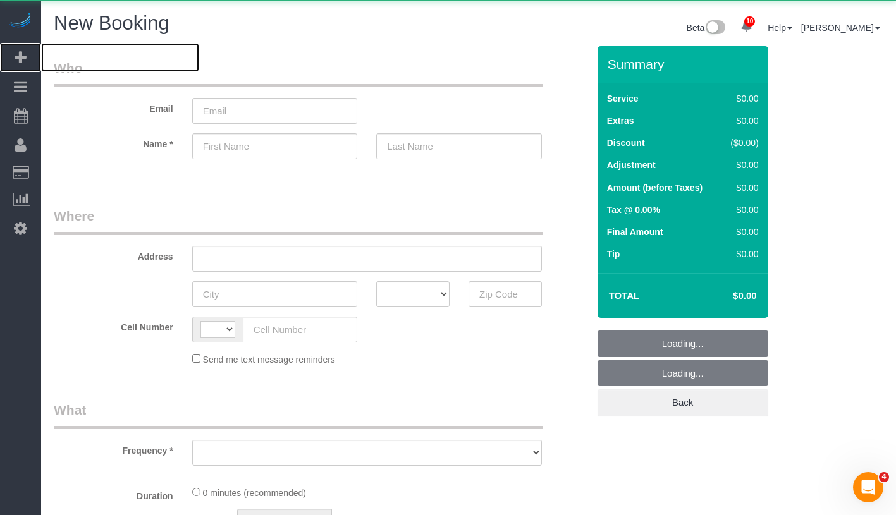
select select "string:[GEOGRAPHIC_DATA]"
select select "object:2454"
select select "number:89"
select select "number:90"
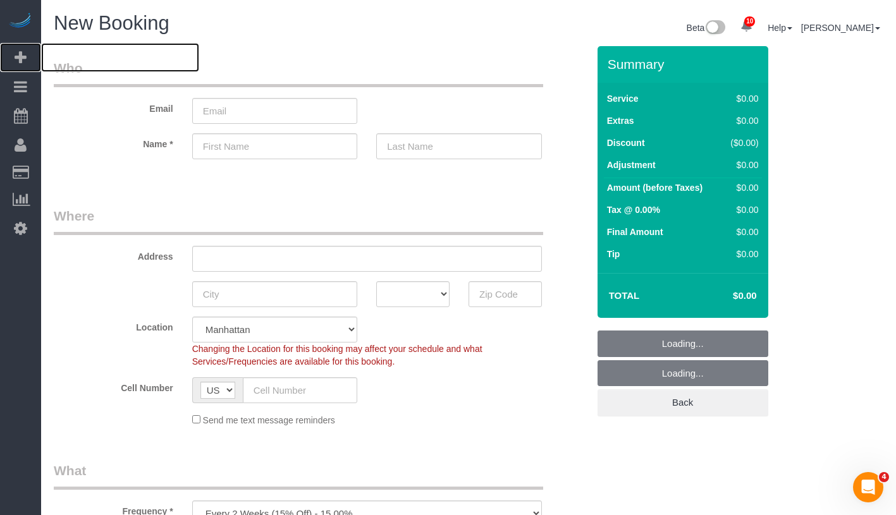
scroll to position [255, 0]
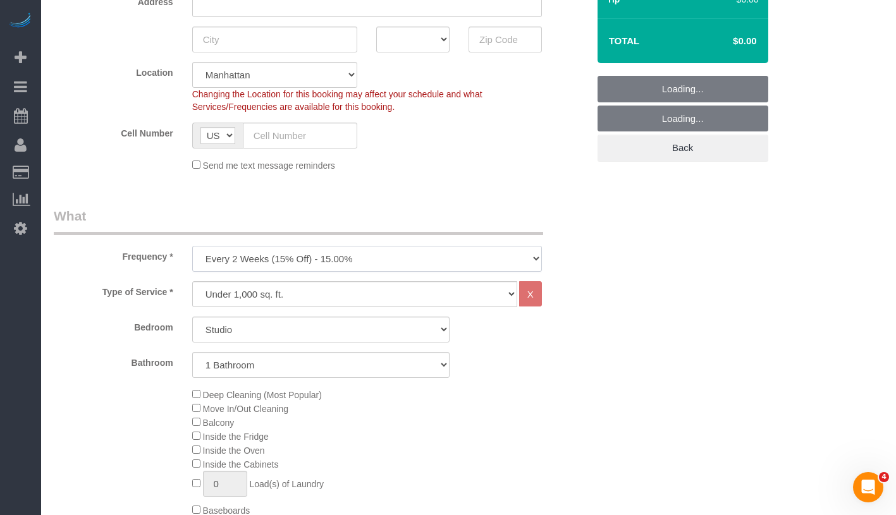
click at [342, 250] on select "One Time Weekly (20% Off) - 20.00% Every 2 Weeks (15% Off) - 15.00% Every 4 Wee…" at bounding box center [367, 259] width 350 height 26
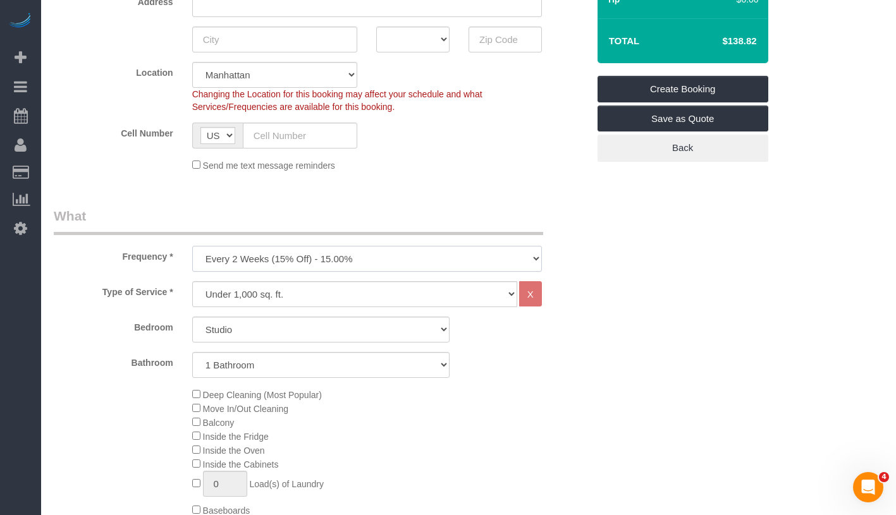
select select "object:2973"
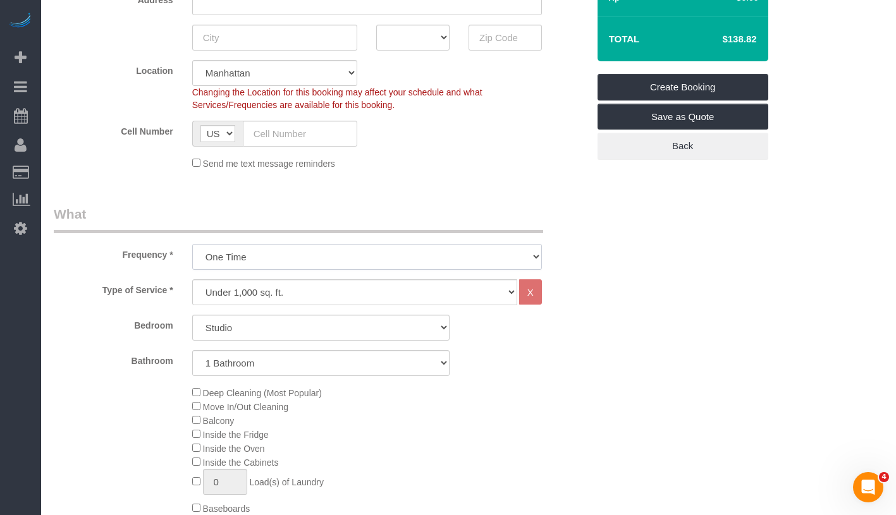
scroll to position [257, 0]
click at [251, 331] on select "Studio 1 Bedroom 2 Bedrooms 3 Bedrooms" at bounding box center [320, 327] width 257 height 26
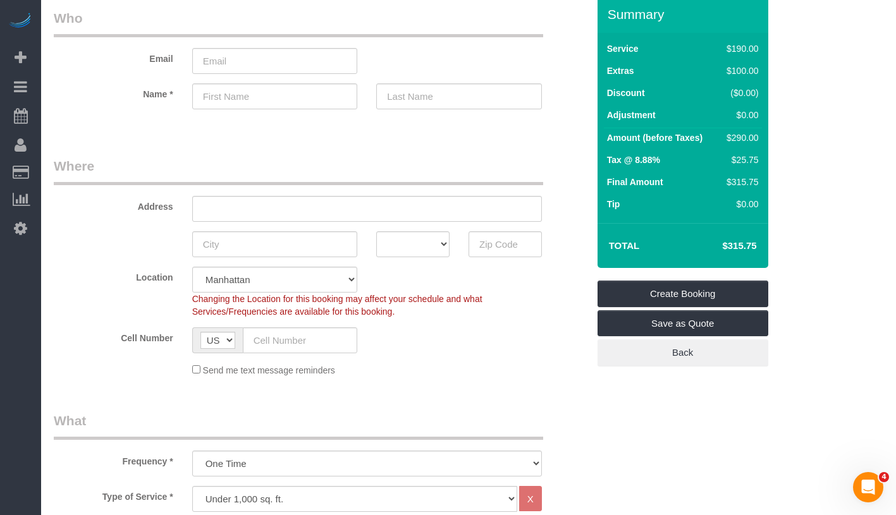
scroll to position [0, 0]
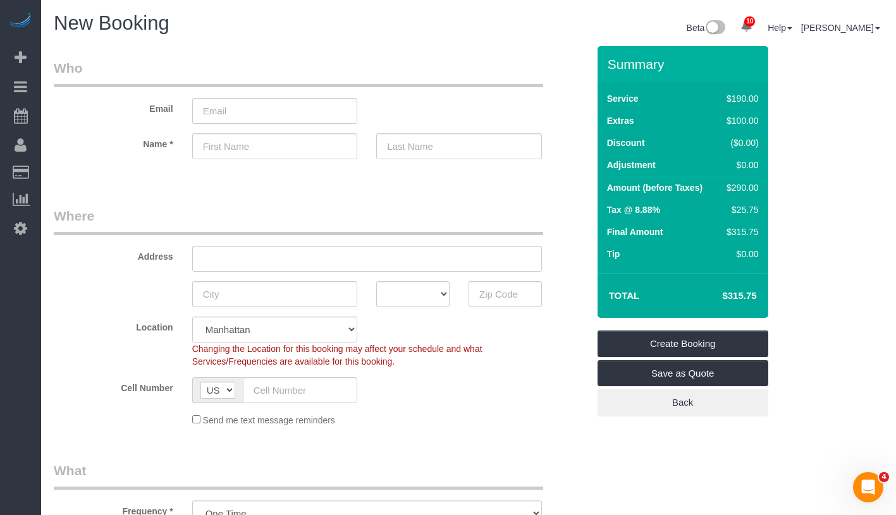
drag, startPoint x: 719, startPoint y: 292, endPoint x: 764, endPoint y: 294, distance: 45.5
click at [764, 294] on div "Total $315.75" at bounding box center [682, 295] width 171 height 45
copy table "Total"
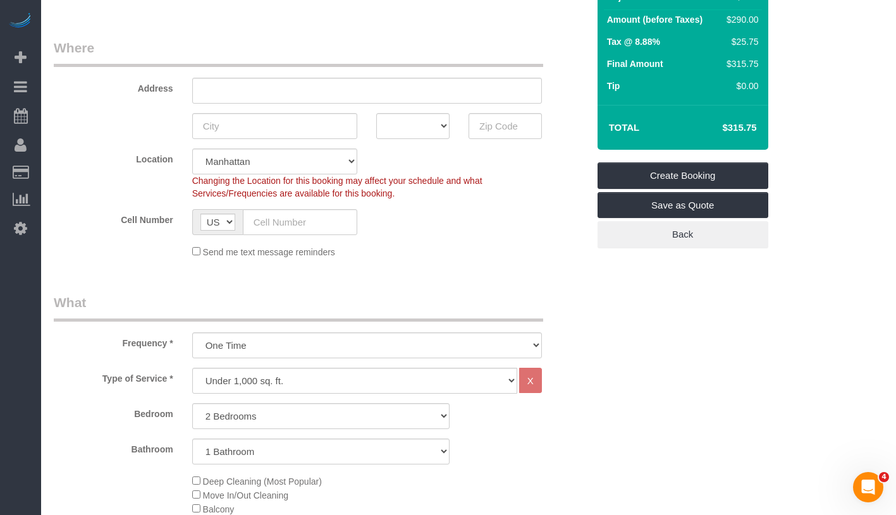
scroll to position [243, 0]
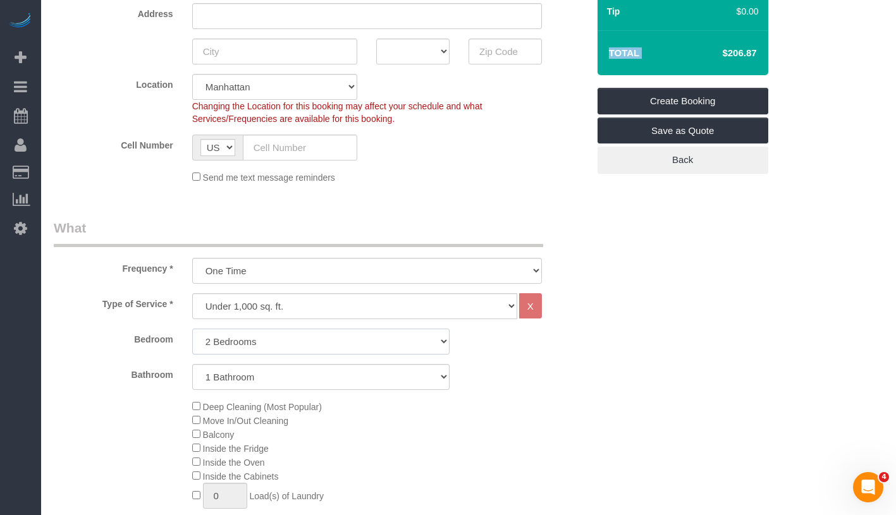
click at [336, 329] on select "Studio 1 Bedroom 2 Bedrooms 3 Bedrooms" at bounding box center [320, 342] width 257 height 26
select select "3"
click at [337, 374] on select "1 Bathroom 2 Bathrooms" at bounding box center [320, 377] width 257 height 26
select select "2"
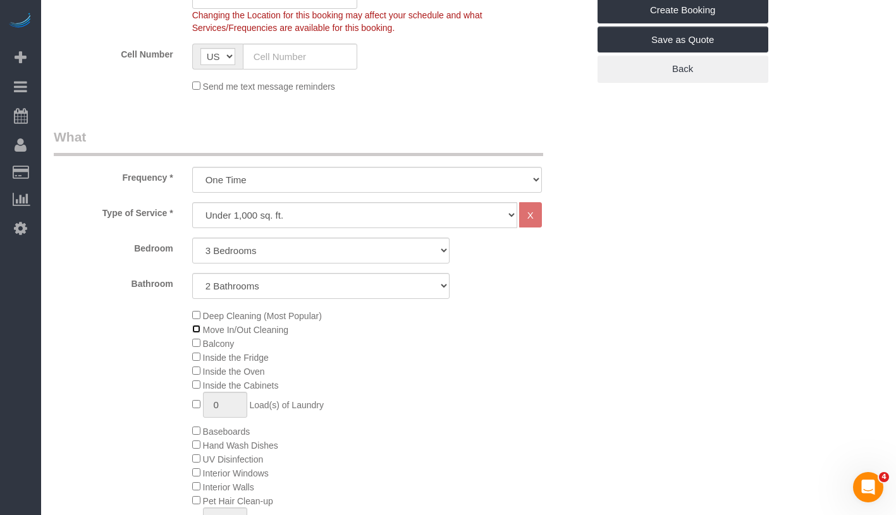
scroll to position [453, 0]
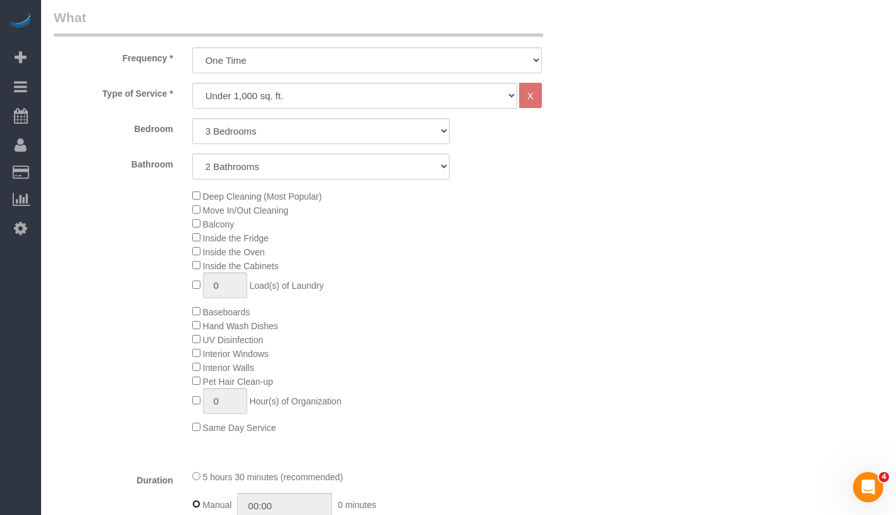
type input "05:30"
click at [393, 99] on select "Under 1,000 sq. ft. 1,001 - 1,500 sq. ft. 1,500+ sq. ft. Custom Cleaning Office…" at bounding box center [354, 96] width 325 height 26
click at [312, 128] on select "Studio 1 Bedroom 2 Bedrooms 3 Bedrooms" at bounding box center [320, 131] width 257 height 26
click at [384, 92] on select "Under 1,000 sq. ft. 1,001 - 1,500 sq. ft. 1,500+ sq. ft. Custom Cleaning Office…" at bounding box center [354, 96] width 325 height 26
select select "213"
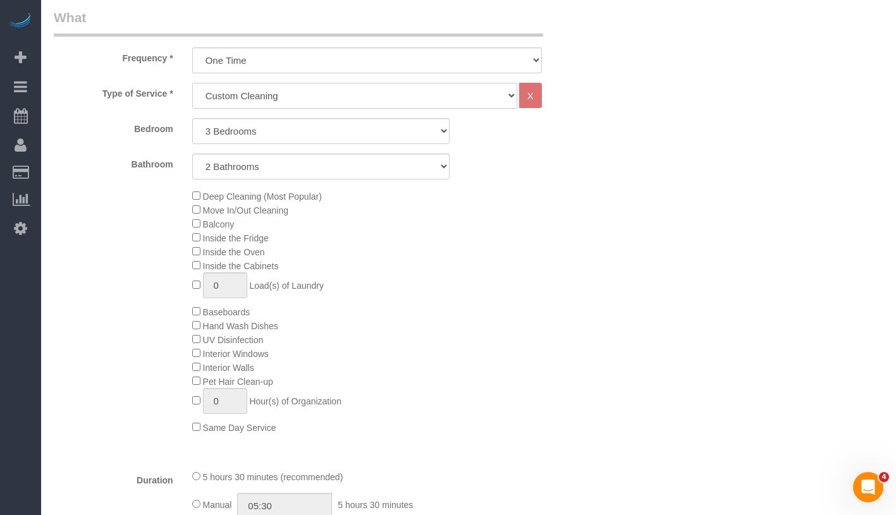
select select "1"
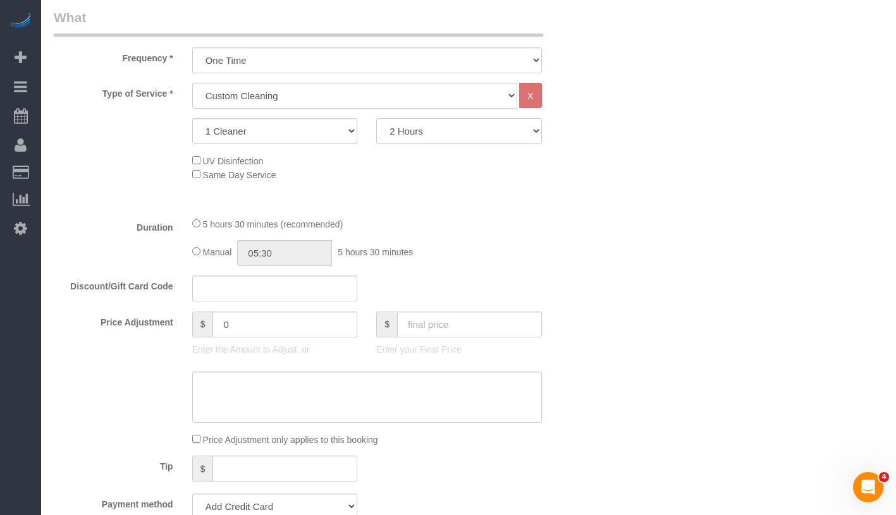
click at [425, 131] on select "2 Hours 2.5 Hours 3 Hours 3.5 Hours 4 Hours 4.5 Hours 5 Hours 5.5 Hours 6 Hours…" at bounding box center [459, 131] width 166 height 26
select select "360"
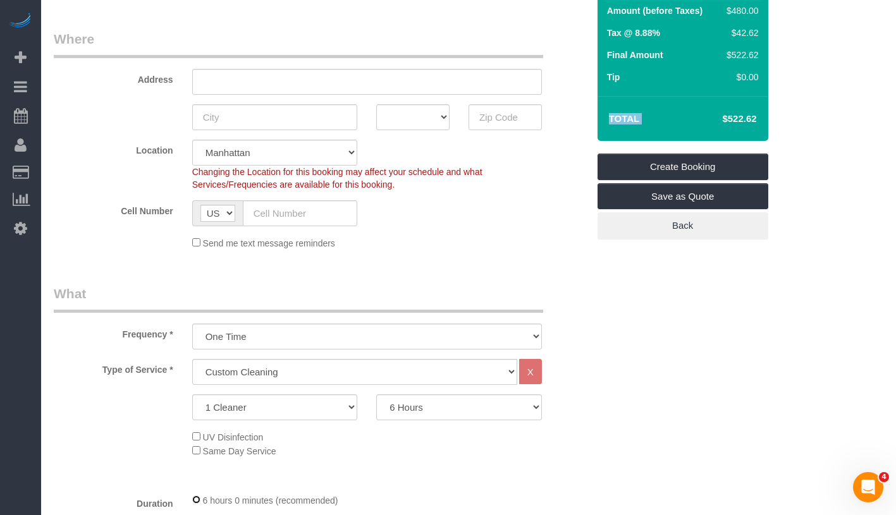
scroll to position [346, 0]
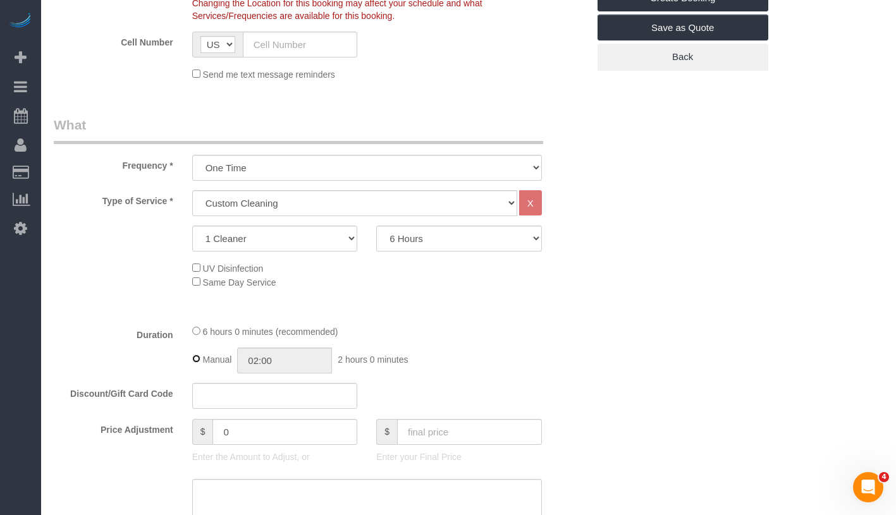
type input "06:00"
click at [196, 365] on div "Manual 06:00 6 hours 0 minutes" at bounding box center [367, 361] width 350 height 26
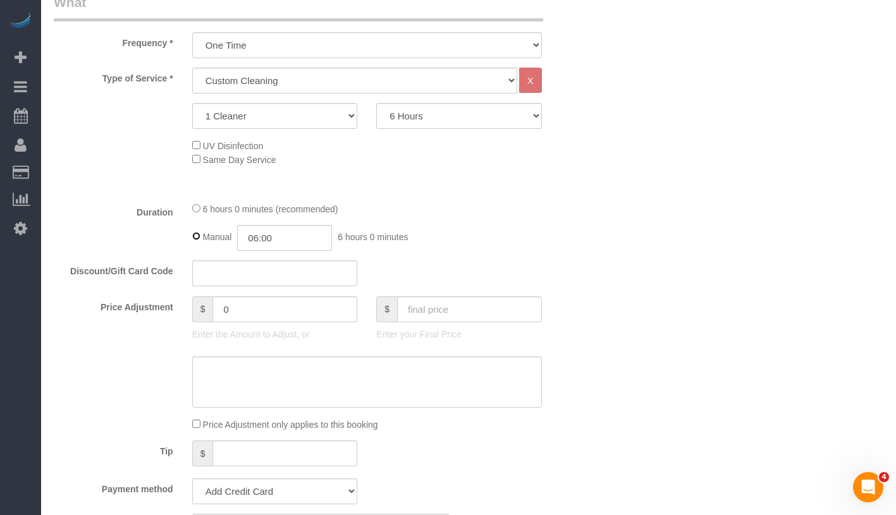
scroll to position [483, 0]
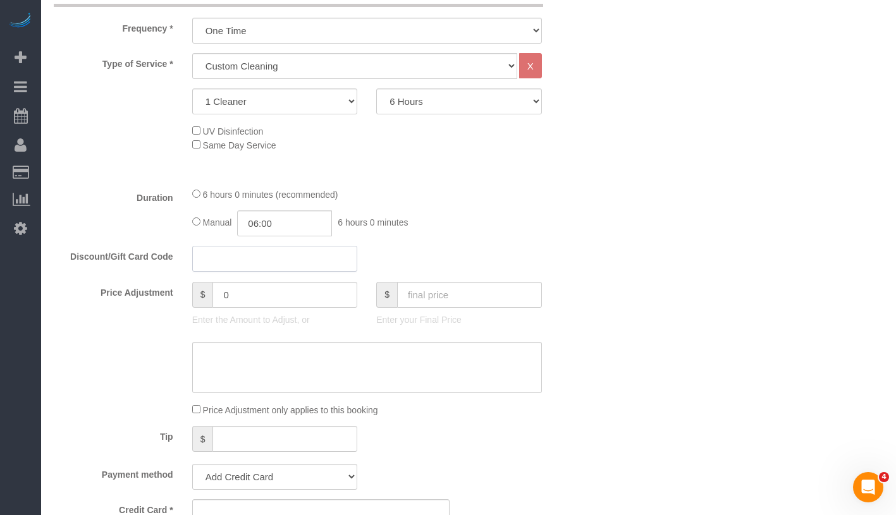
click at [283, 258] on input "text" at bounding box center [275, 259] width 166 height 26
paste input "CAFEMADDY2"
click at [204, 252] on input "CAFEMADDY20" at bounding box center [275, 259] width 166 height 26
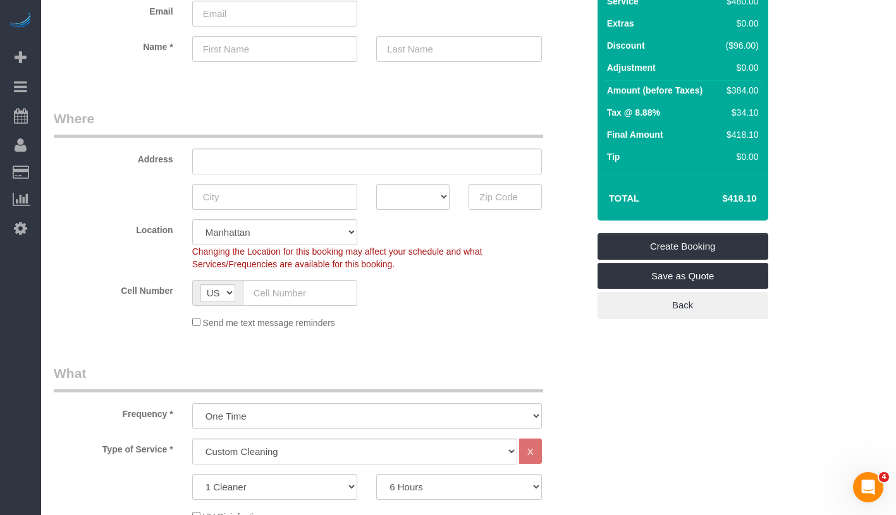
scroll to position [280, 0]
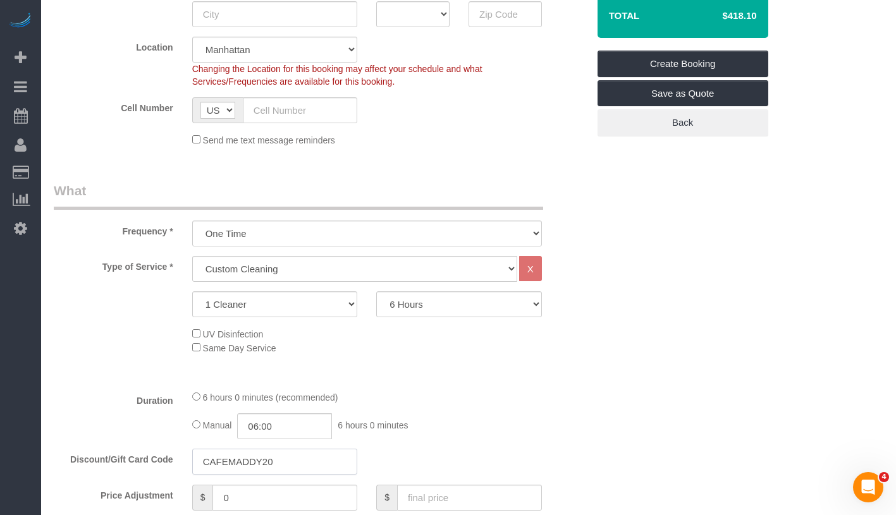
type input "CAFEMADDY20"
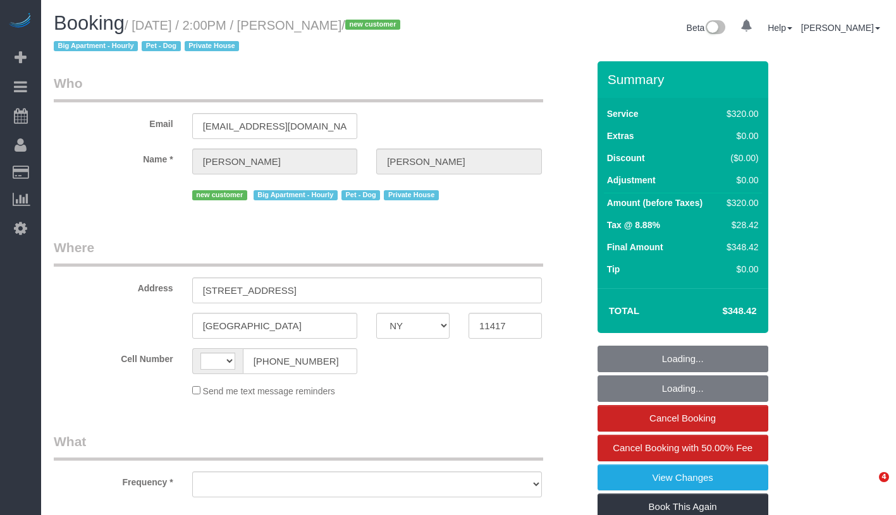
select select "NY"
select select "number:89"
select select "number:90"
select select "number:13"
select select "number:5"
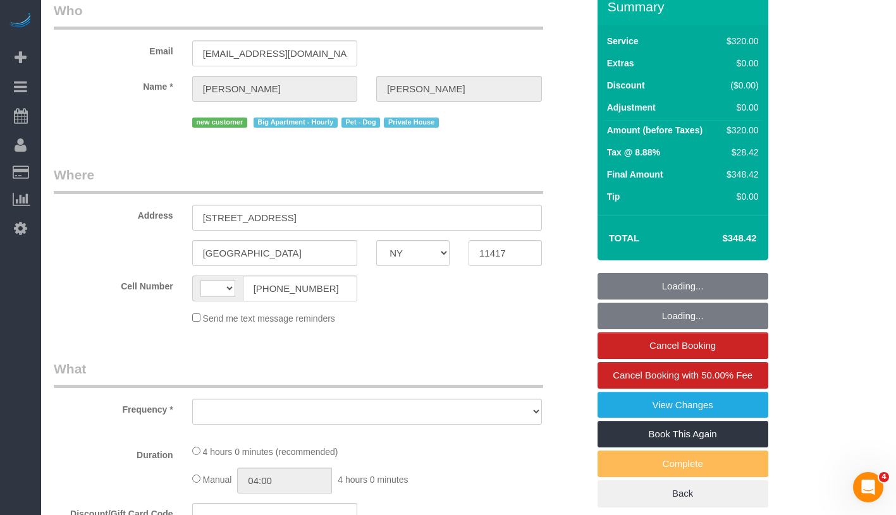
select select "string:[GEOGRAPHIC_DATA]"
select select "object:894"
select select "string:stripe-pm_1Rv5G74VGloSiKo7LUHXaEZw"
select select "spot1"
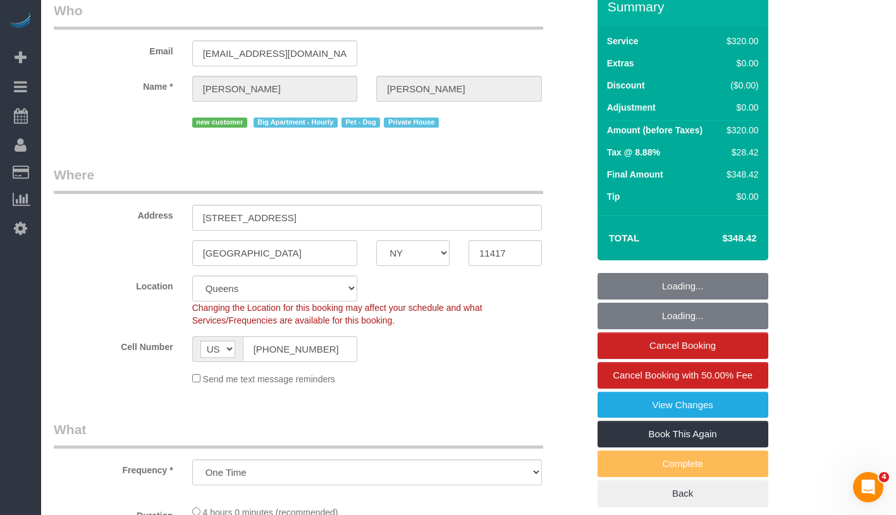
scroll to position [243, 0]
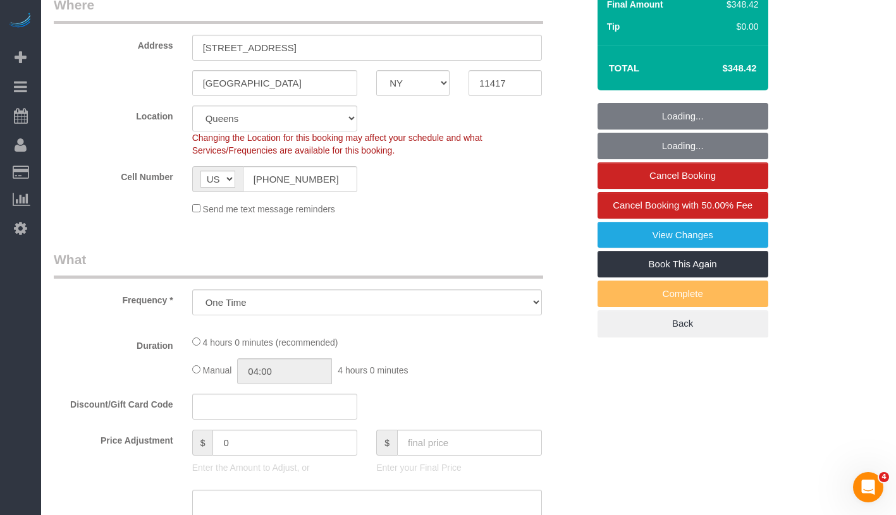
select select "object:903"
select select "240"
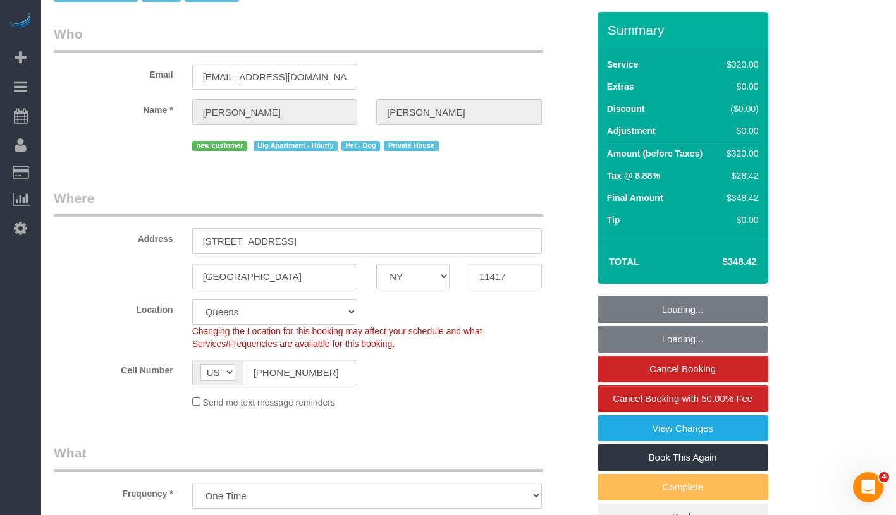
scroll to position [0, 0]
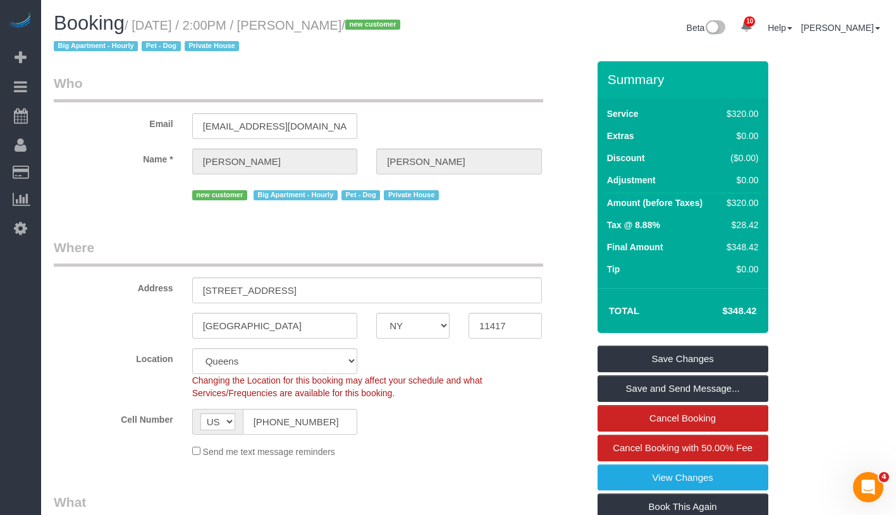
drag, startPoint x: 143, startPoint y: 30, endPoint x: 399, endPoint y: 28, distance: 256.6
click at [399, 28] on small "/ August 18, 2025 / 2:00PM / Andrea Cisneros / new customer Big Apartment - Hou…" at bounding box center [229, 35] width 350 height 35
copy small "August 18, 2025 / 2:00PM / Andrea Cisneros"
